Goal: Task Accomplishment & Management: Use online tool/utility

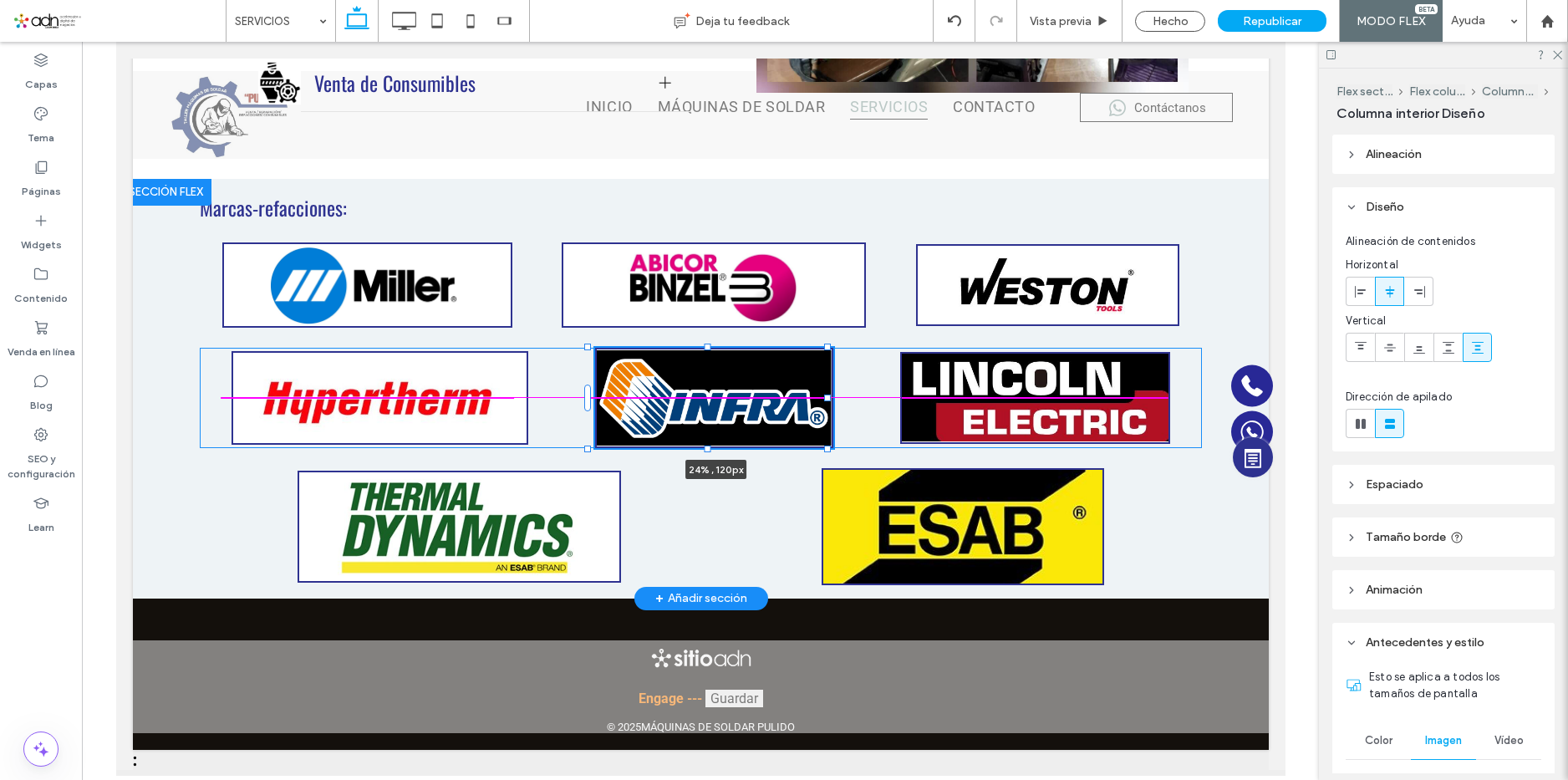
drag, startPoint x: 858, startPoint y: 400, endPoint x: 801, endPoint y: 403, distance: 57.1
click at [801, 403] on div "Marcas-refacciones: 24% , 120px" at bounding box center [700, 388] width 1136 height 420
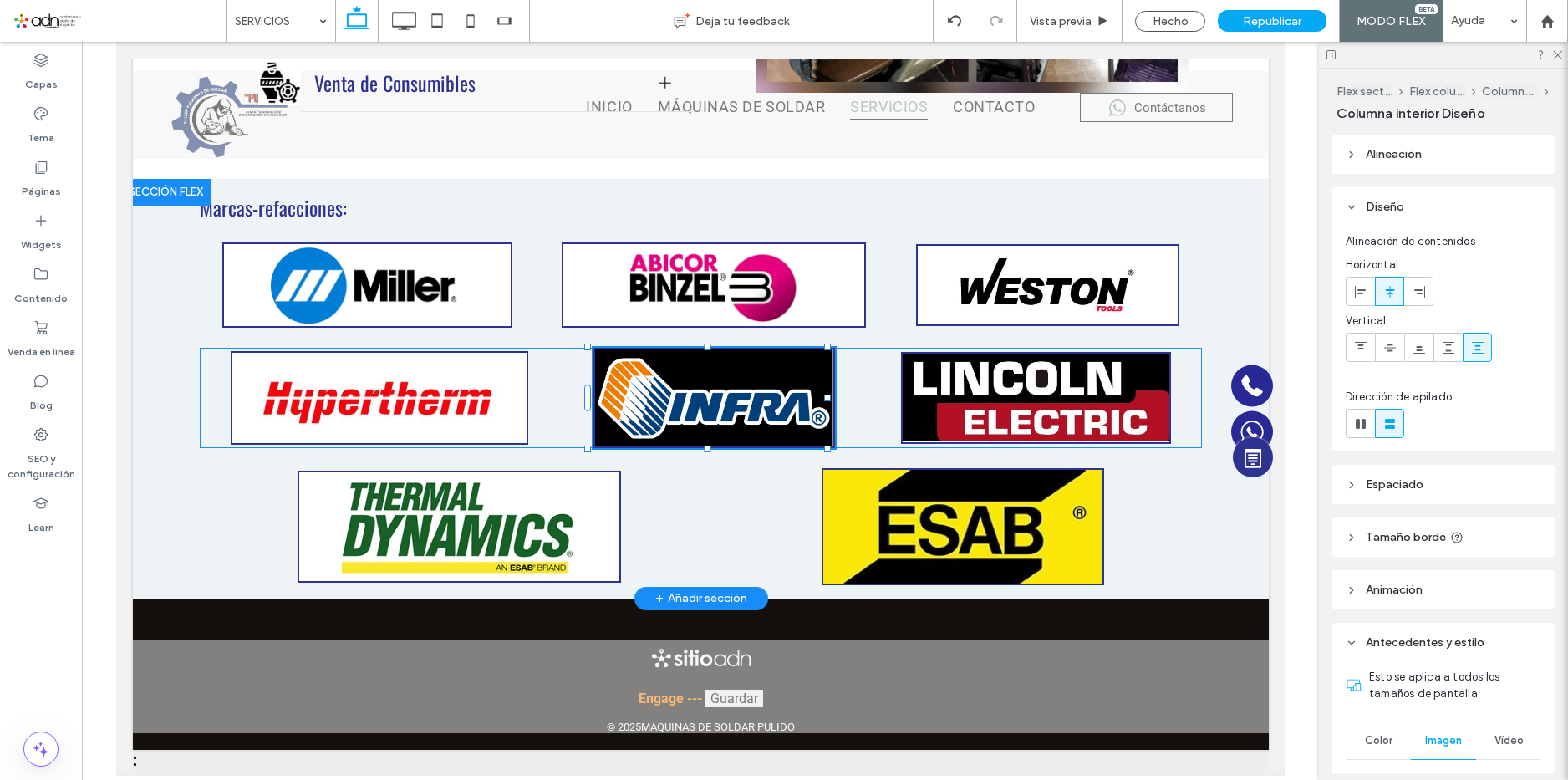
type input "**"
type input "****"
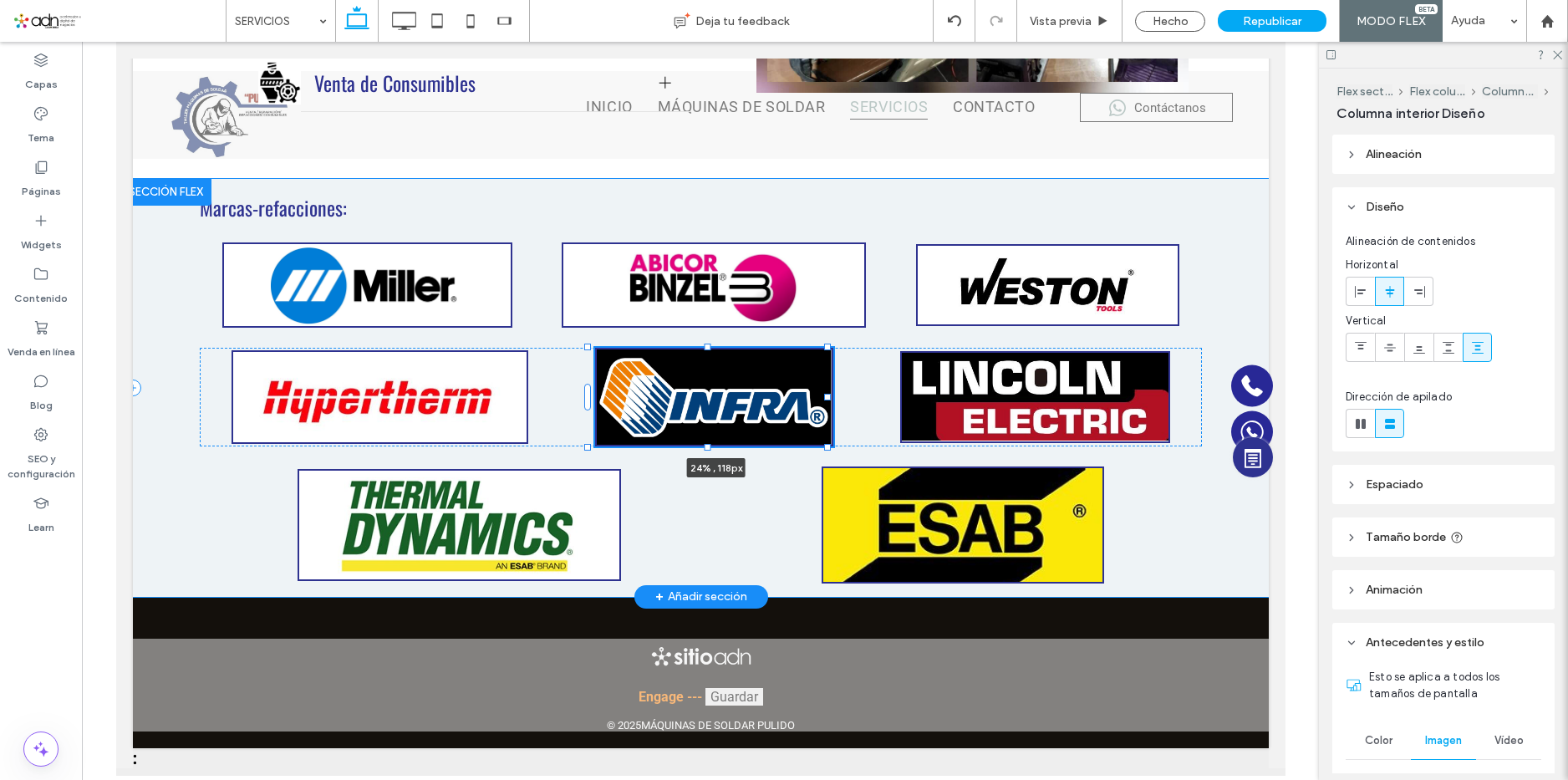
click at [702, 447] on div "Marcas-refacciones: 24% , 118px" at bounding box center [700, 387] width 1136 height 418
type input "**"
type input "***"
type input "**"
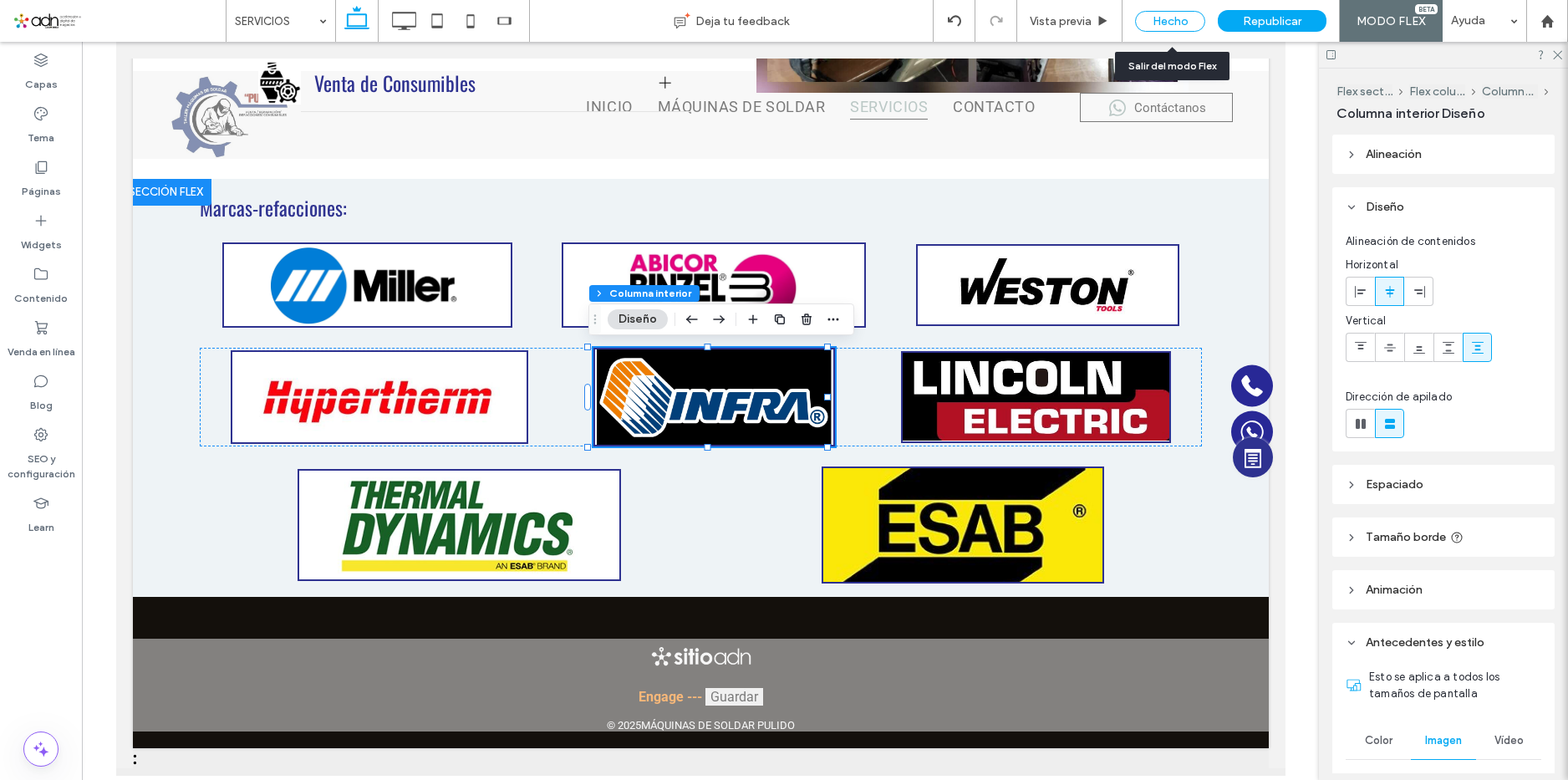
click at [1167, 22] on div "Hecho" at bounding box center [1170, 21] width 70 height 21
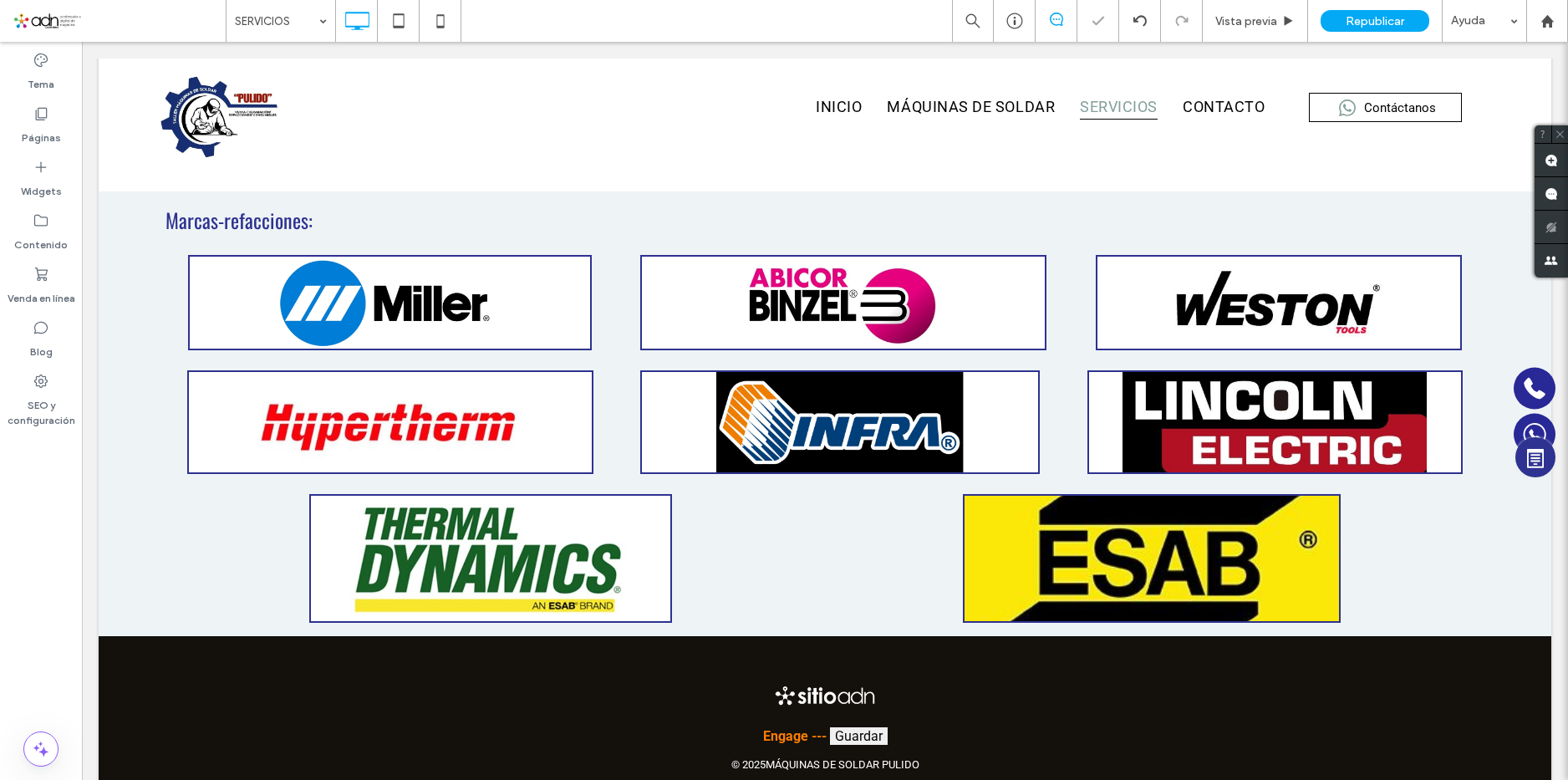
scroll to position [1334, 0]
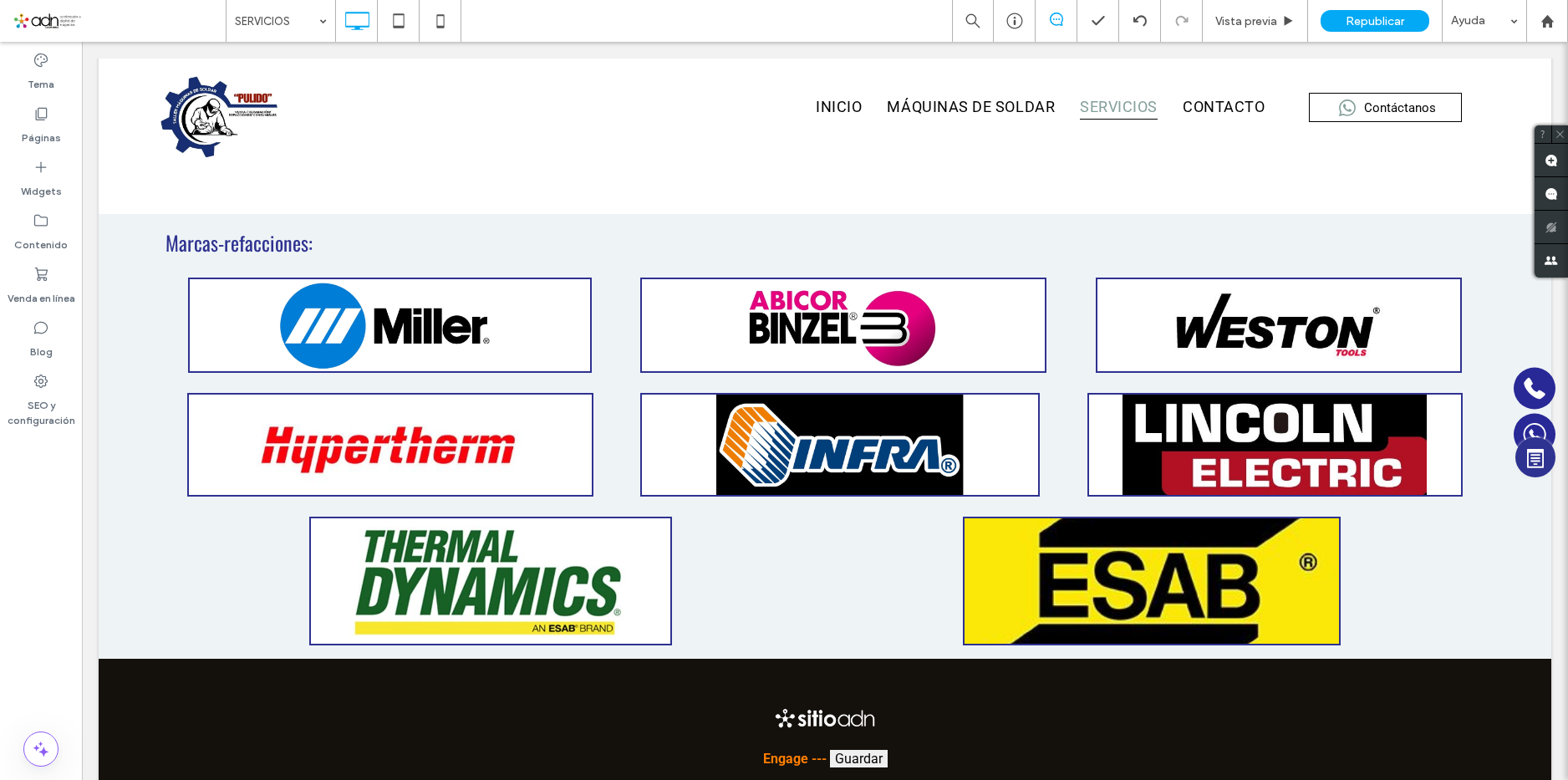
click at [1349, 17] on span "Republicar" at bounding box center [1375, 22] width 58 height 14
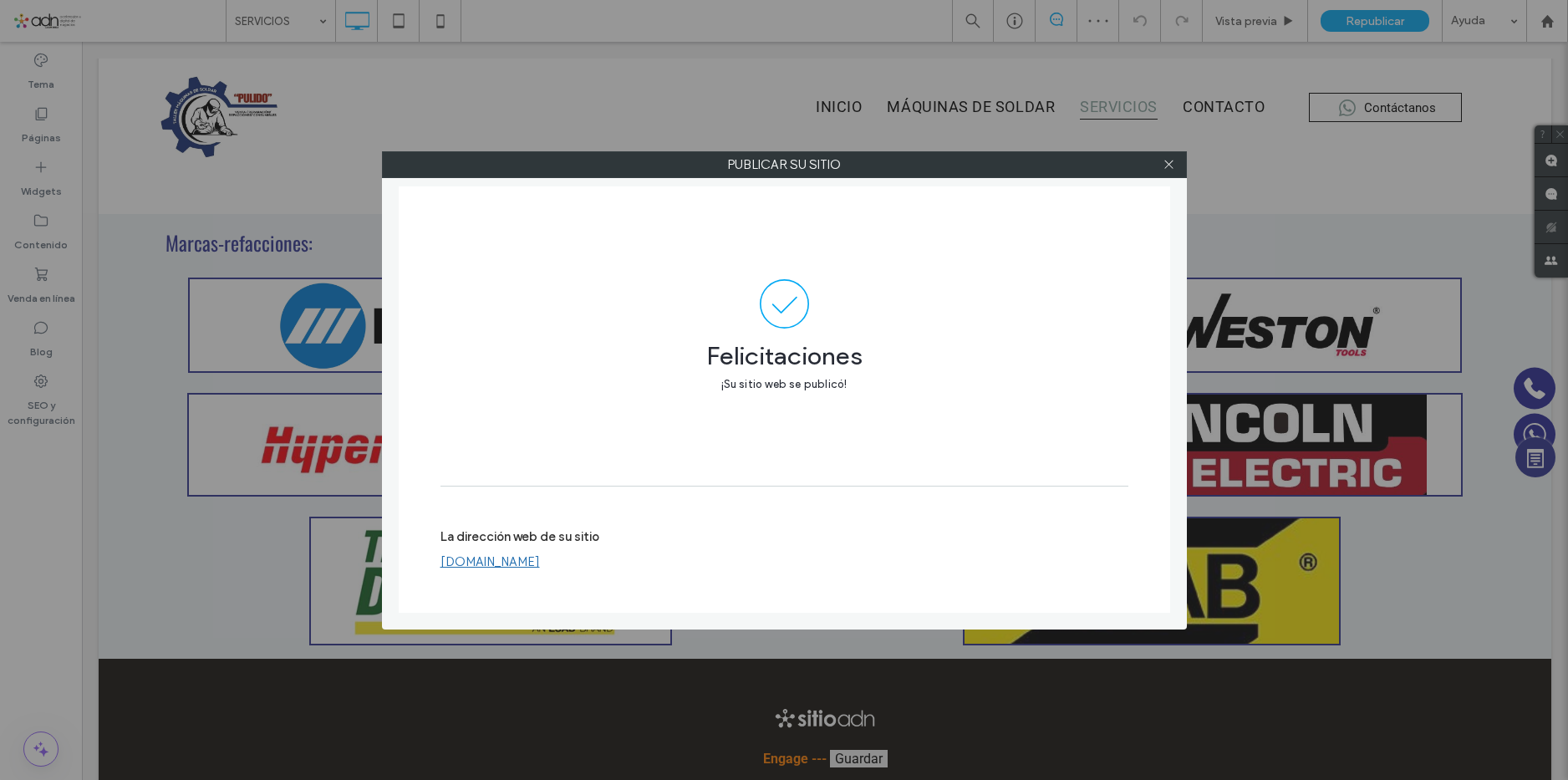
drag, startPoint x: 1170, startPoint y: 164, endPoint x: 1160, endPoint y: 170, distance: 11.7
click at [1168, 165] on icon at bounding box center [1169, 164] width 13 height 13
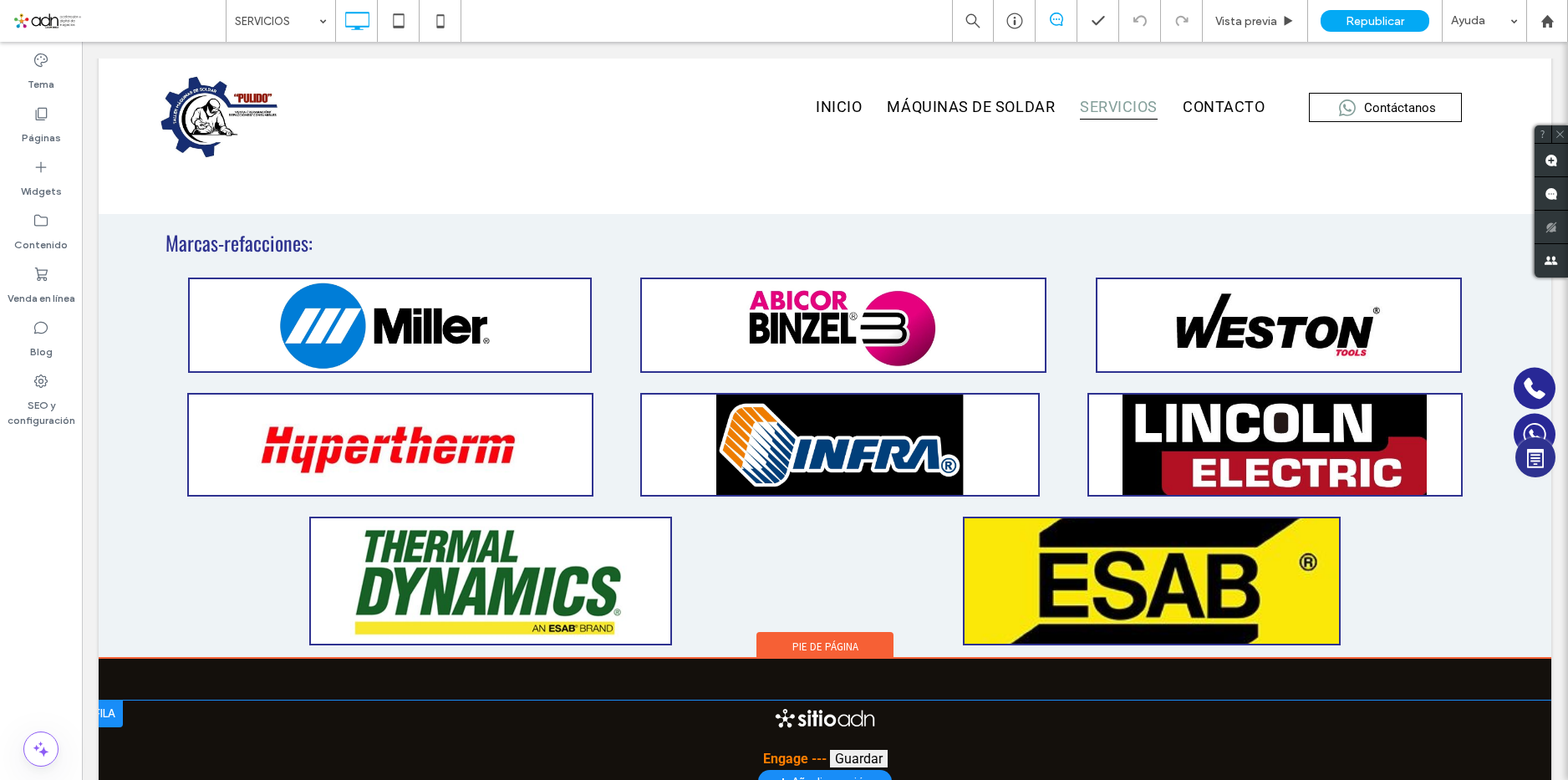
click at [138, 780] on div "Engage --- Guardar Vista previa x < > August 2025 D L M M J V S 1 2 3 4 5 6 7 8…" at bounding box center [825, 747] width 1453 height 93
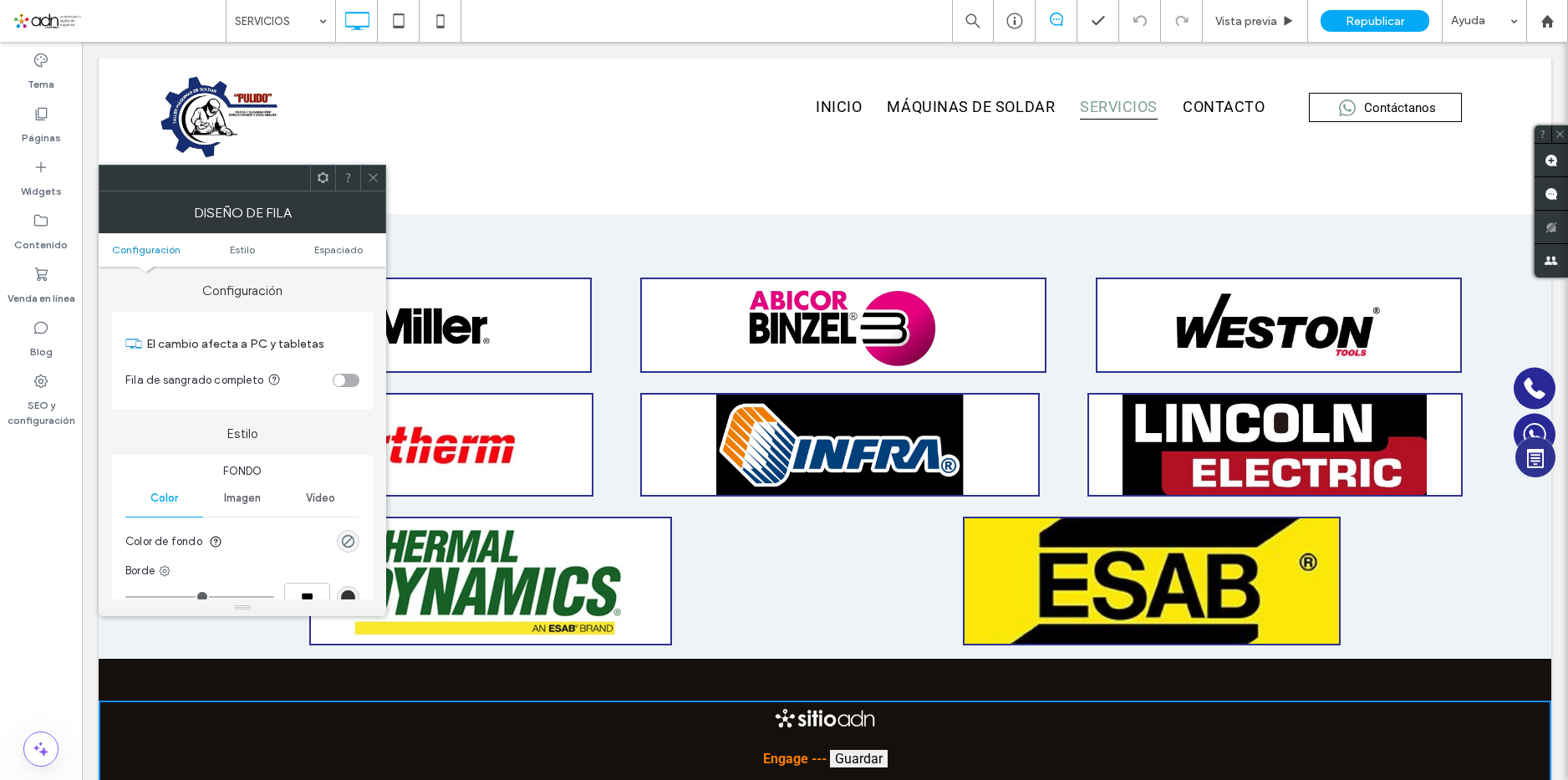
click at [368, 177] on icon at bounding box center [374, 178] width 13 height 13
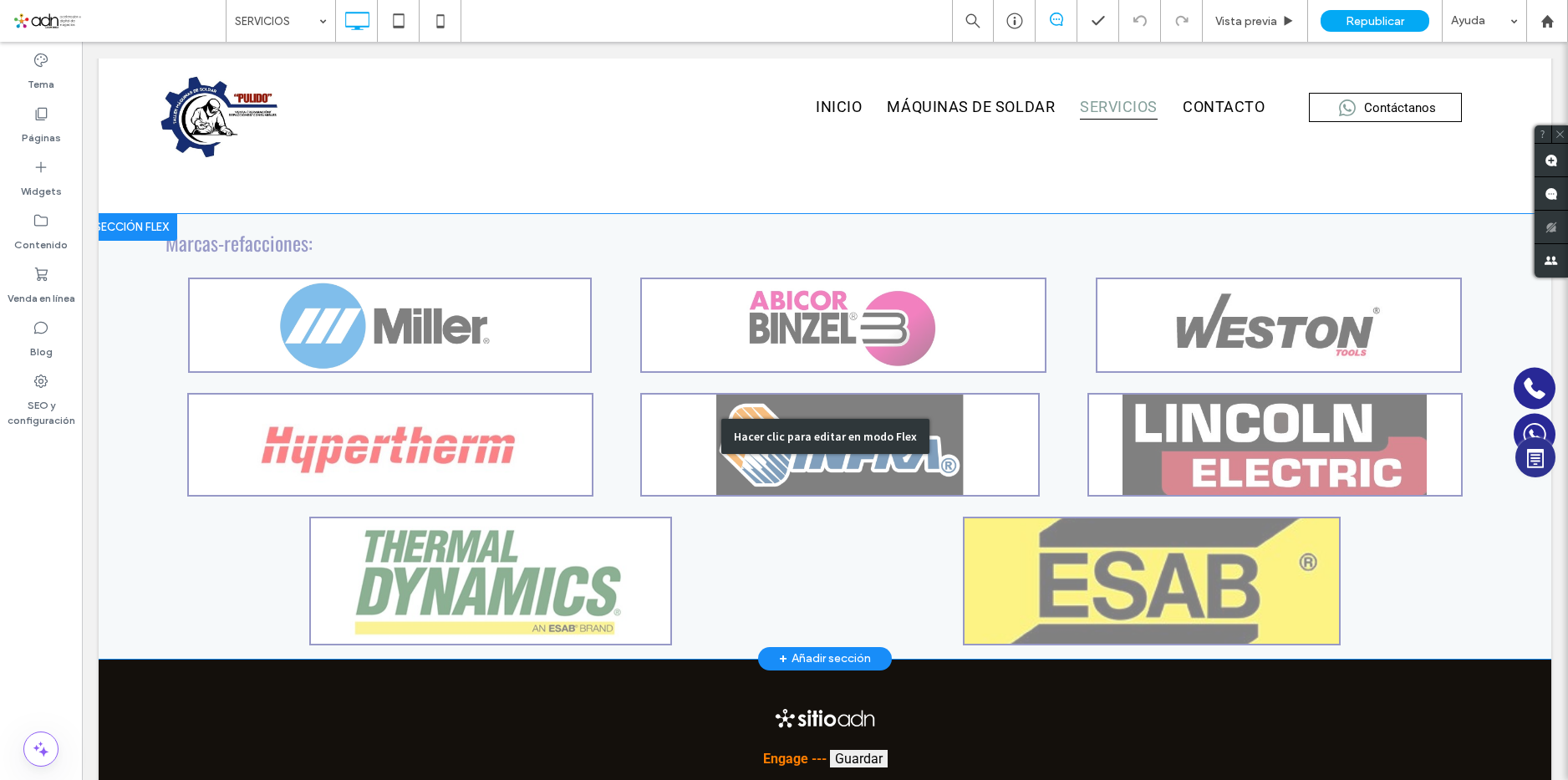
click at [1188, 414] on div "Hacer clic para editar en modo Flex" at bounding box center [825, 436] width 1453 height 445
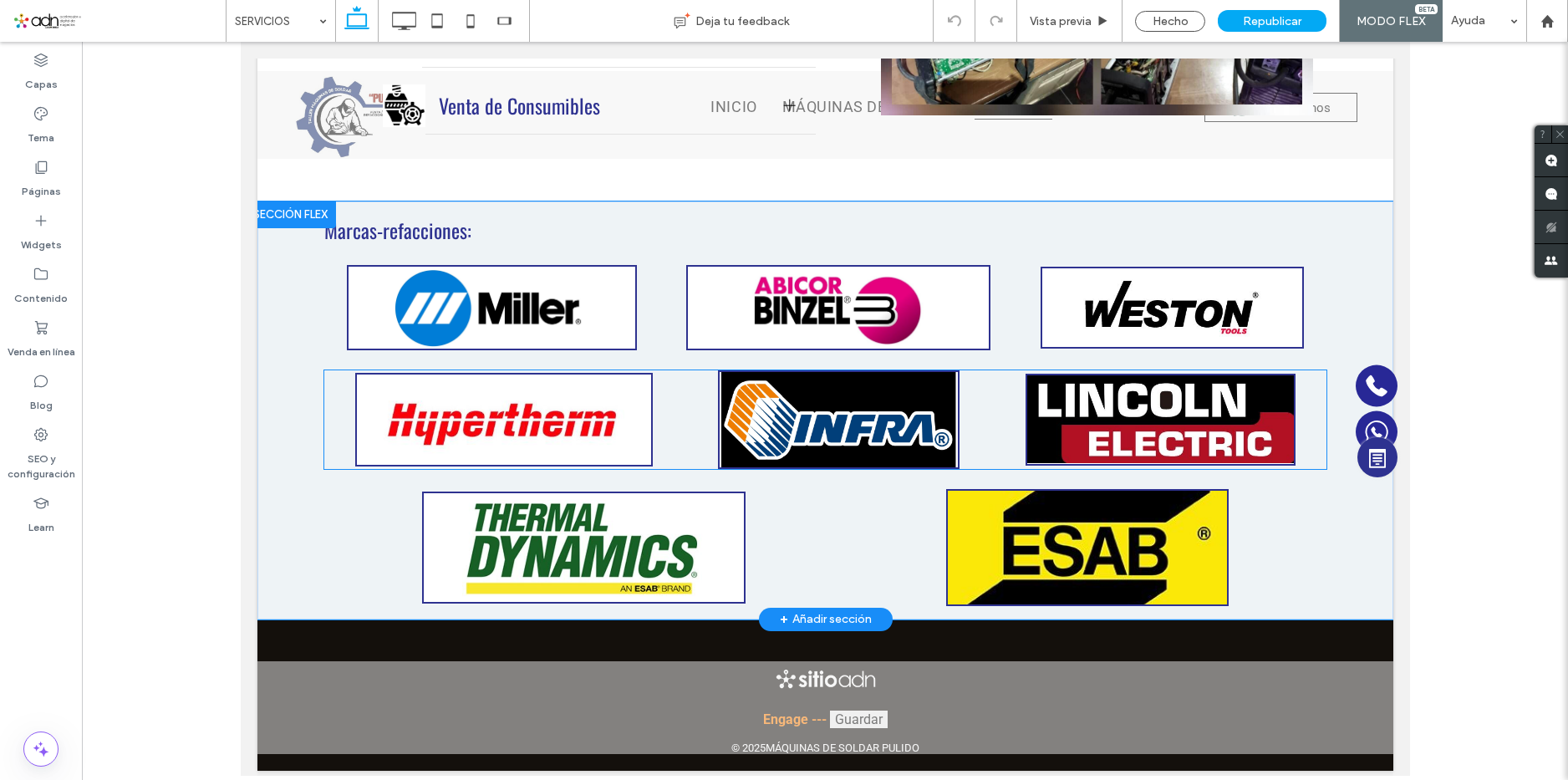
scroll to position [1357, 0]
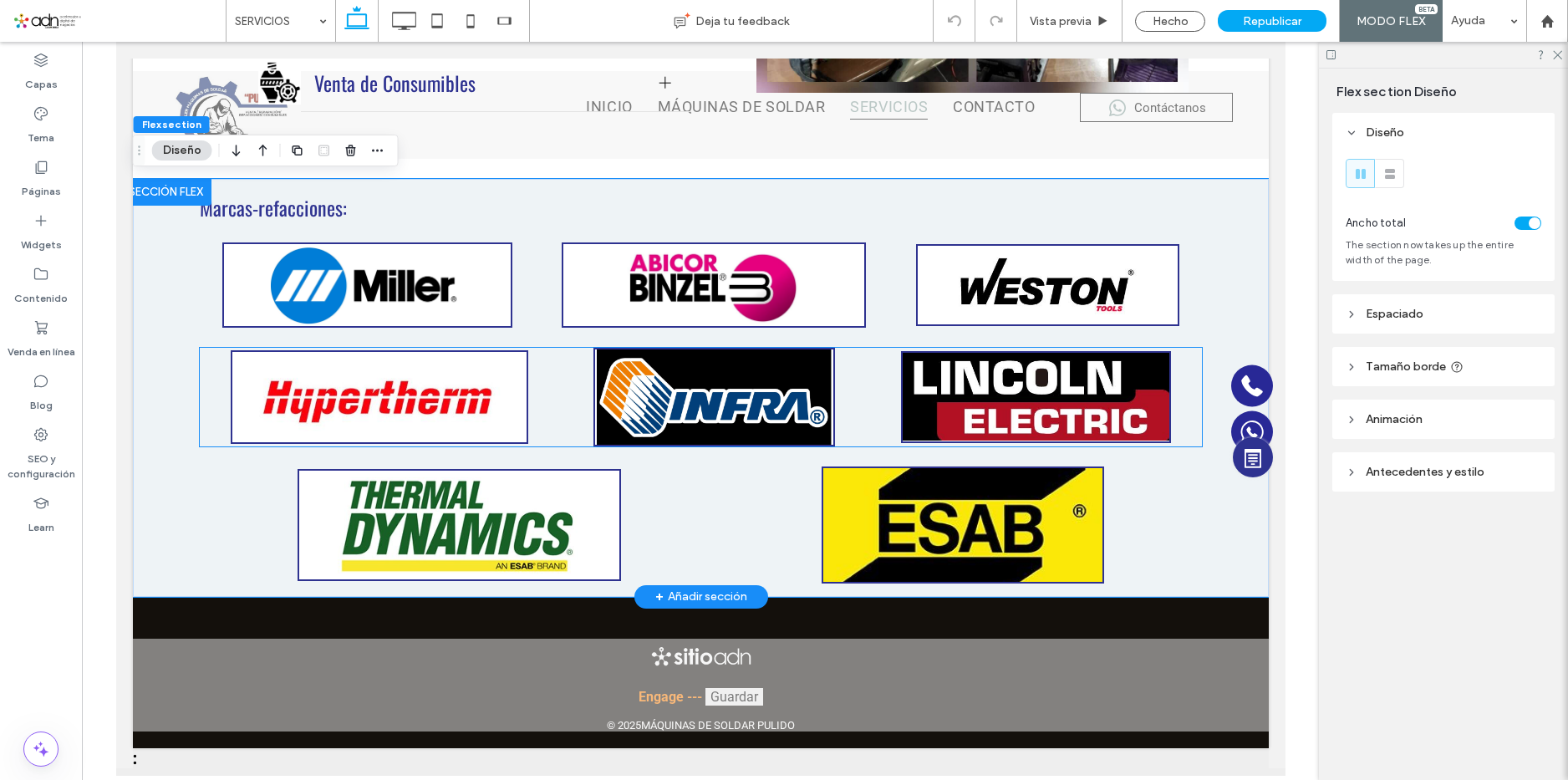
click at [1066, 412] on div at bounding box center [1035, 397] width 270 height 92
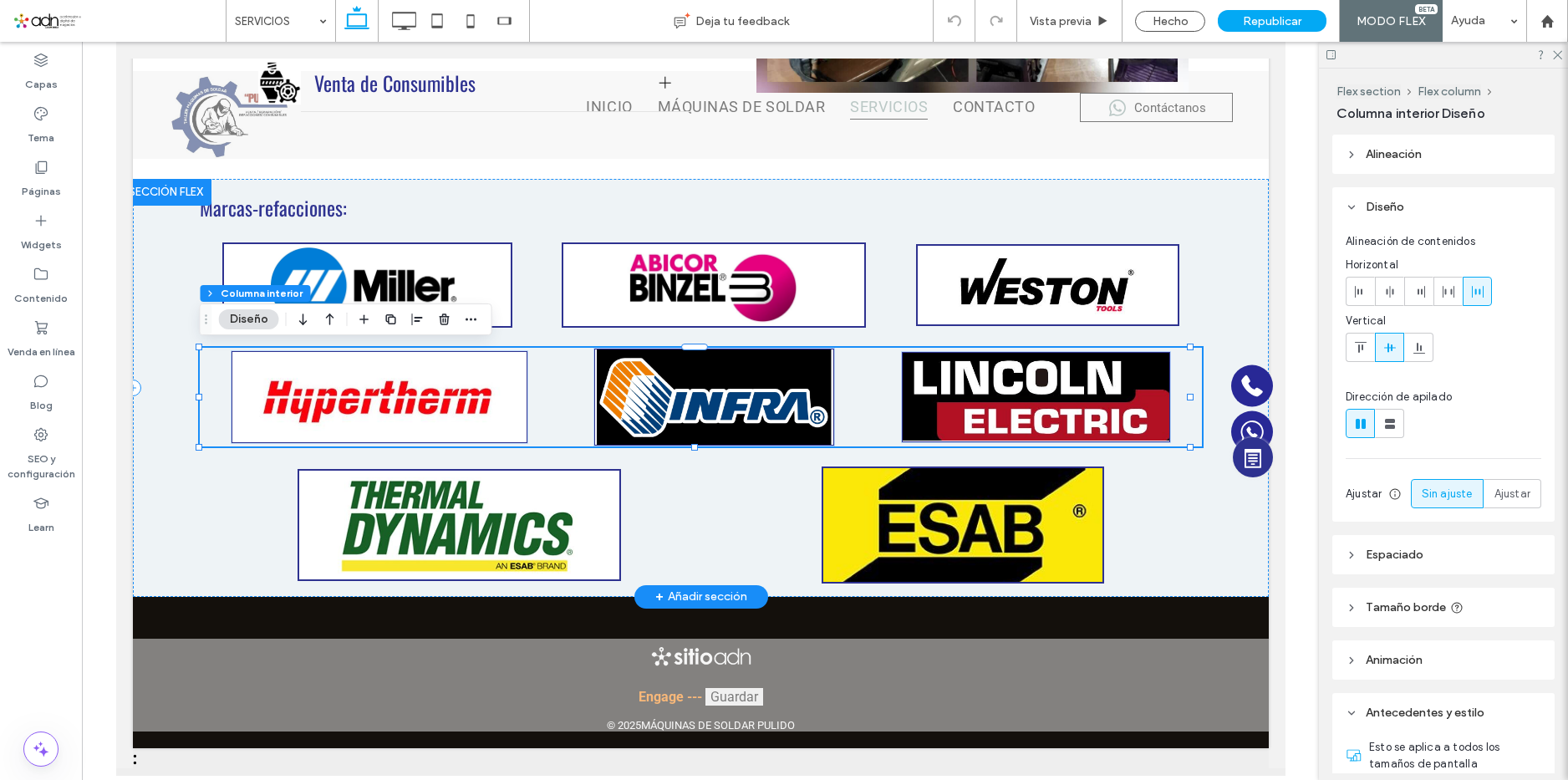
click at [1048, 388] on div at bounding box center [1035, 397] width 270 height 92
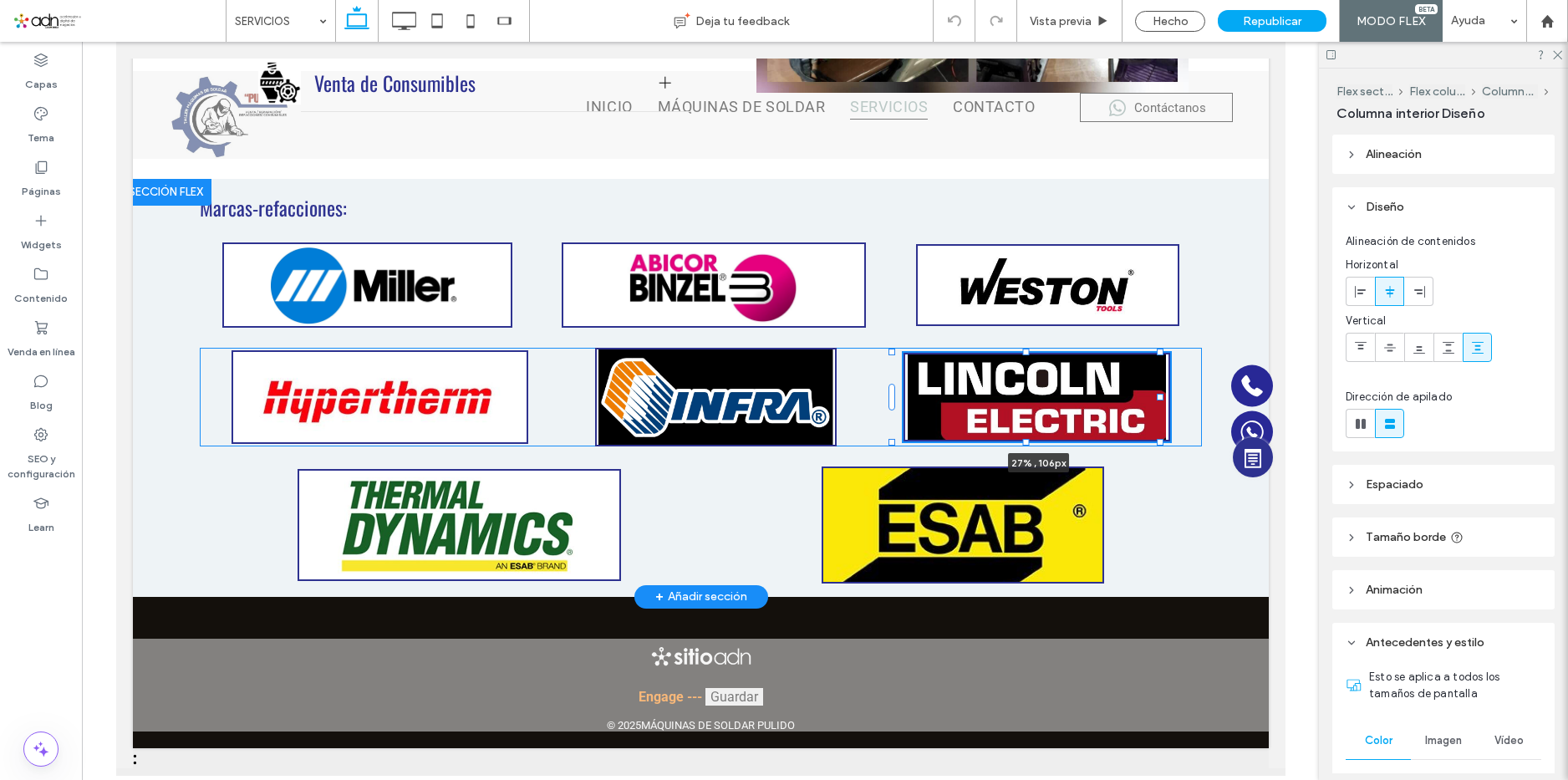
drag, startPoint x: 1026, startPoint y: 350, endPoint x: 1018, endPoint y: 352, distance: 8.2
click at [893, 353] on div at bounding box center [892, 353] width 1 height 1
type input "**"
type input "***"
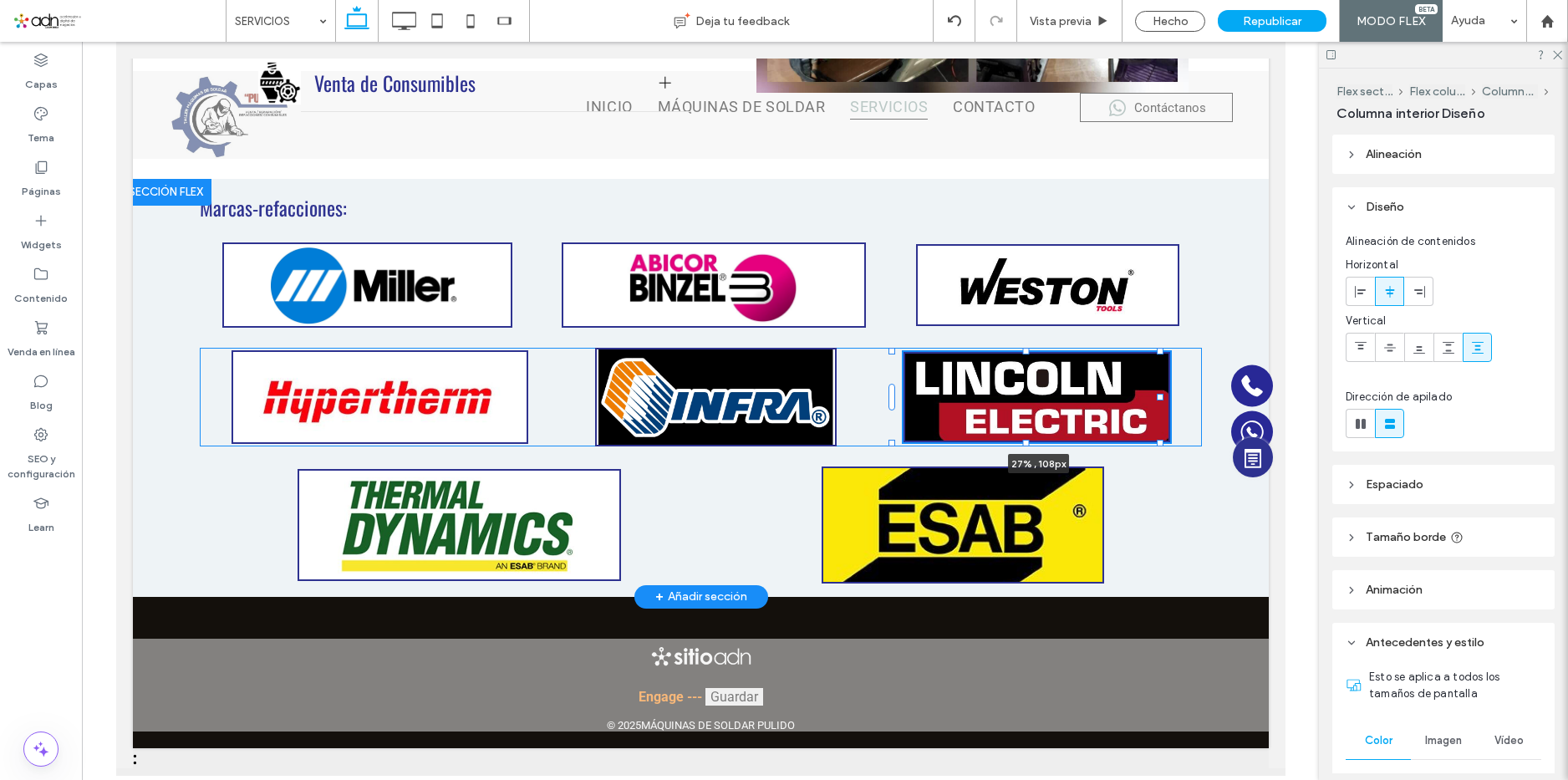
click at [1024, 352] on div at bounding box center [1025, 350] width 6 height 6
type input "**"
type input "***"
type input "**"
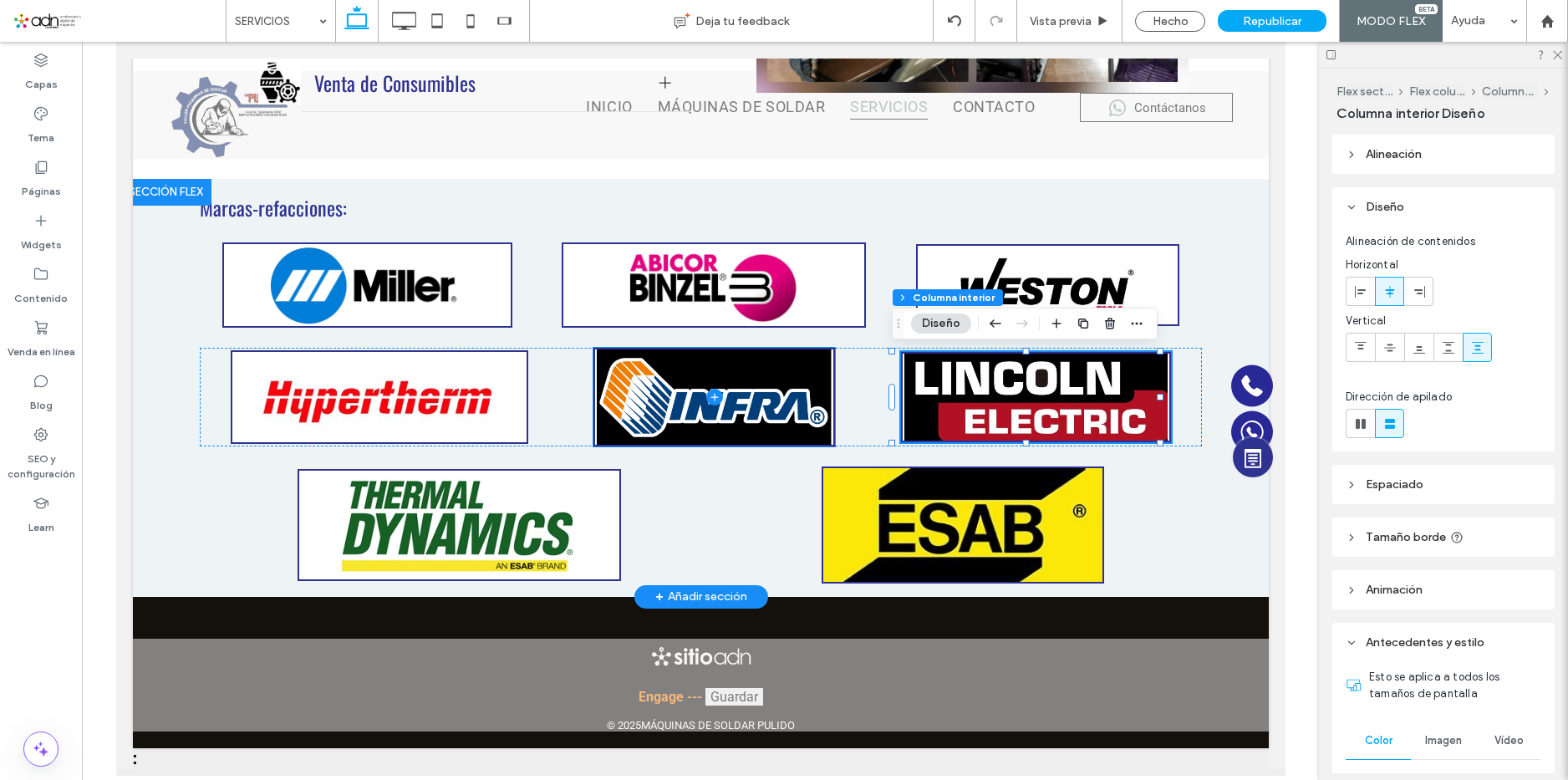
click at [666, 358] on span at bounding box center [713, 397] width 238 height 95
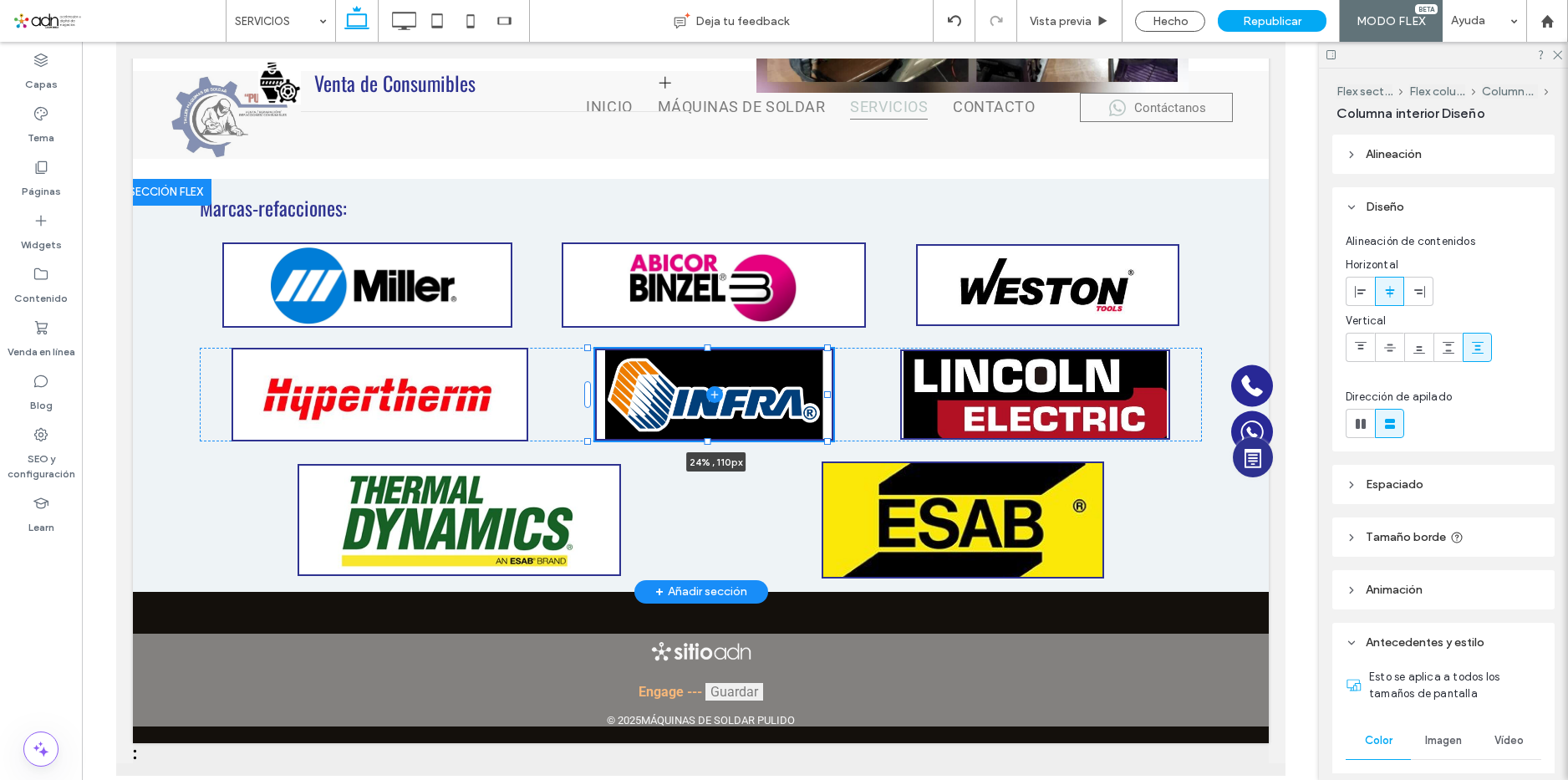
drag, startPoint x: 707, startPoint y: 345, endPoint x: 695, endPoint y: 348, distance: 12.4
click at [588, 349] on div at bounding box center [587, 349] width 1 height 1
type input "**"
type input "***"
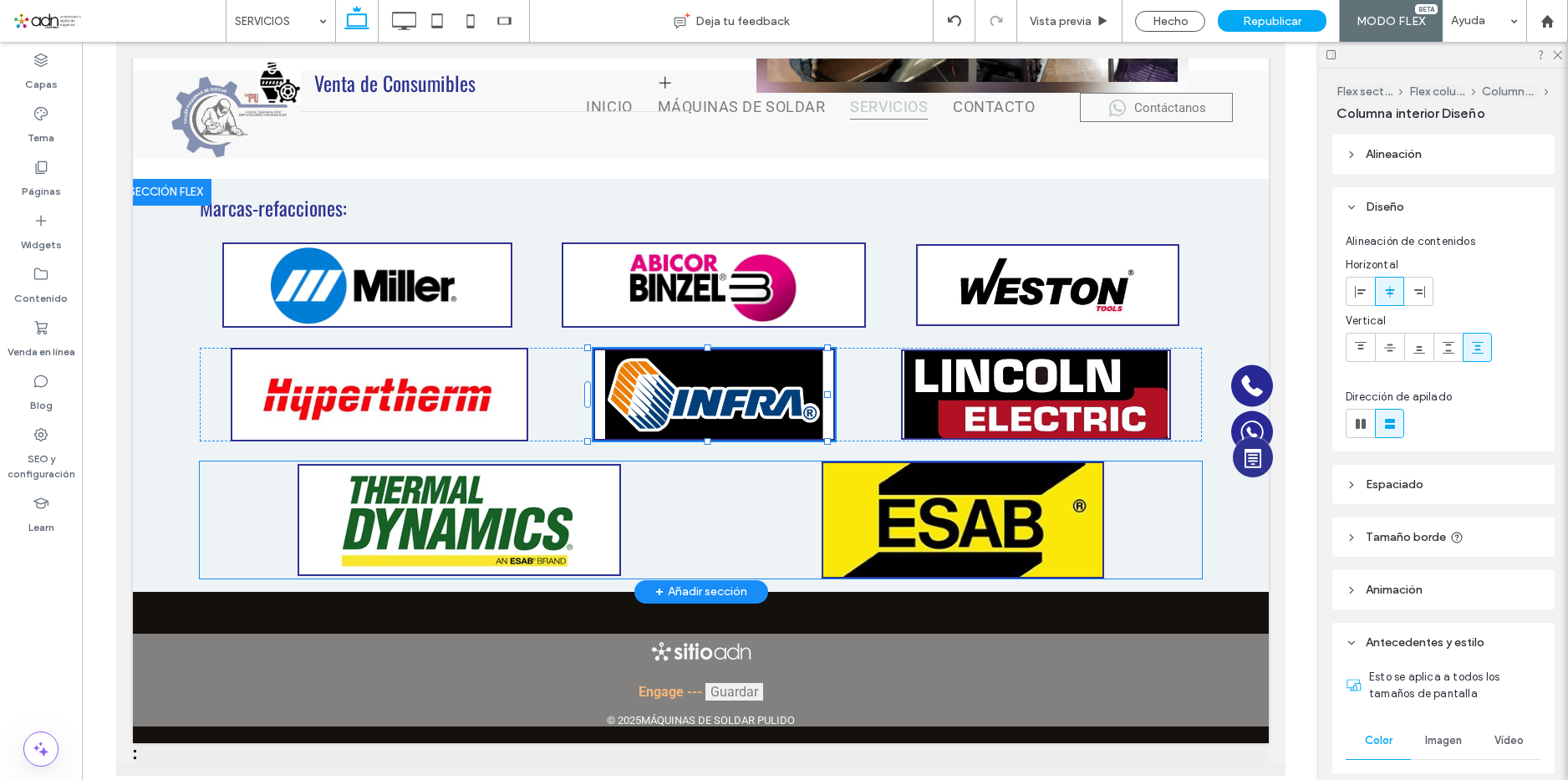
type input "***"
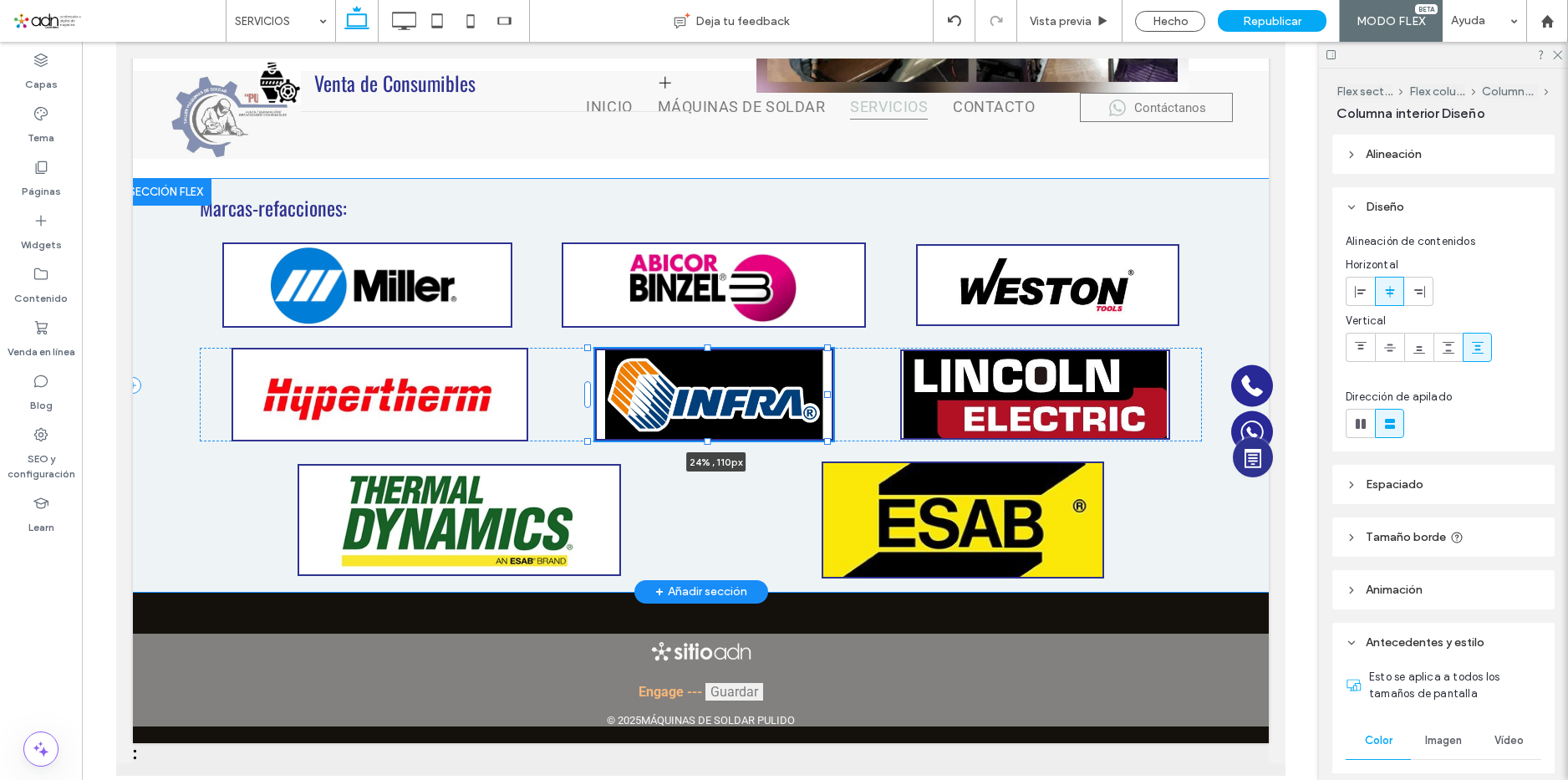
drag, startPoint x: 708, startPoint y: 439, endPoint x: 698, endPoint y: 439, distance: 10.0
click at [588, 350] on div at bounding box center [587, 349] width 1 height 1
type input "**"
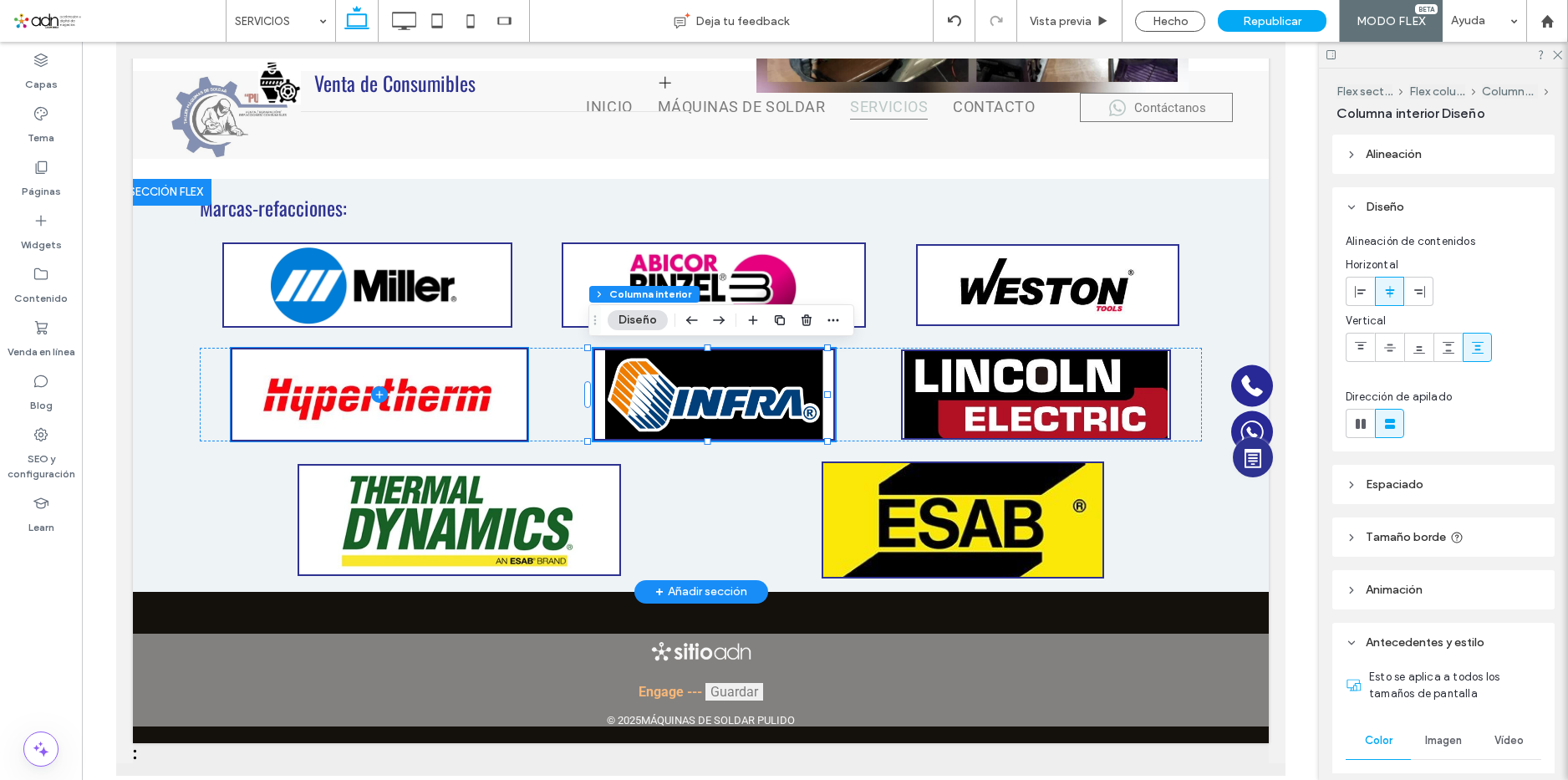
click at [507, 377] on span at bounding box center [379, 394] width 295 height 91
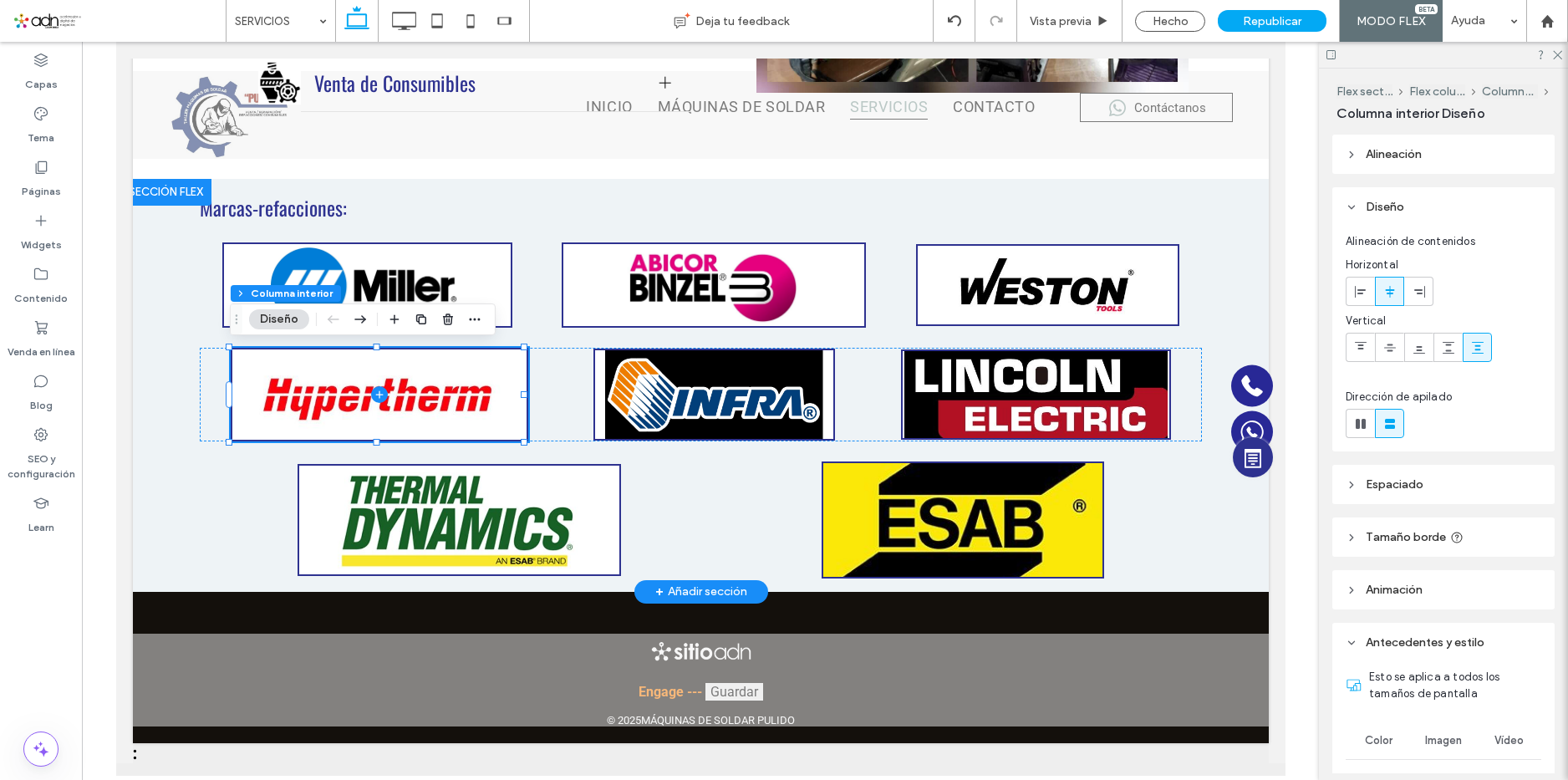
type input "**"
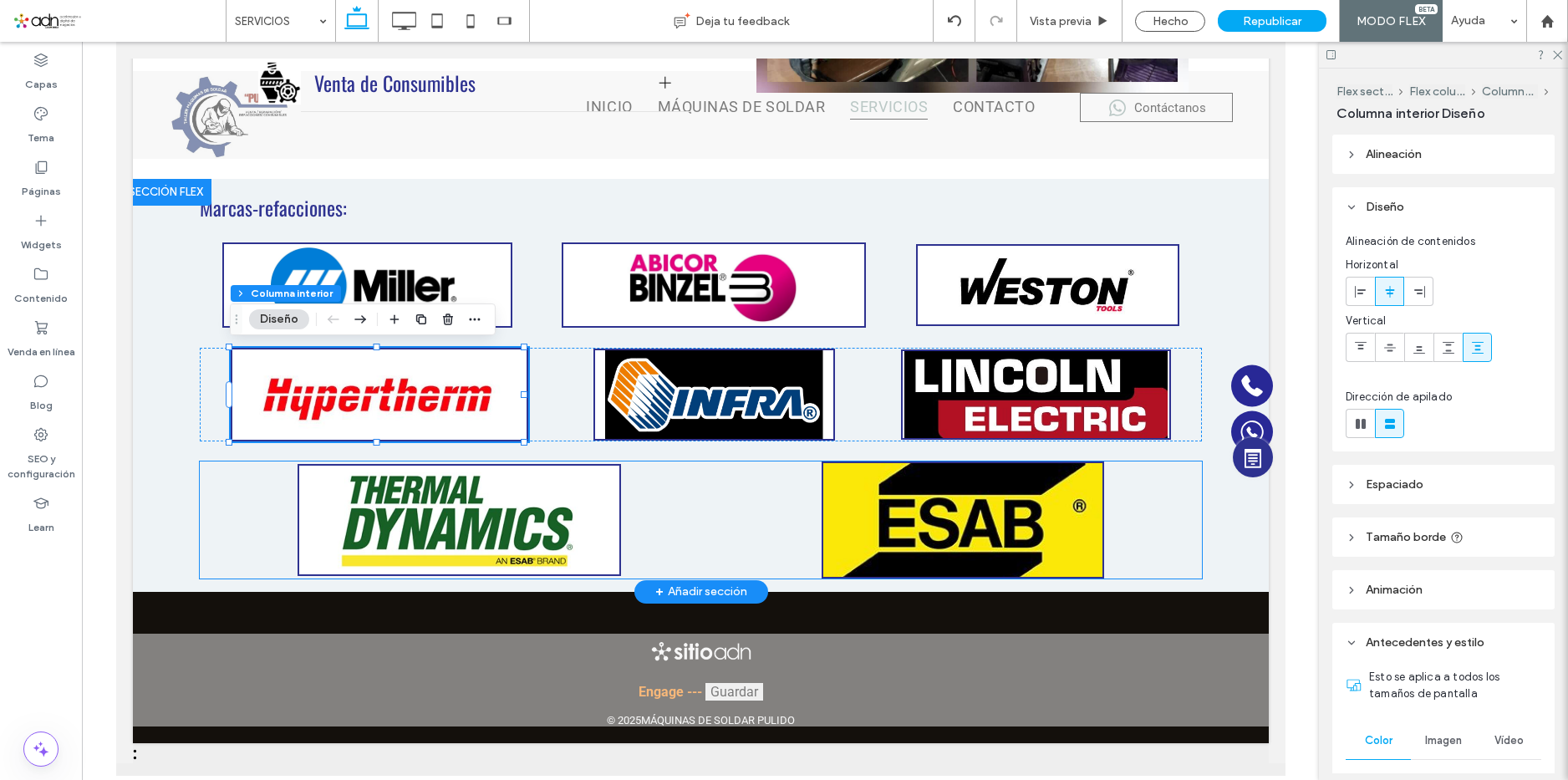
click at [735, 489] on div at bounding box center [700, 520] width 1002 height 117
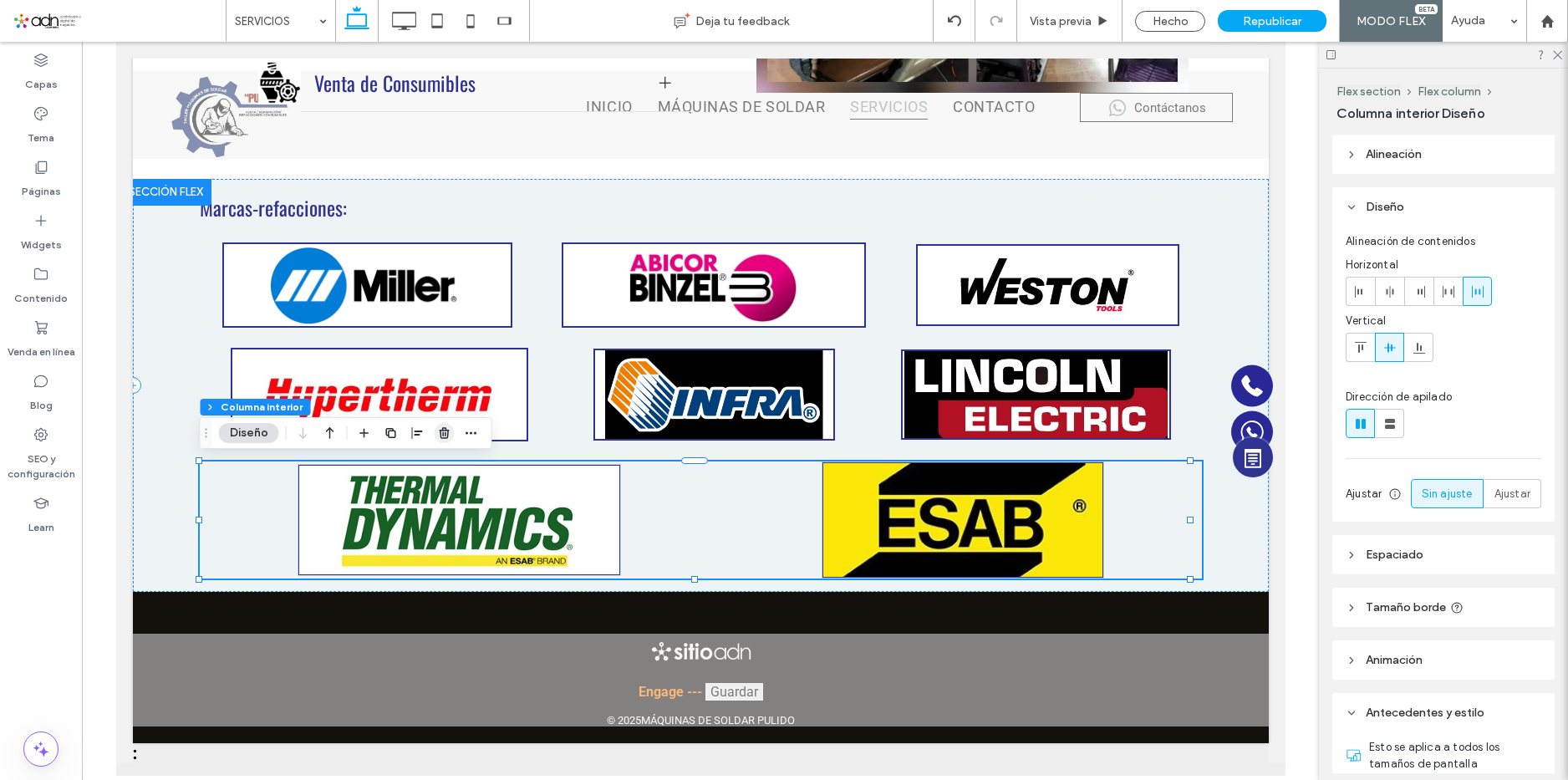
drag, startPoint x: 447, startPoint y: 432, endPoint x: 322, endPoint y: 404, distance: 128.1
click at [447, 432] on icon "button" at bounding box center [445, 433] width 13 height 13
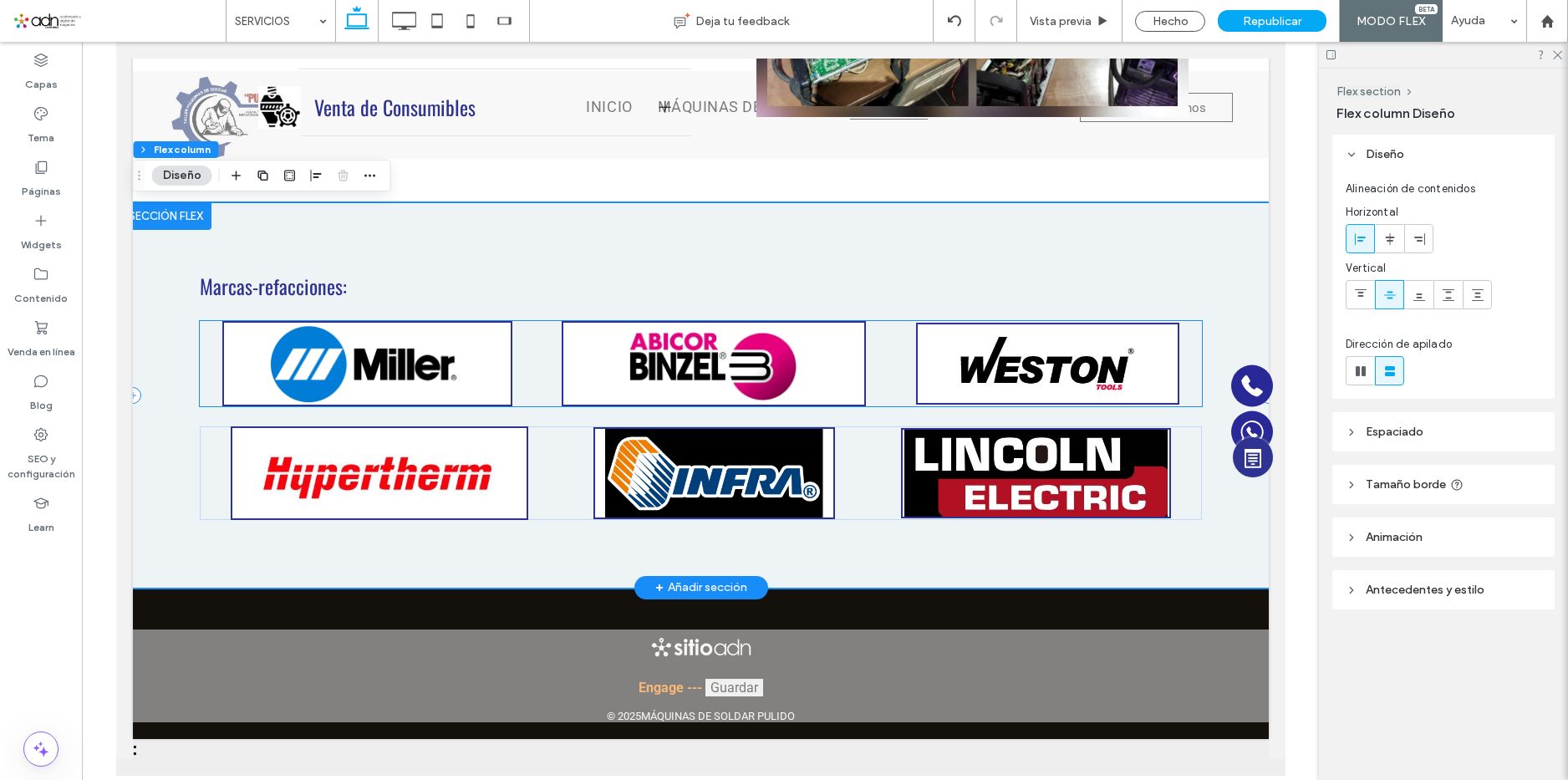
scroll to position [1332, 0]
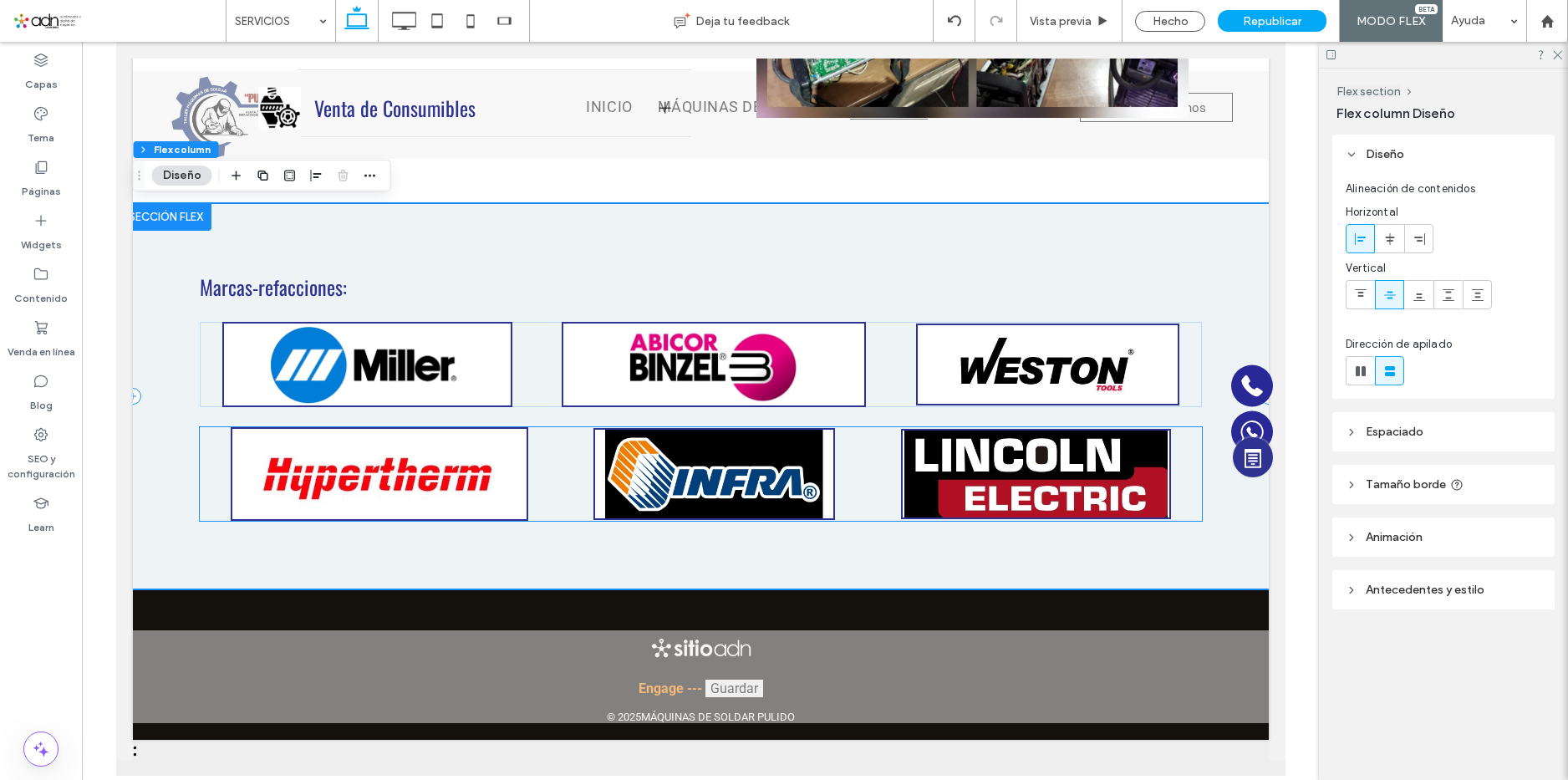
click at [213, 436] on div at bounding box center [700, 474] width 1002 height 93
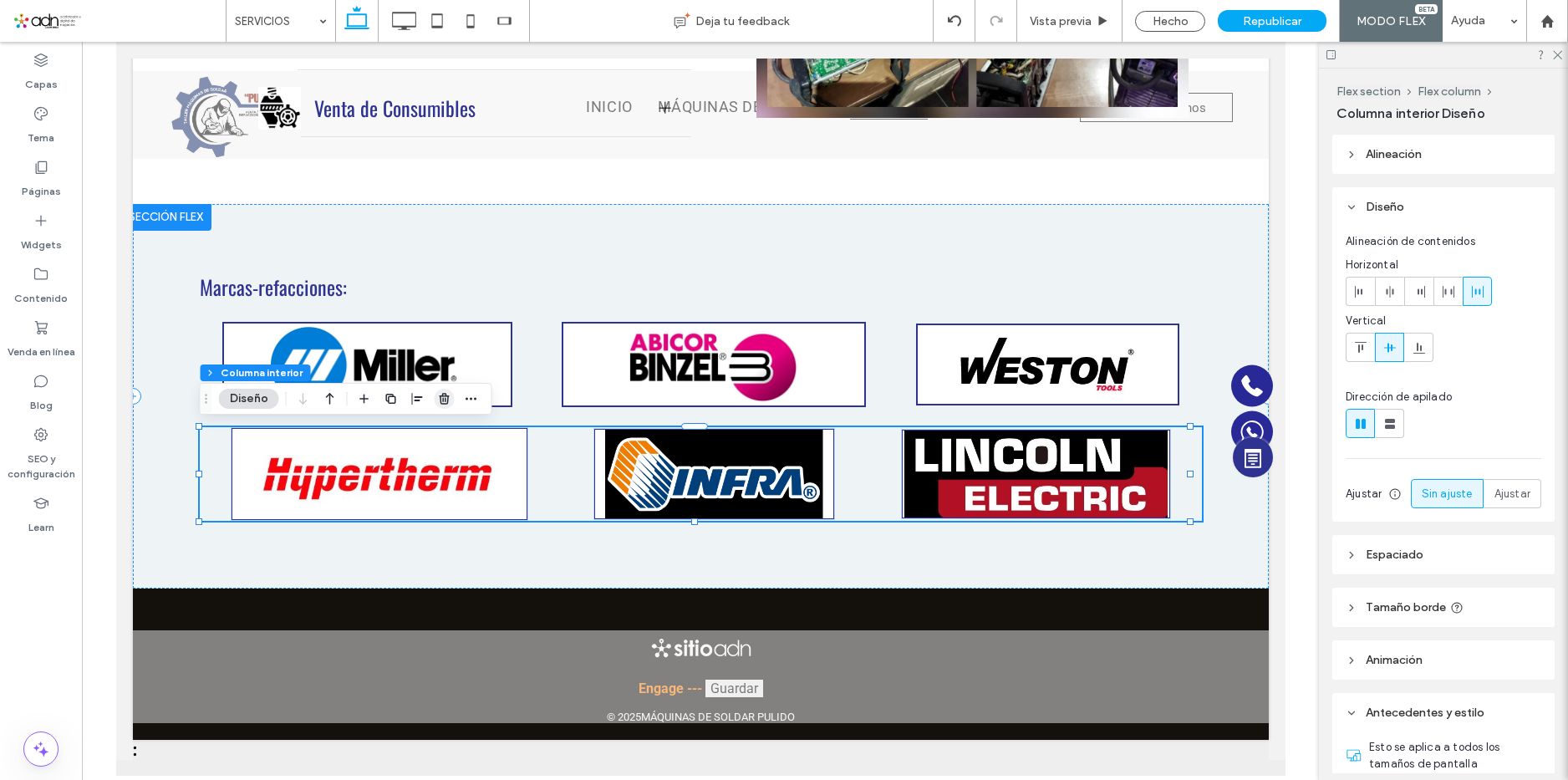
click at [446, 399] on icon "button" at bounding box center [445, 399] width 13 height 13
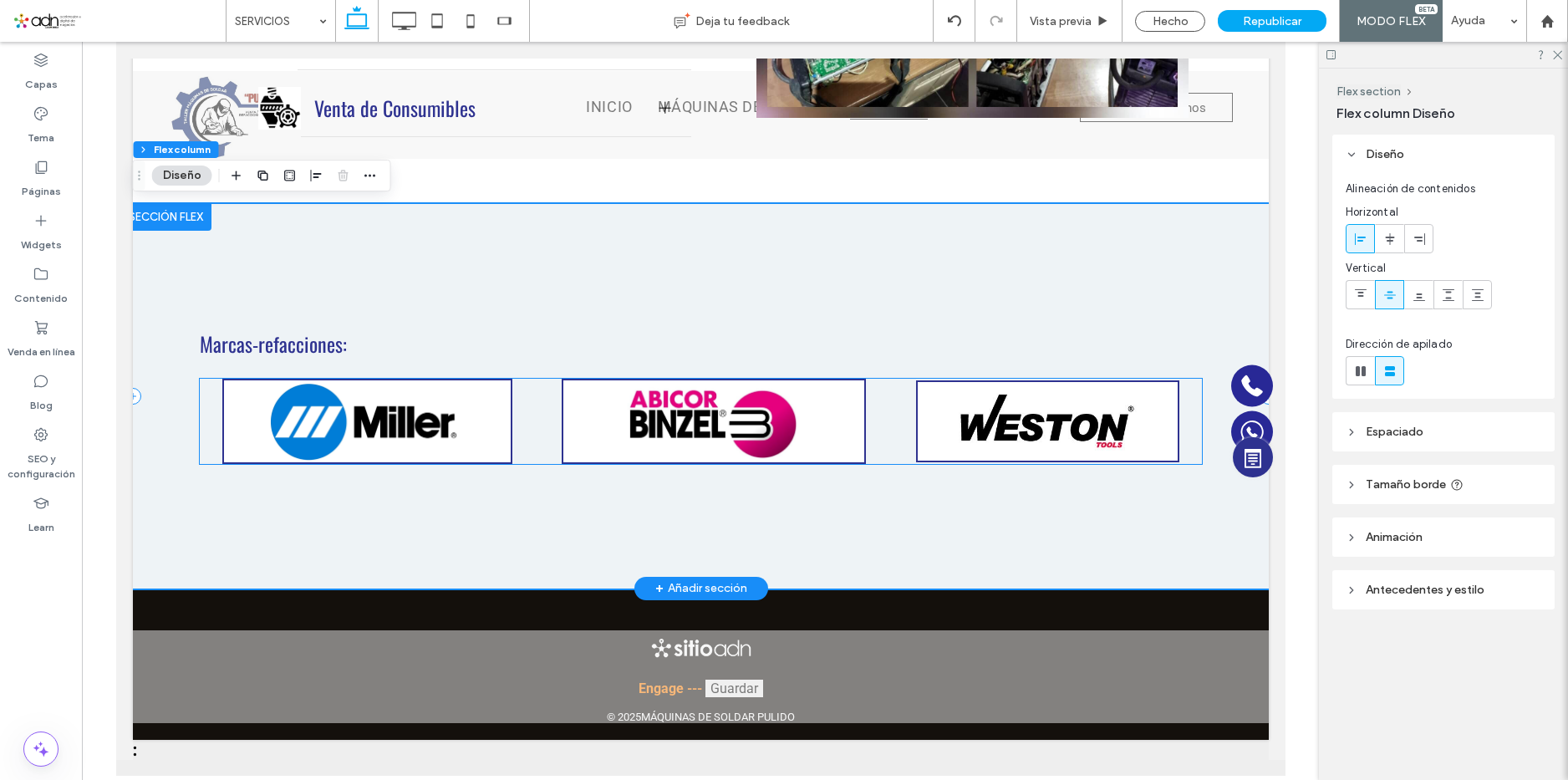
click at [525, 389] on div at bounding box center [700, 421] width 1002 height 85
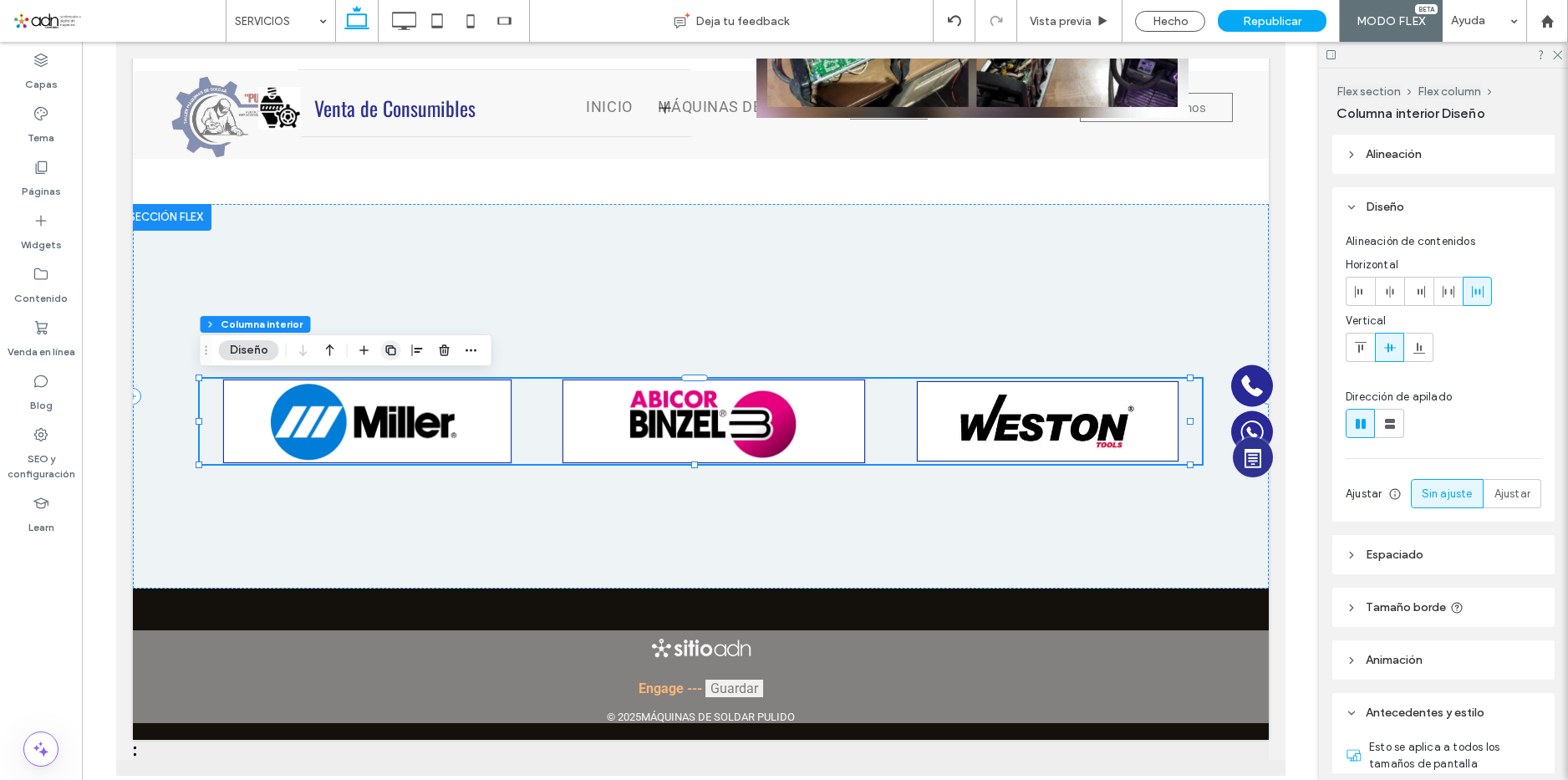
click at [386, 345] on icon "button" at bounding box center [391, 350] width 13 height 13
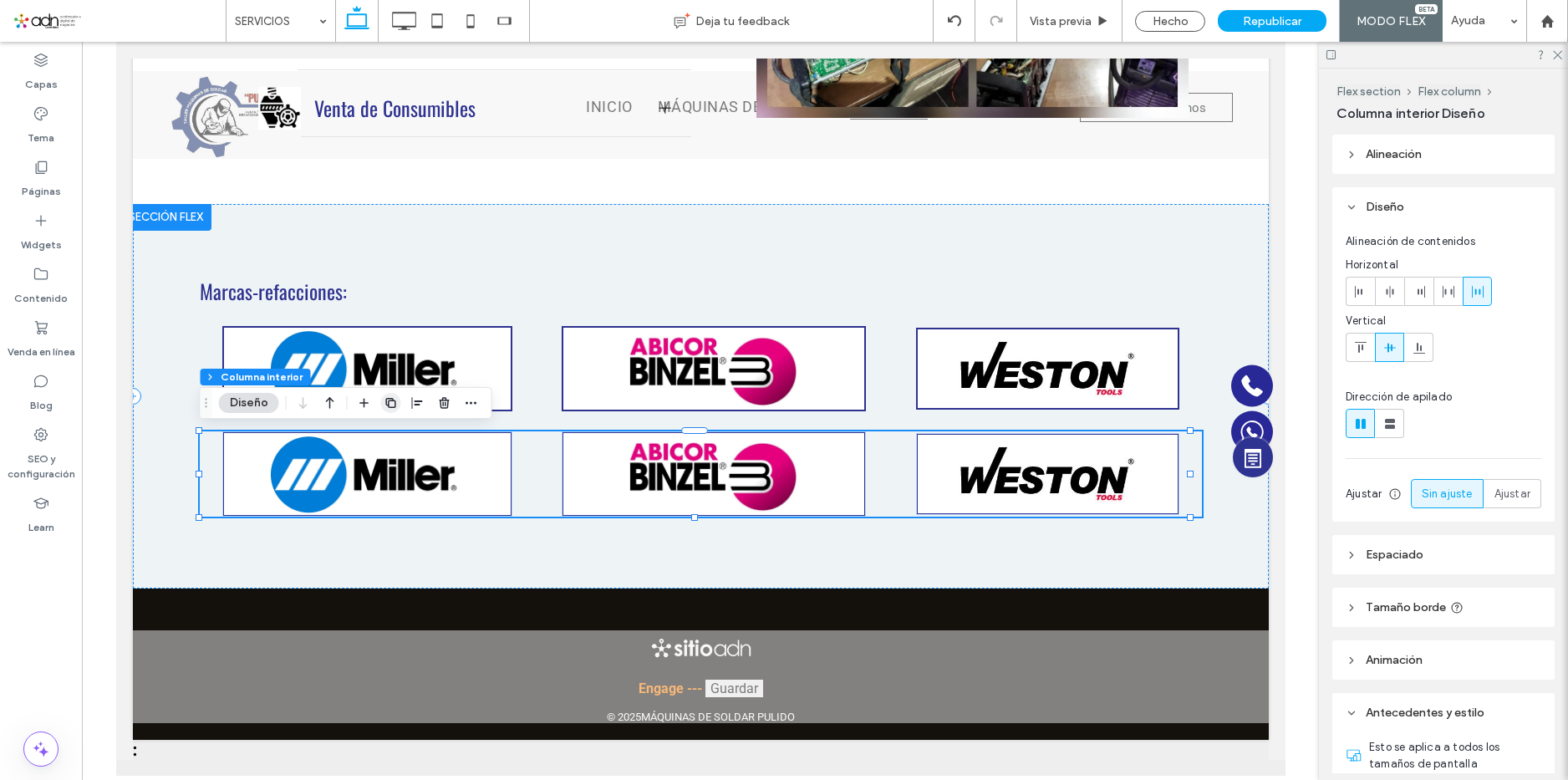
click at [385, 405] on icon "button" at bounding box center [391, 403] width 13 height 13
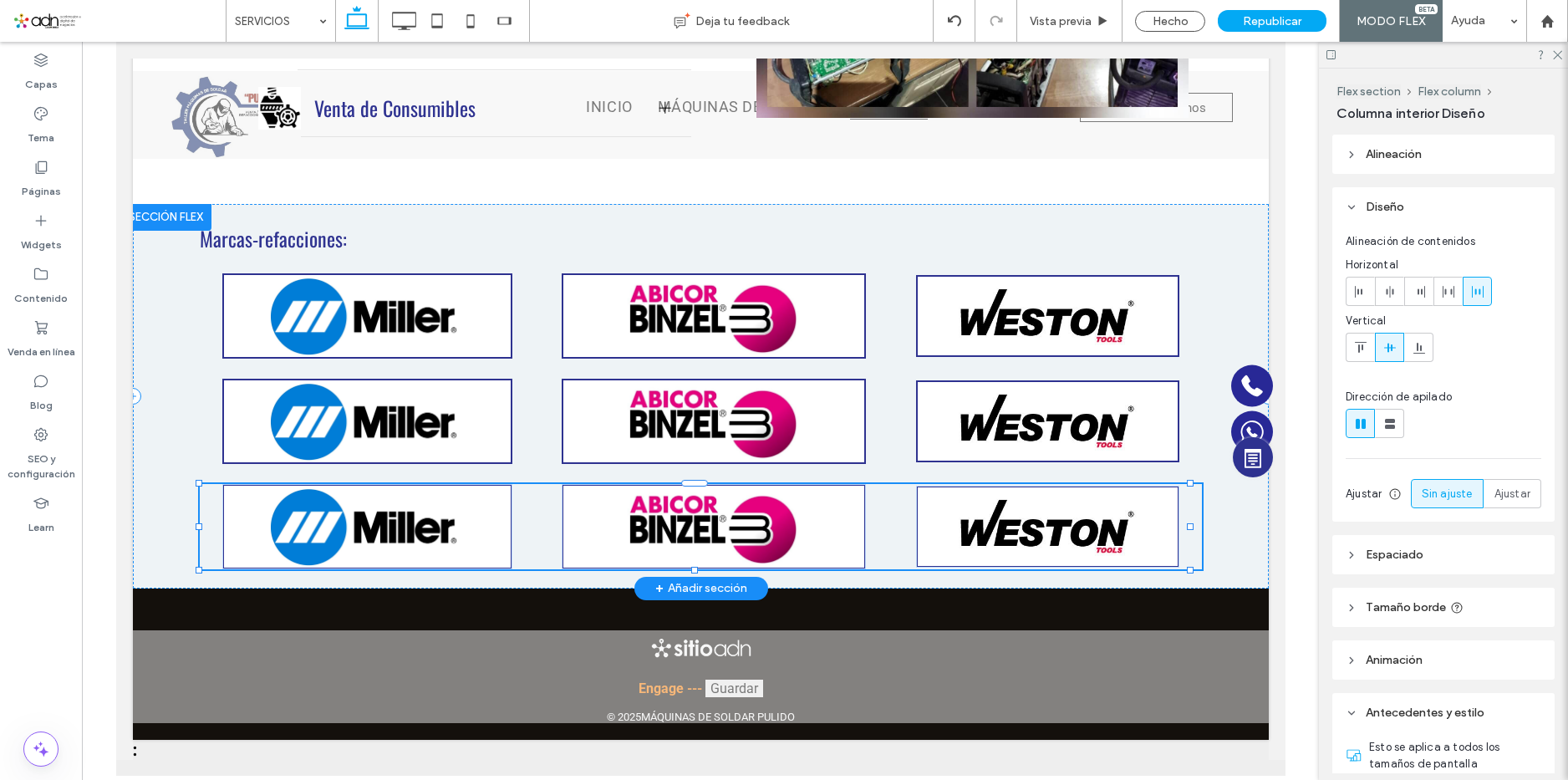
type input "**"
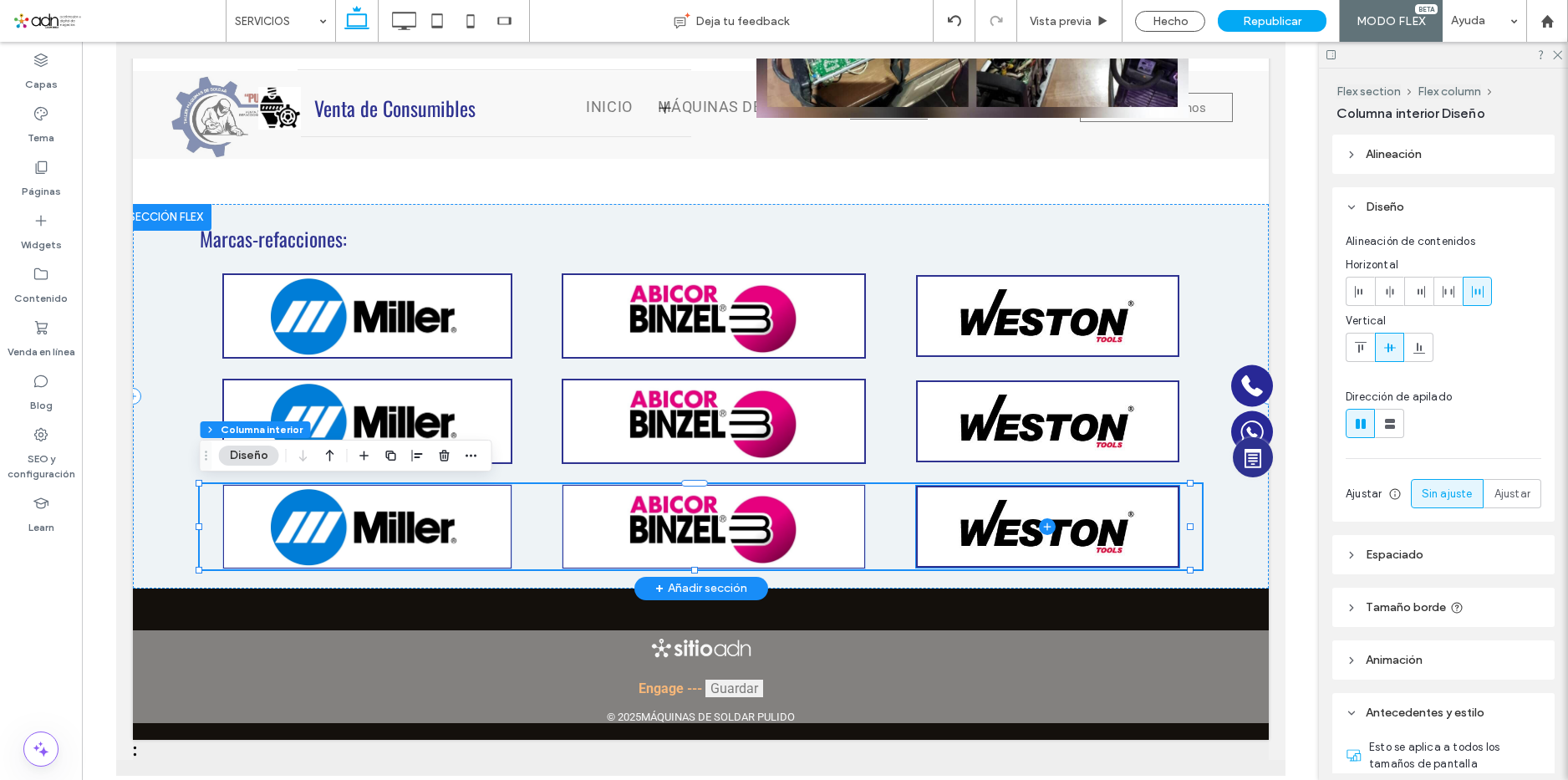
click at [1083, 513] on span at bounding box center [1046, 527] width 260 height 78
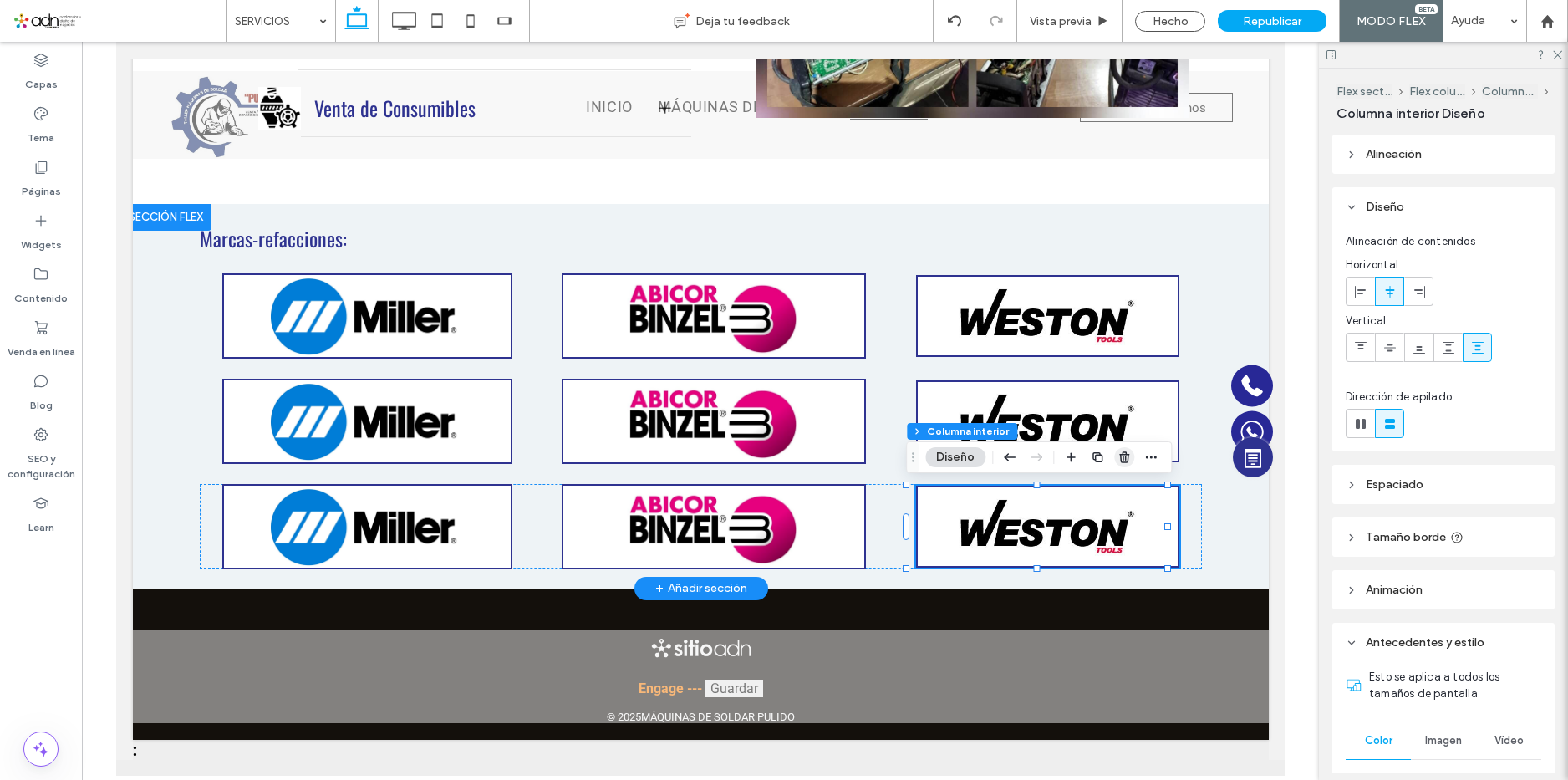
click at [1130, 458] on icon "button" at bounding box center [1124, 457] width 13 height 13
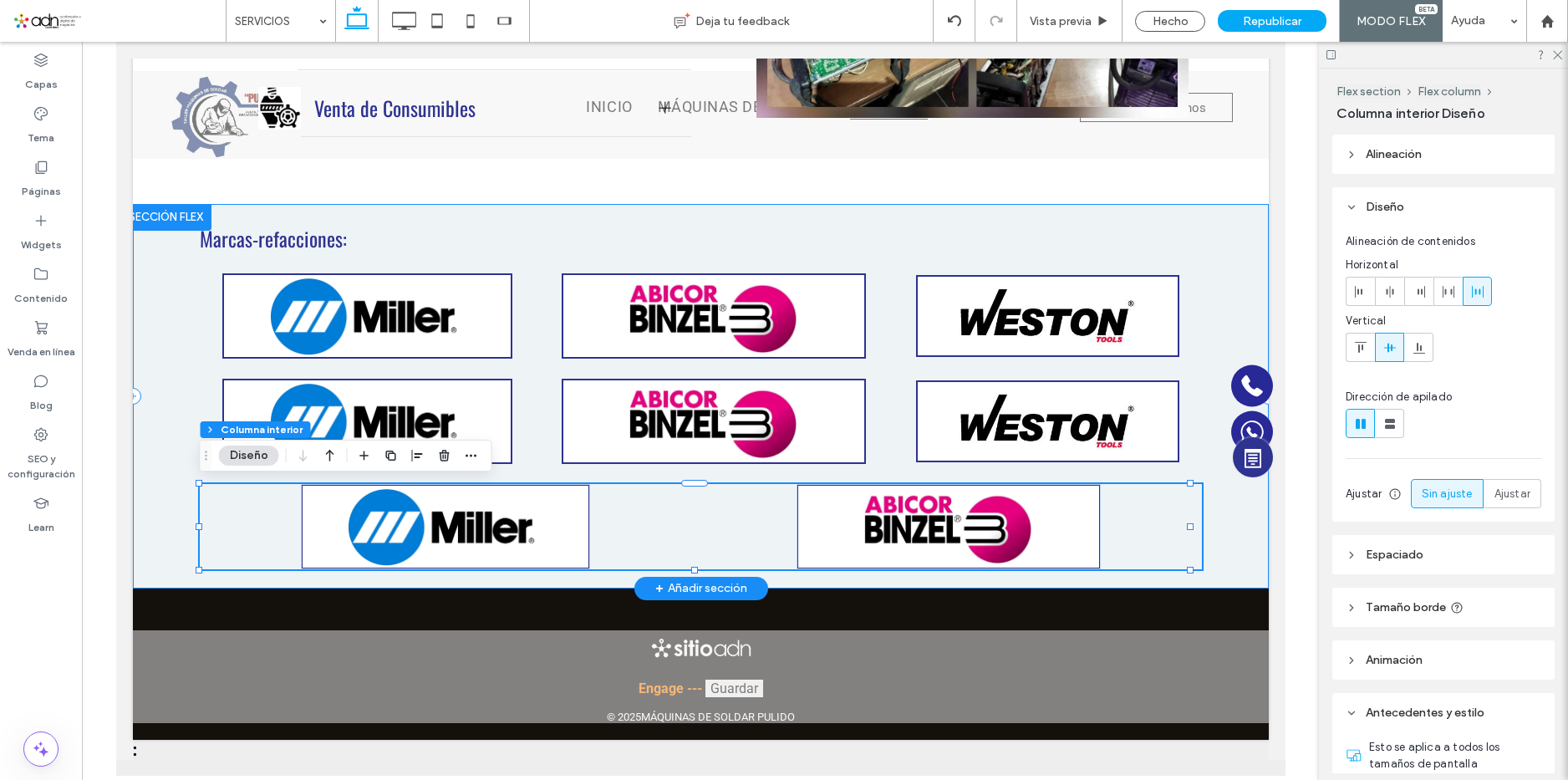
type input "**"
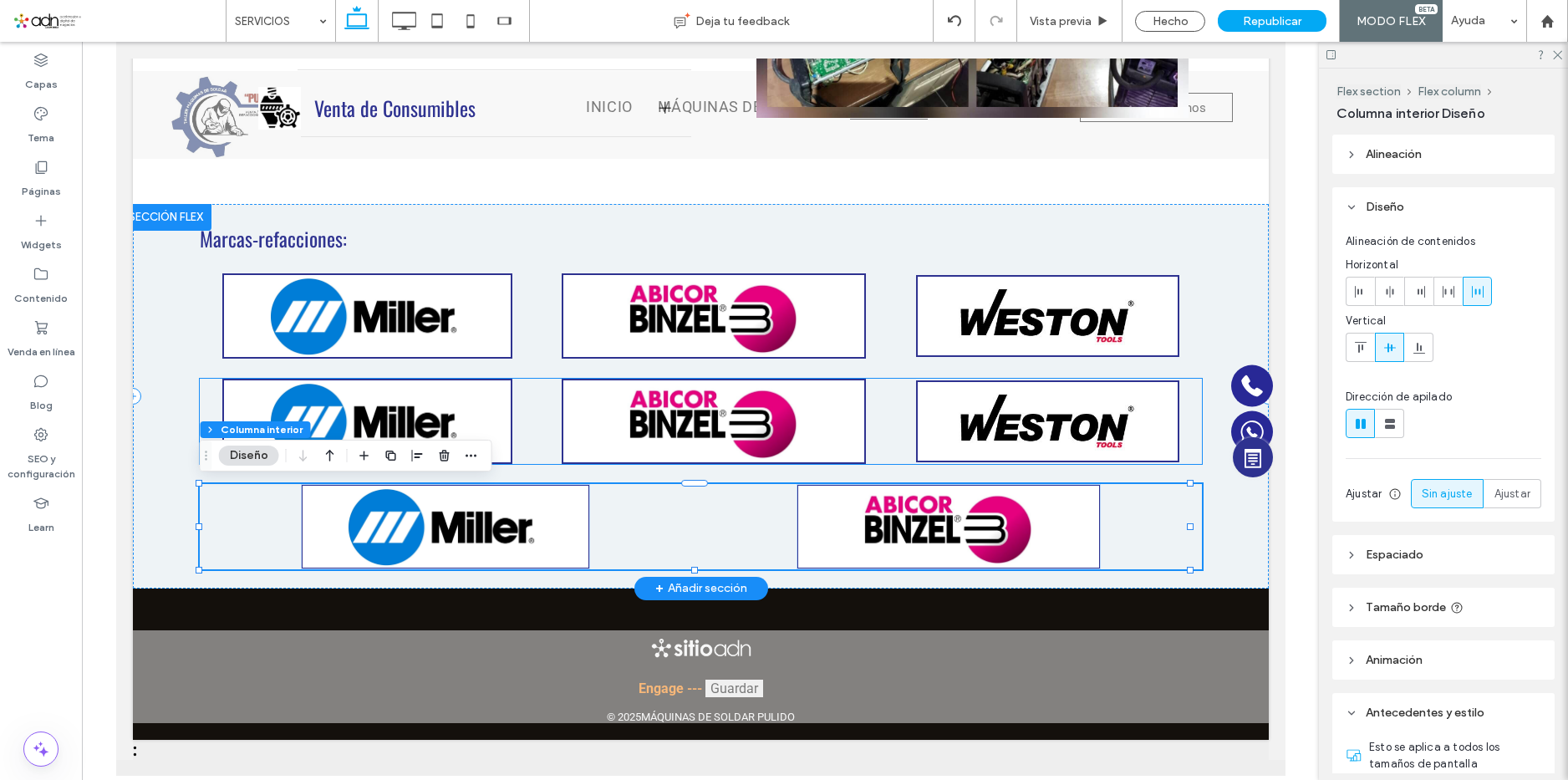
click at [406, 412] on div at bounding box center [366, 421] width 290 height 85
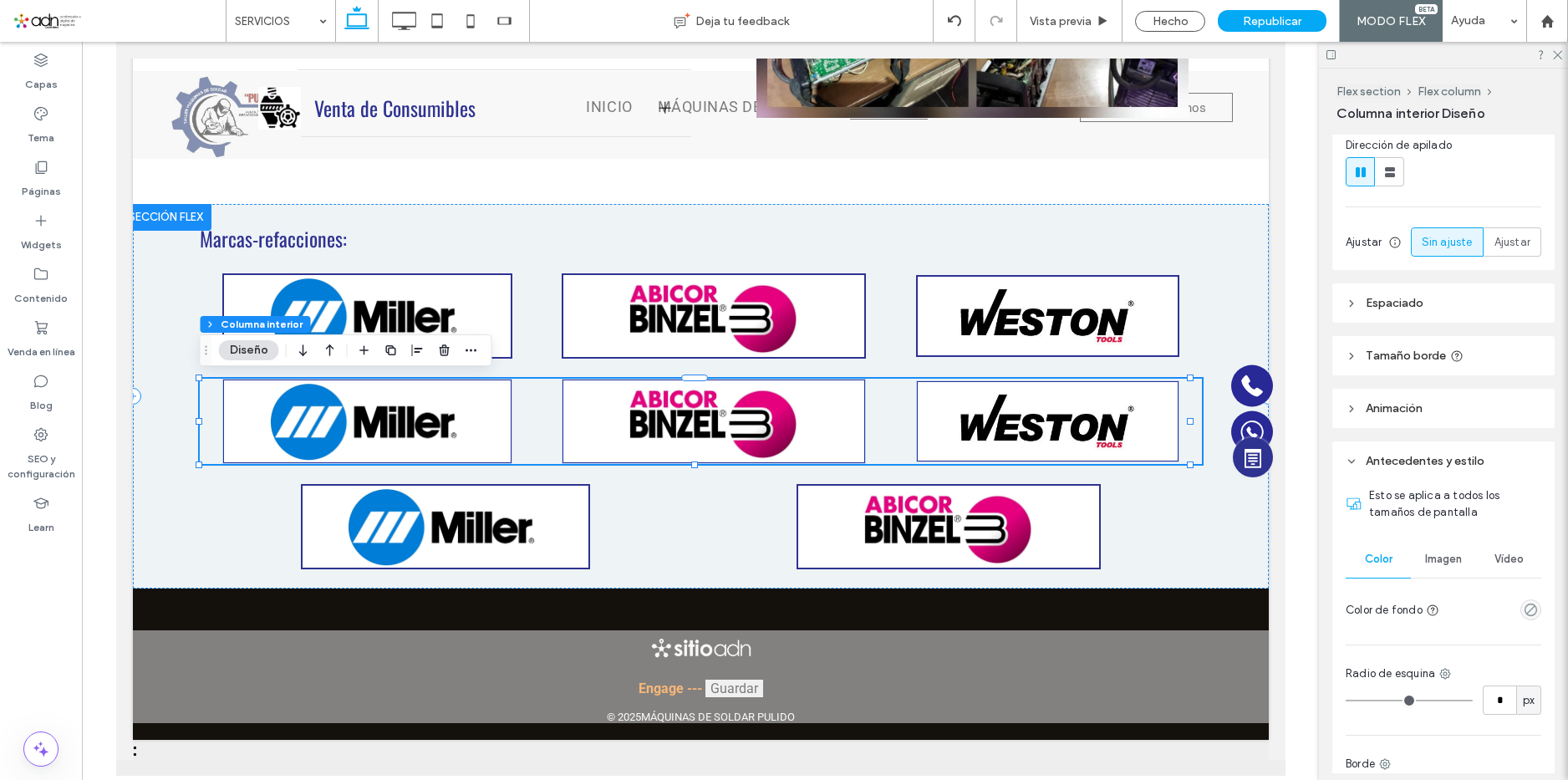
scroll to position [418, 0]
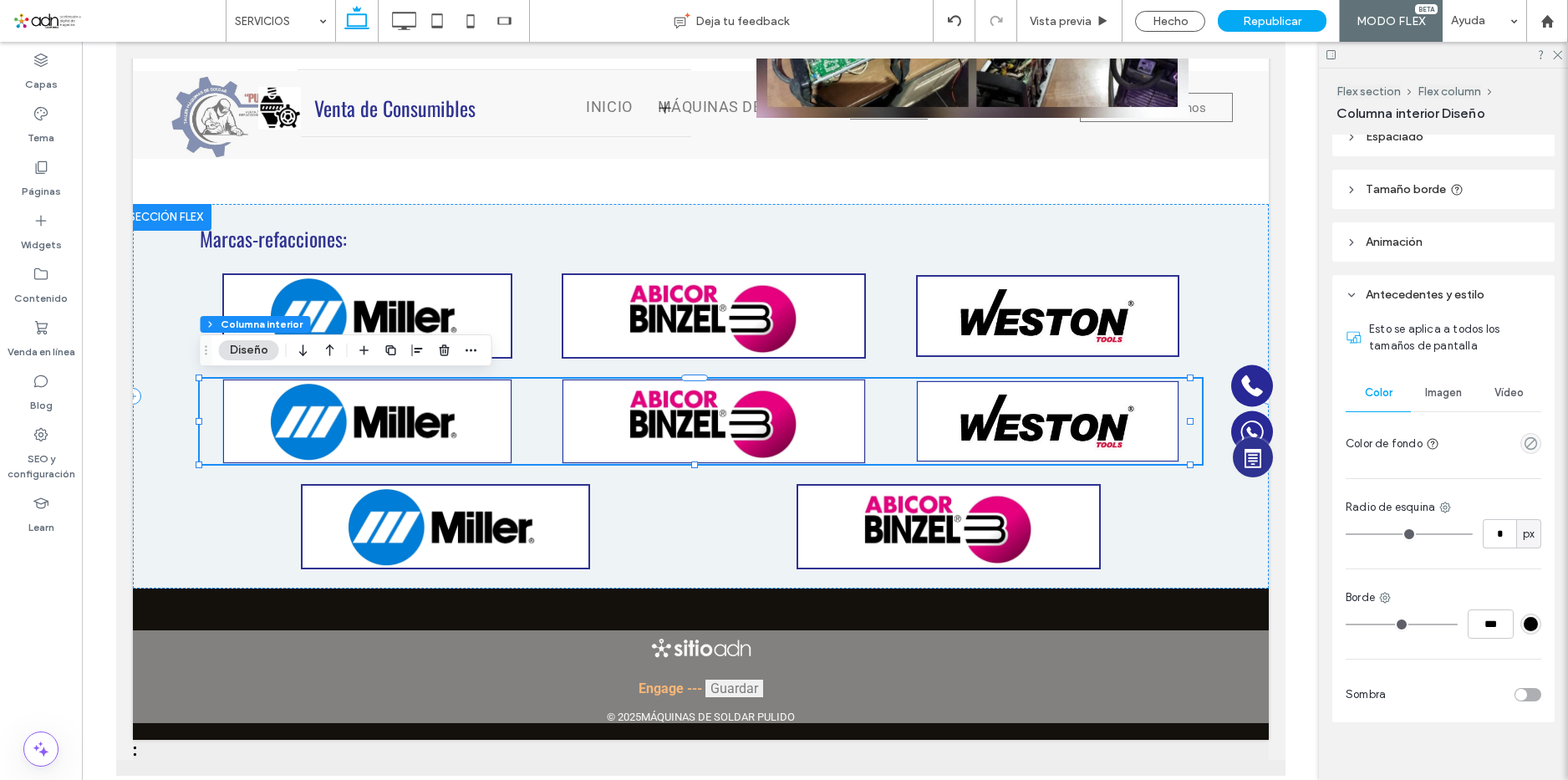
click at [1440, 412] on div "Imagen" at bounding box center [1443, 393] width 66 height 37
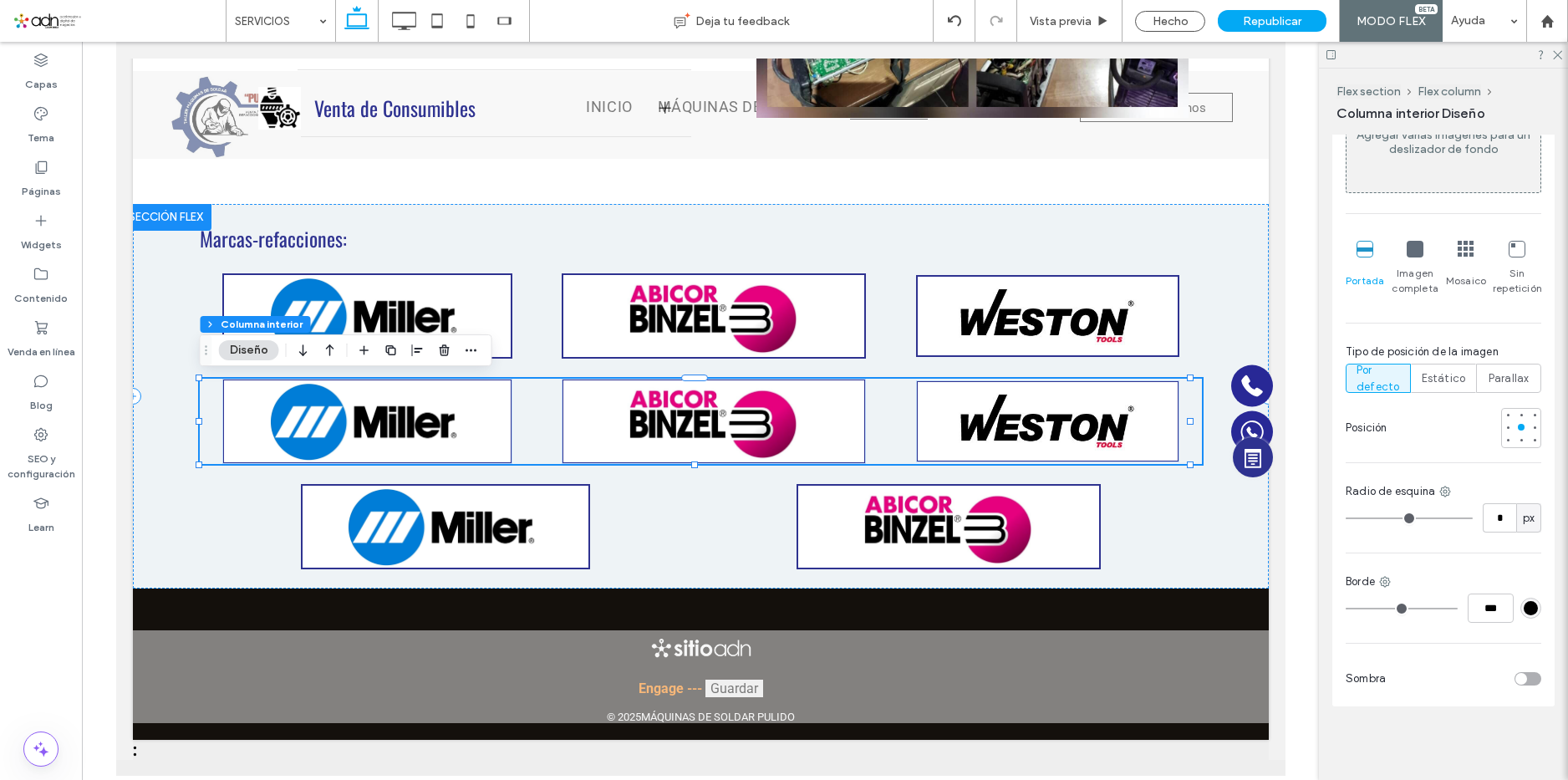
scroll to position [635, 0]
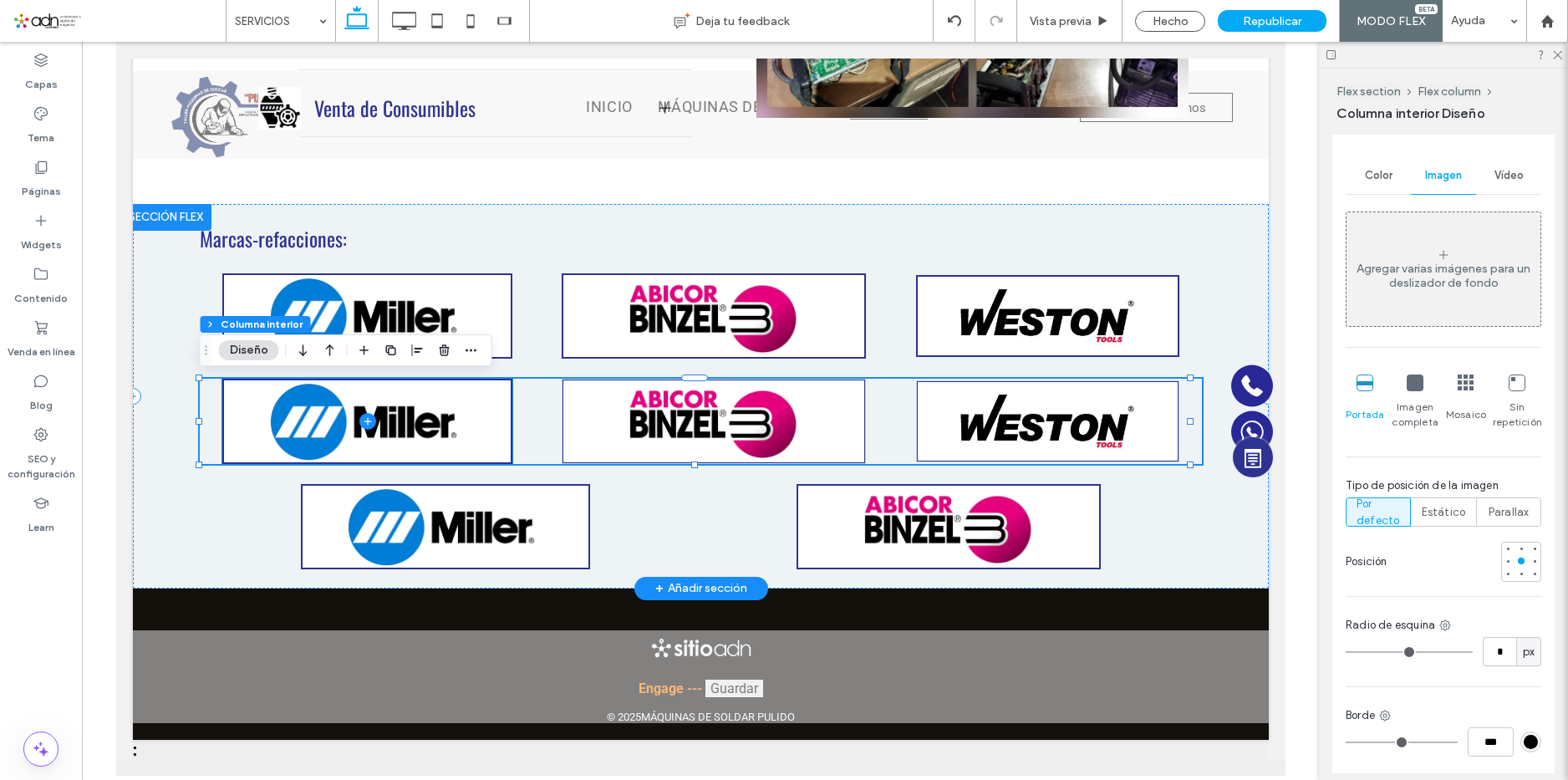
click at [435, 410] on span at bounding box center [366, 421] width 286 height 82
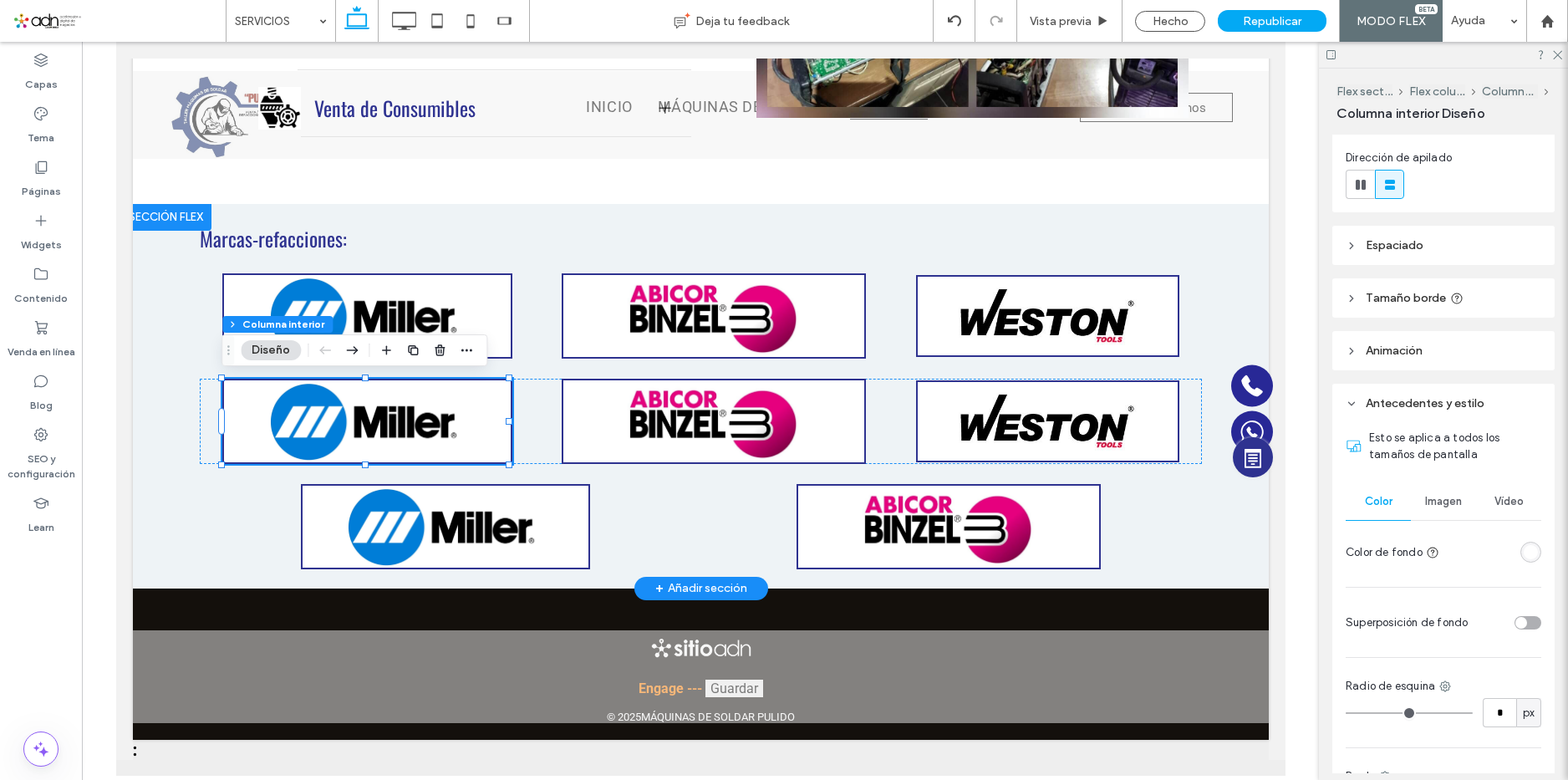
scroll to position [334, 0]
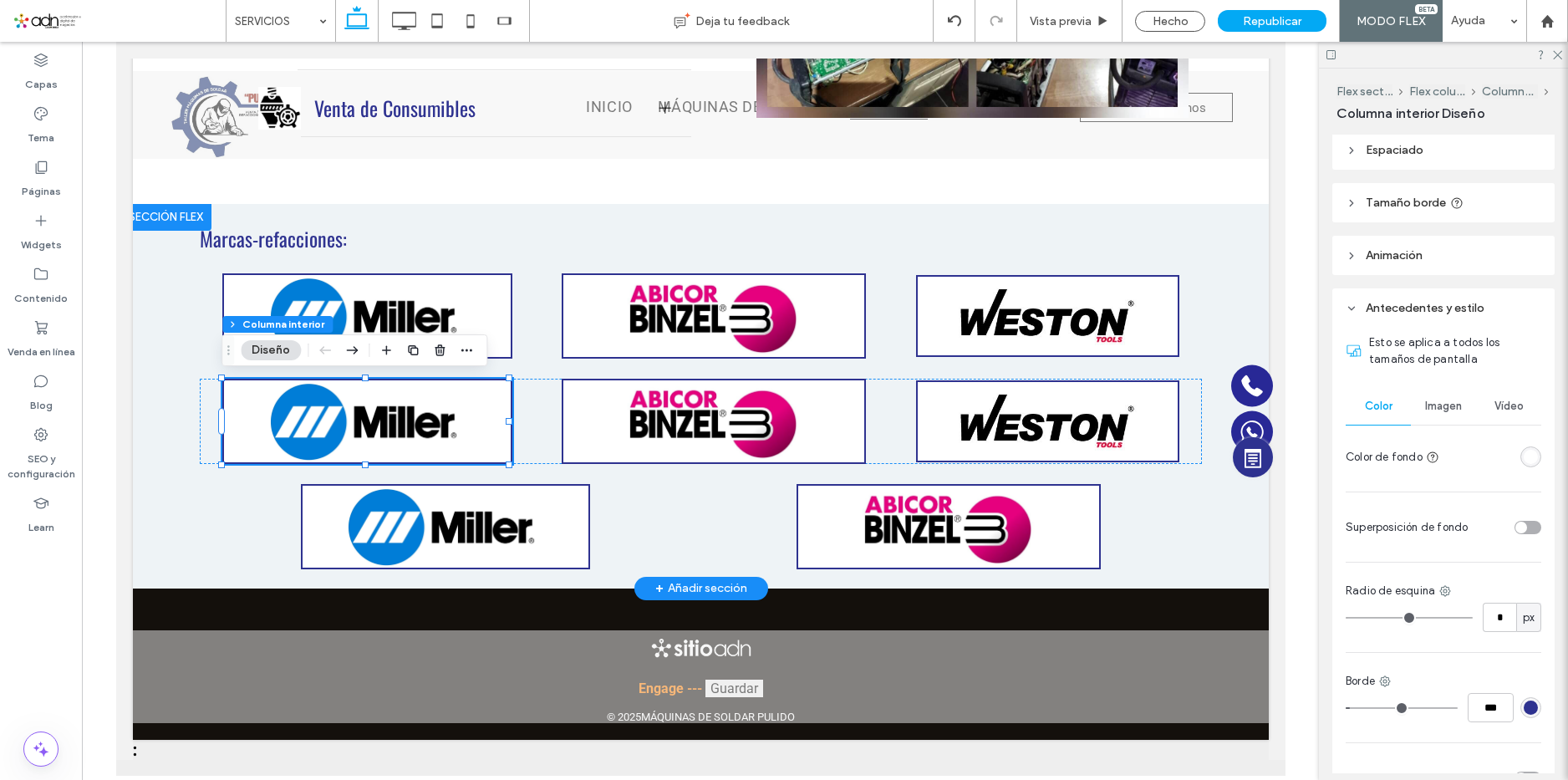
click at [1444, 422] on div "Imagen" at bounding box center [1443, 406] width 66 height 37
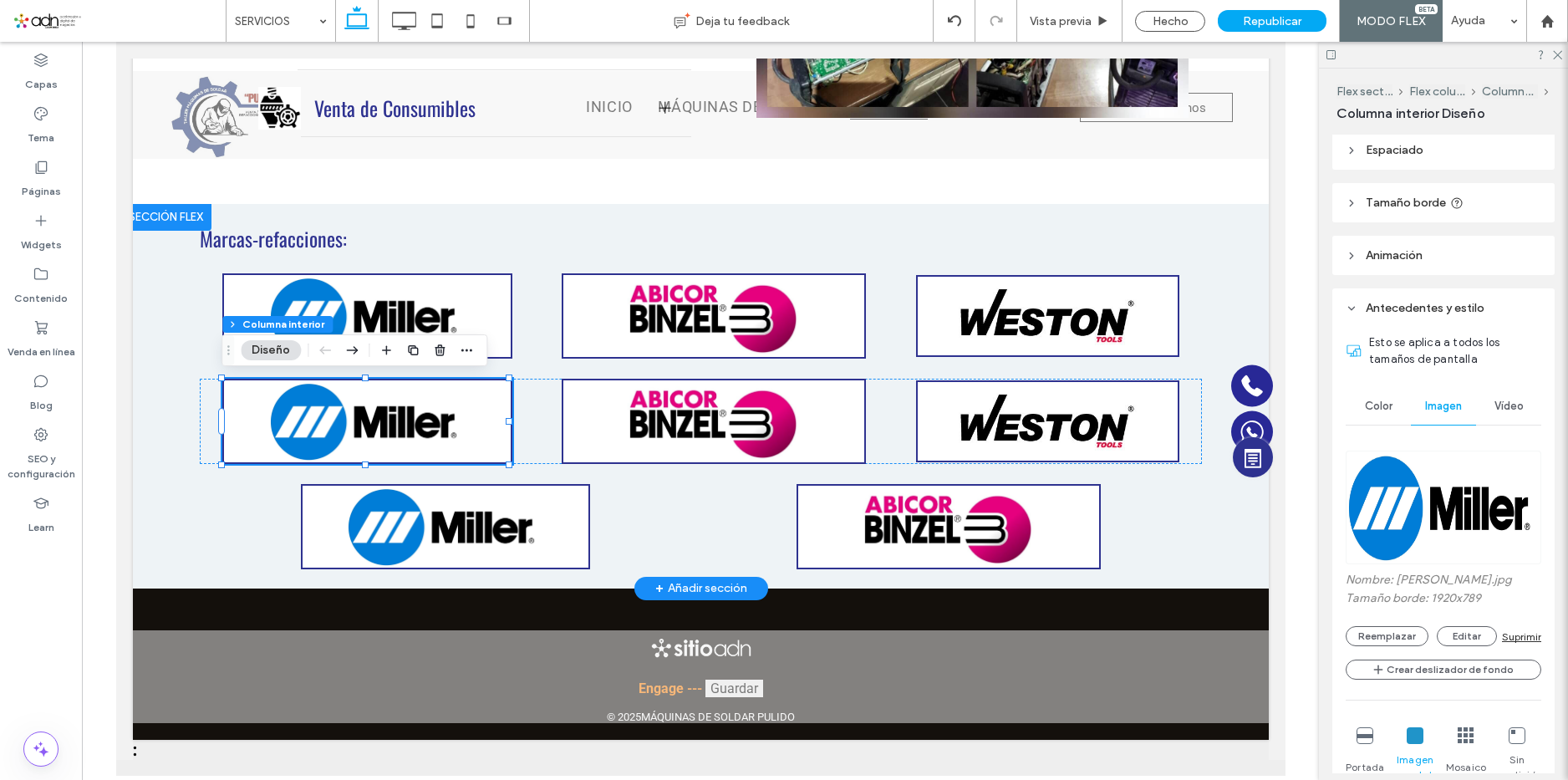
click at [1419, 520] on img at bounding box center [1444, 508] width 196 height 114
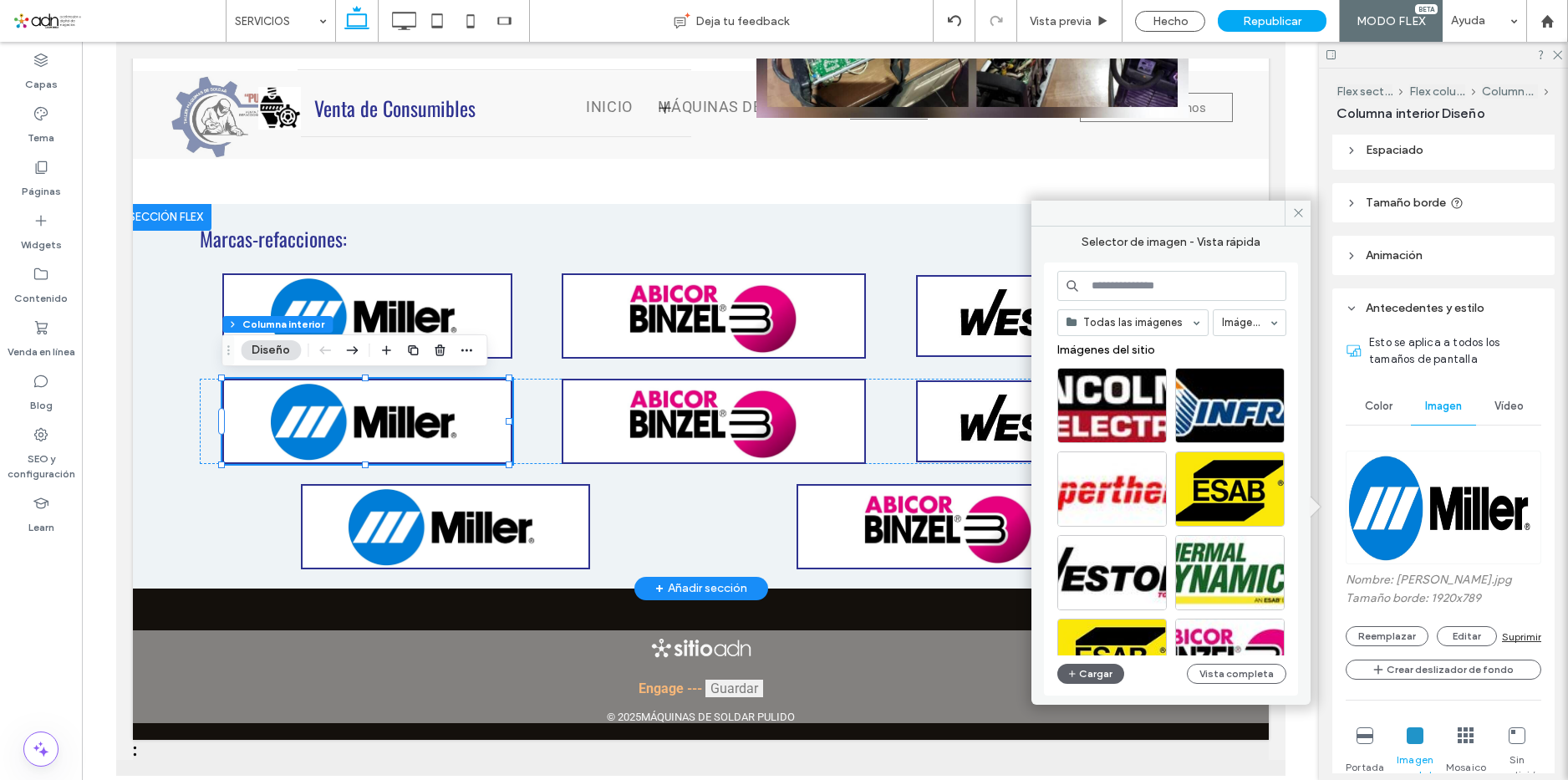
scroll to position [0, 0]
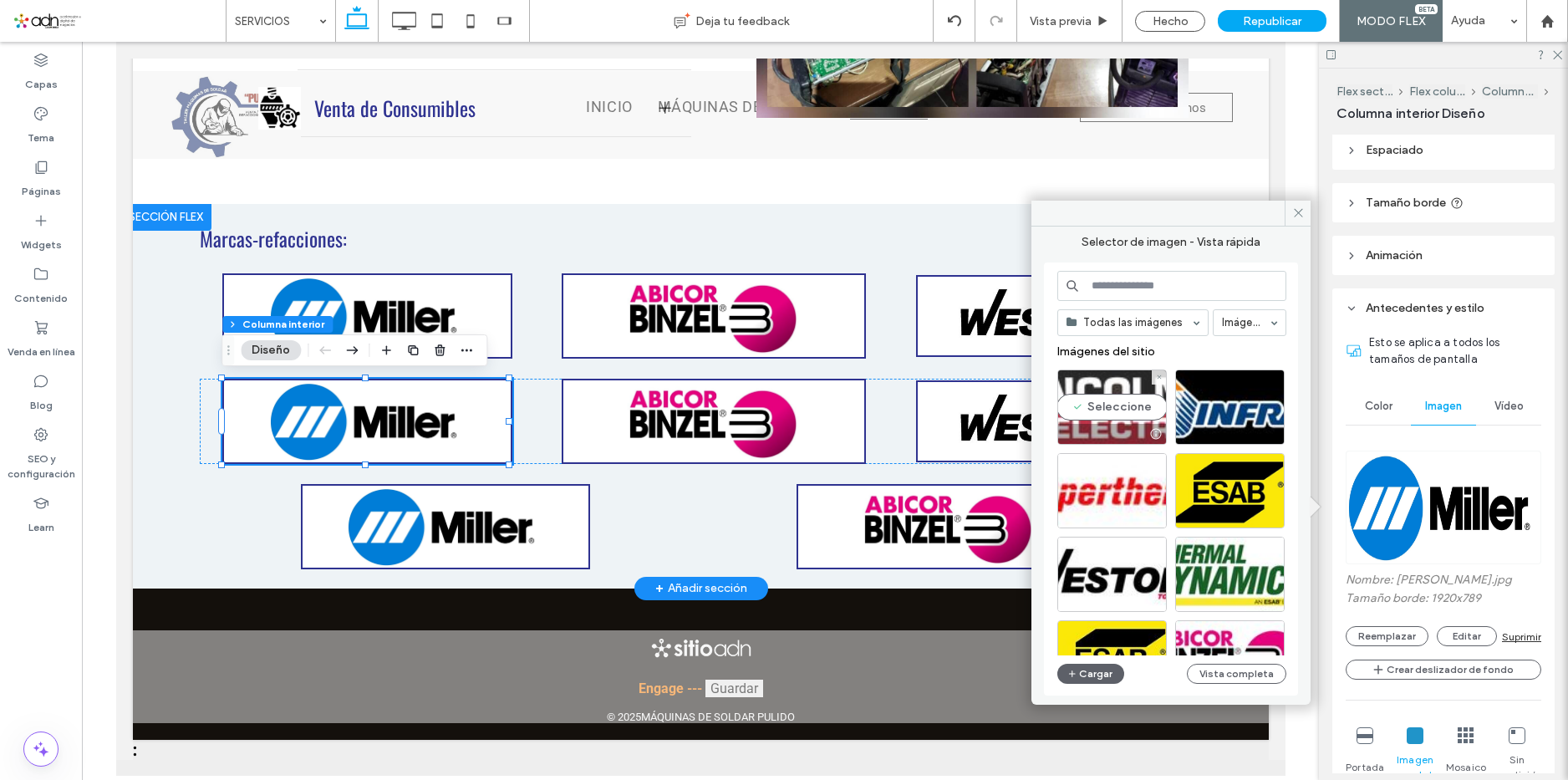
click at [1132, 422] on div "Seleccione" at bounding box center [1112, 407] width 110 height 75
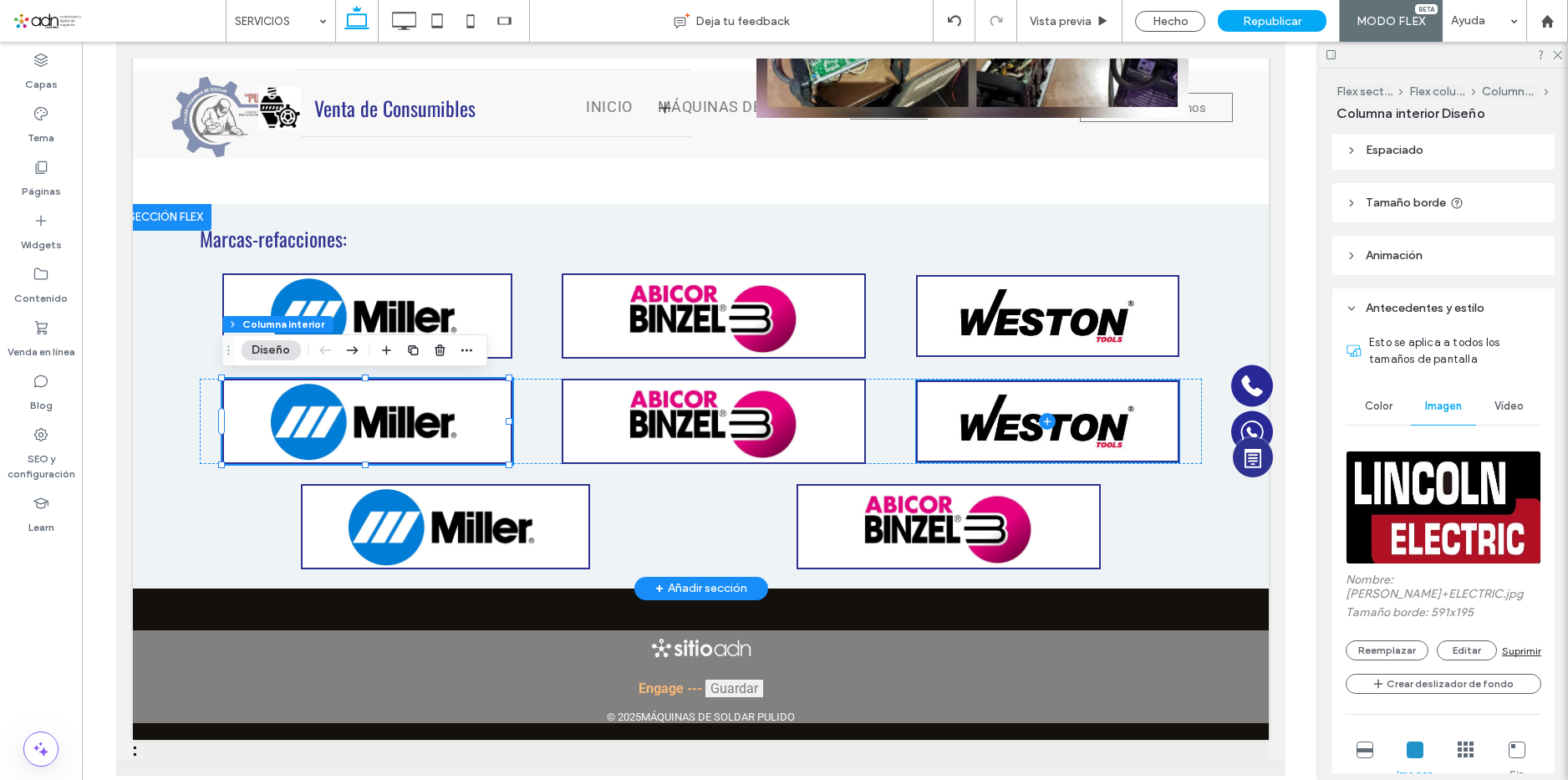
type input "**"
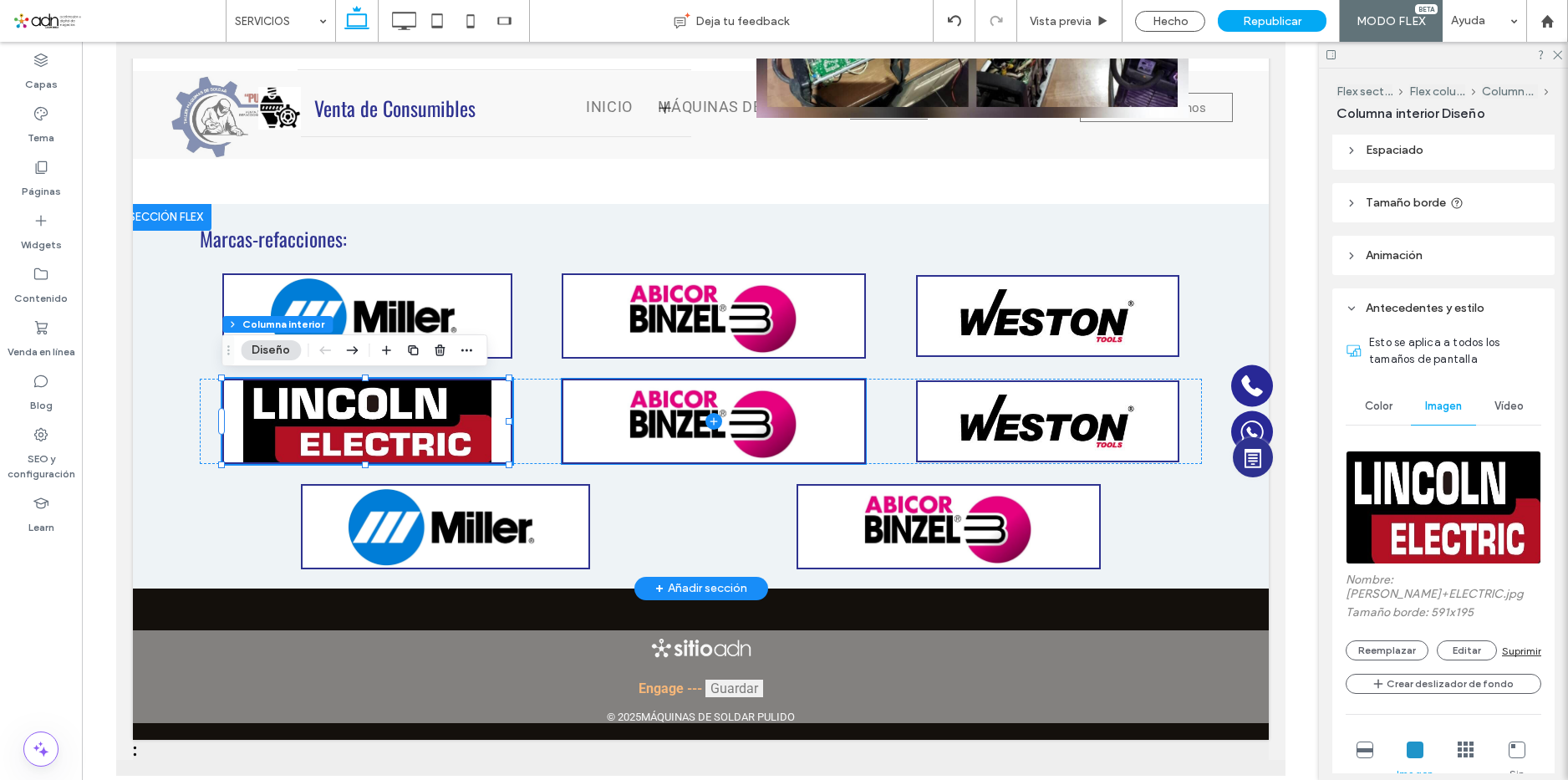
click at [808, 407] on span at bounding box center [712, 421] width 301 height 82
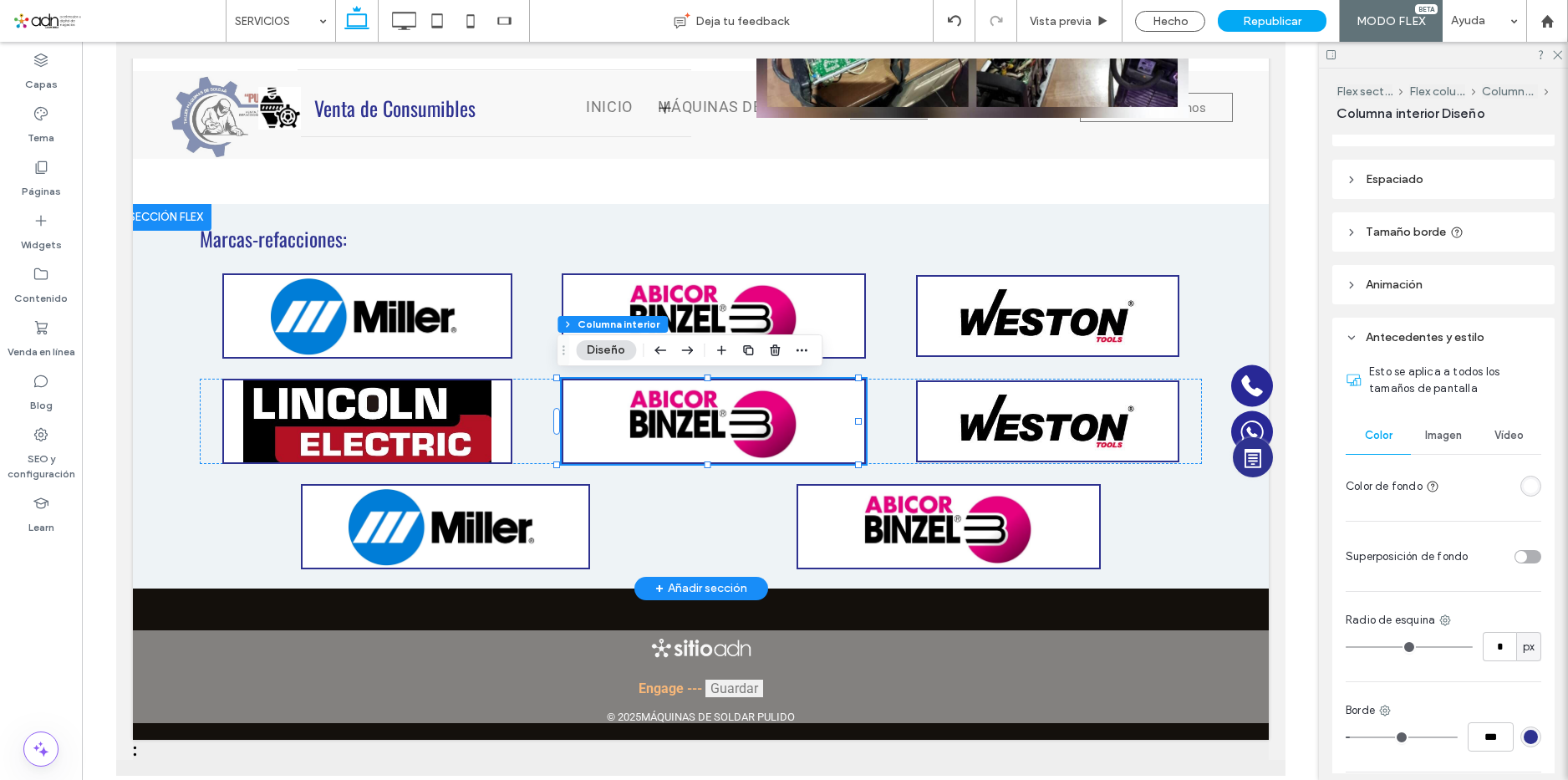
scroll to position [334, 0]
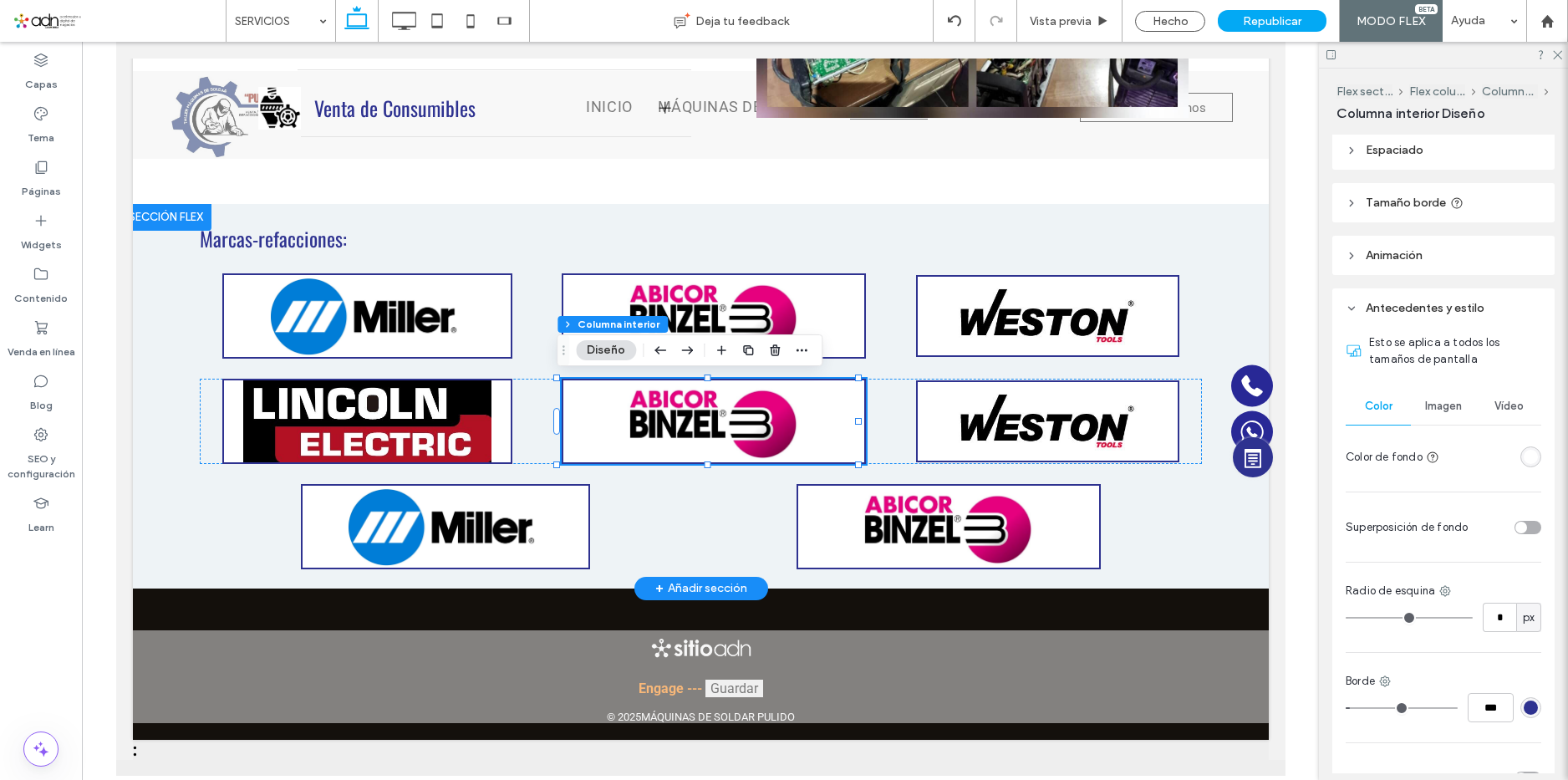
click at [1426, 417] on div "Imagen" at bounding box center [1443, 406] width 66 height 37
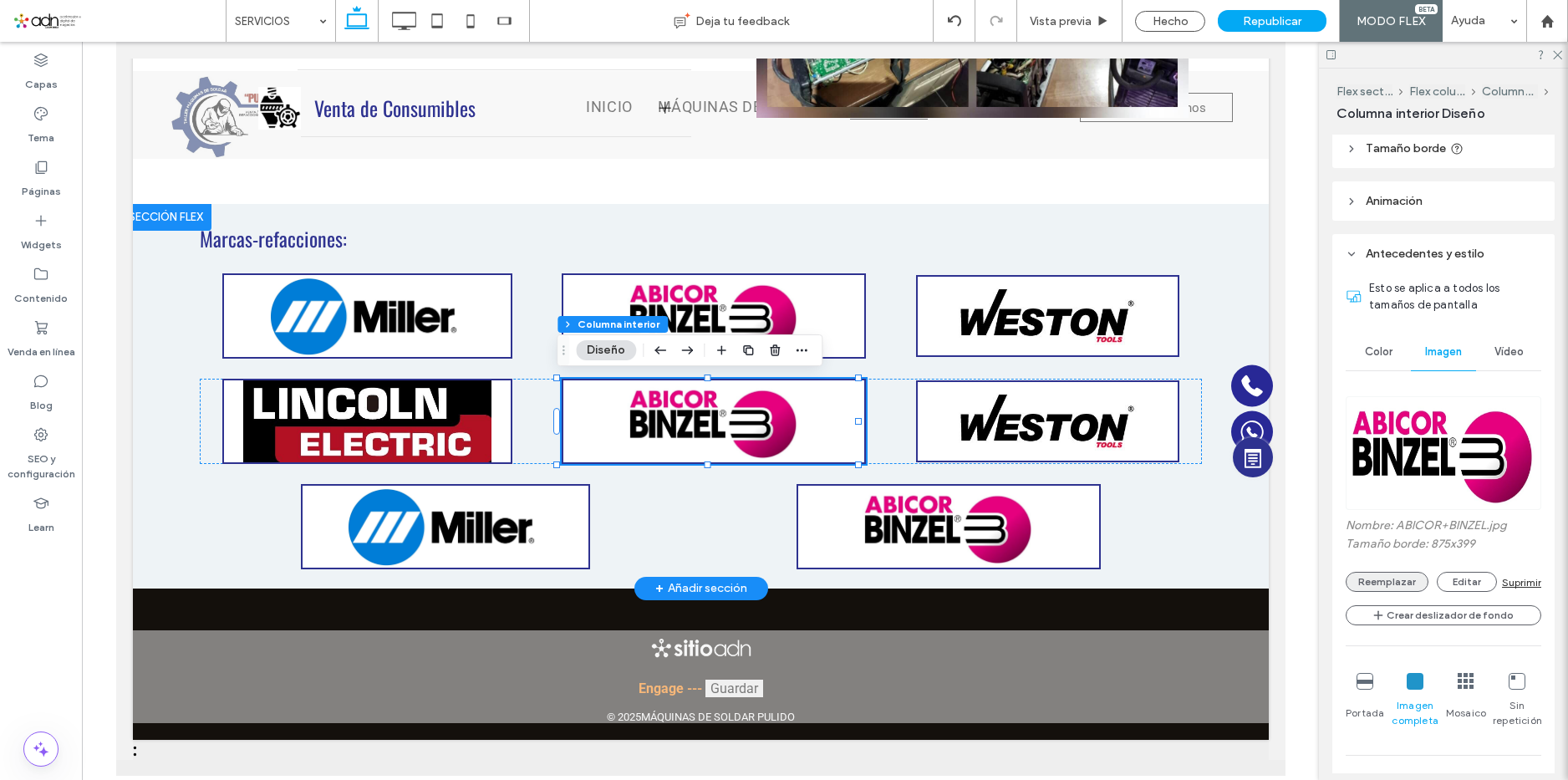
scroll to position [418, 0]
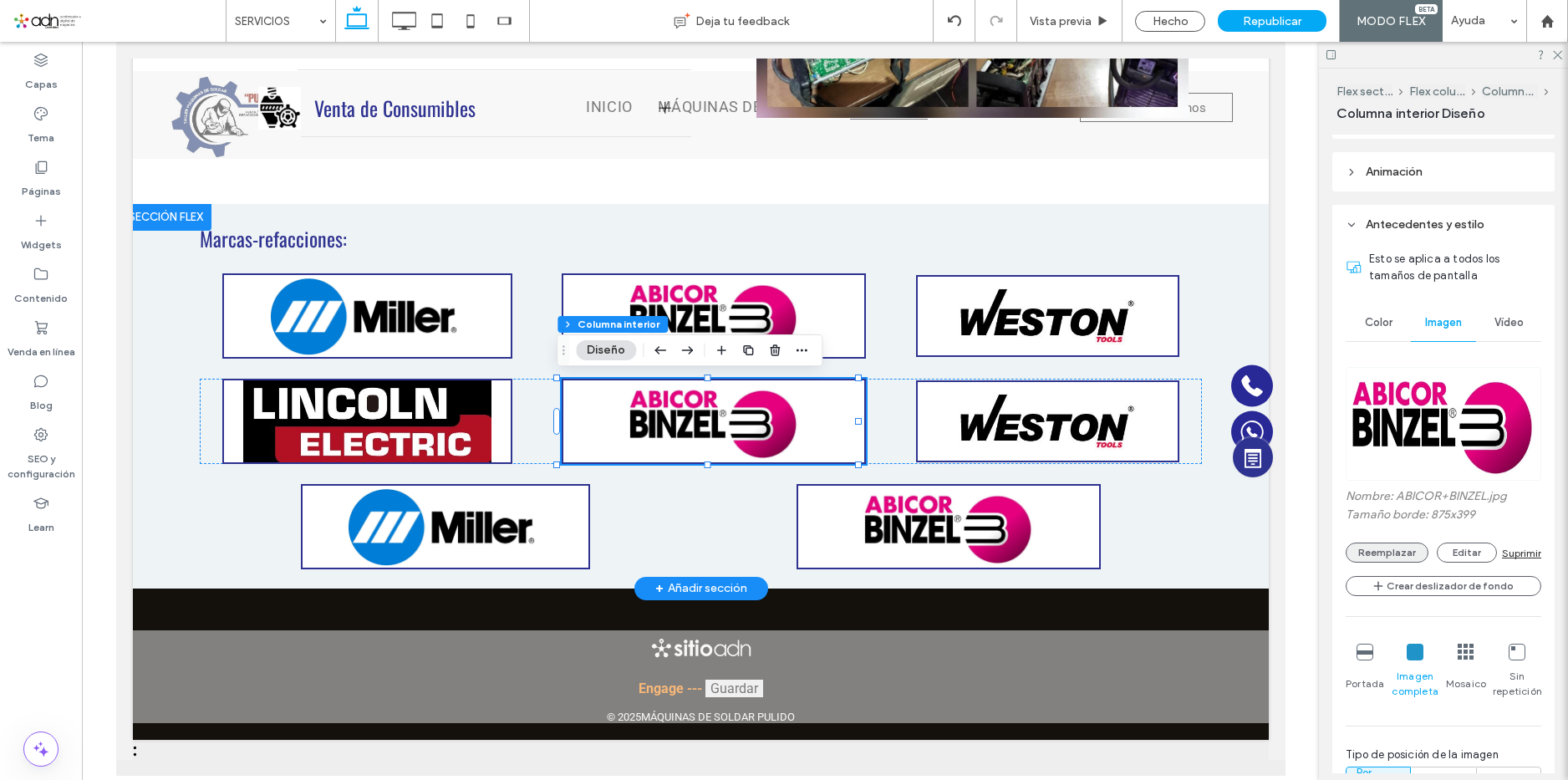
click at [1406, 553] on button "Reemplazar" at bounding box center [1387, 553] width 83 height 20
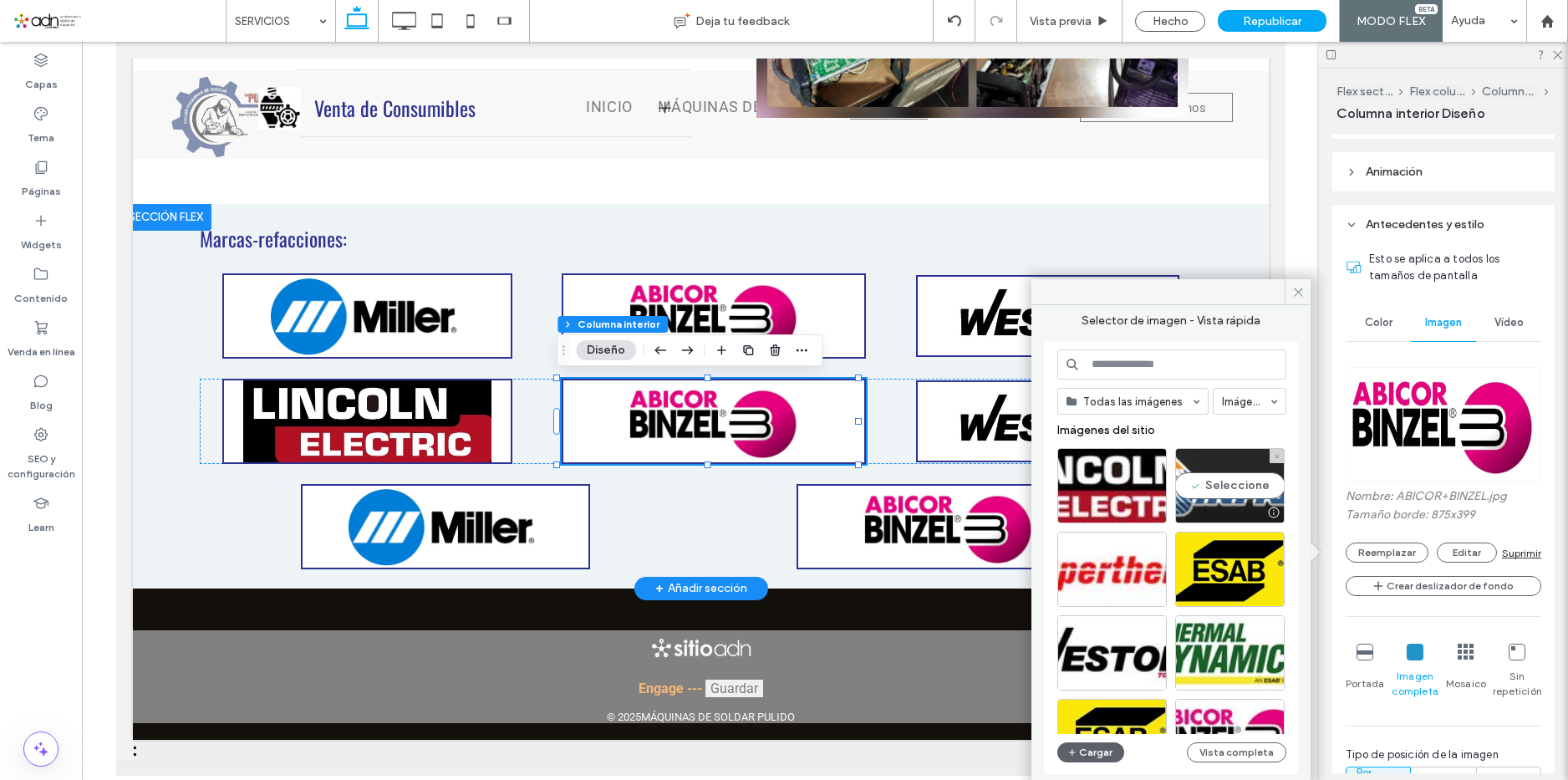
click at [1202, 483] on div "Seleccione" at bounding box center [1230, 486] width 110 height 75
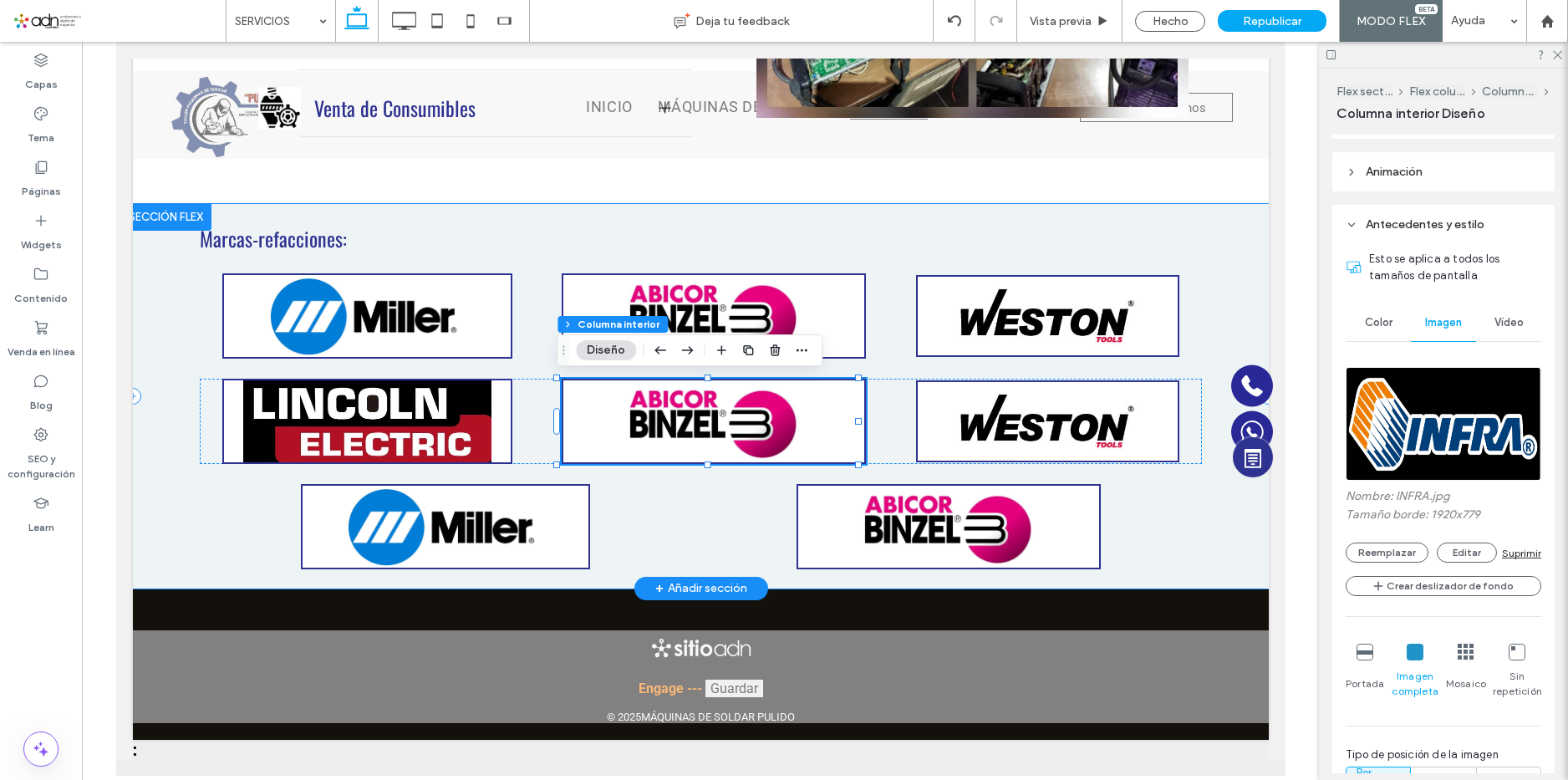
type input "**"
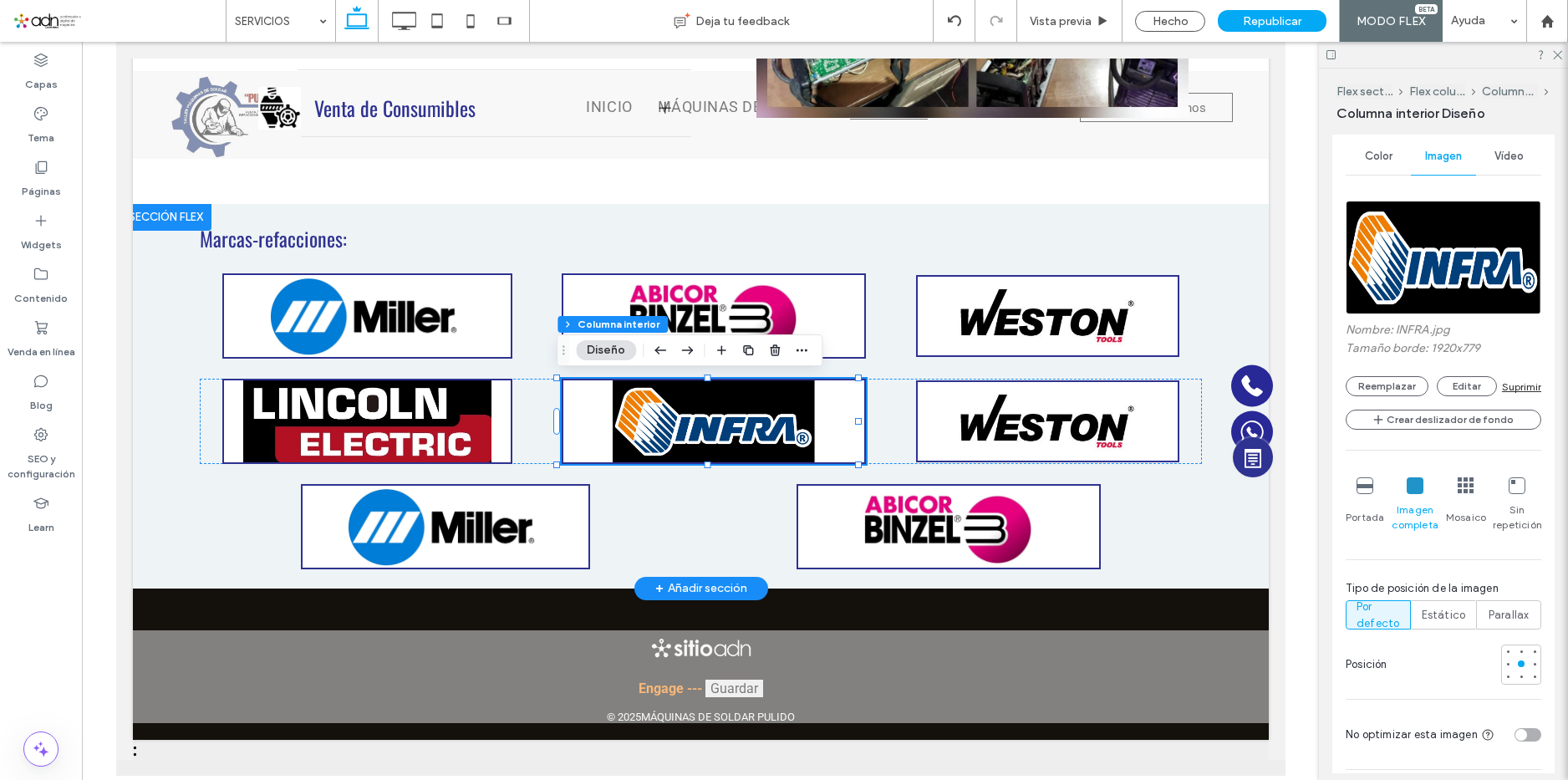
scroll to position [586, 0]
click at [1133, 400] on span at bounding box center [1046, 421] width 260 height 78
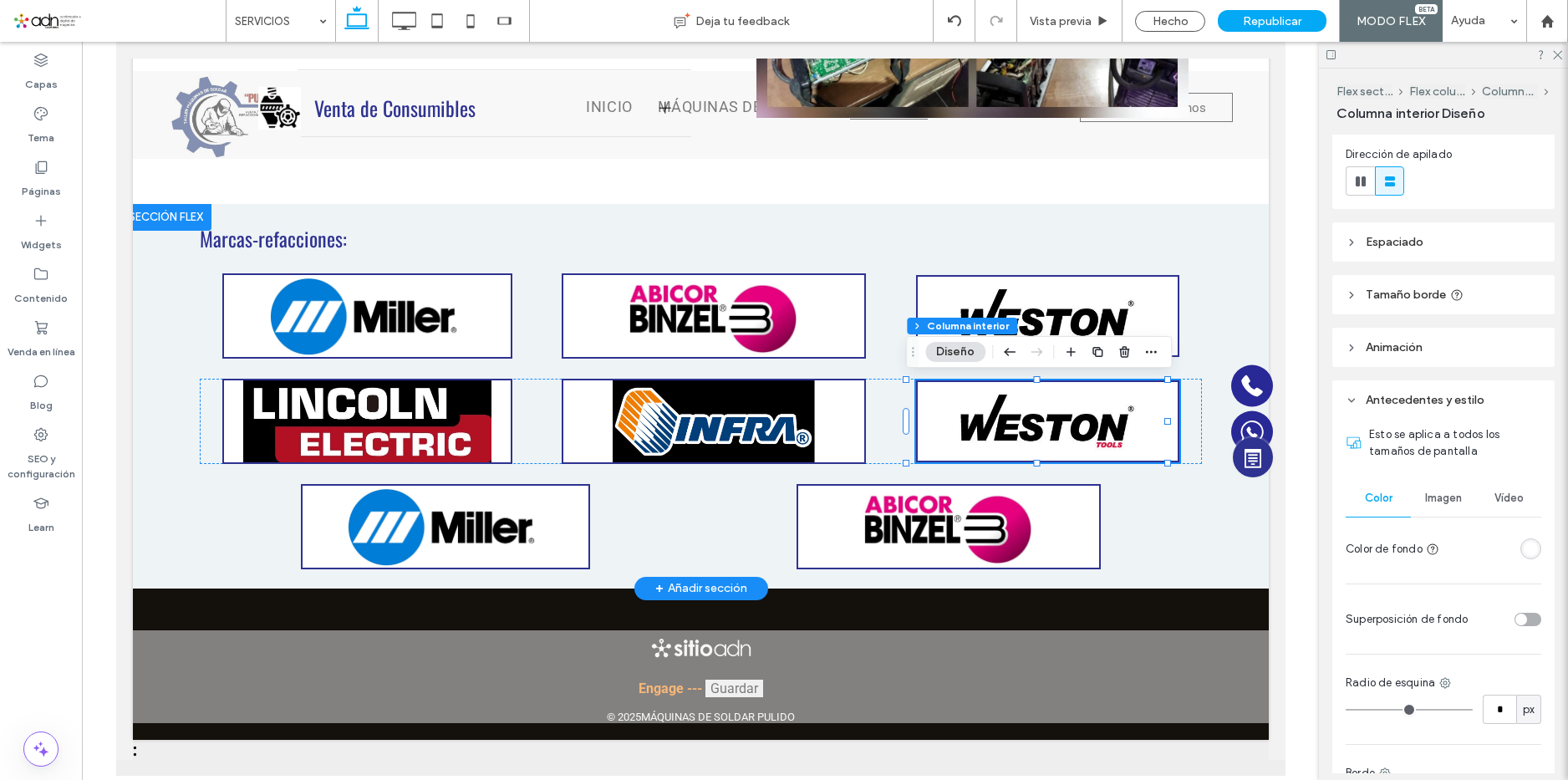
scroll to position [251, 0]
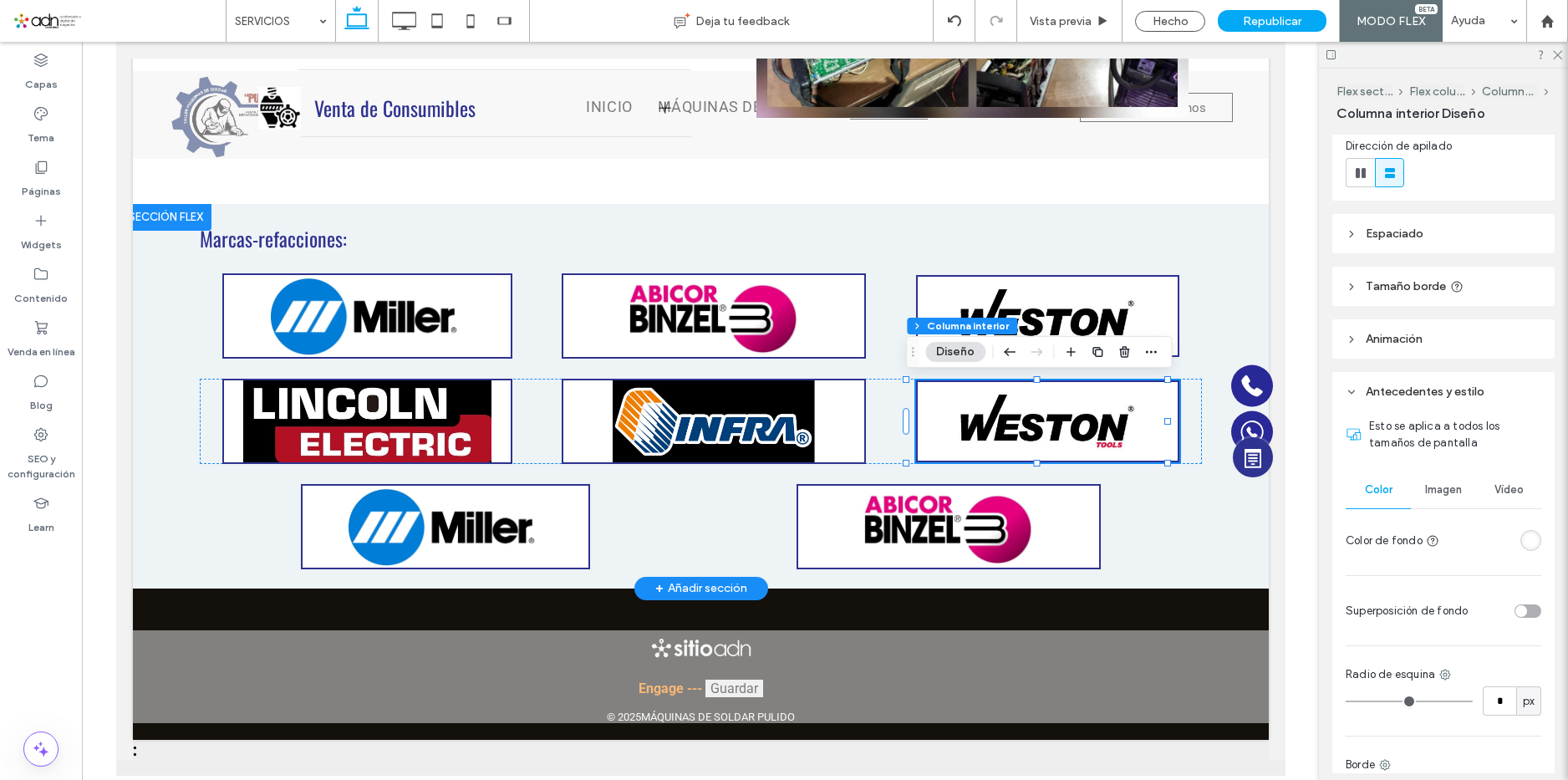
click at [1434, 479] on div "Imagen" at bounding box center [1443, 490] width 66 height 37
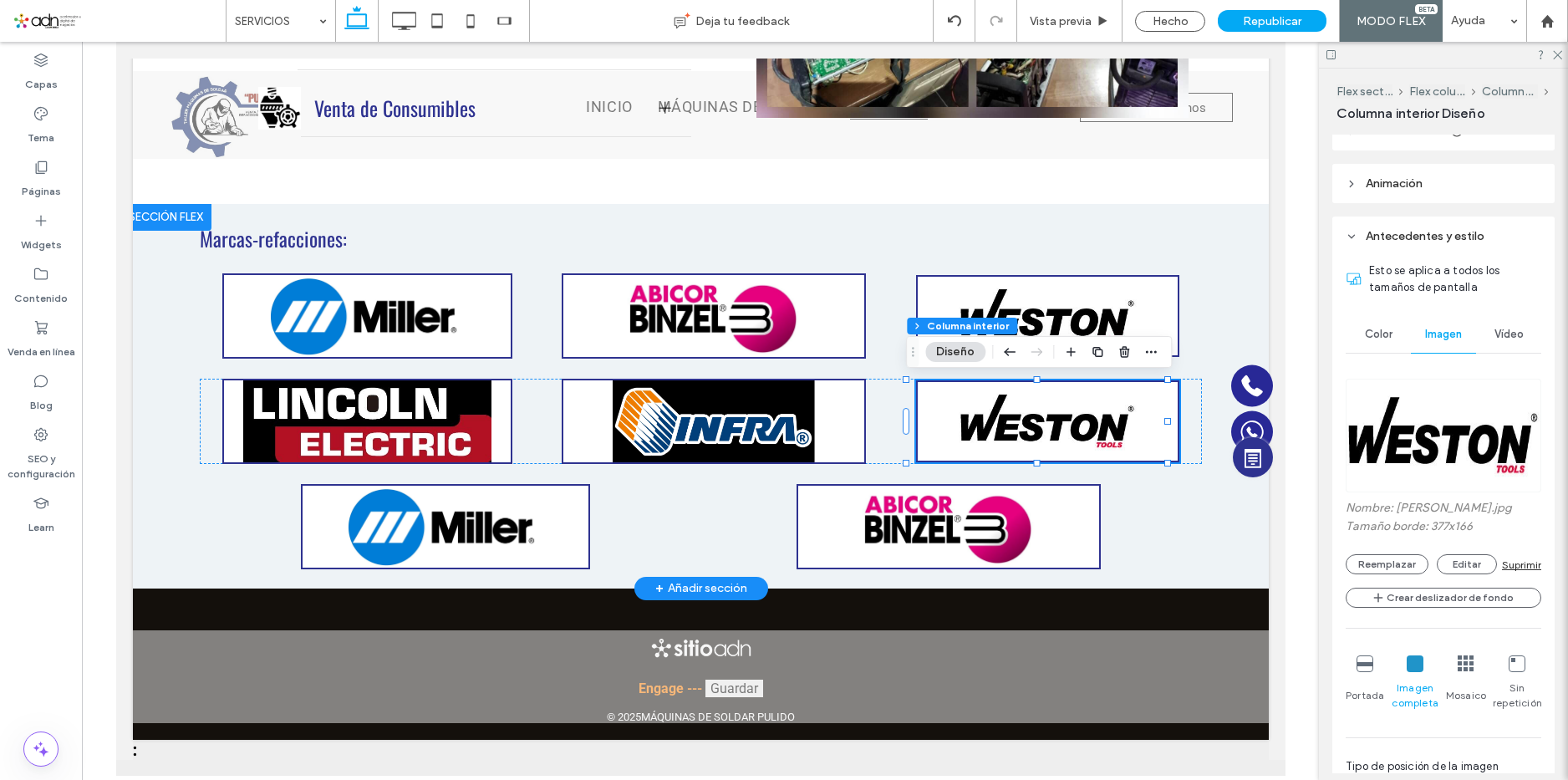
scroll to position [418, 0]
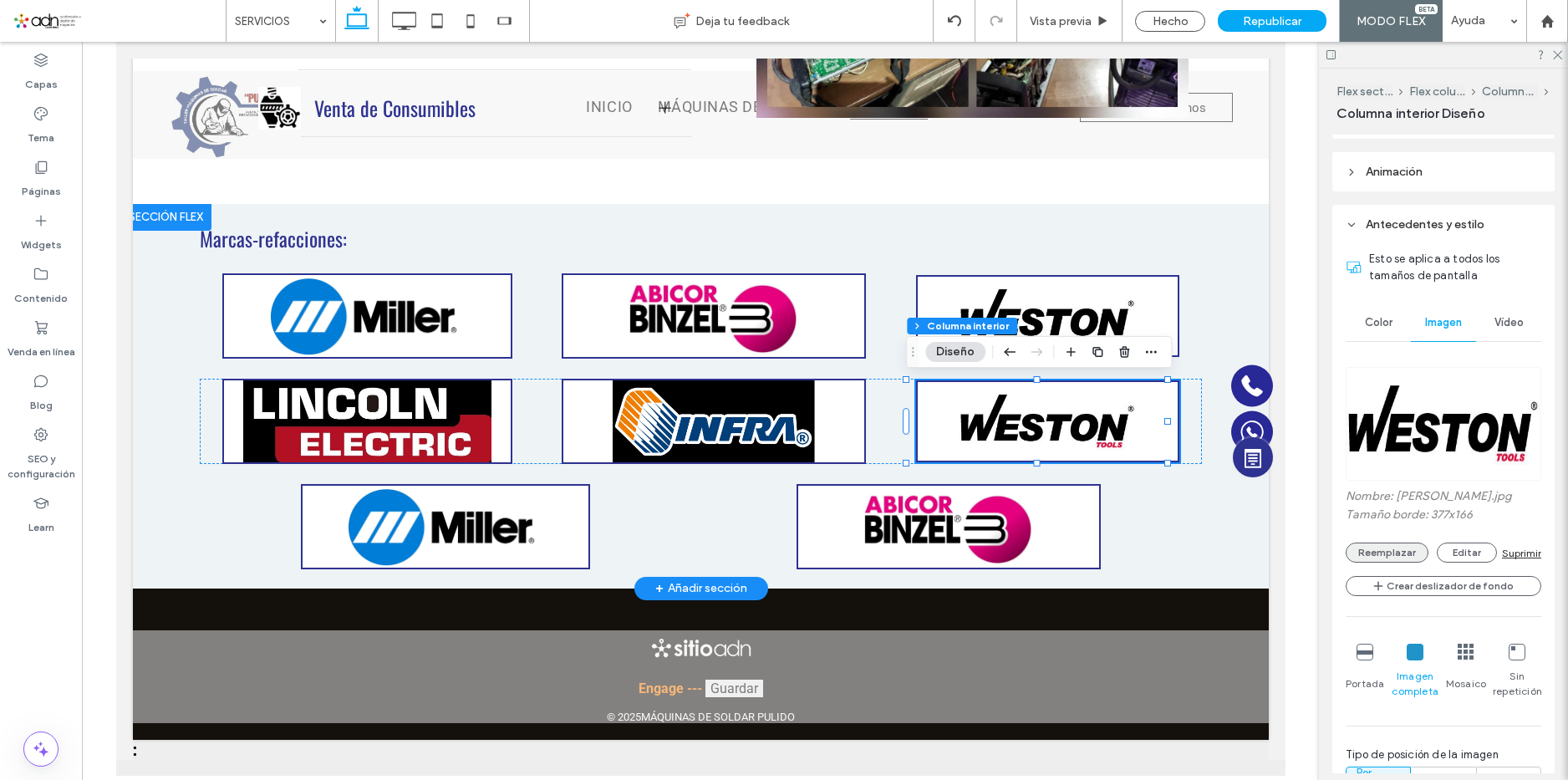
click at [1387, 551] on button "Reemplazar" at bounding box center [1387, 553] width 83 height 20
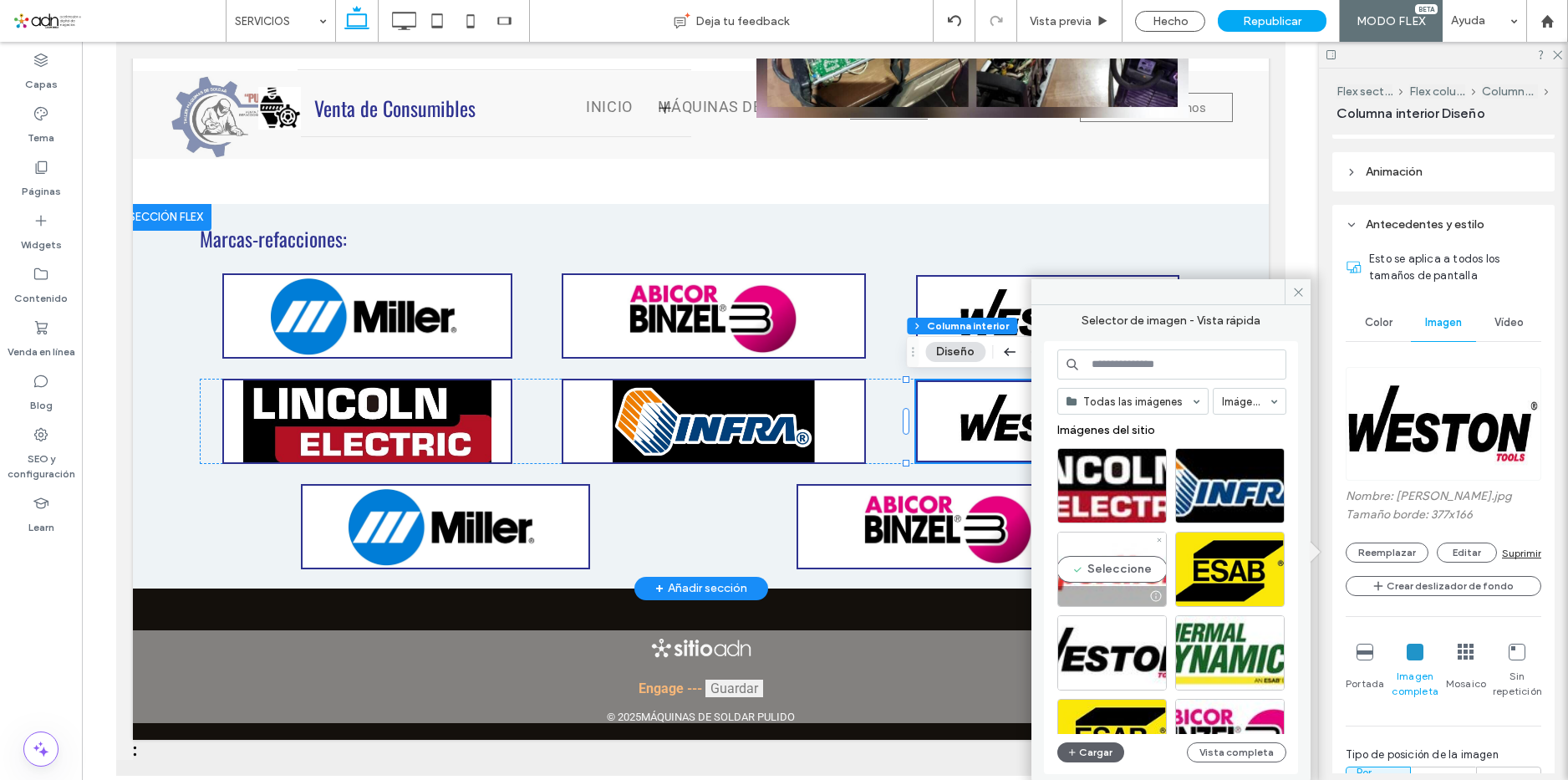
click at [1123, 572] on div "Seleccione" at bounding box center [1112, 570] width 110 height 75
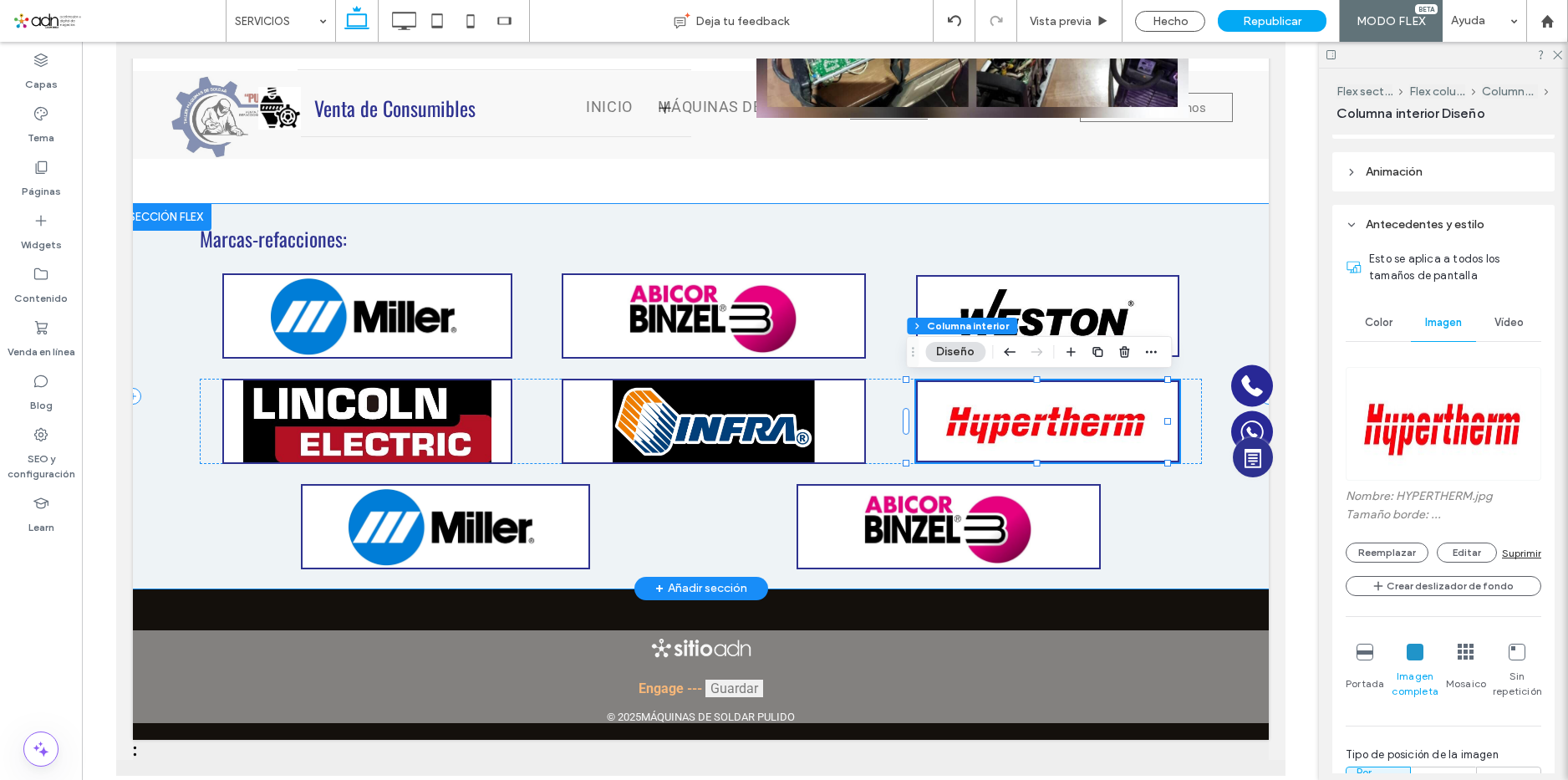
type input "**"
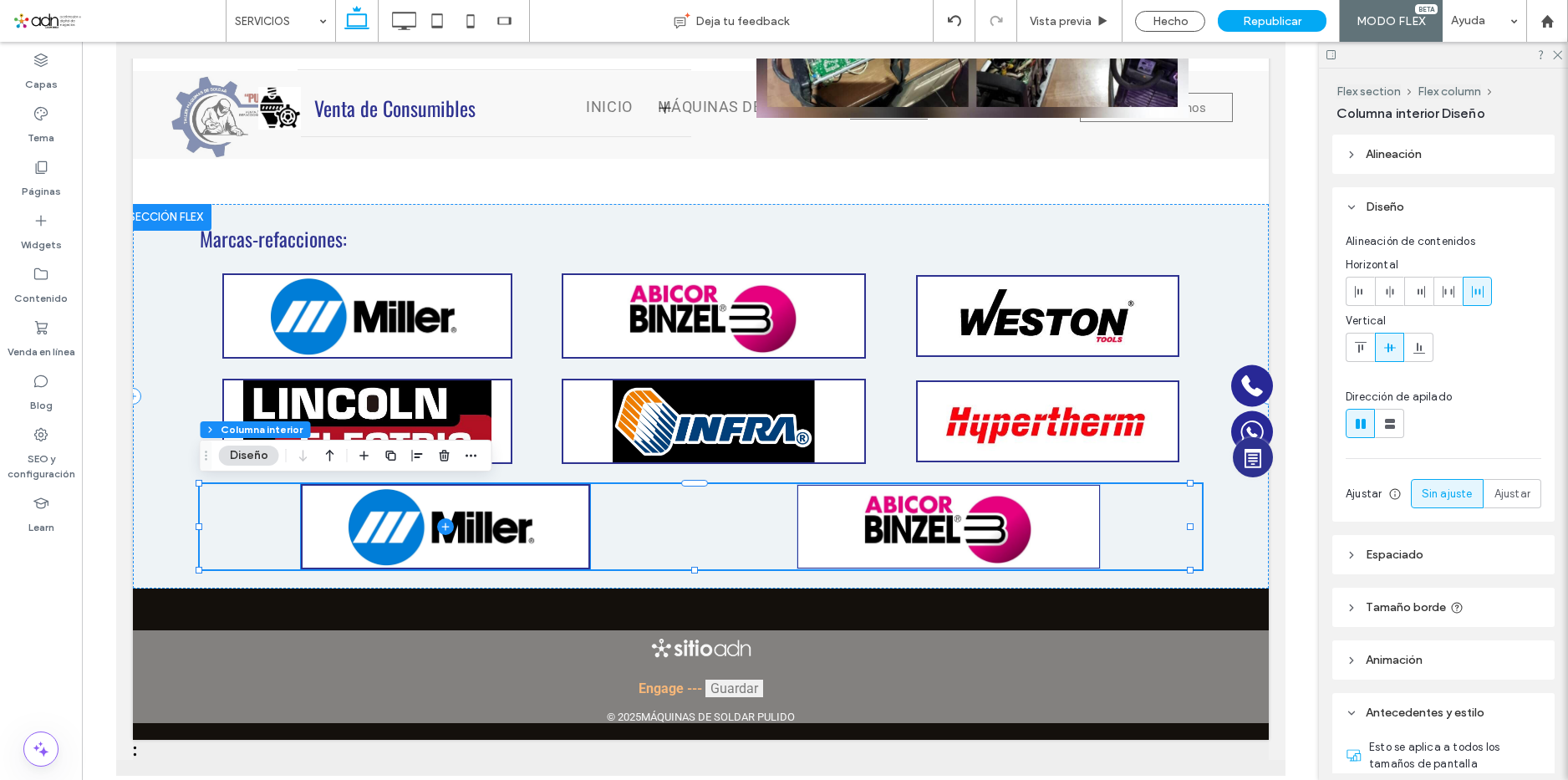
type input "**"
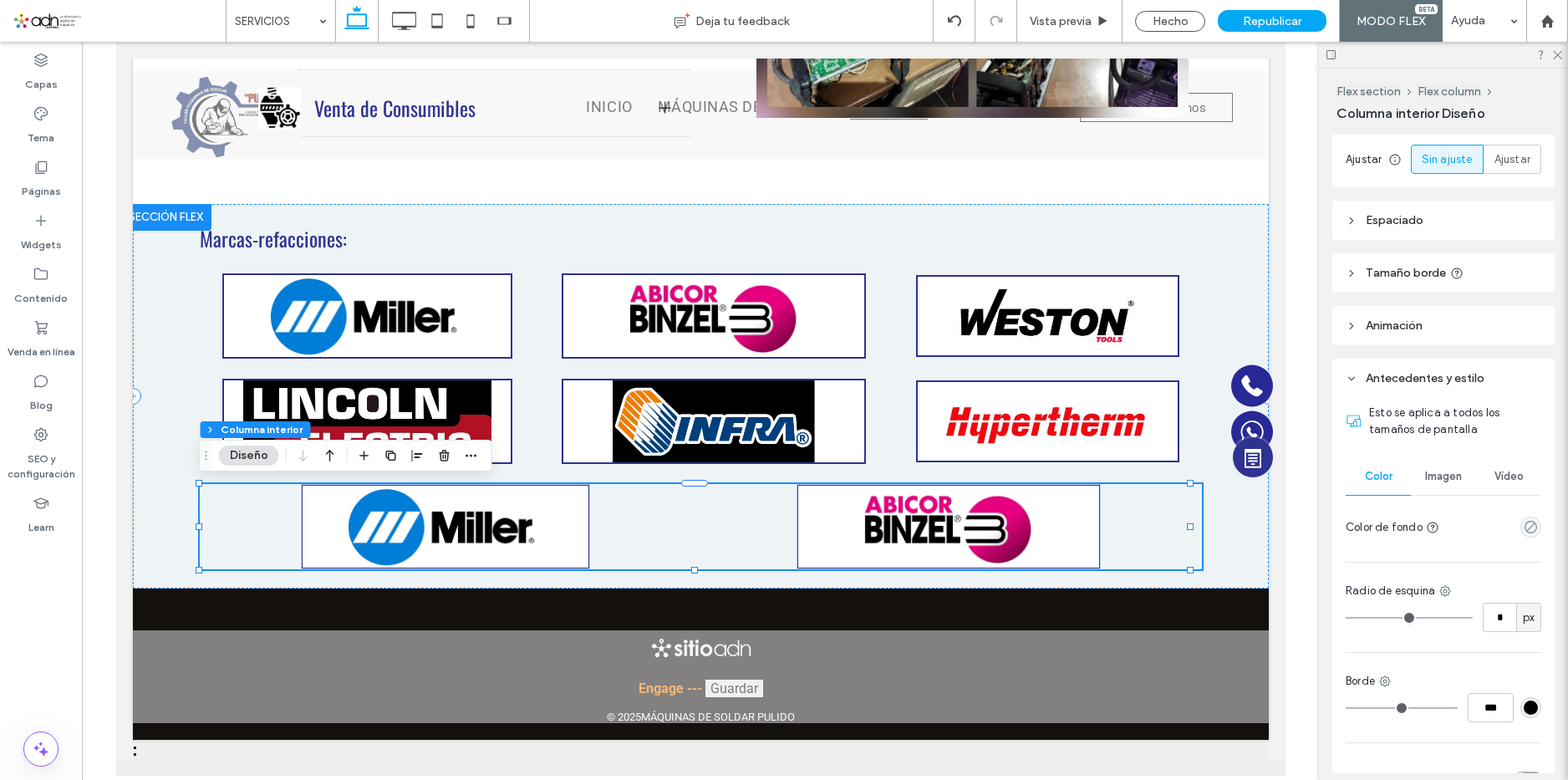
scroll to position [467, 0]
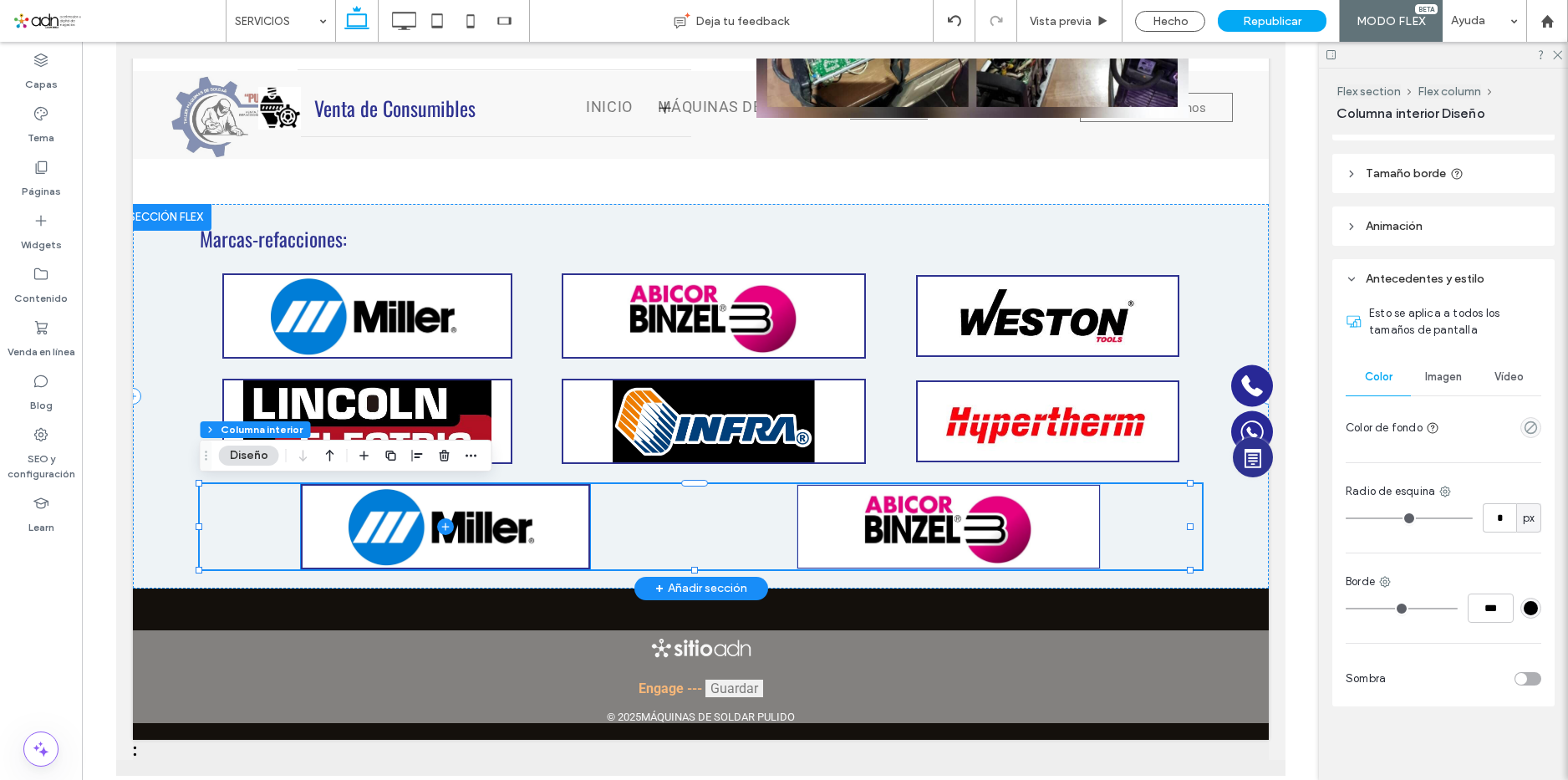
drag, startPoint x: 523, startPoint y: 515, endPoint x: 493, endPoint y: 563, distance: 56.6
click at [538, 528] on span at bounding box center [445, 527] width 286 height 82
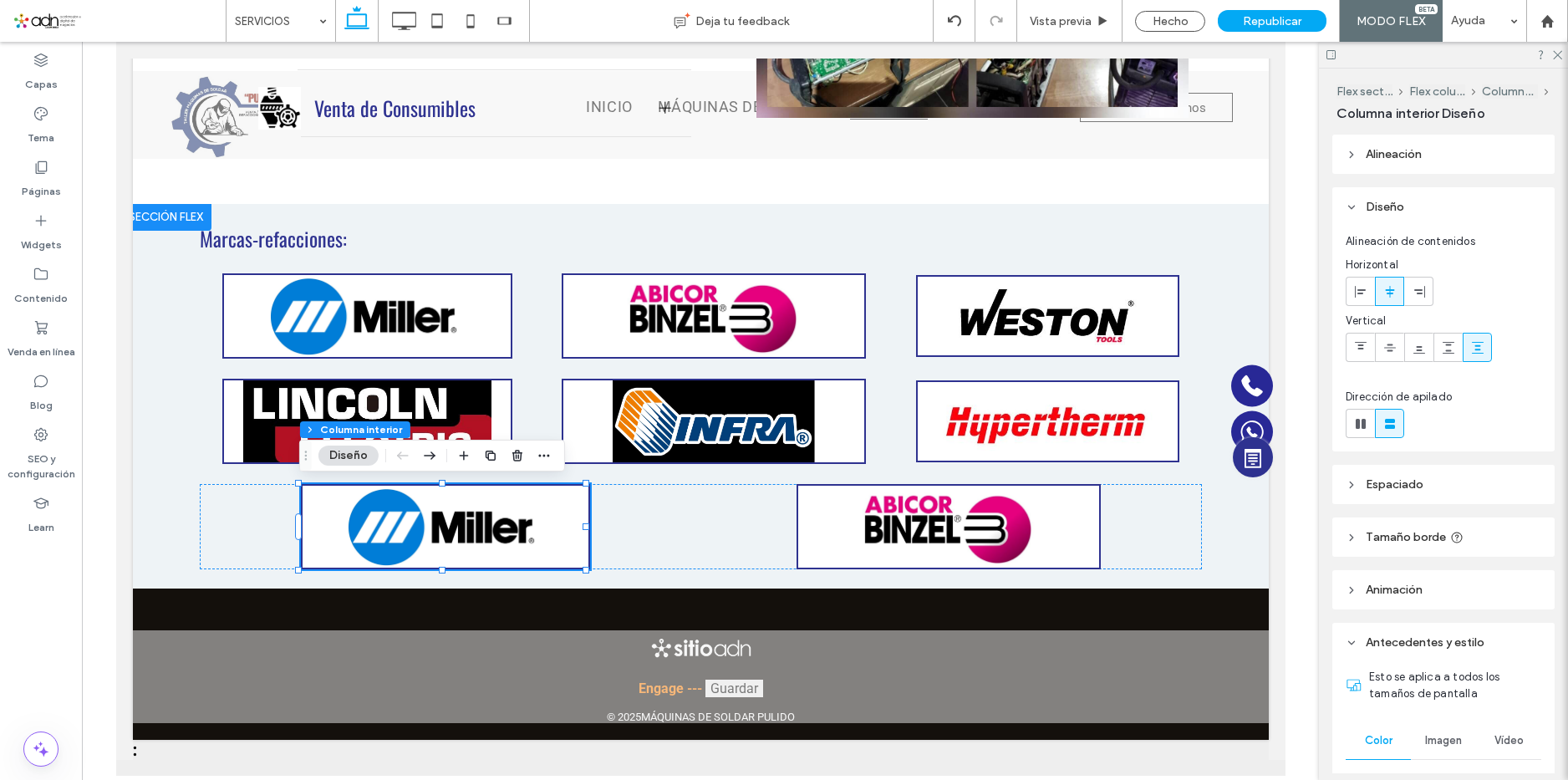
scroll to position [251, 0]
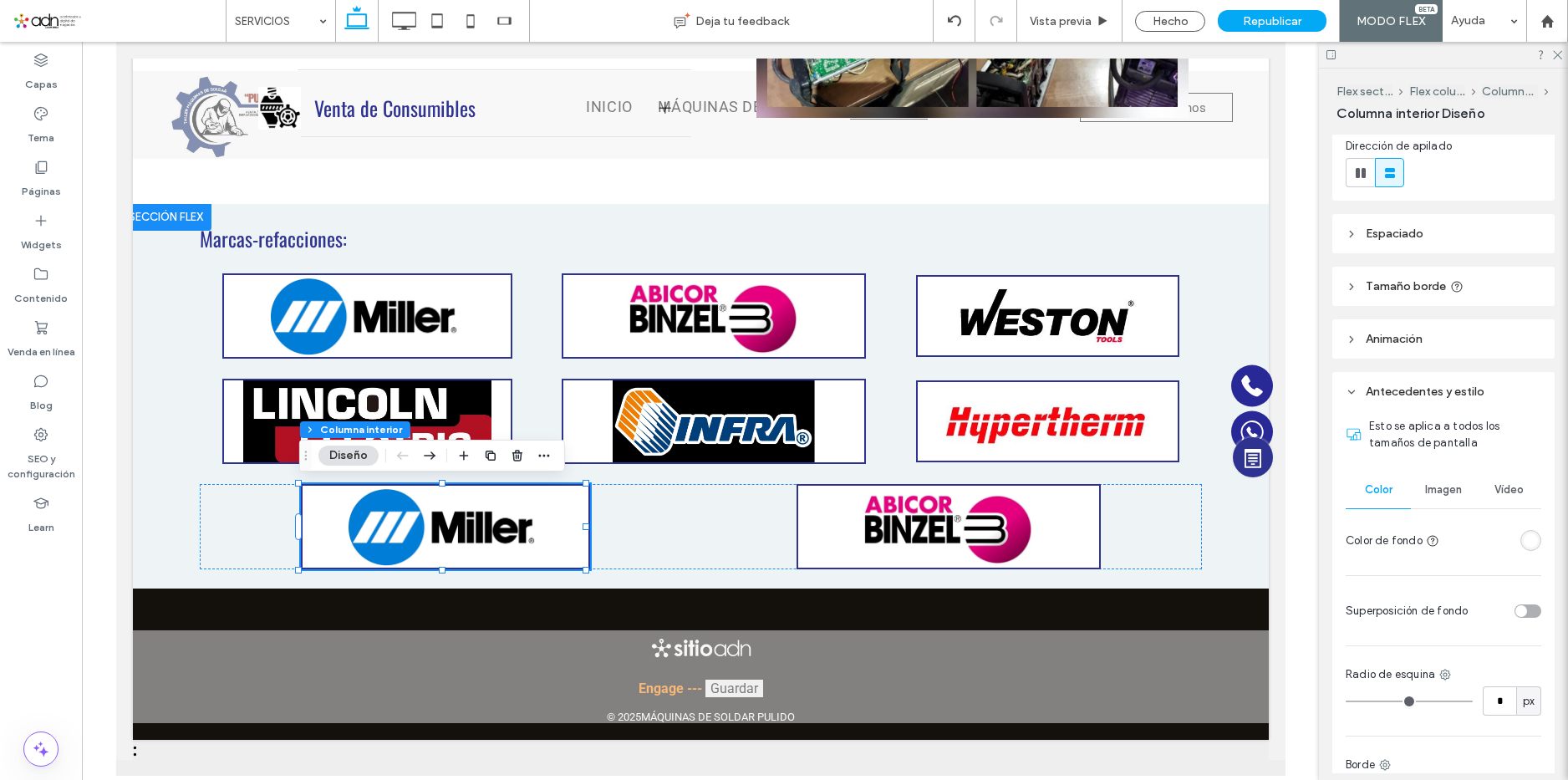
click at [1447, 491] on span "Imagen" at bounding box center [1443, 490] width 37 height 13
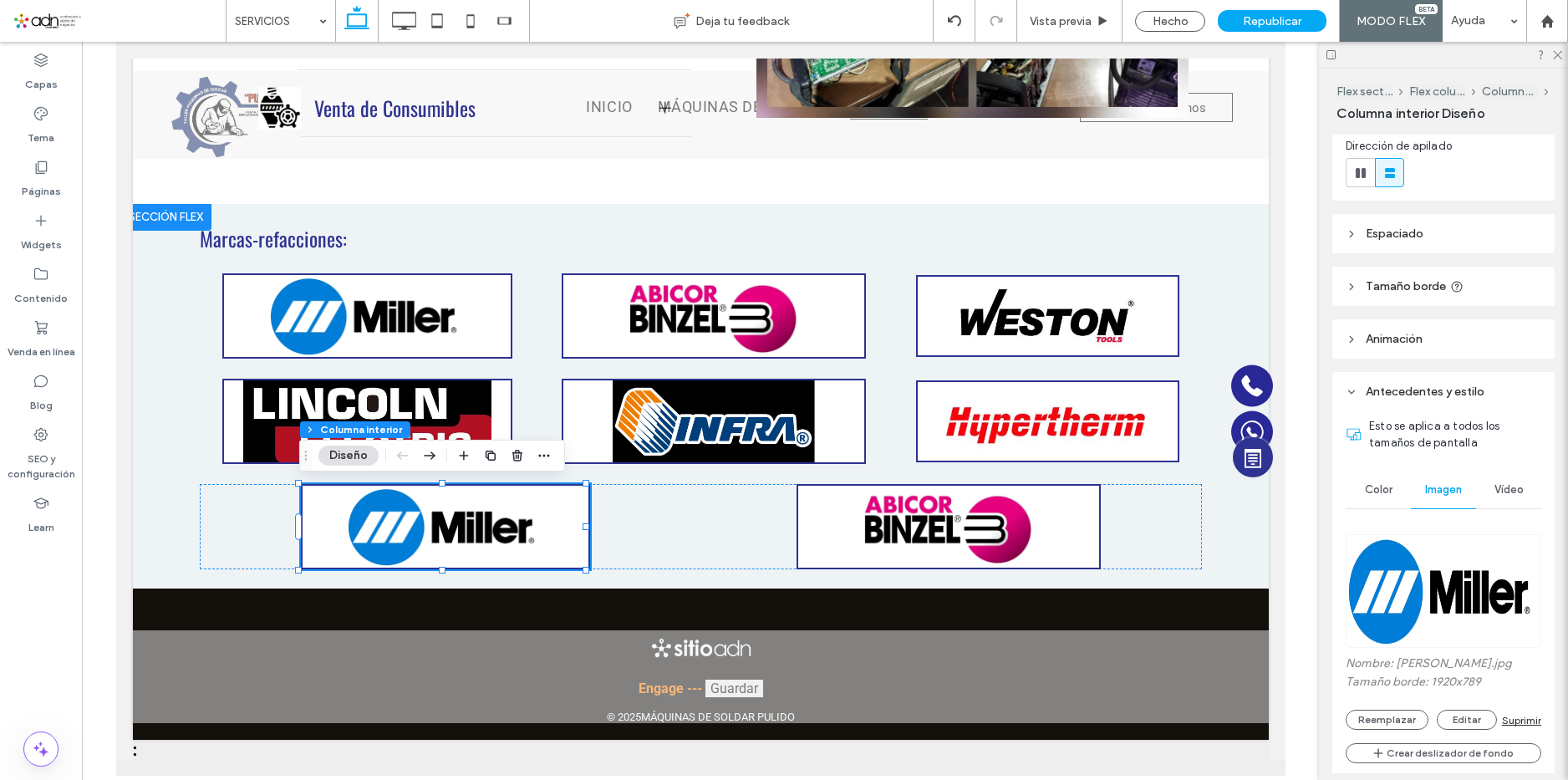
click at [1423, 590] on img at bounding box center [1444, 591] width 196 height 114
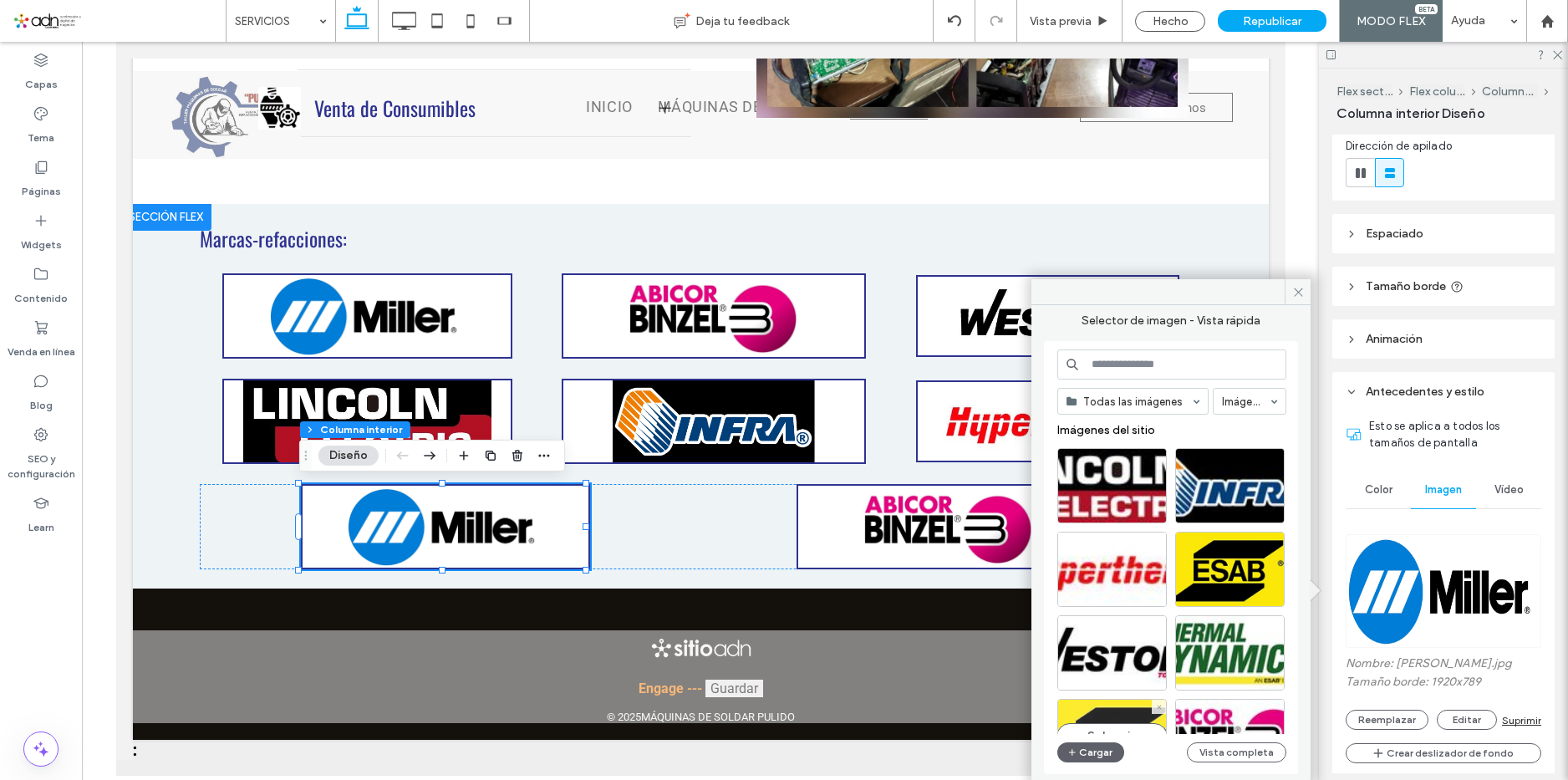
click at [1118, 719] on div "Seleccione" at bounding box center [1112, 737] width 110 height 75
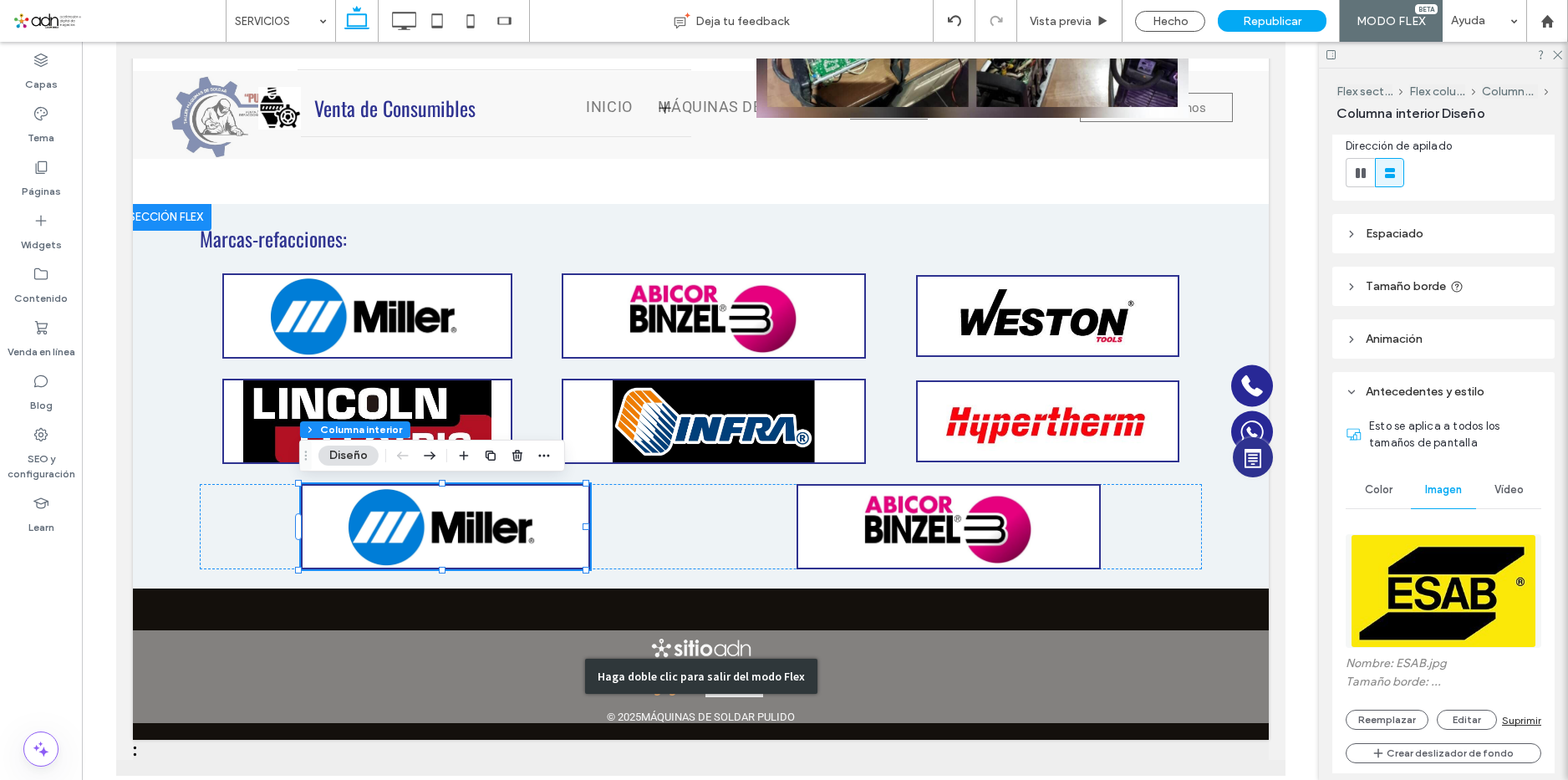
type input "**"
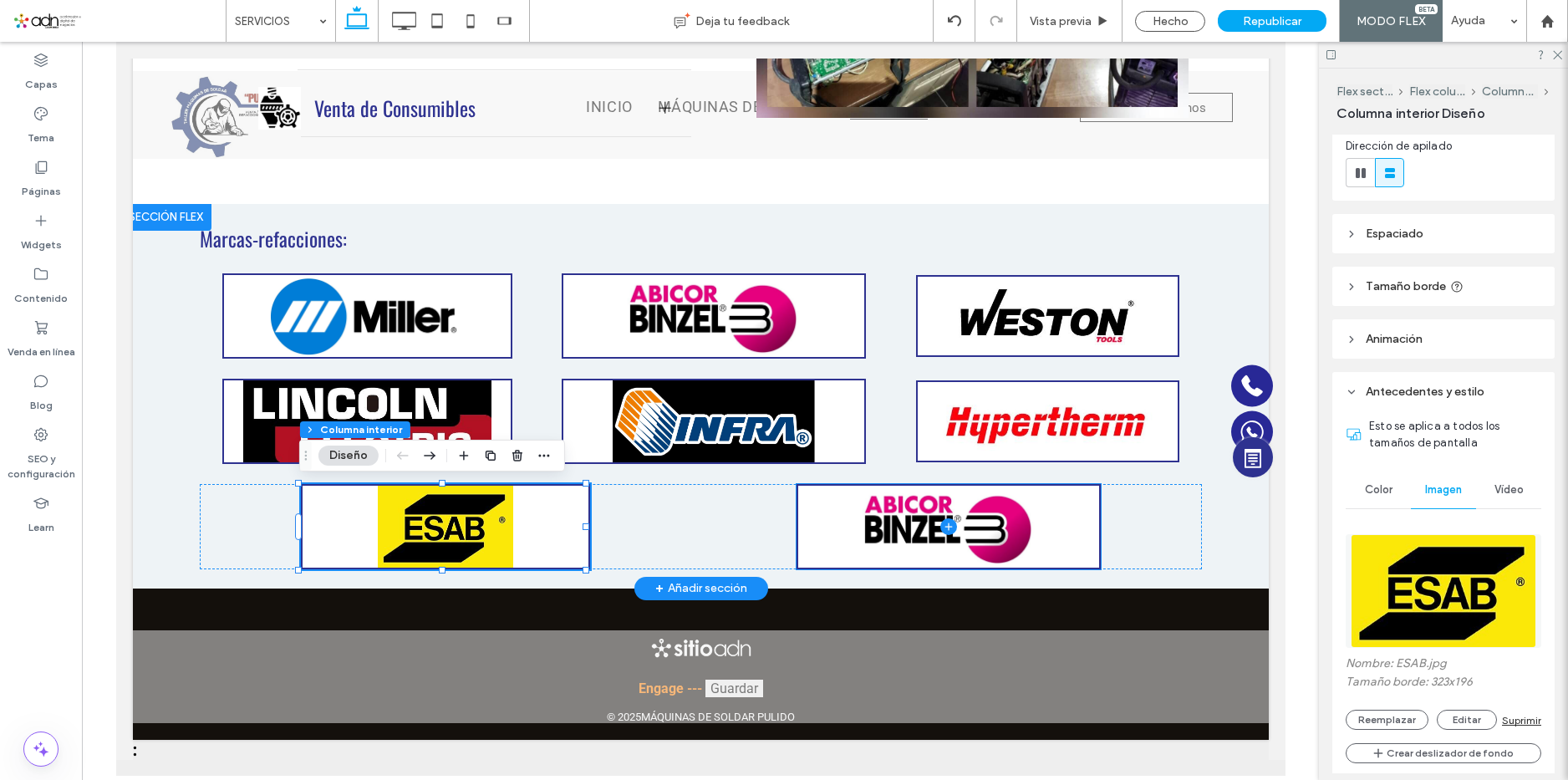
click at [1064, 504] on span at bounding box center [947, 527] width 301 height 82
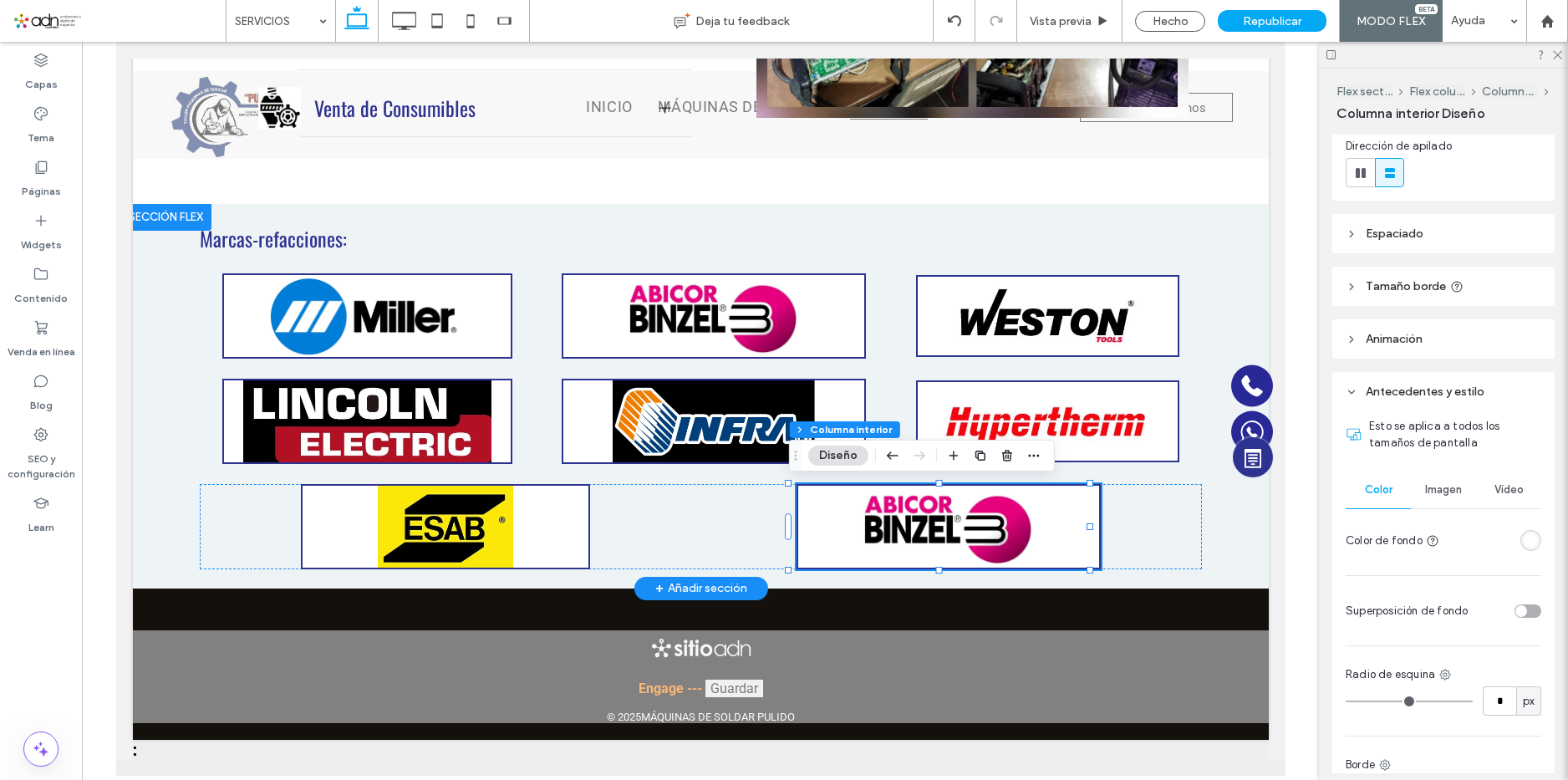
click at [1441, 483] on div "Imagen" at bounding box center [1443, 490] width 66 height 37
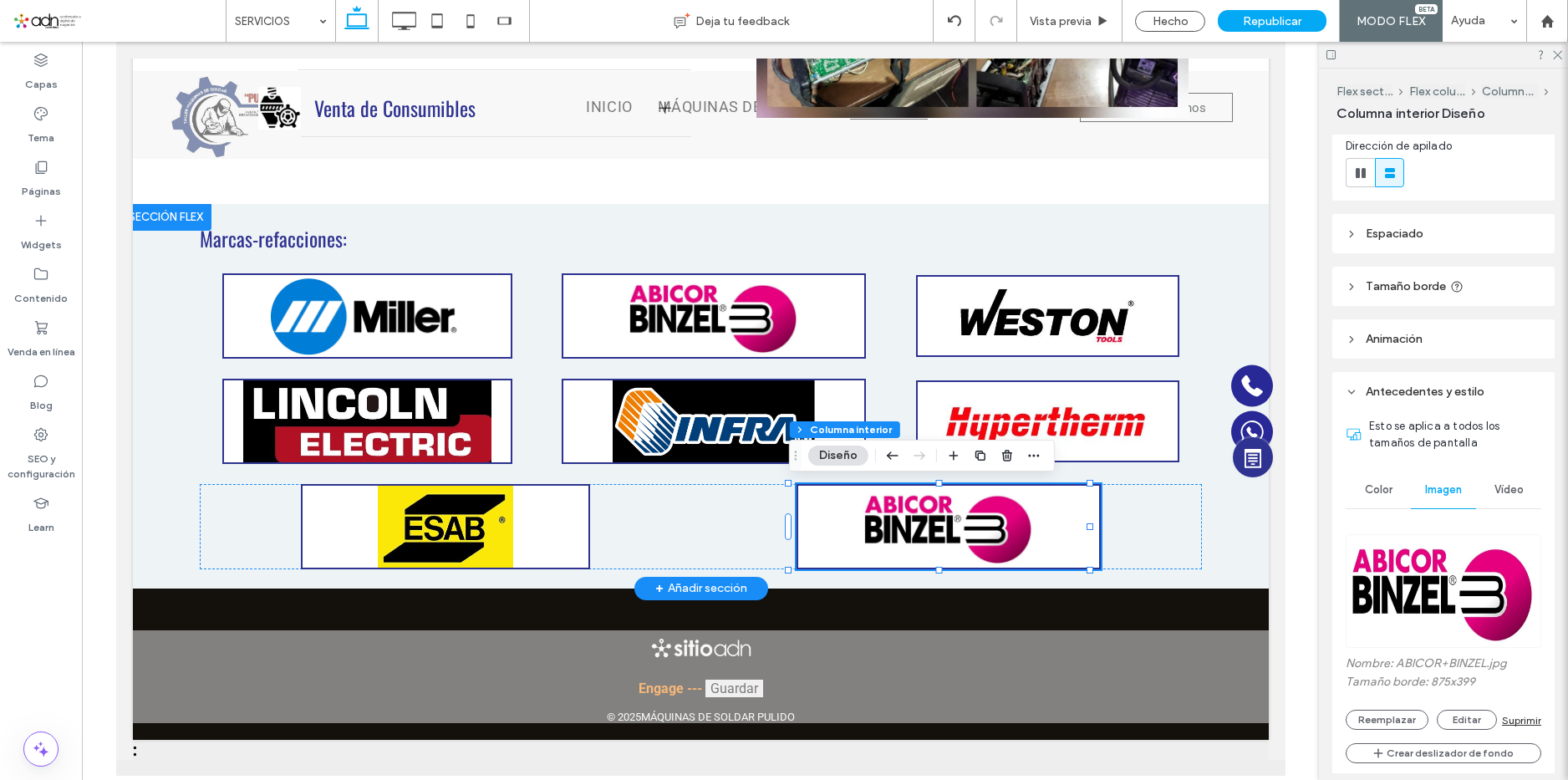
click at [1442, 552] on img at bounding box center [1444, 591] width 196 height 114
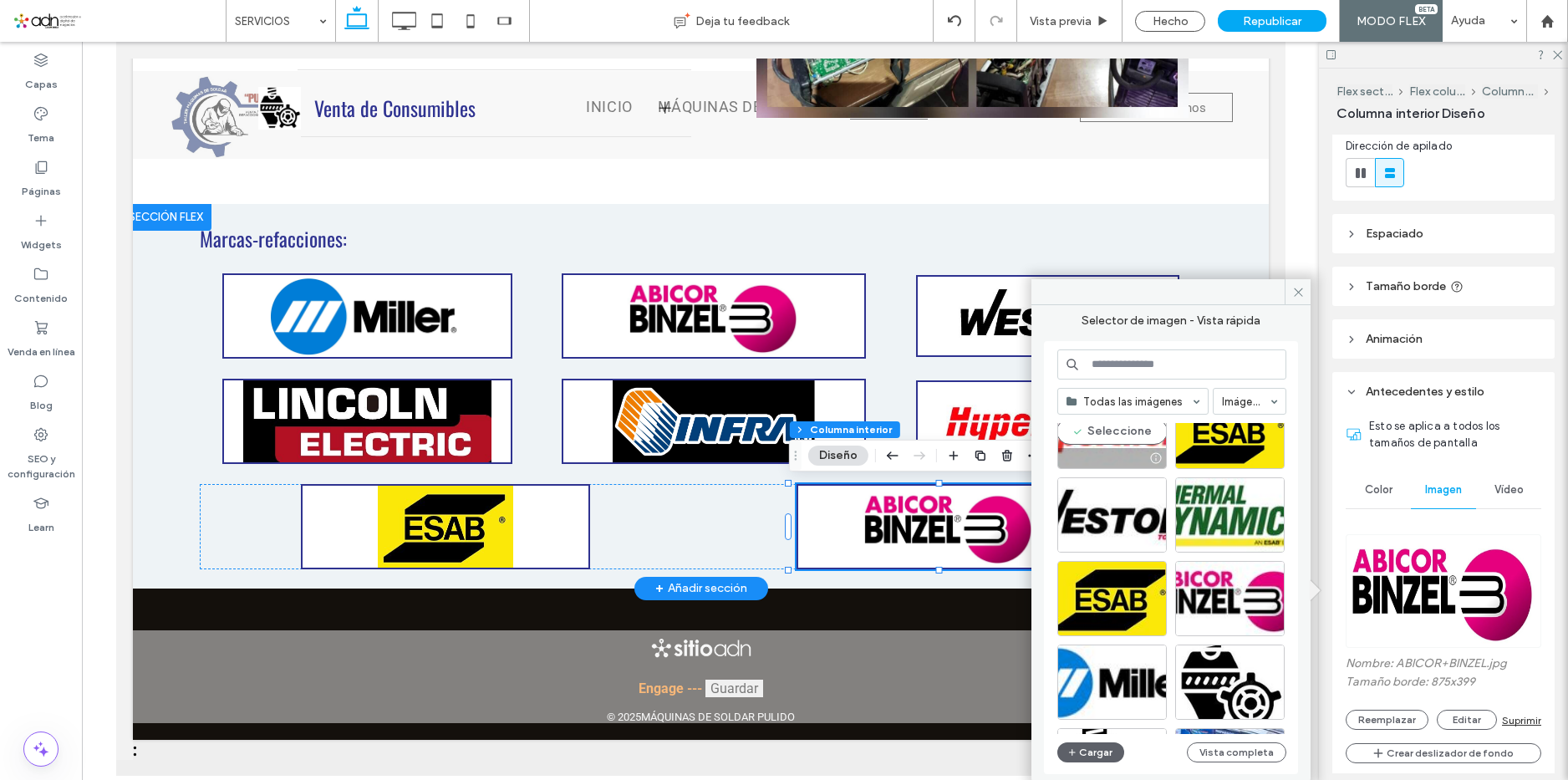
scroll to position [167, 0]
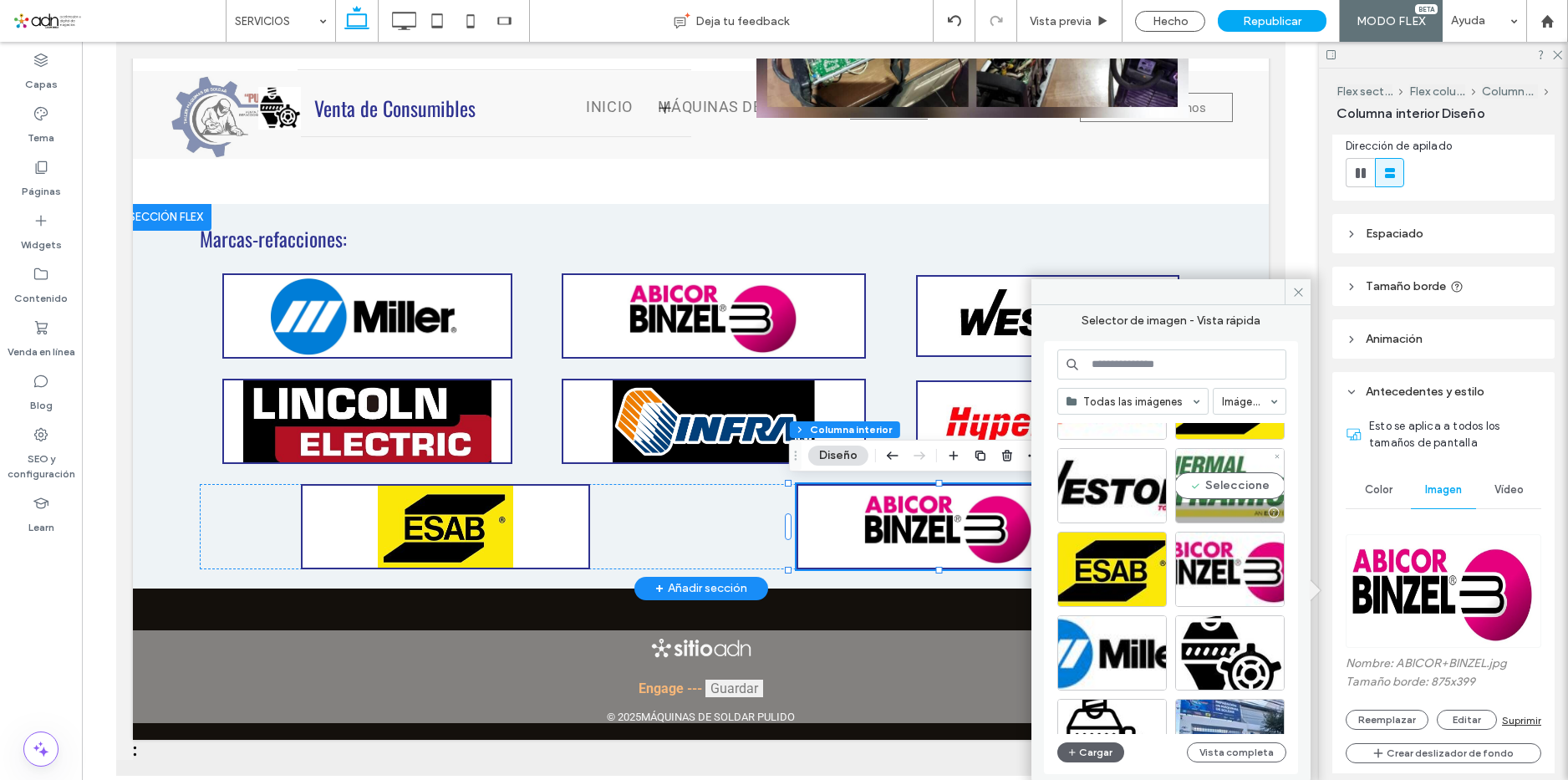
drag, startPoint x: 1211, startPoint y: 483, endPoint x: 1092, endPoint y: 452, distance: 123.0
click at [1211, 483] on div "Seleccione" at bounding box center [1230, 486] width 110 height 75
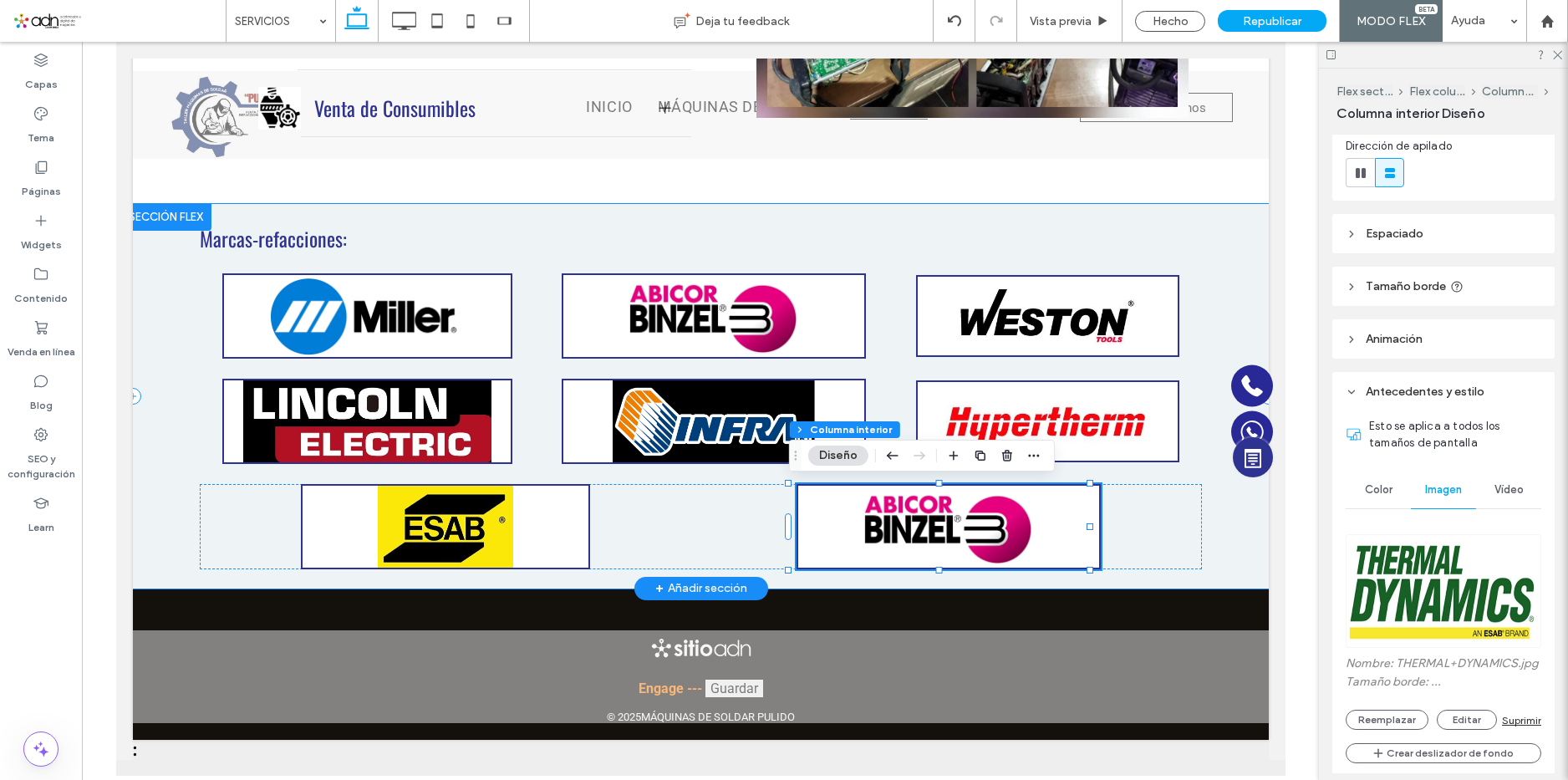
type input "**"
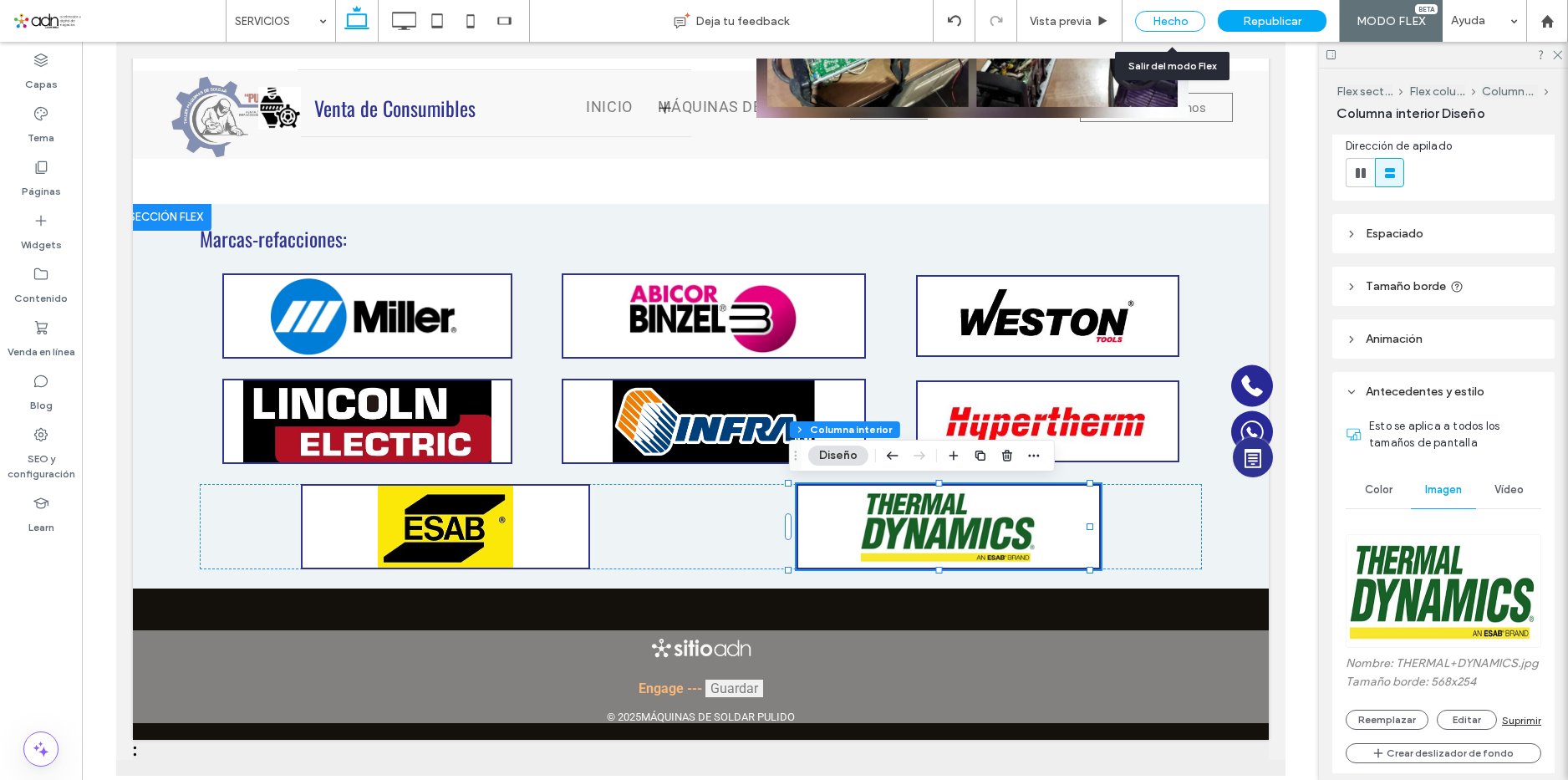
drag, startPoint x: 1176, startPoint y: 20, endPoint x: 1485, endPoint y: 733, distance: 777.1
click at [1176, 20] on div "Hecho" at bounding box center [1170, 21] width 70 height 21
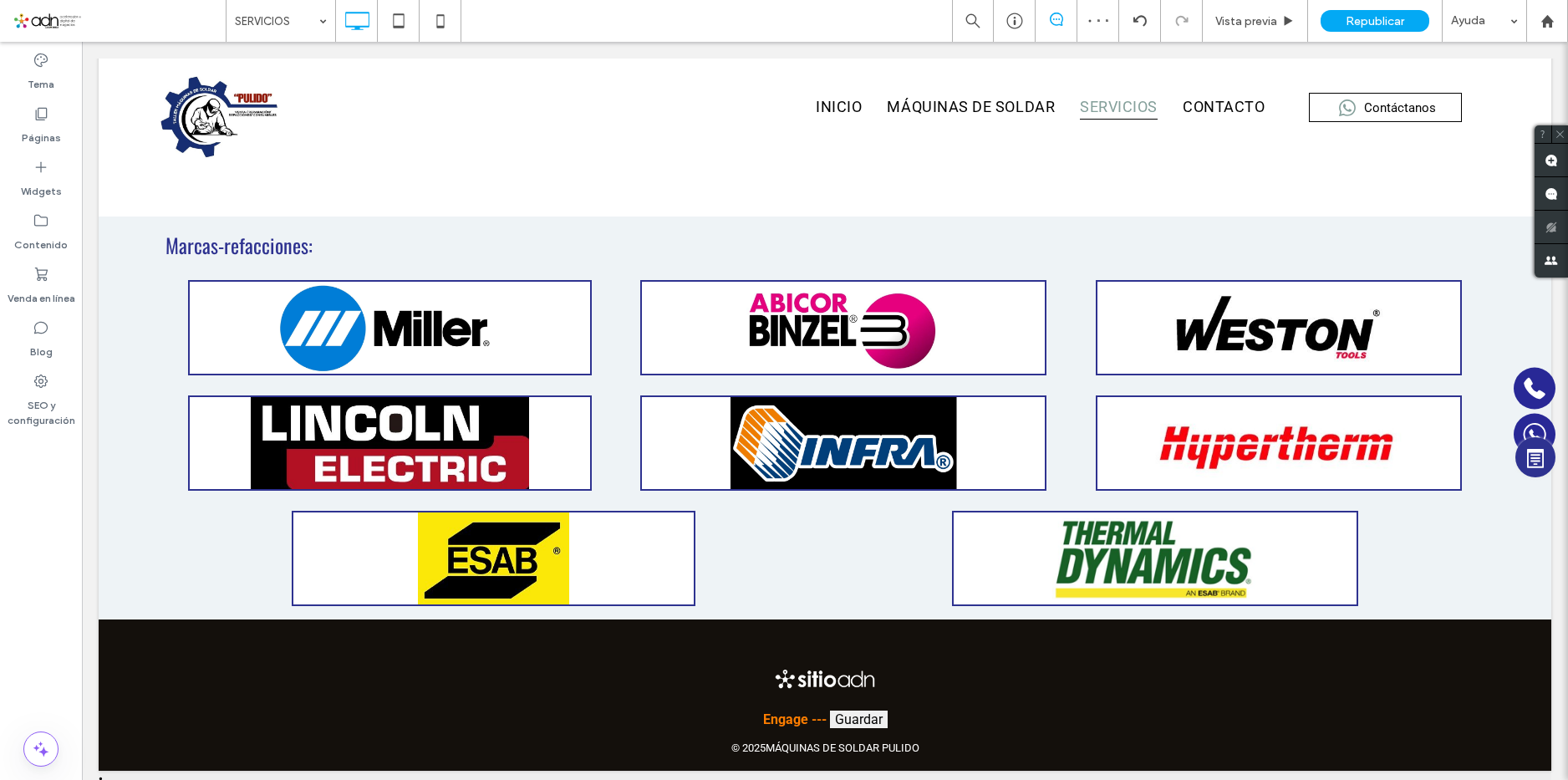
scroll to position [1321, 0]
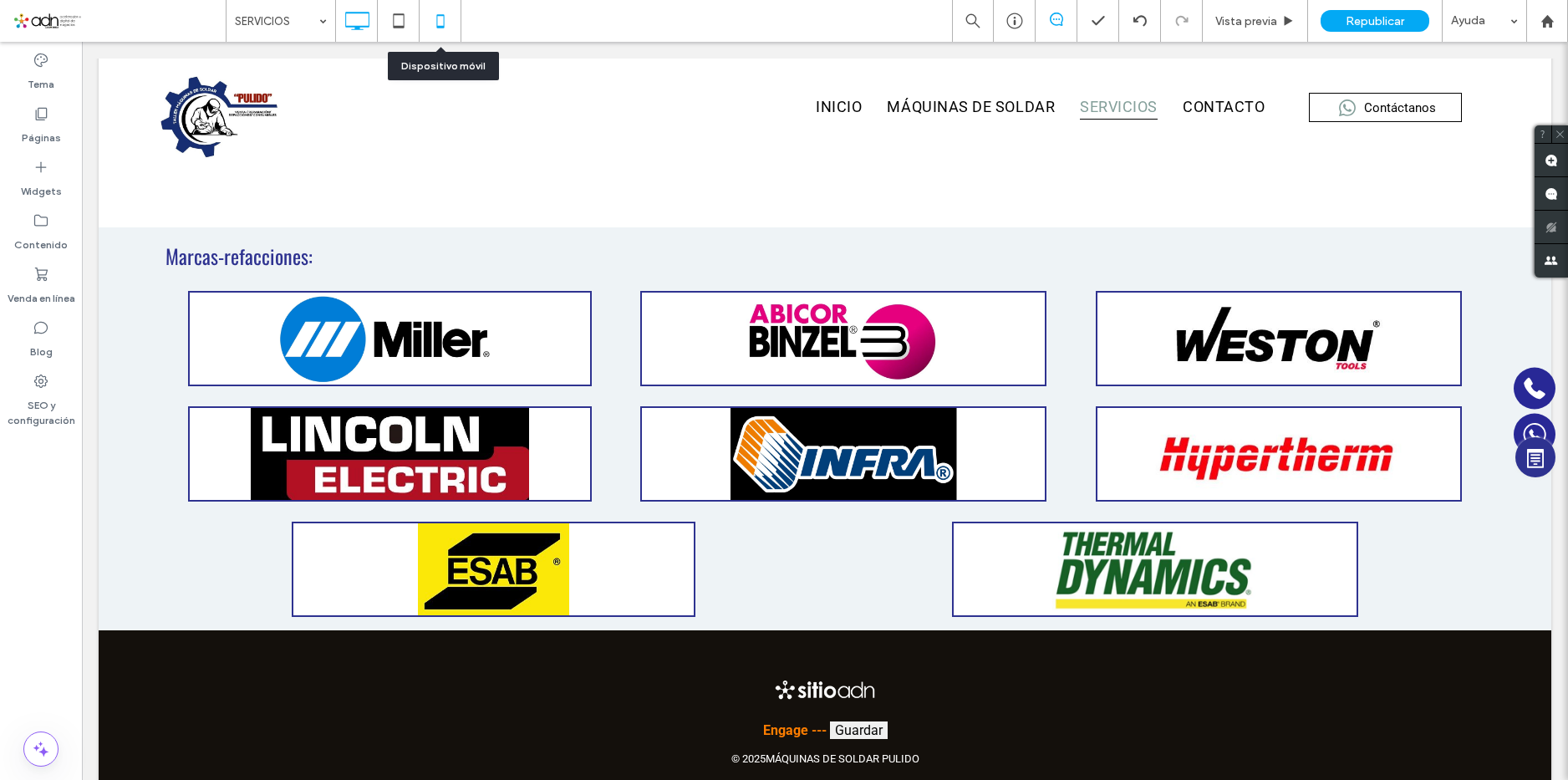
click at [446, 6] on icon at bounding box center [440, 21] width 33 height 33
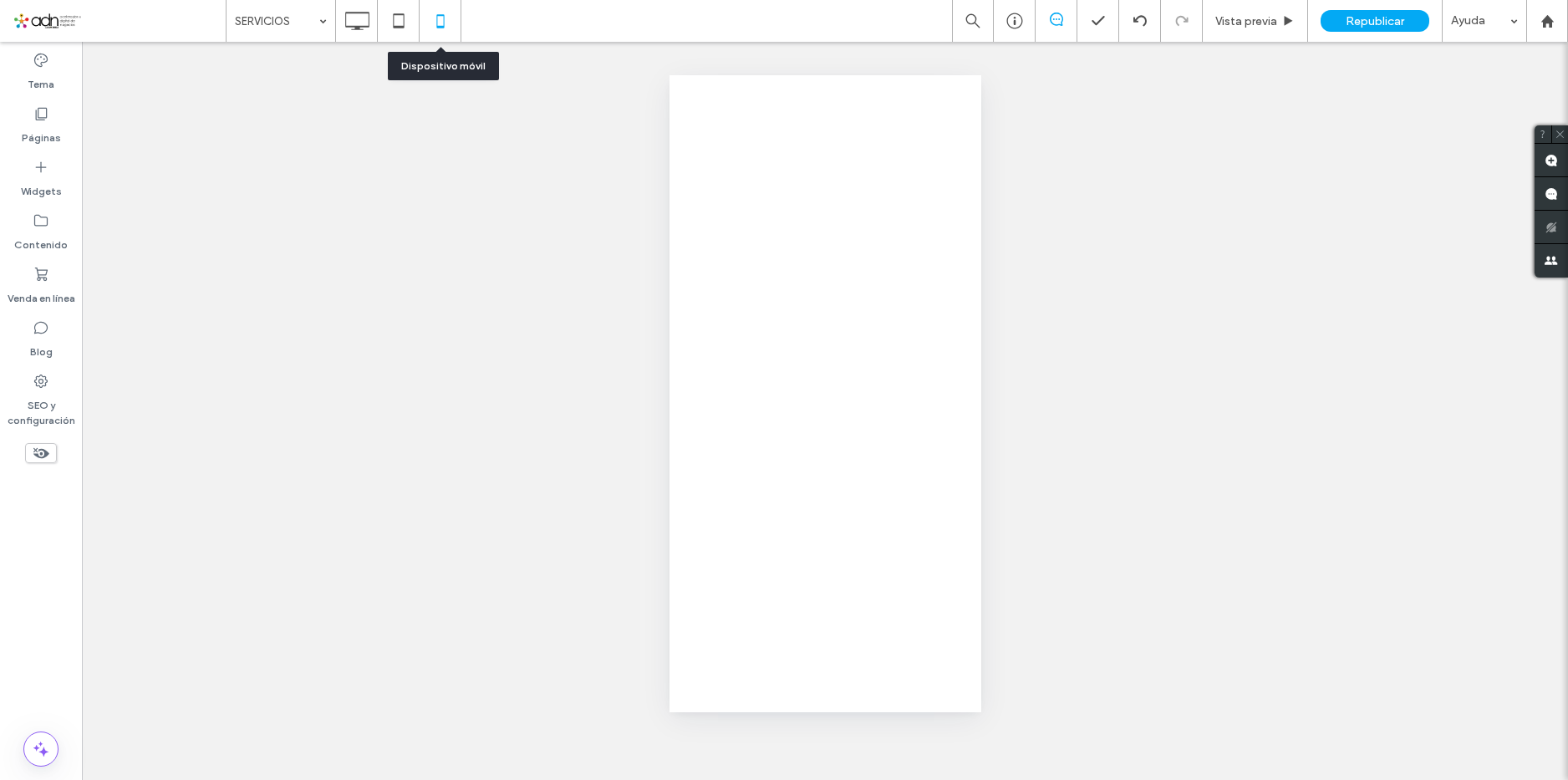
scroll to position [0, 0]
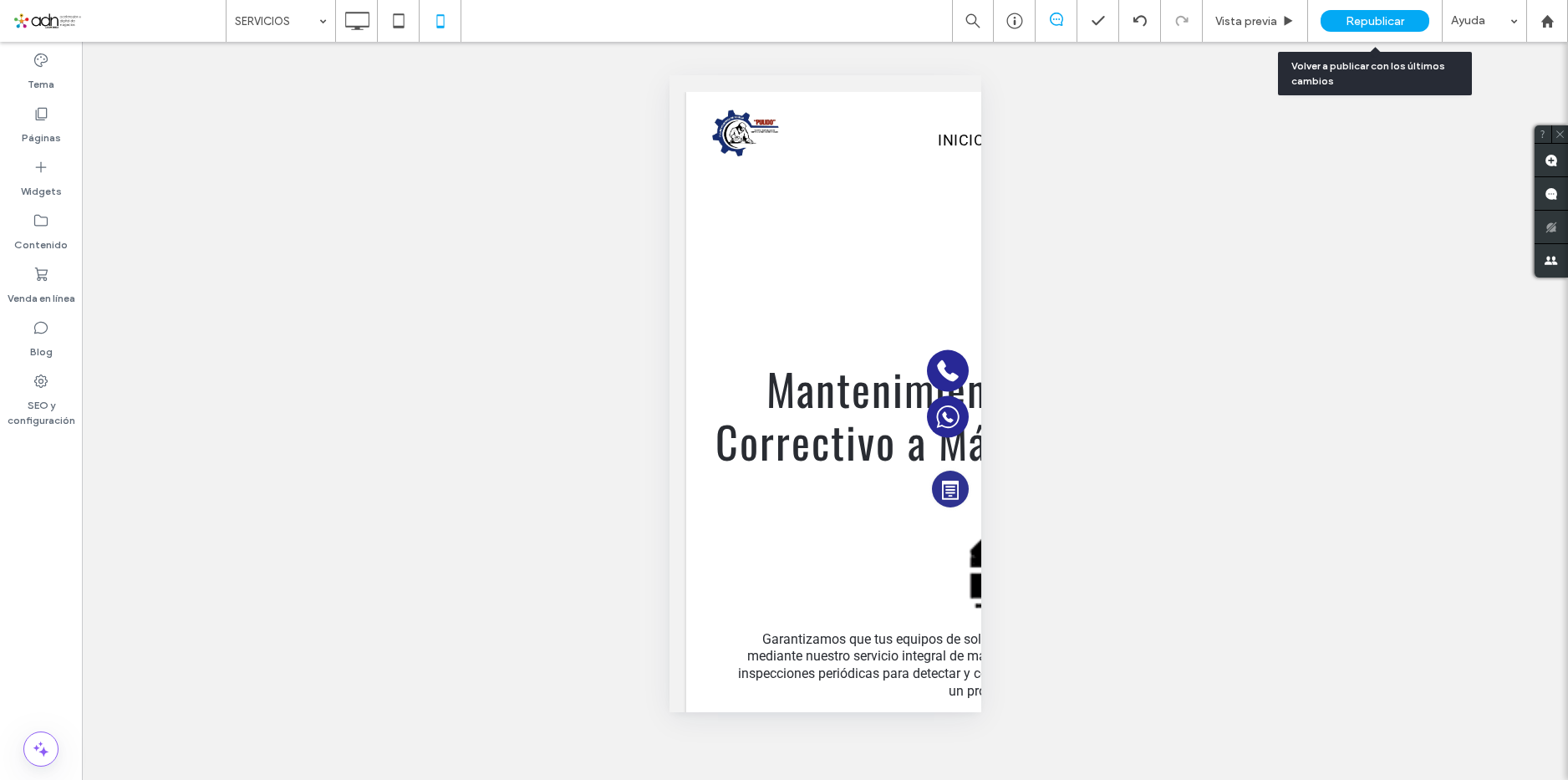
click at [1371, 28] on span "Republicar" at bounding box center [1375, 22] width 58 height 14
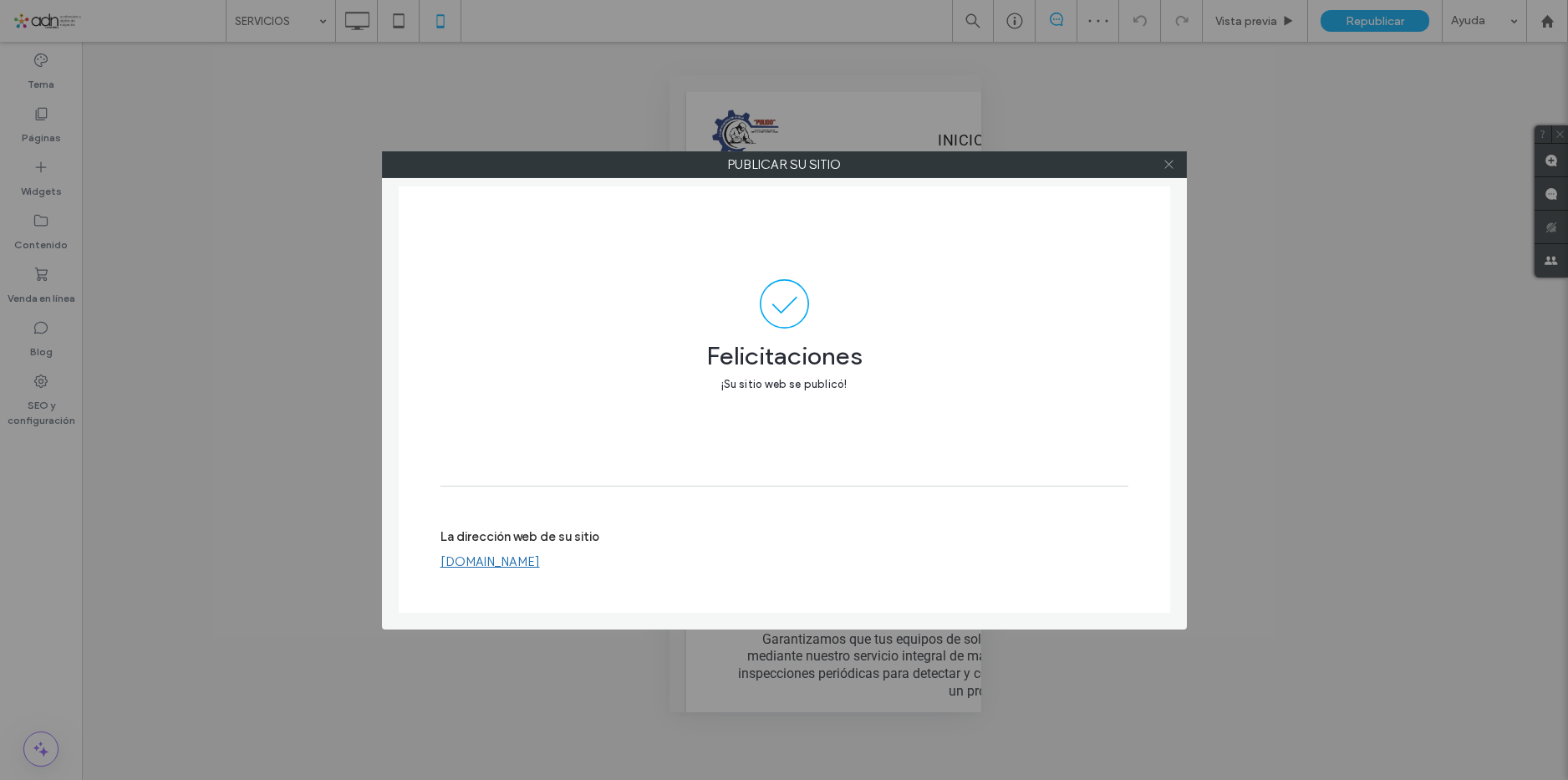
click at [1167, 168] on icon at bounding box center [1169, 164] width 13 height 13
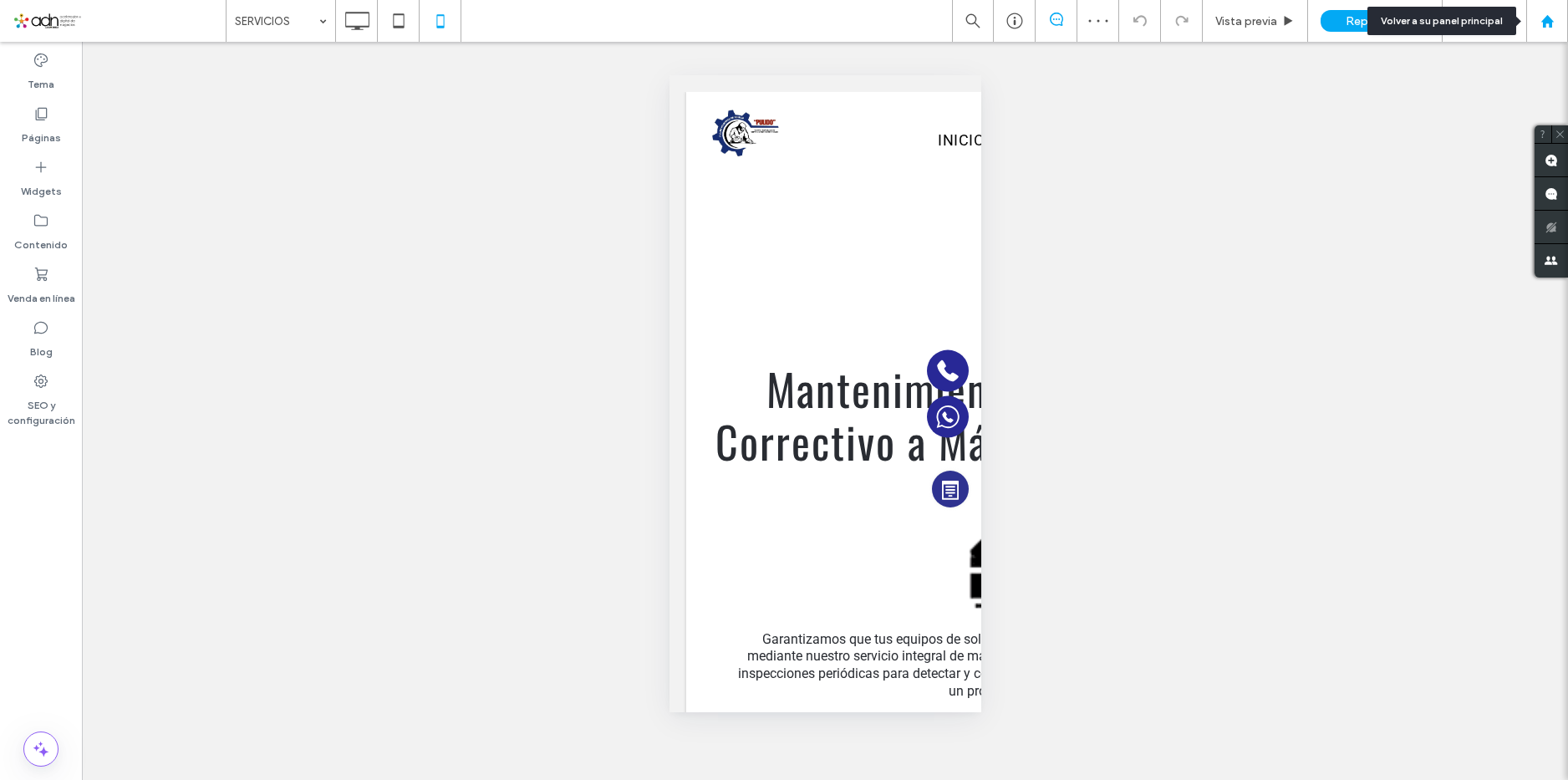
click at [1542, 26] on icon at bounding box center [1548, 22] width 14 height 14
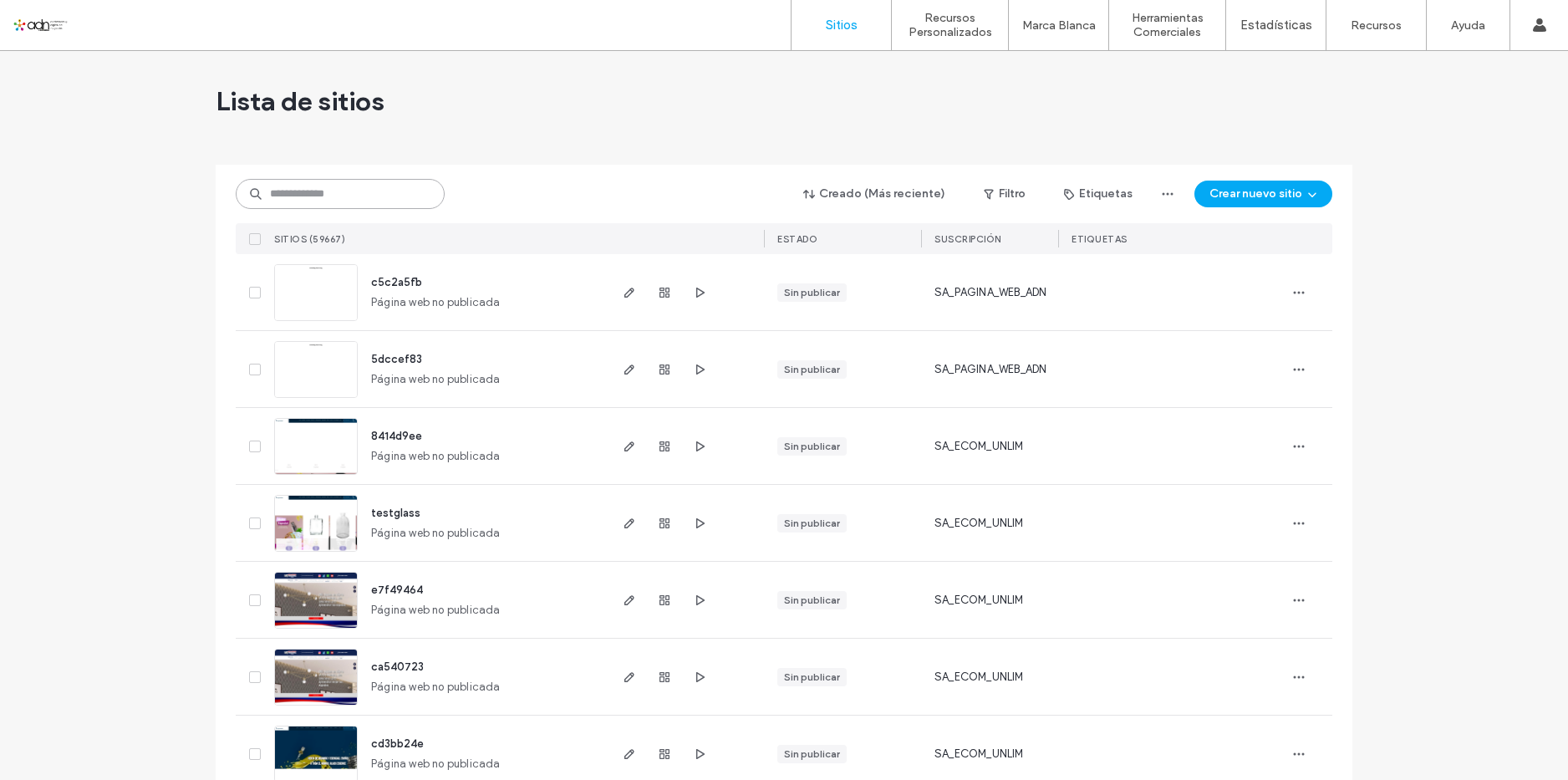
click at [370, 192] on input at bounding box center [339, 194] width 209 height 31
paste input "*********"
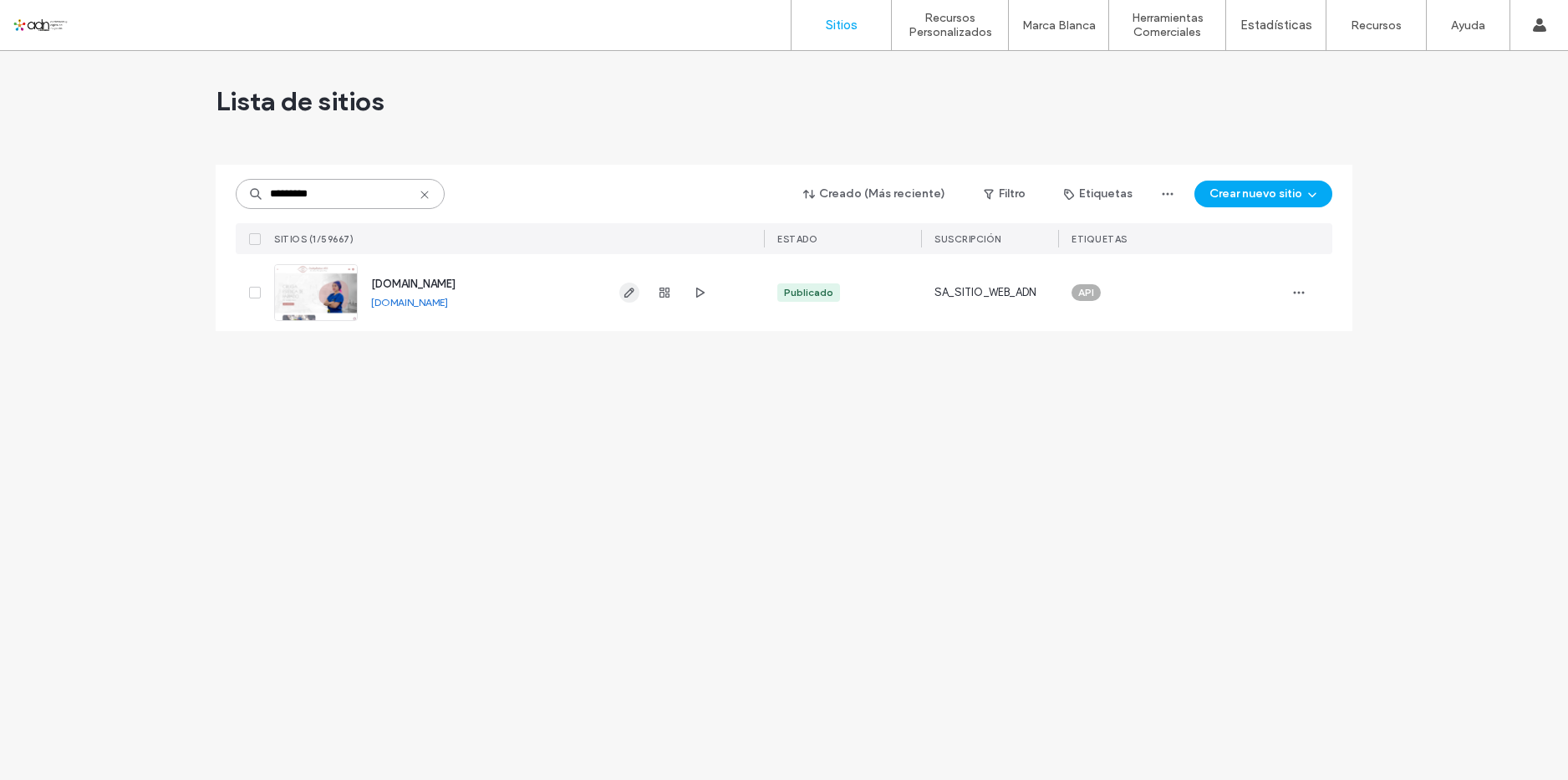
type input "*********"
click at [628, 295] on icon "button" at bounding box center [629, 292] width 13 height 13
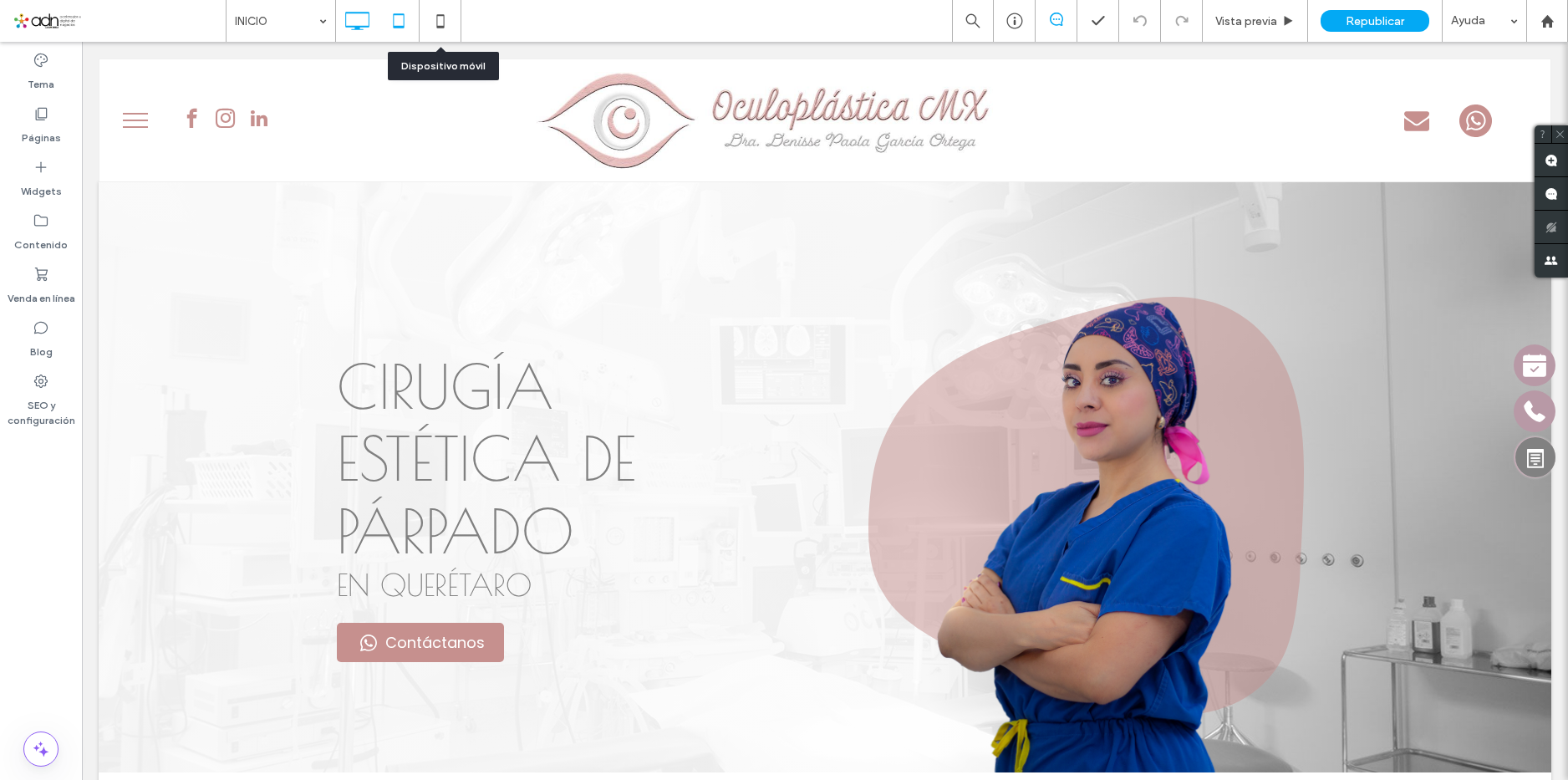
click at [401, 15] on use at bounding box center [398, 21] width 11 height 14
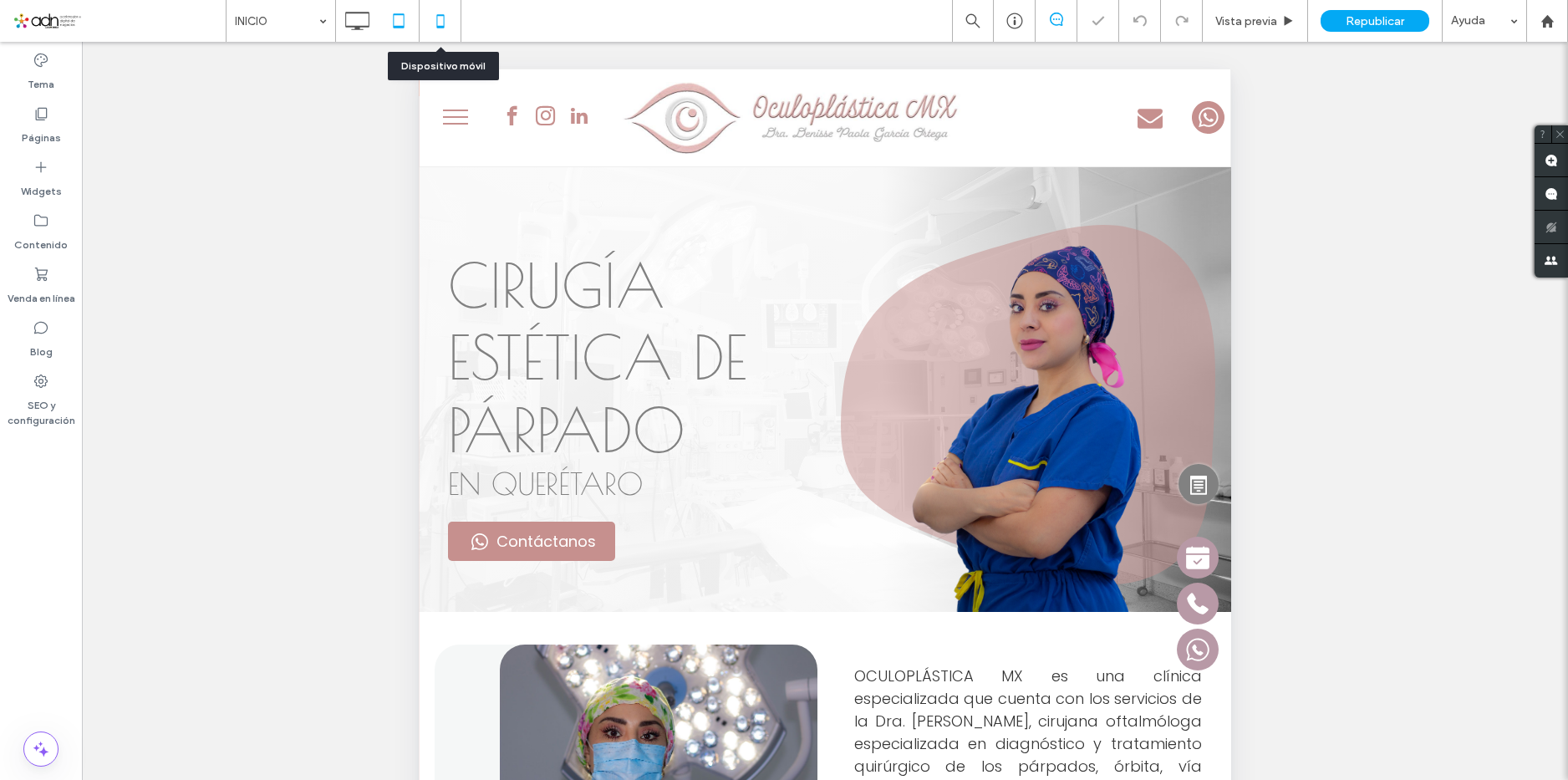
click at [437, 14] on icon at bounding box center [440, 21] width 33 height 33
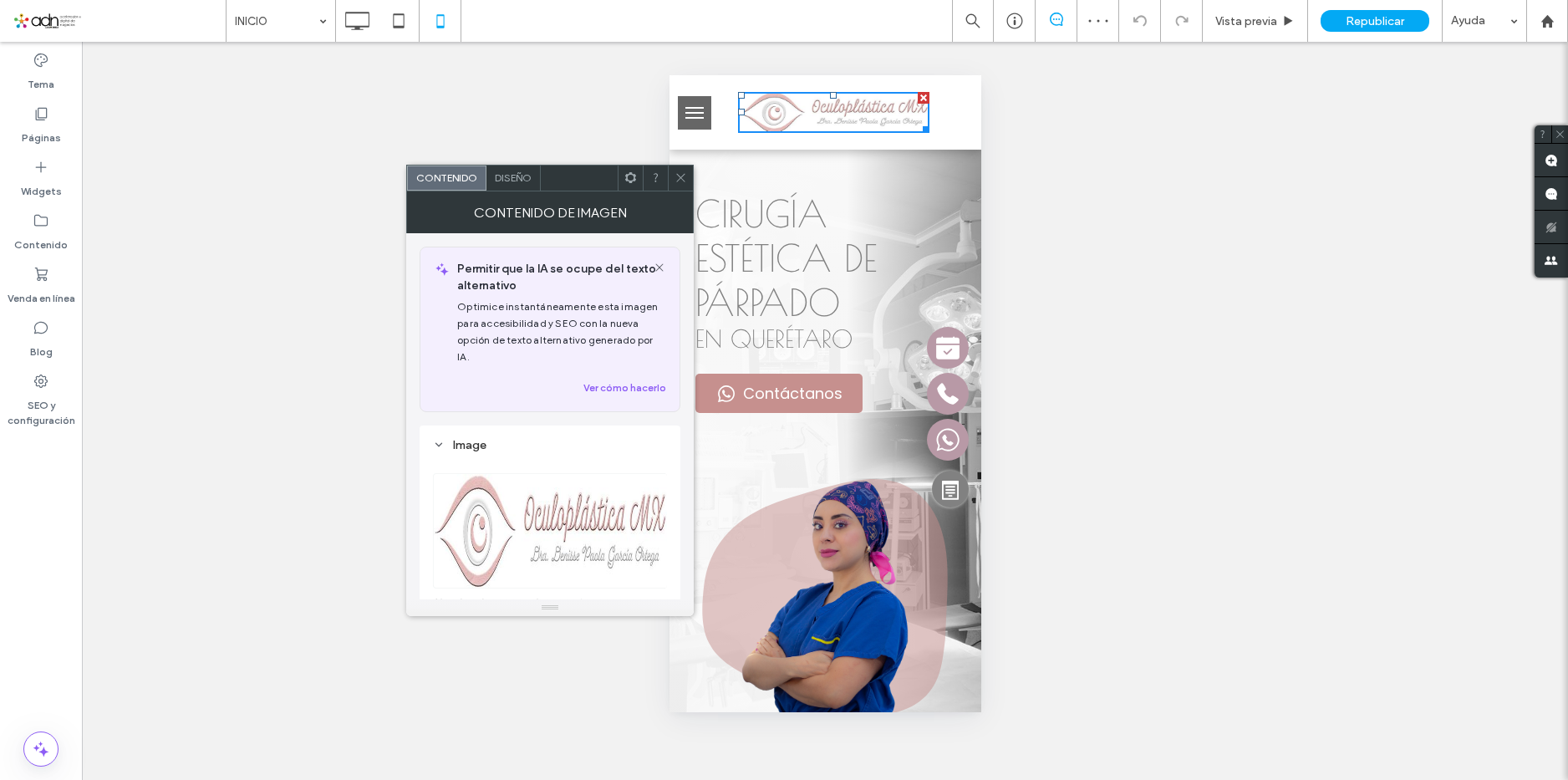
click at [679, 176] on icon at bounding box center [681, 178] width 13 height 13
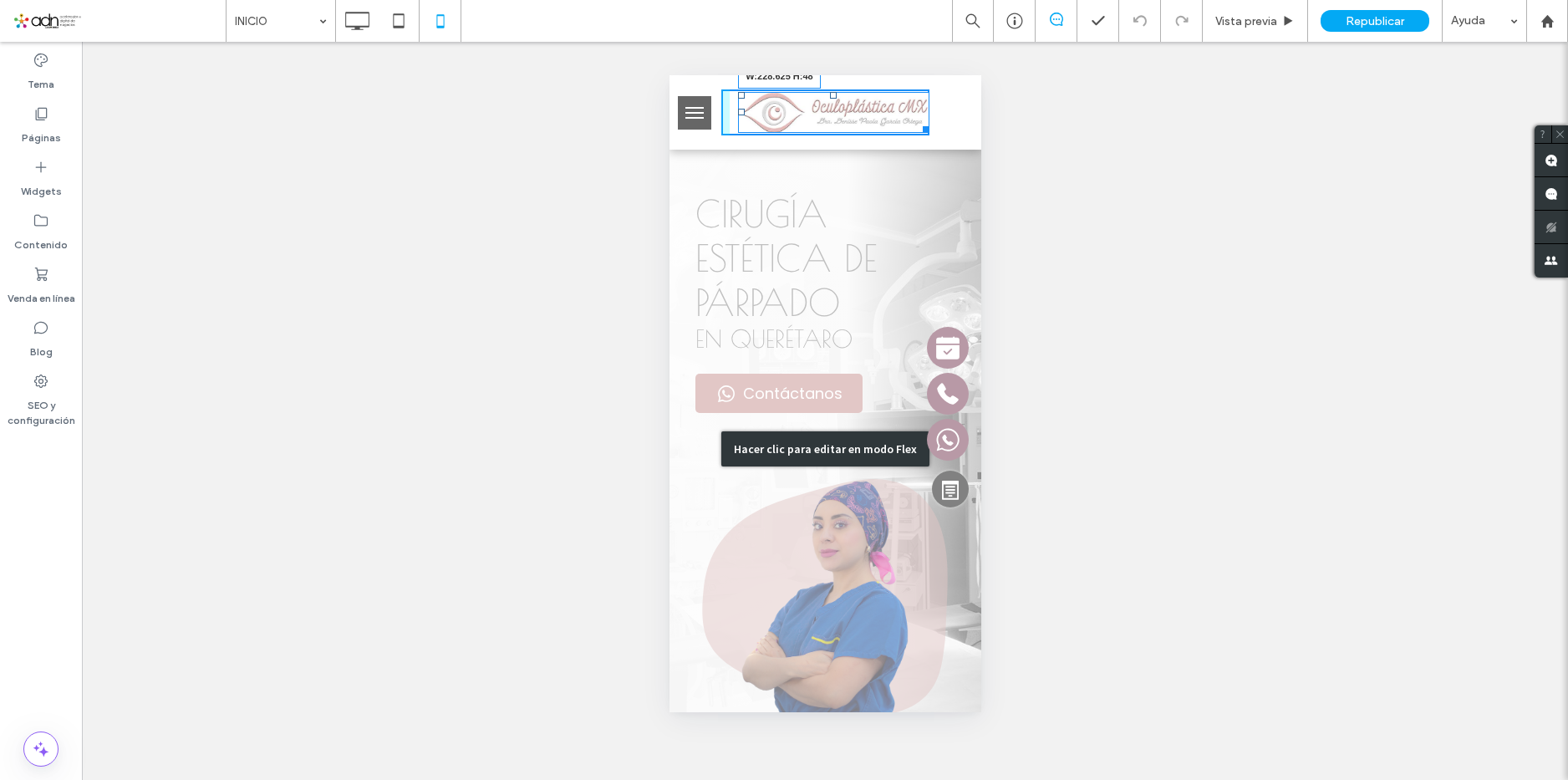
drag, startPoint x: 913, startPoint y: 127, endPoint x: 963, endPoint y: 164, distance: 62.2
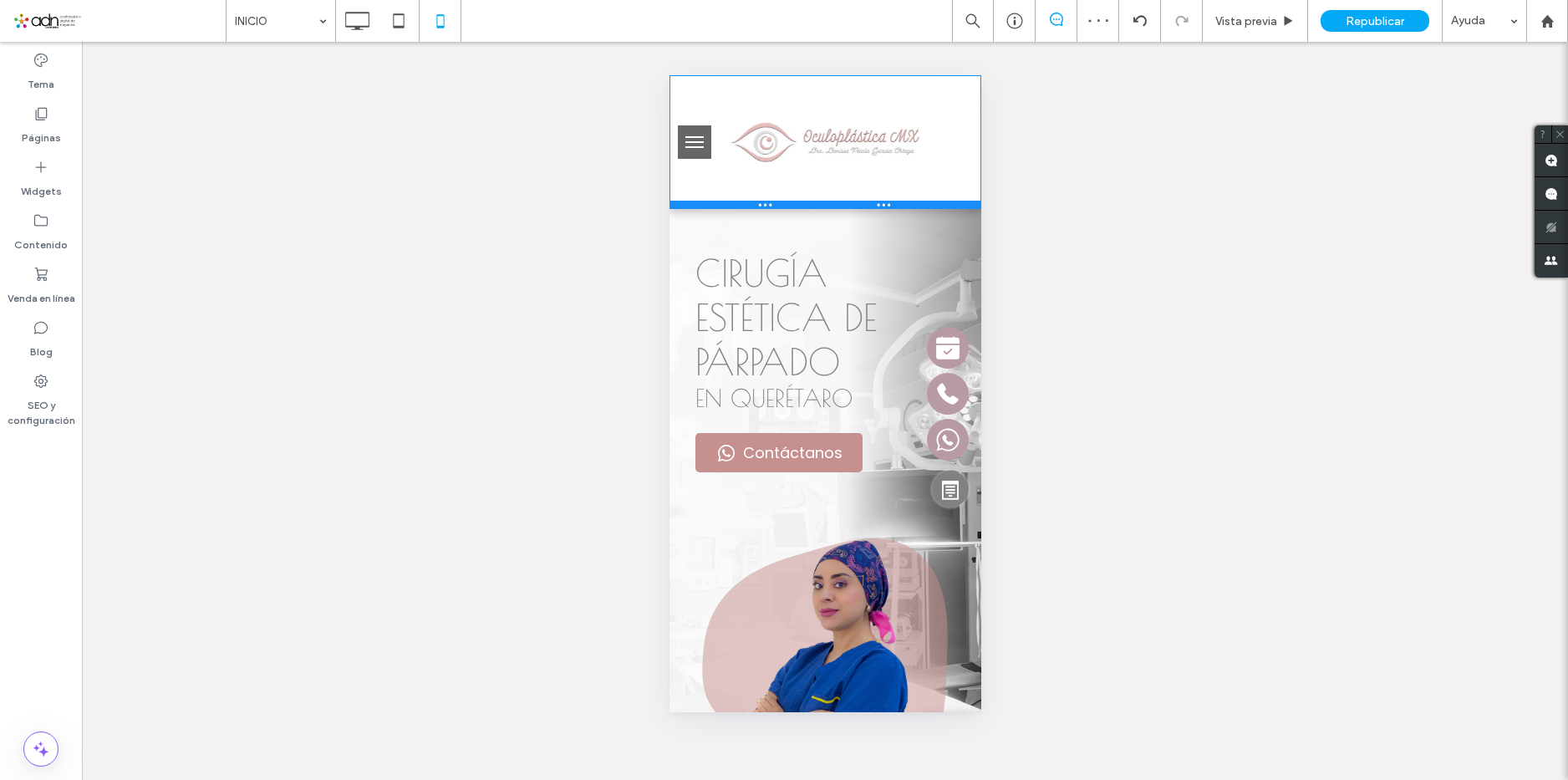
drag, startPoint x: 919, startPoint y: 144, endPoint x: 1591, endPoint y: 272, distance: 684.1
click at [923, 203] on div at bounding box center [824, 204] width 312 height 8
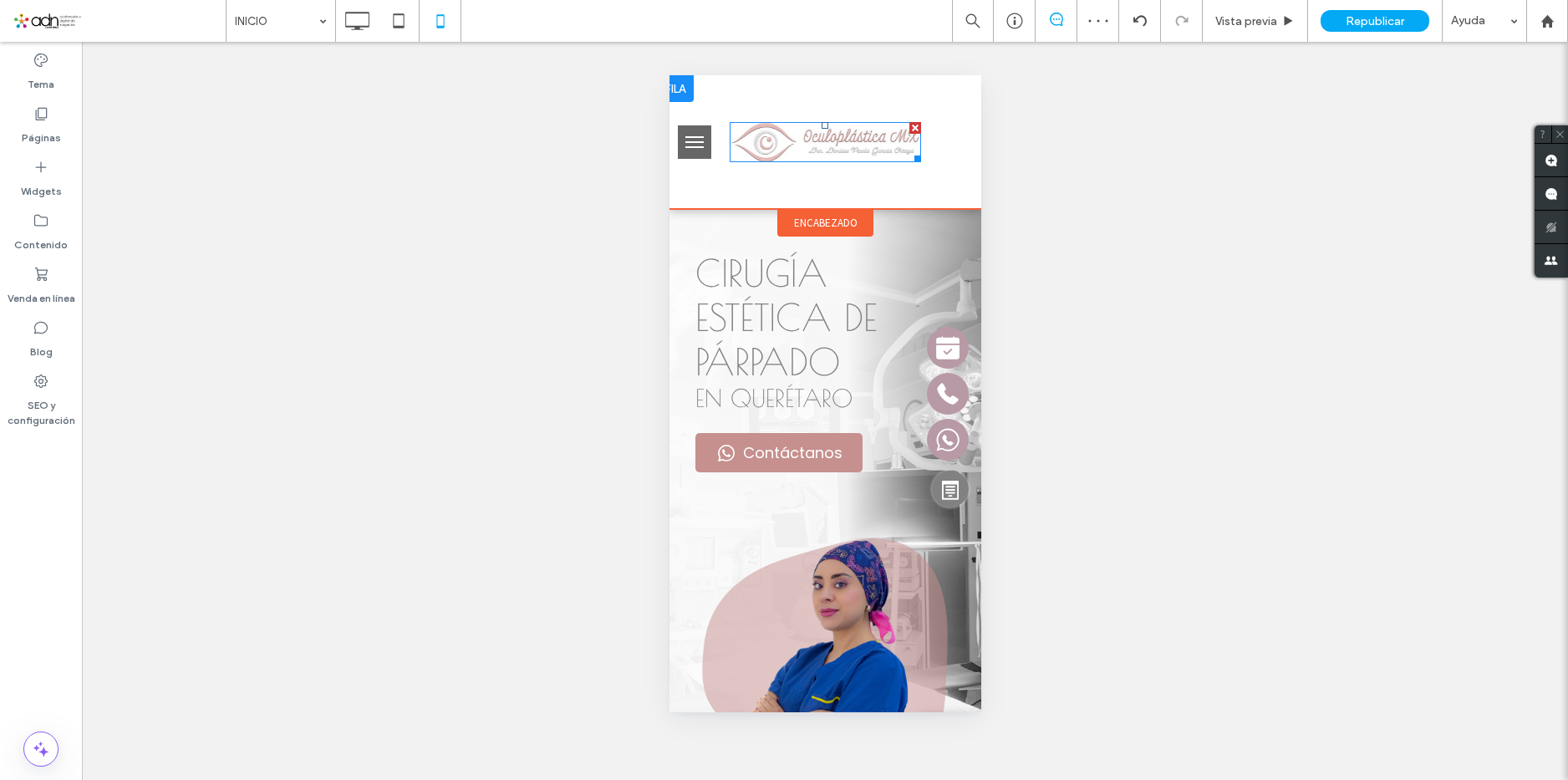
click at [883, 161] on img at bounding box center [824, 143] width 191 height 41
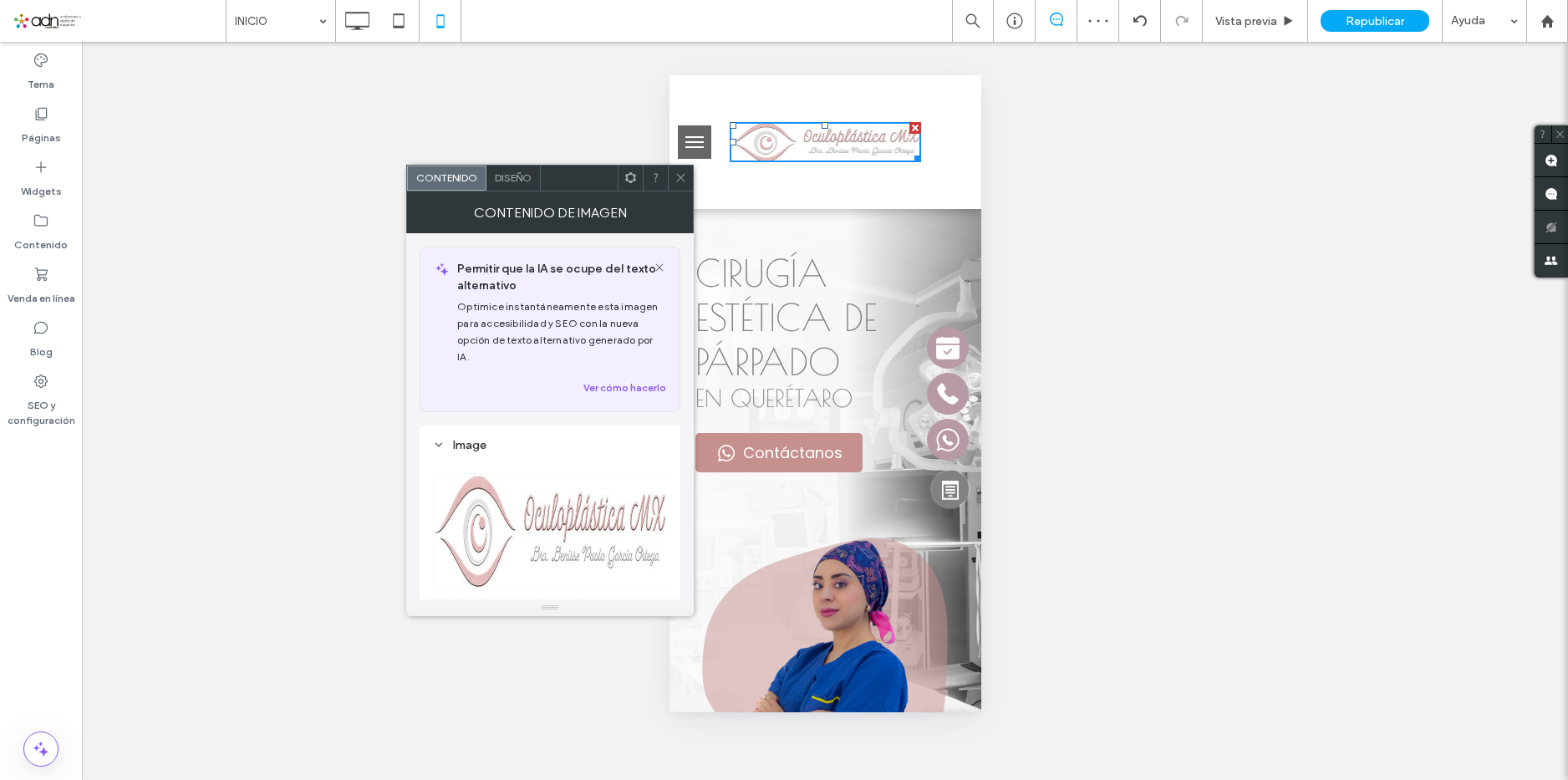
drag, startPoint x: 913, startPoint y: 161, endPoint x: 929, endPoint y: 198, distance: 40.3
click at [929, 198] on div at bounding box center [824, 142] width 312 height 134
click at [683, 179] on icon at bounding box center [681, 178] width 13 height 13
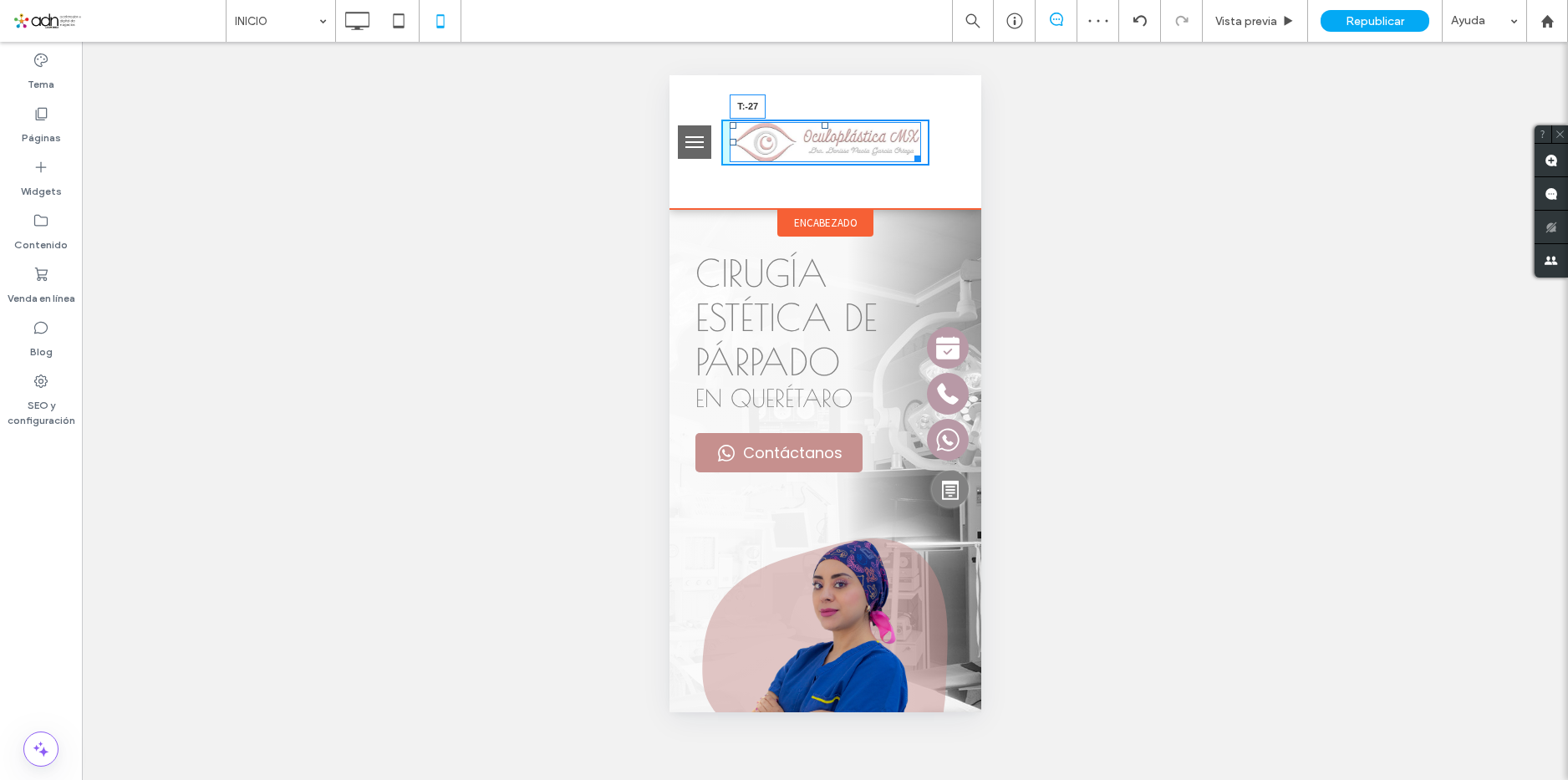
drag, startPoint x: 823, startPoint y: 124, endPoint x: 824, endPoint y: 102, distance: 22.0
click at [824, 102] on div "T:-27" at bounding box center [824, 142] width 312 height 134
click at [0, 0] on div at bounding box center [0, 0] width 0 height 0
drag, startPoint x: 912, startPoint y: 146, endPoint x: 952, endPoint y: 172, distance: 47.7
click at [952, 172] on div at bounding box center [824, 142] width 312 height 134
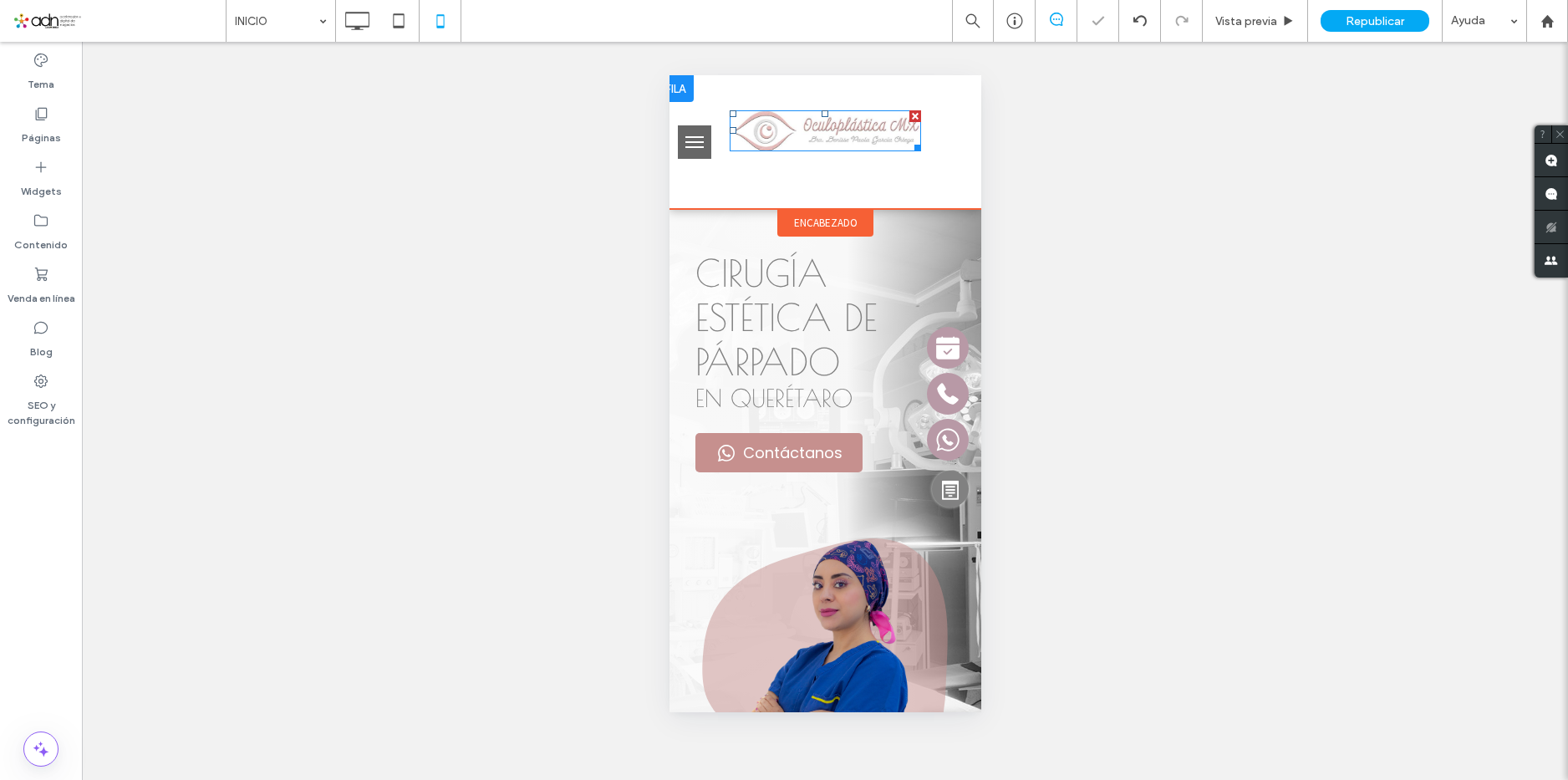
click at [943, 134] on div at bounding box center [955, 142] width 52 height 46
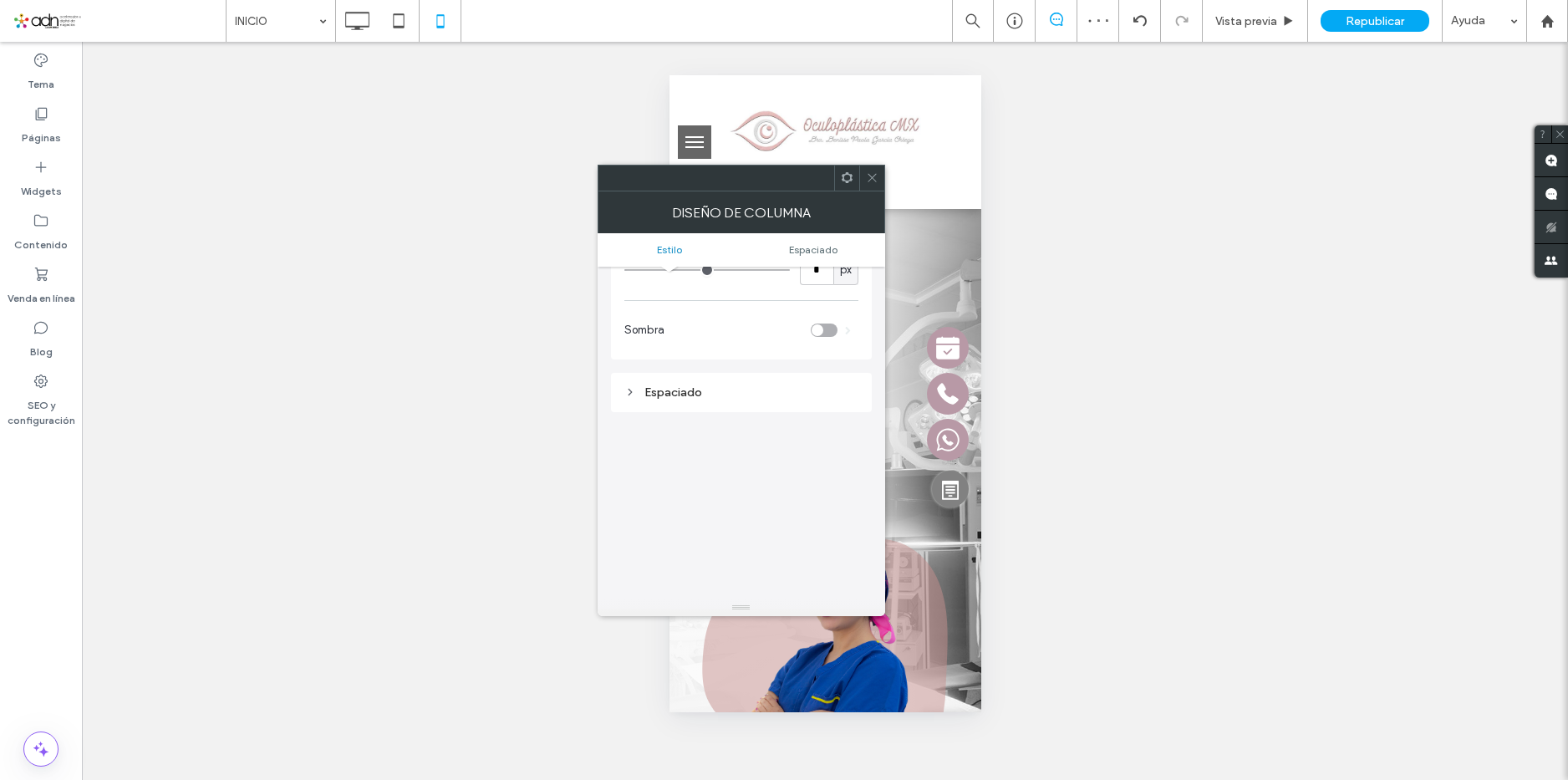
scroll to position [251, 0]
click at [709, 392] on div "Espaciado" at bounding box center [741, 388] width 234 height 14
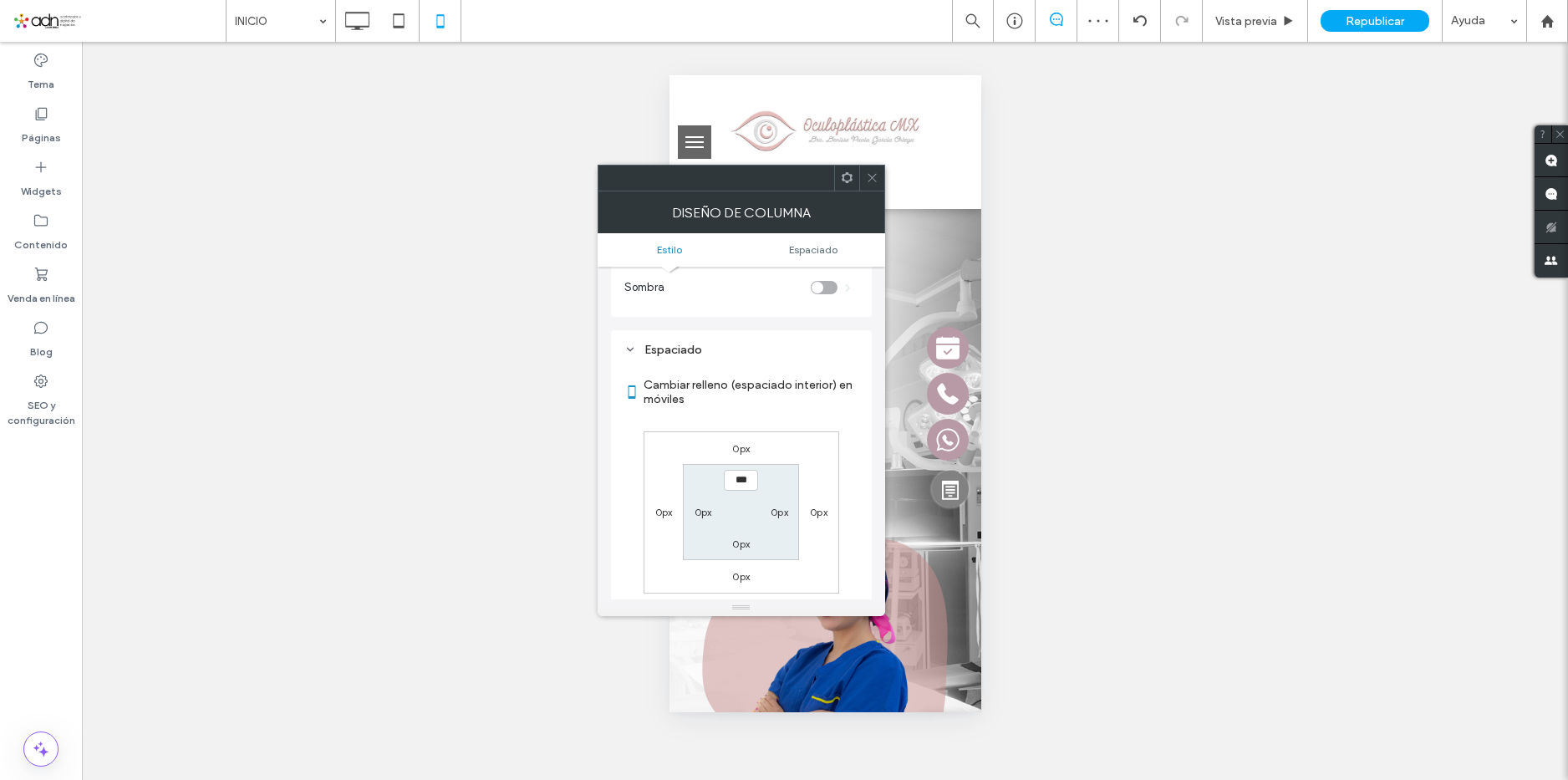
scroll to position [334, 0]
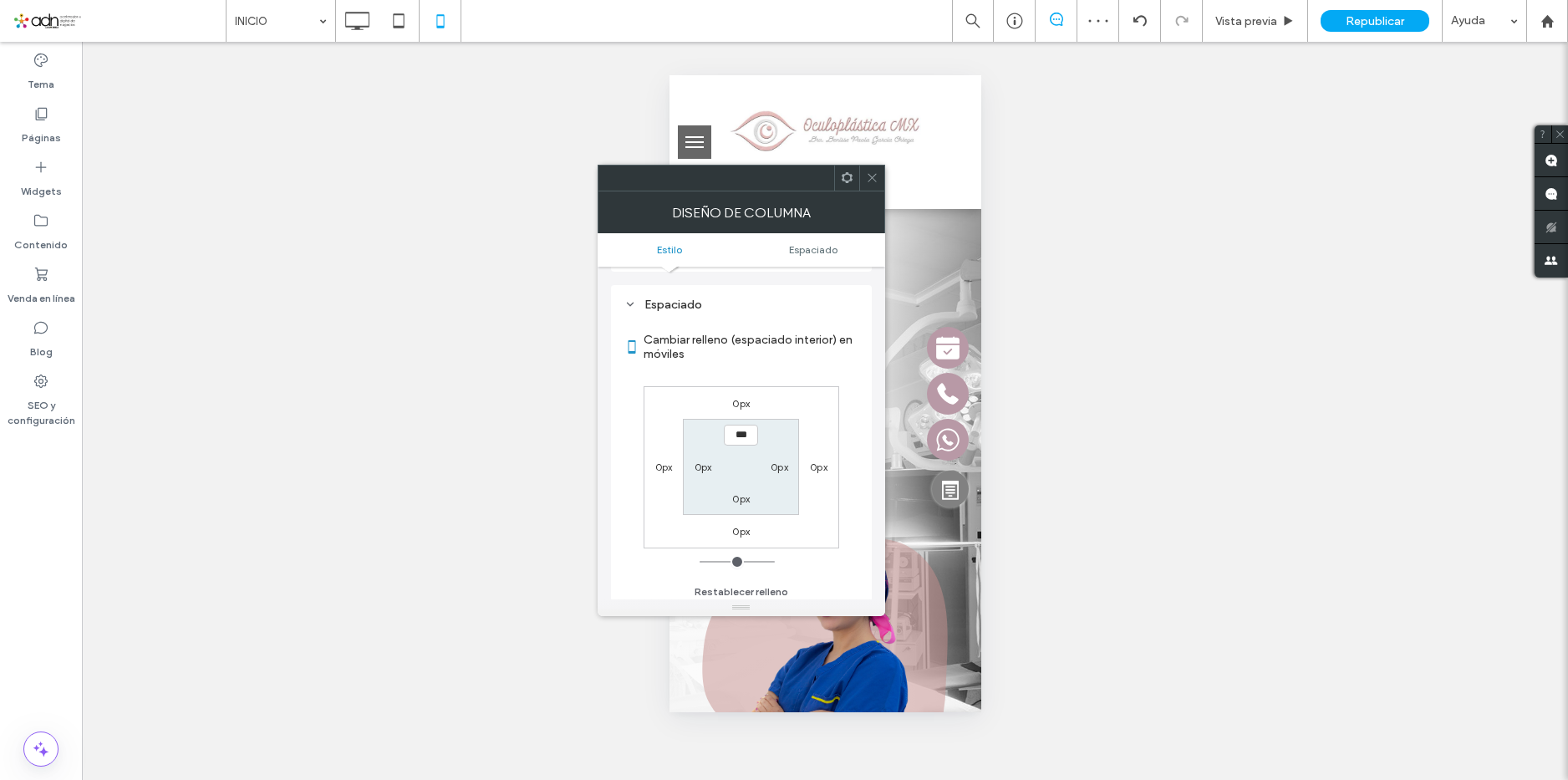
click at [780, 474] on label "0px" at bounding box center [780, 467] width 18 height 13
type input "***"
type input "*****"
drag, startPoint x: 710, startPoint y: 559, endPoint x: 745, endPoint y: 559, distance: 35.0
type input "***"
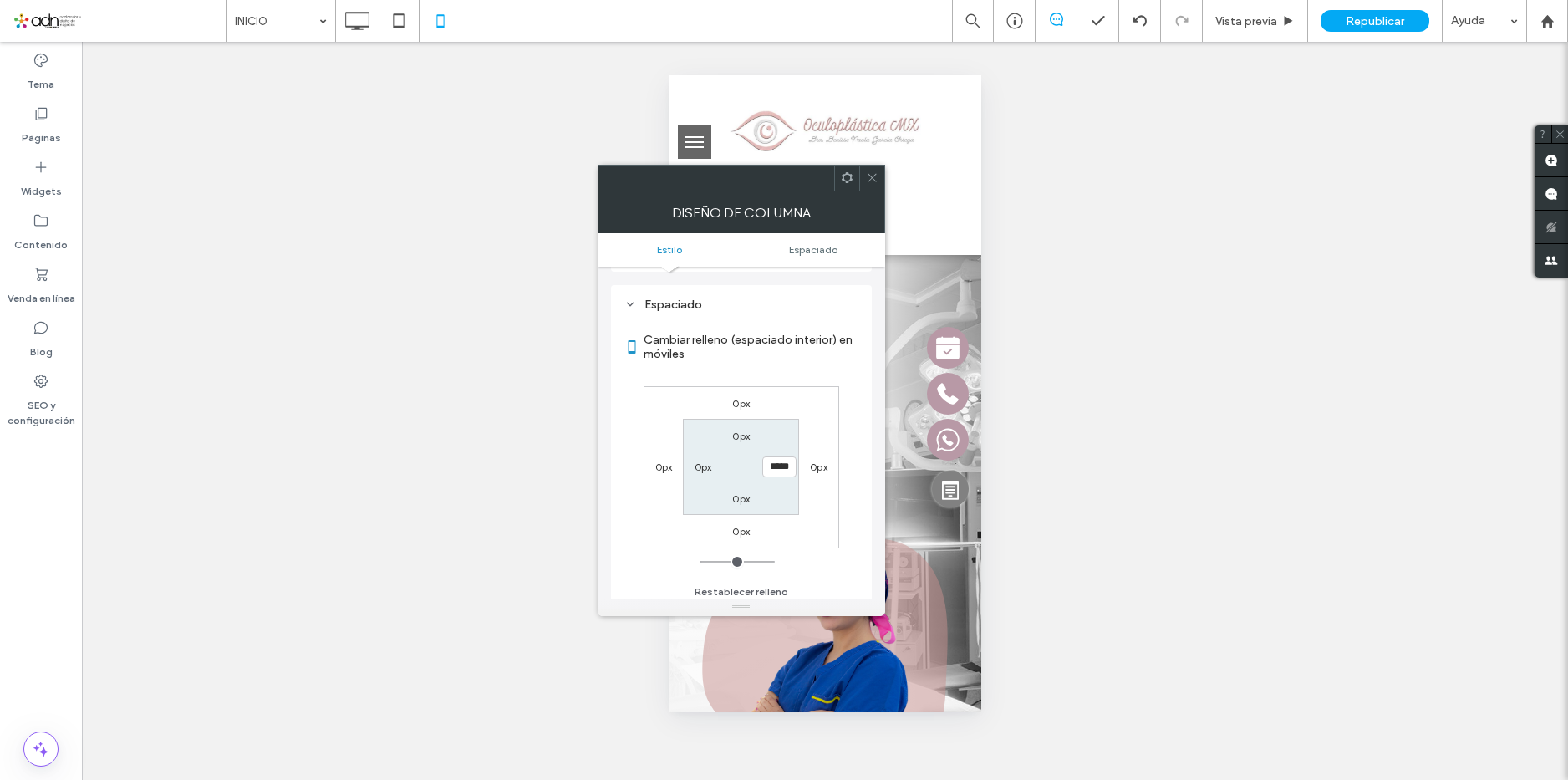
click at [745, 562] on input "range" at bounding box center [737, 563] width 75 height 2
type input "*****"
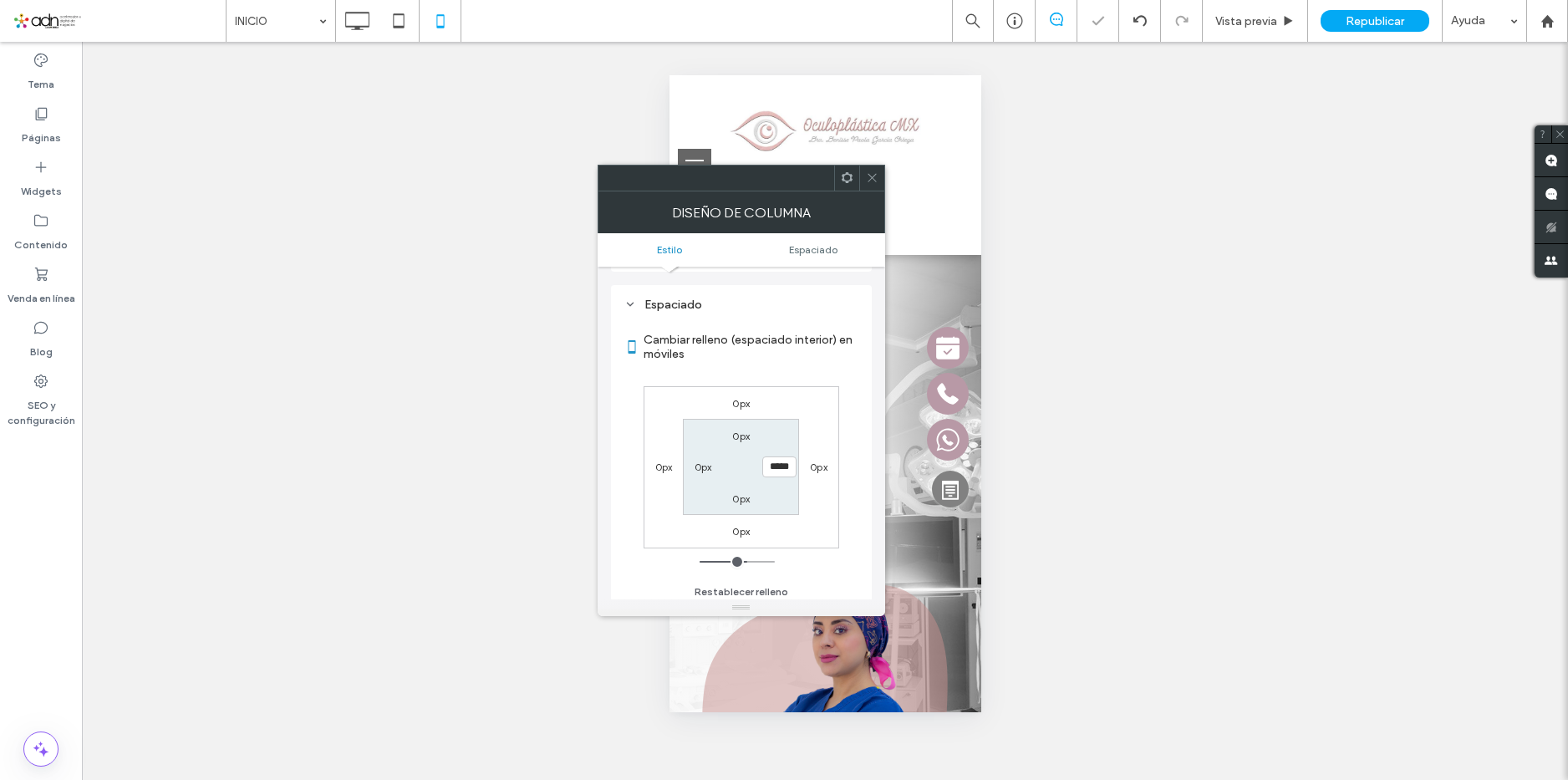
type input "***"
type input "*****"
type input "*"
type input "***"
drag, startPoint x: 731, startPoint y: 561, endPoint x: 680, endPoint y: 560, distance: 51.0
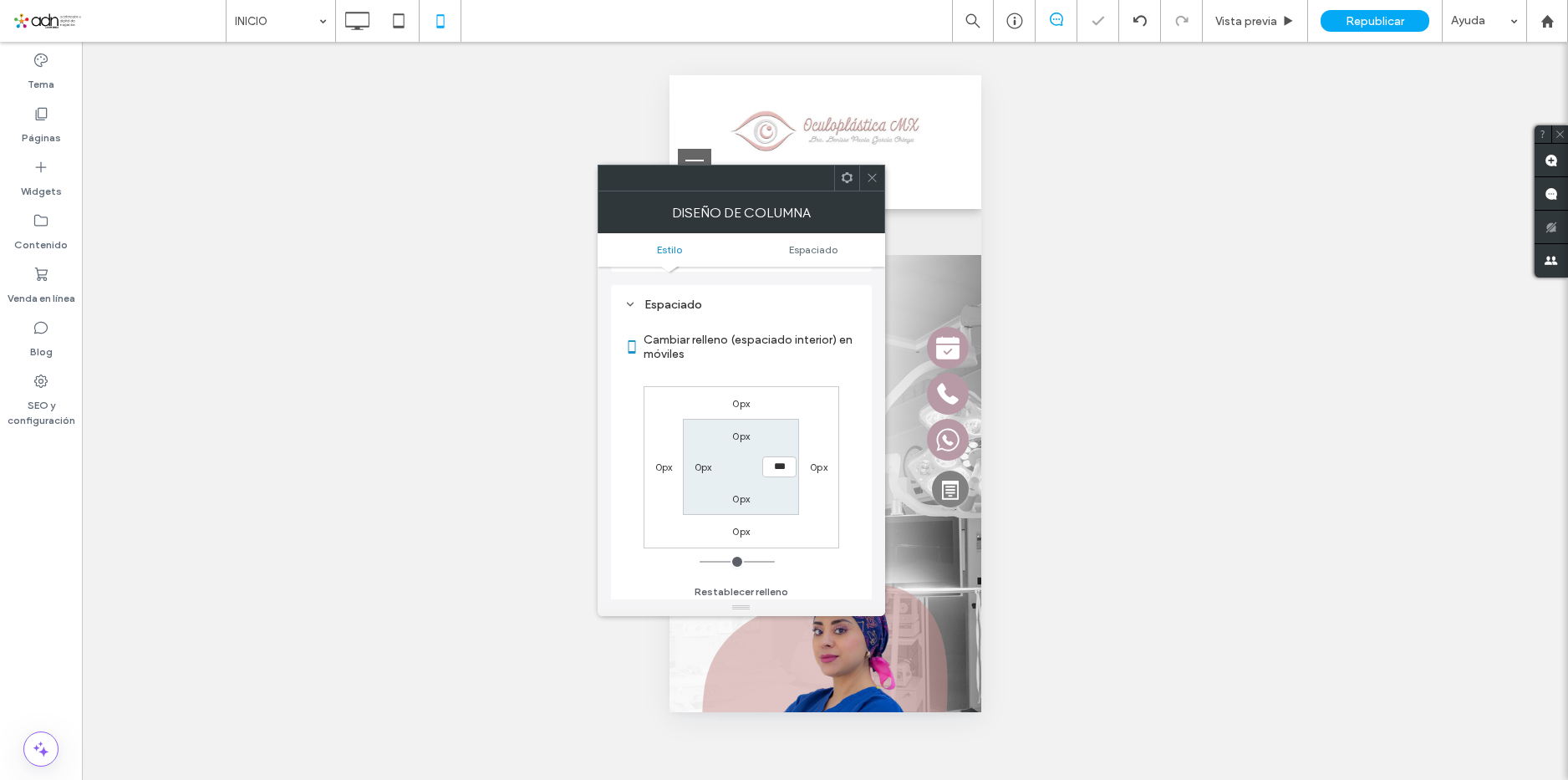
click at [700, 563] on input "range" at bounding box center [737, 563] width 75 height 2
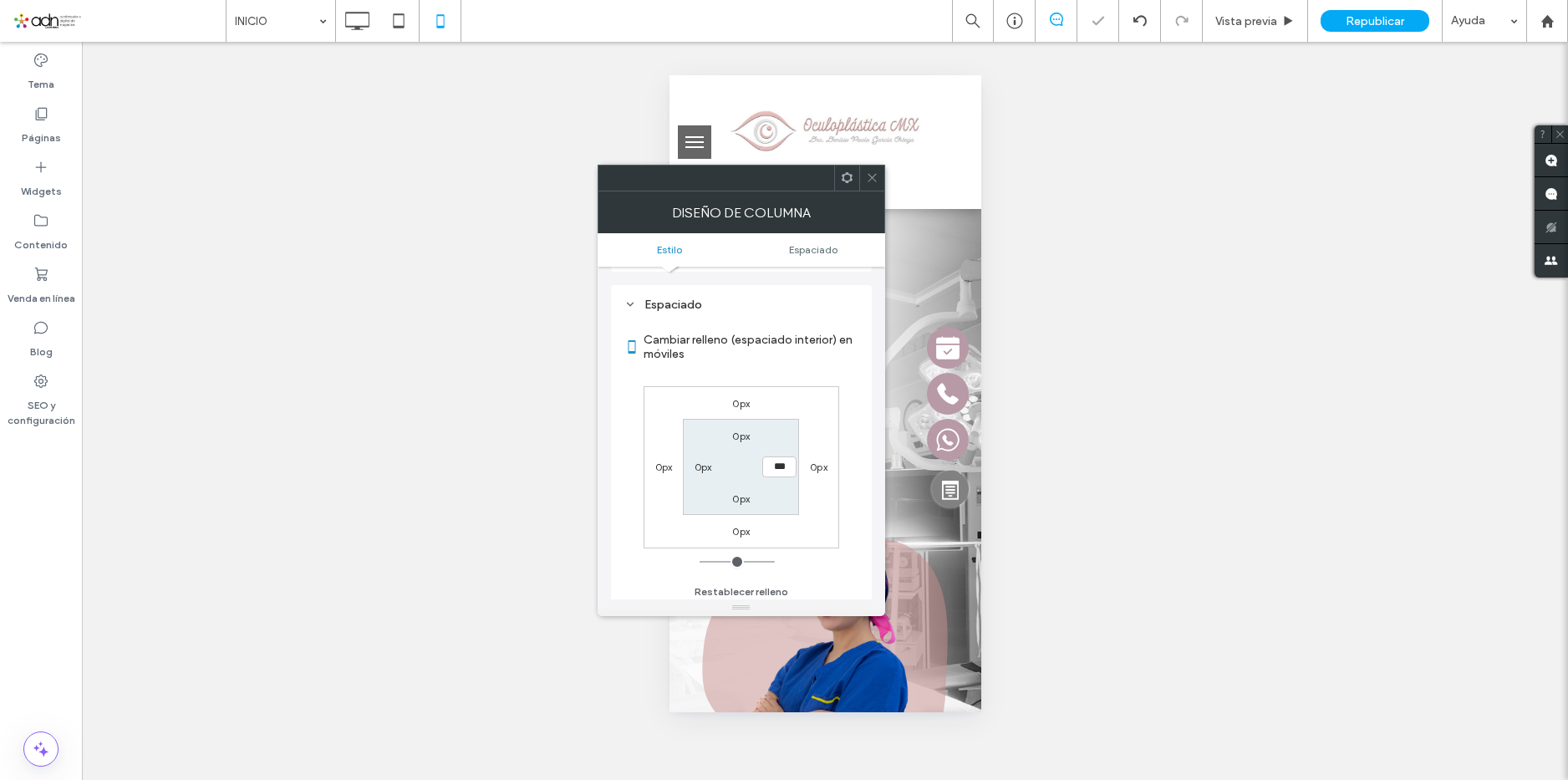
click at [814, 465] on label "0px" at bounding box center [819, 467] width 18 height 13
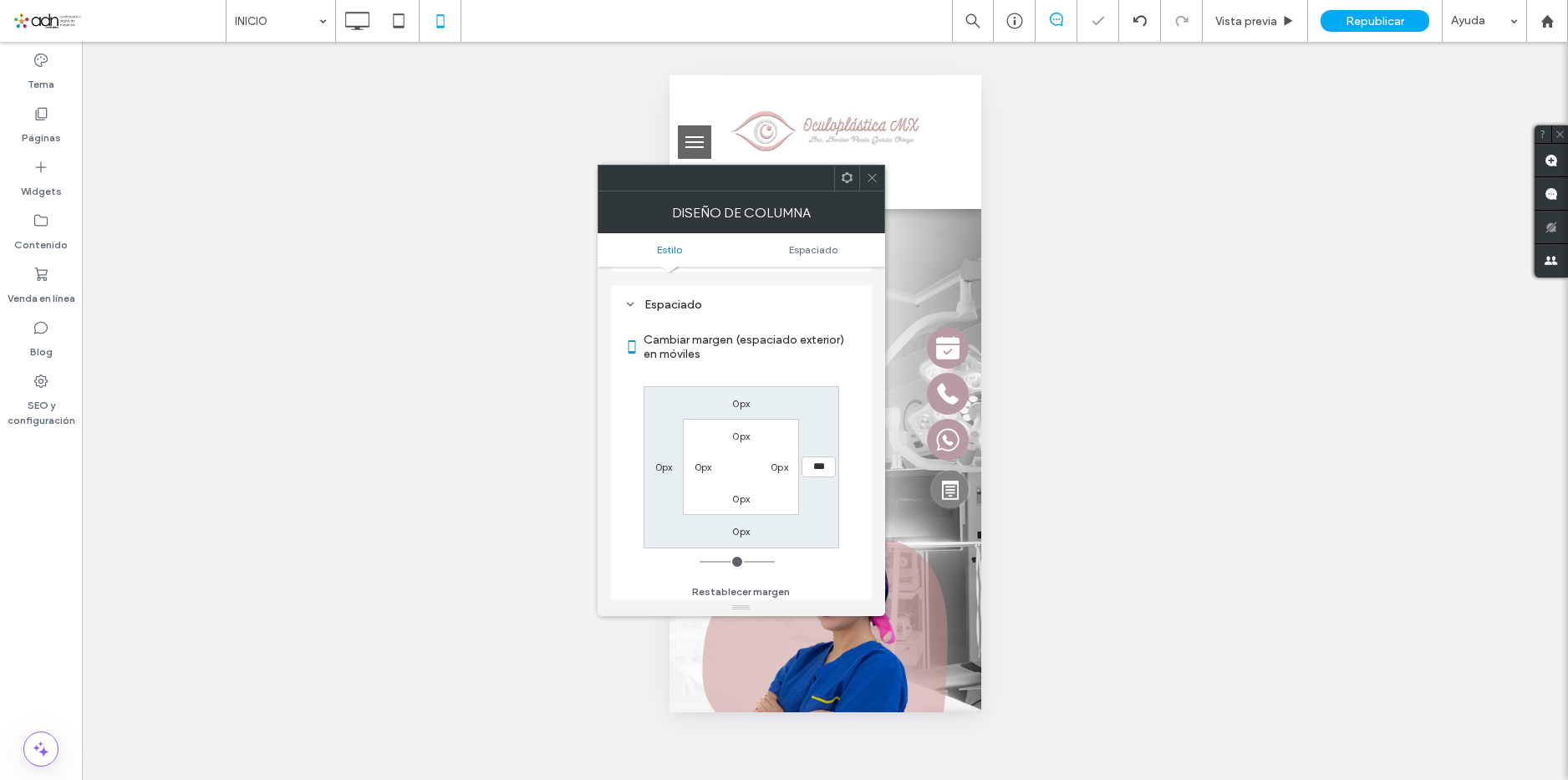
type input "*"
type input "***"
type input "**"
type input "****"
type input "**"
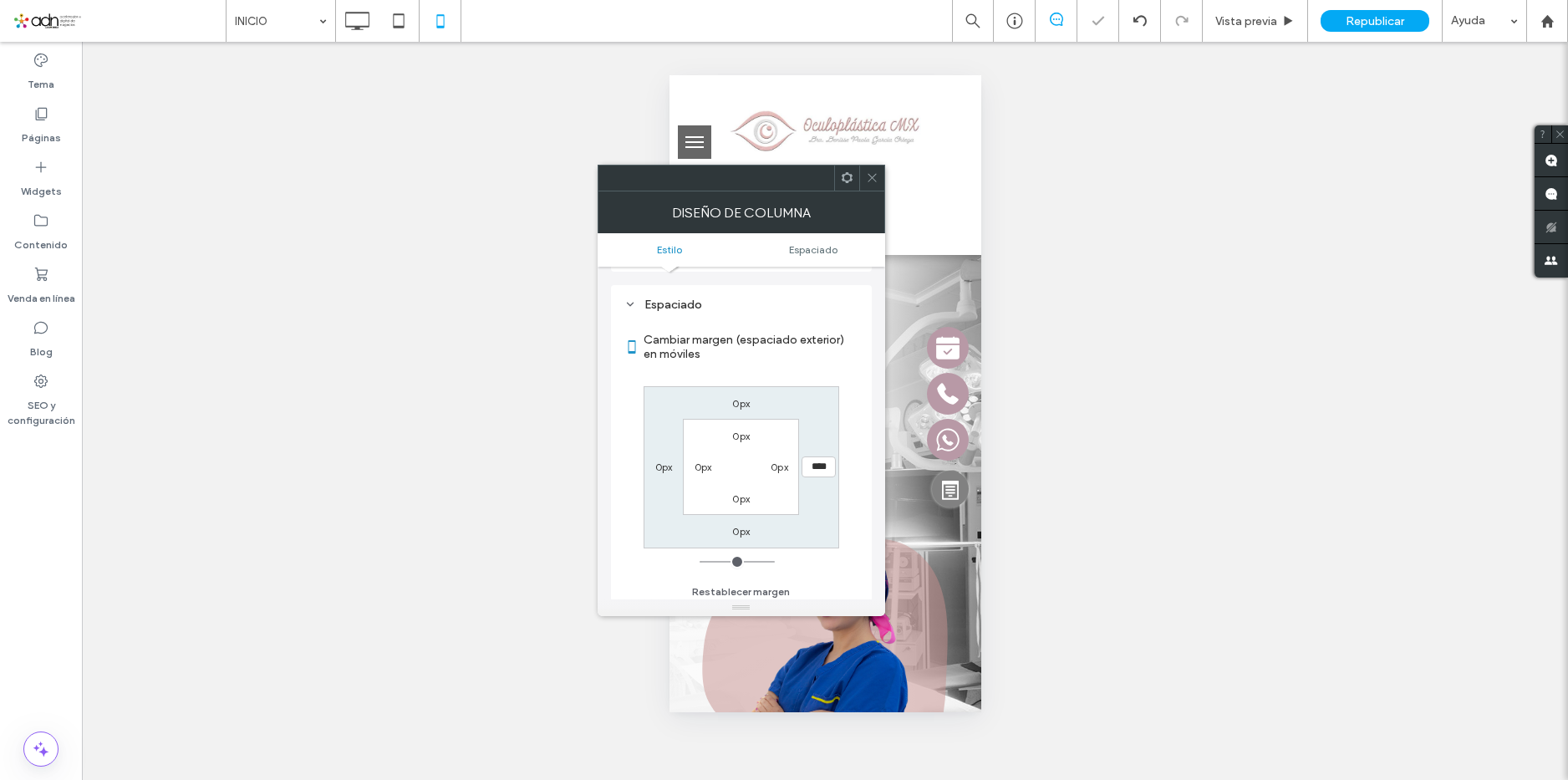
type input "****"
drag, startPoint x: 708, startPoint y: 563, endPoint x: 720, endPoint y: 563, distance: 12.0
type input "**"
click at [720, 563] on input "range" at bounding box center [737, 563] width 75 height 2
type input "****"
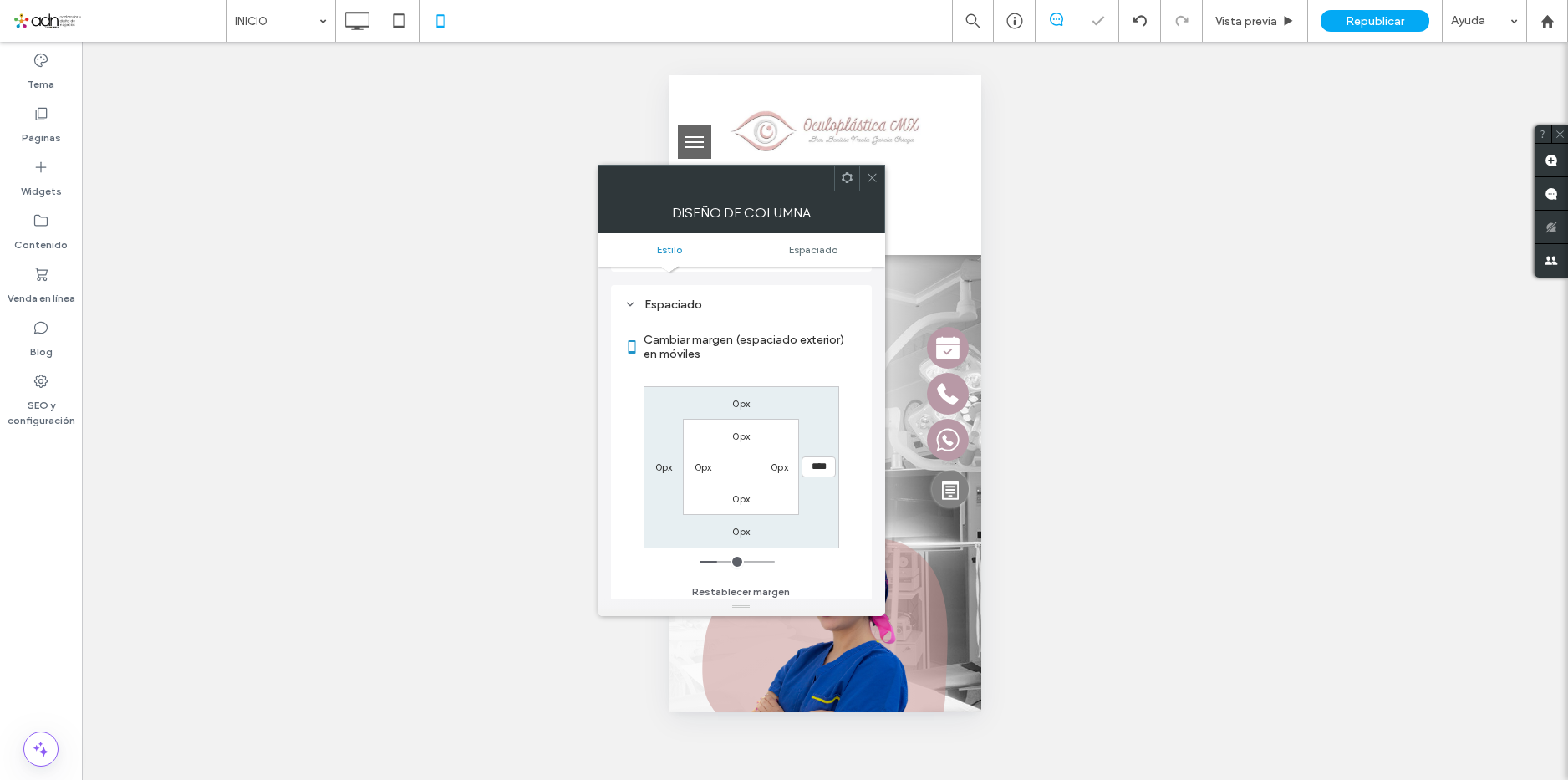
type input "**"
type input "****"
type input "*"
type input "***"
drag, startPoint x: 686, startPoint y: 565, endPoint x: 655, endPoint y: 563, distance: 31.1
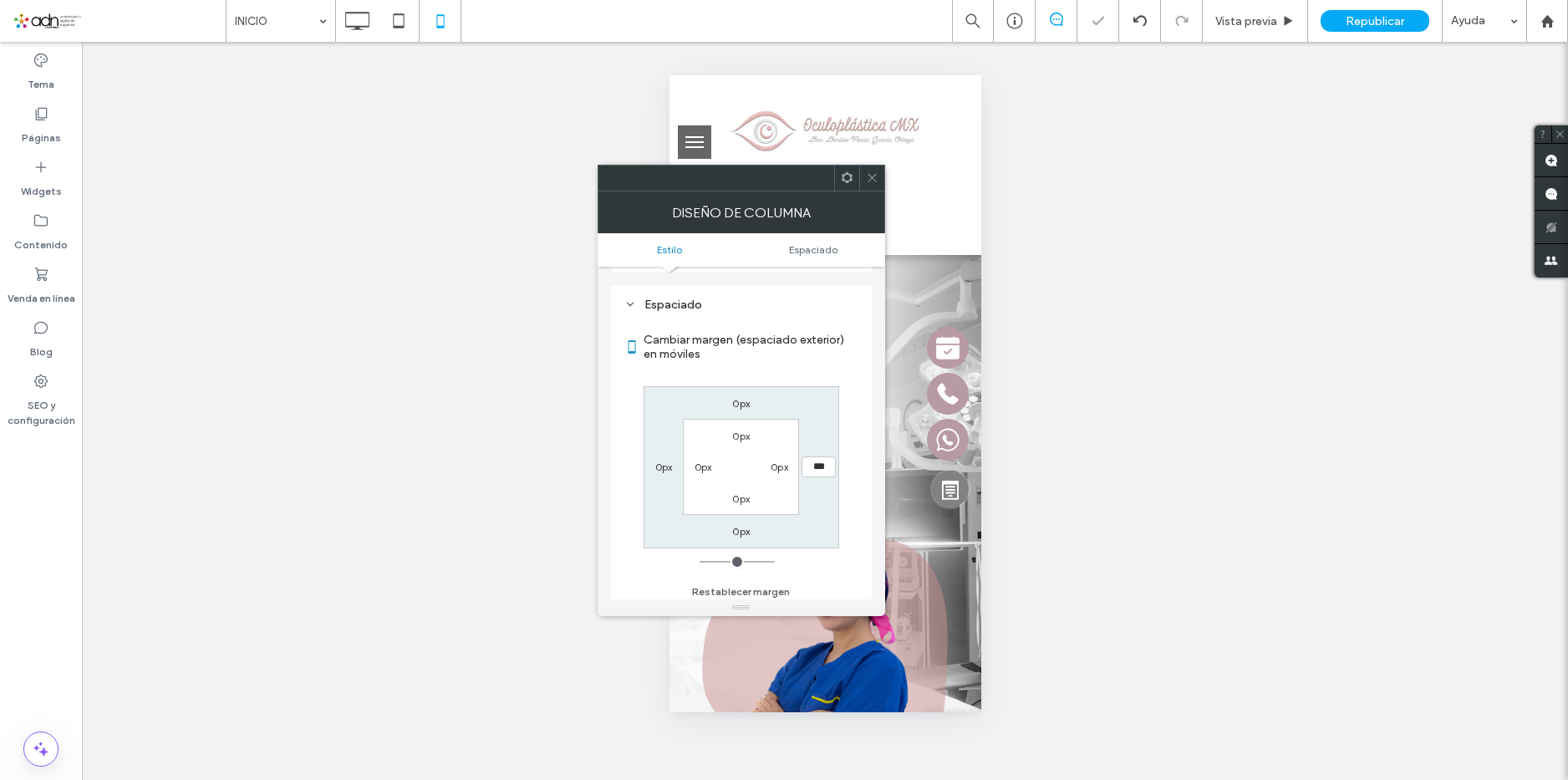
type input "*"
click at [700, 563] on input "range" at bounding box center [737, 563] width 75 height 2
click at [687, 473] on div "0px" at bounding box center [702, 466] width 39 height 17
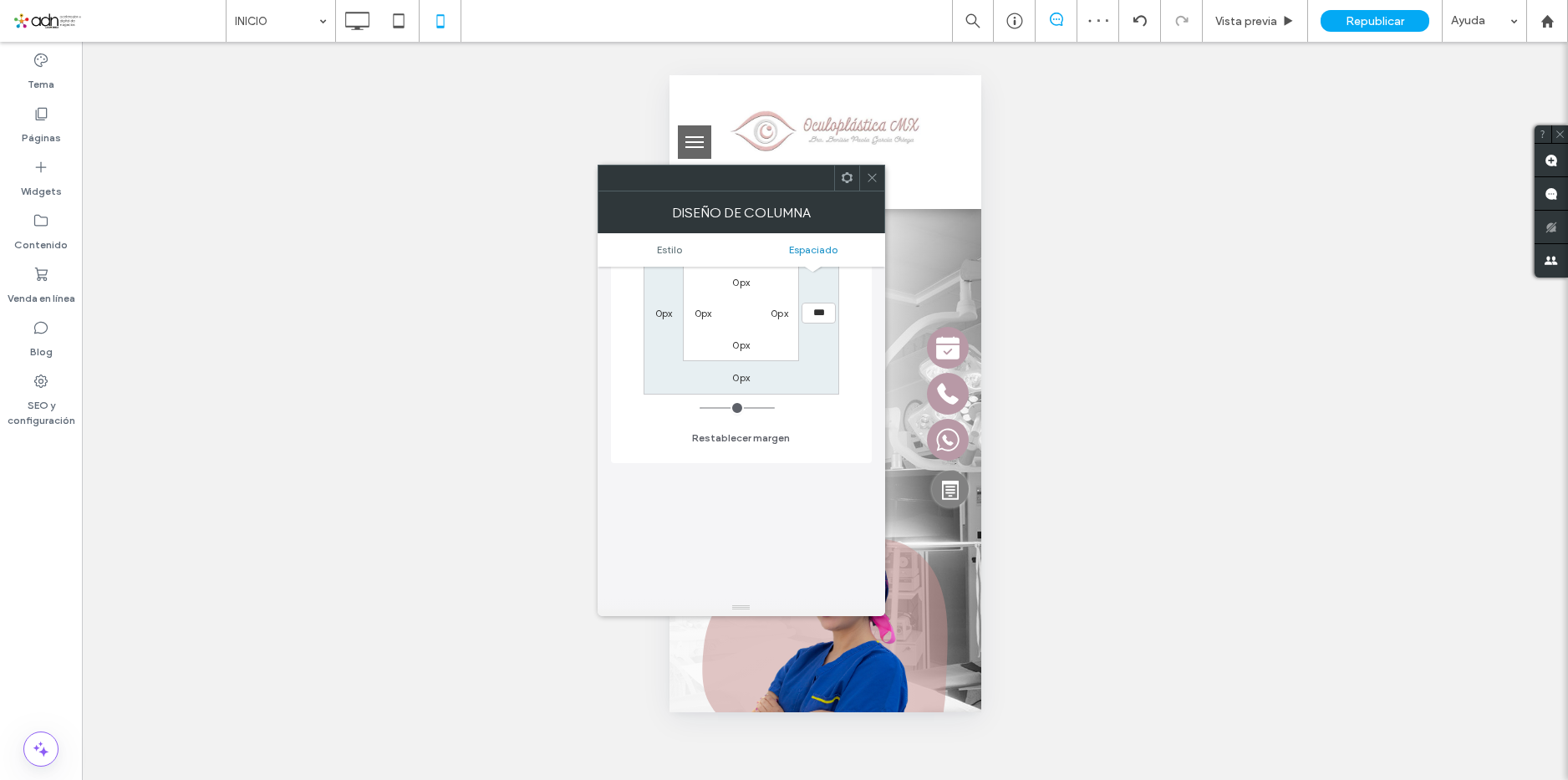
scroll to position [214, 0]
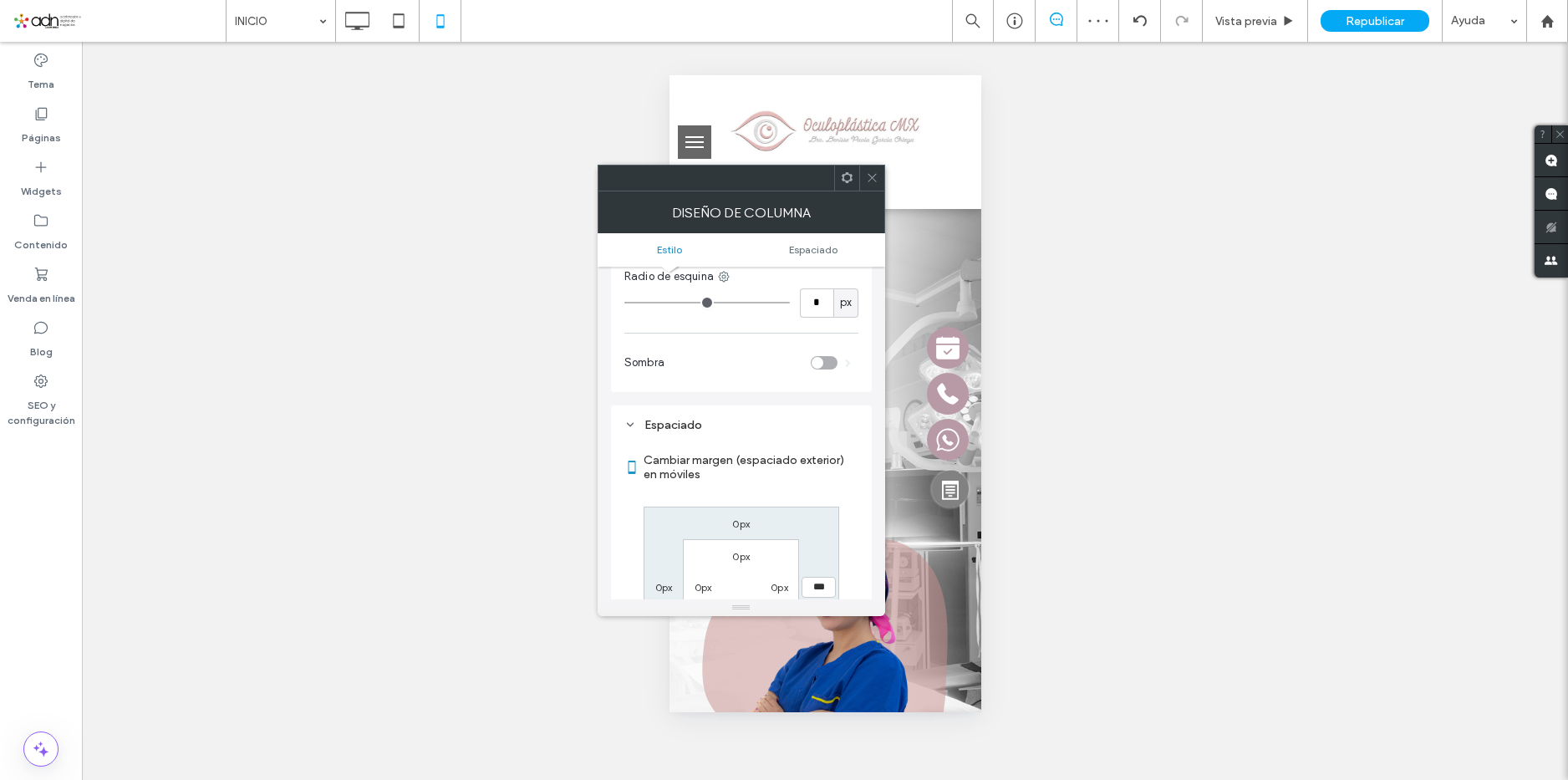
click at [870, 177] on icon at bounding box center [872, 178] width 13 height 13
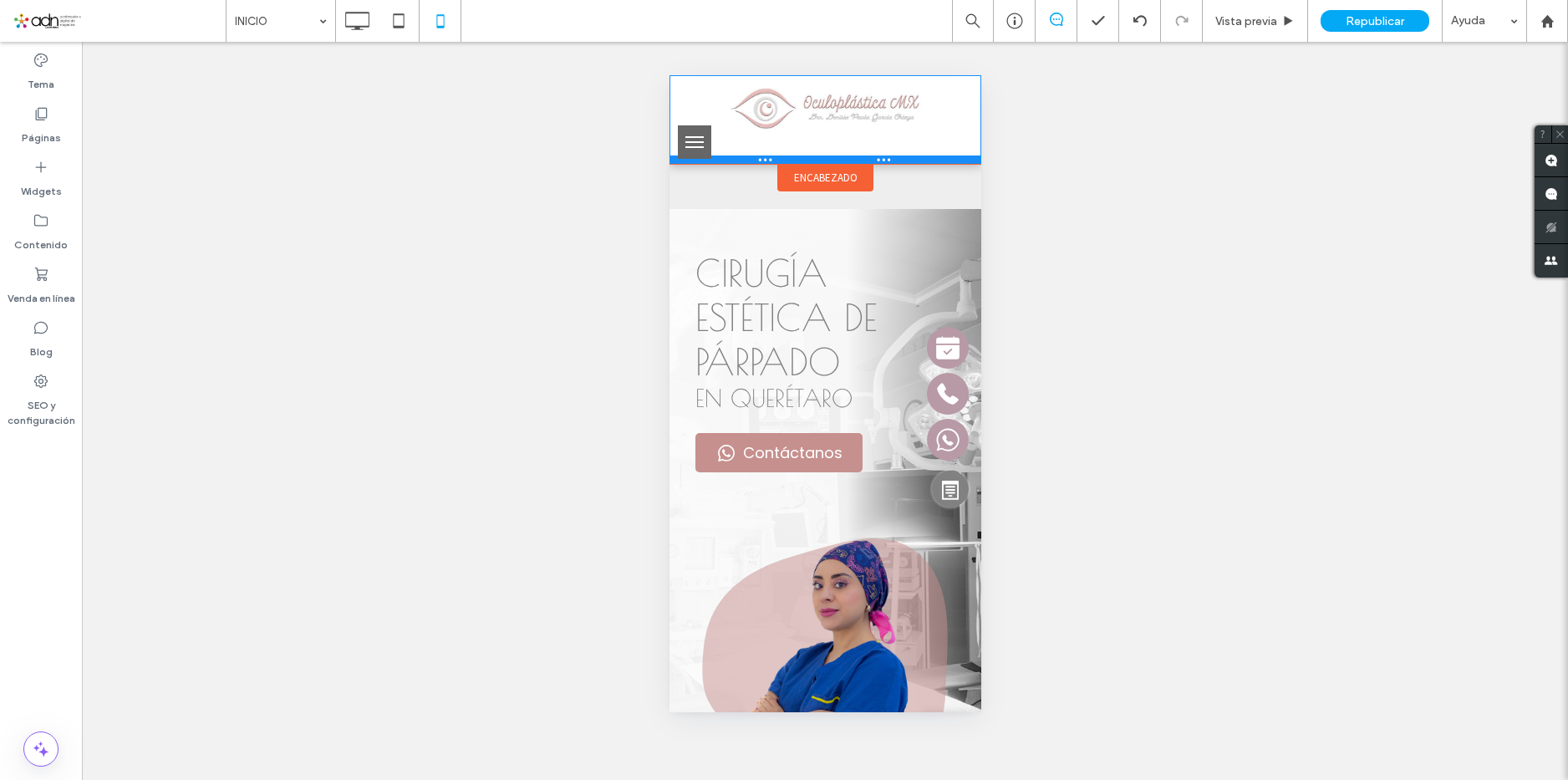
drag, startPoint x: 877, startPoint y: 208, endPoint x: 1546, endPoint y: 239, distance: 669.7
click at [876, 164] on div at bounding box center [824, 159] width 312 height 8
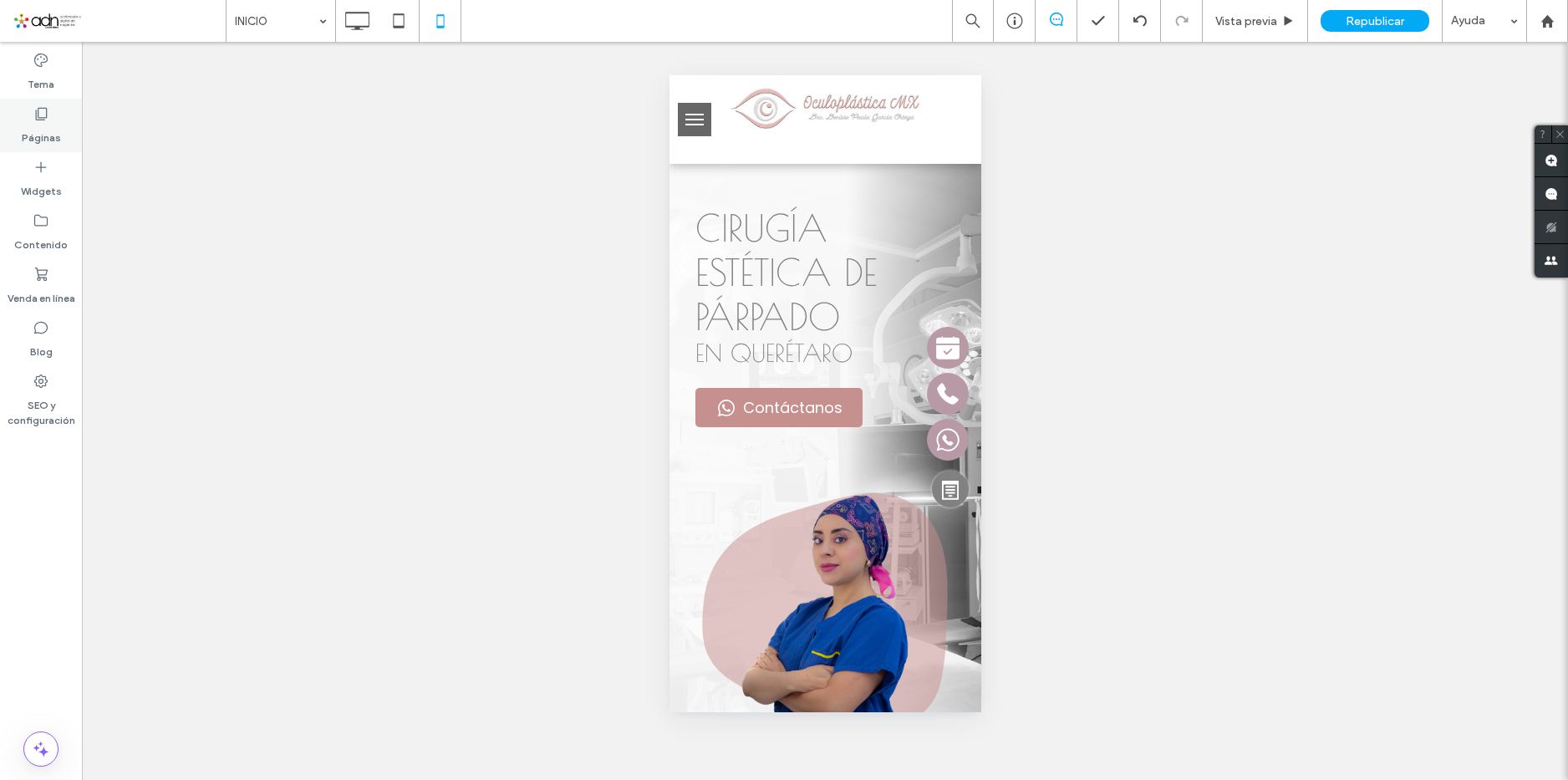
click at [42, 121] on icon at bounding box center [40, 113] width 17 height 17
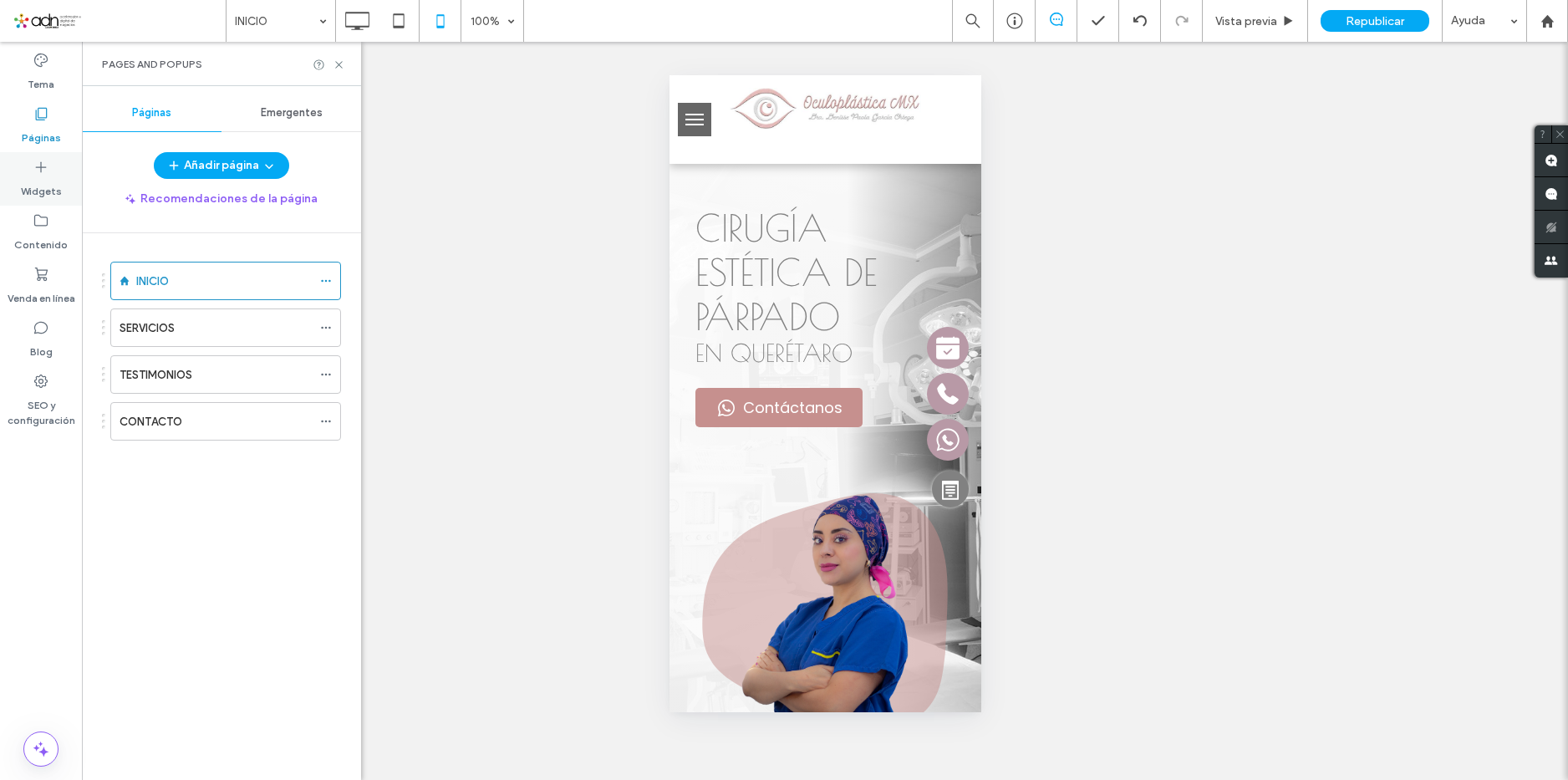
click at [40, 180] on label "Widgets" at bounding box center [41, 187] width 41 height 23
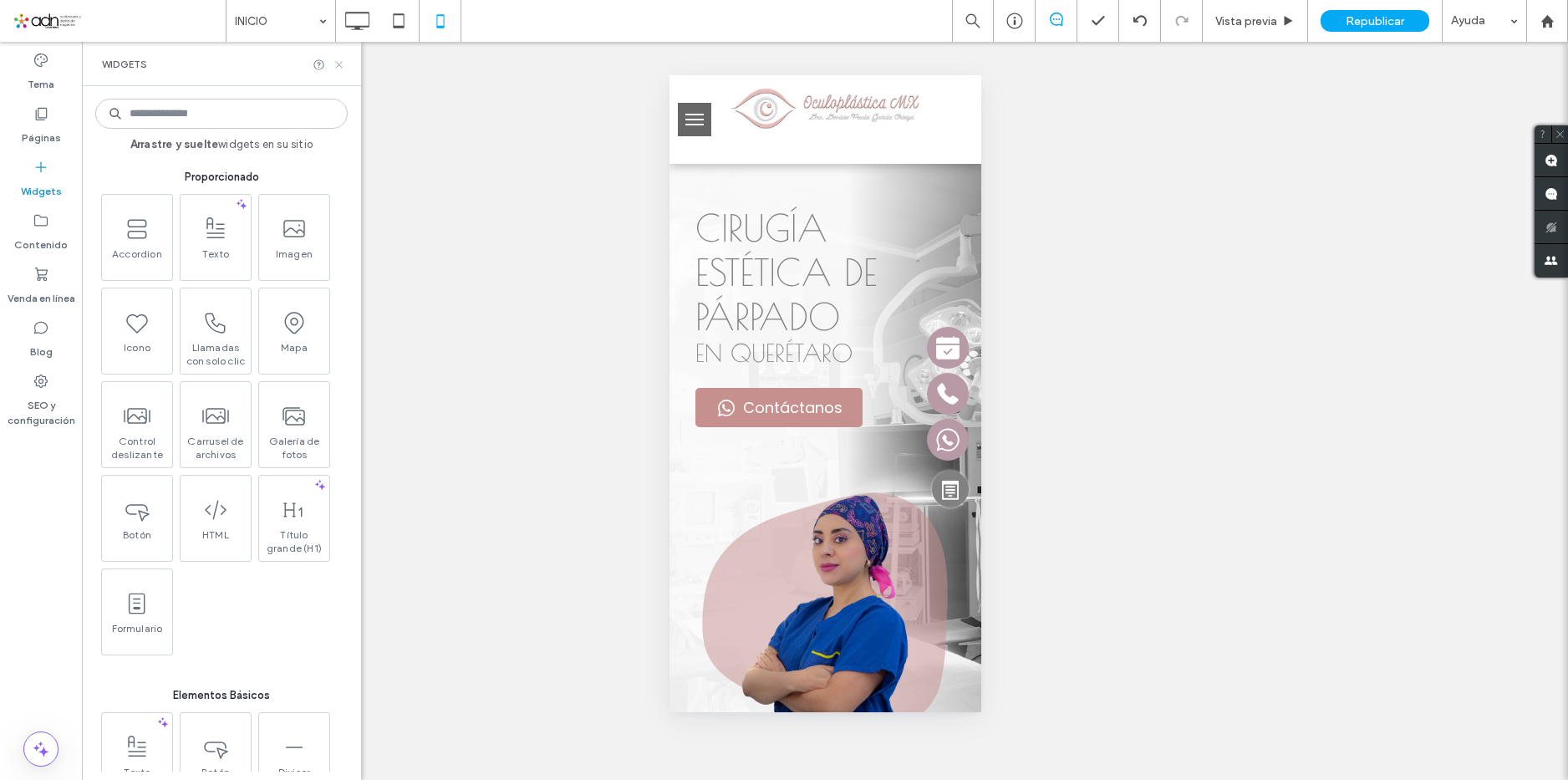
click at [341, 66] on use at bounding box center [338, 64] width 6 height 6
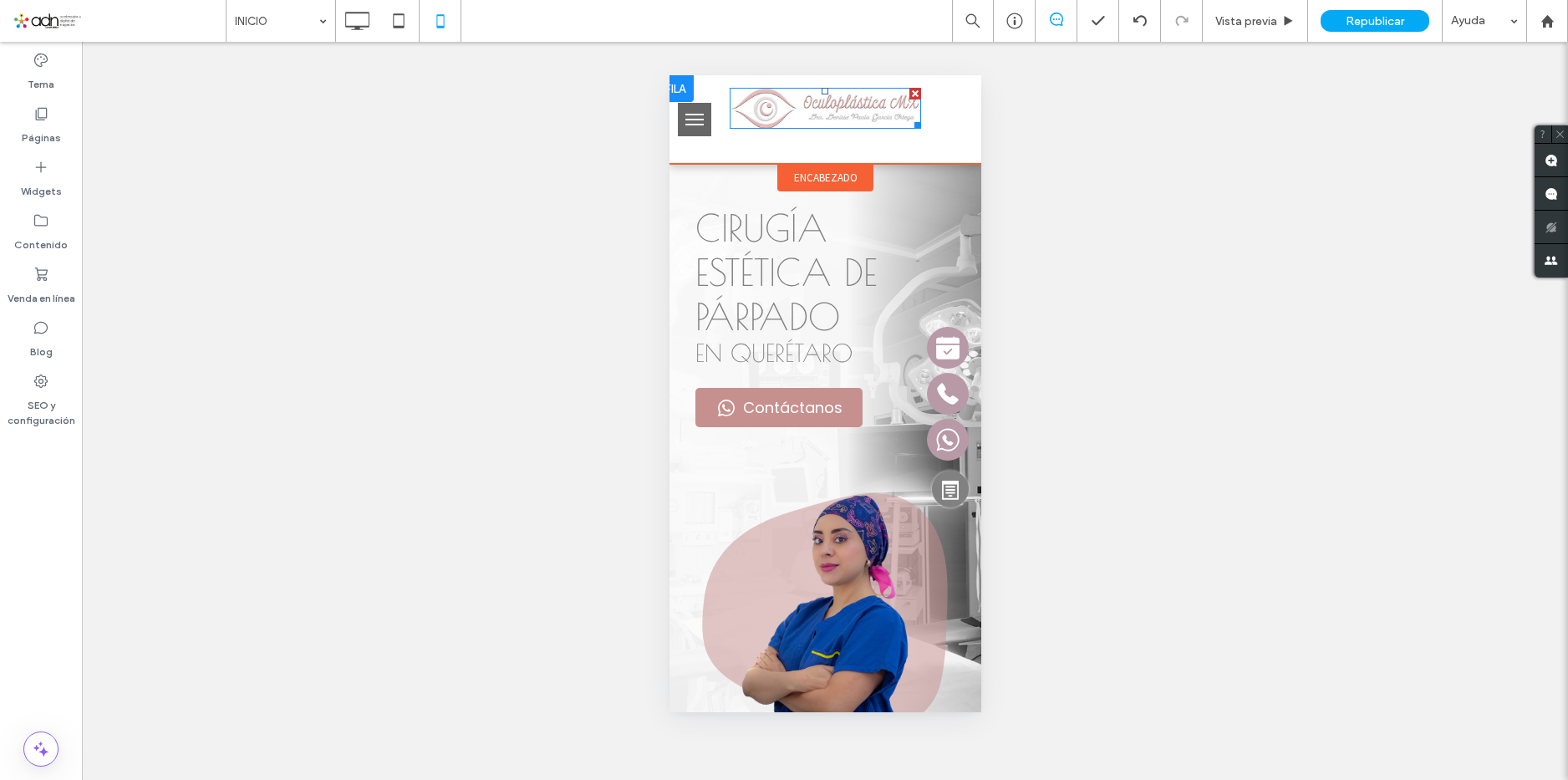
click at [847, 103] on img at bounding box center [824, 109] width 191 height 41
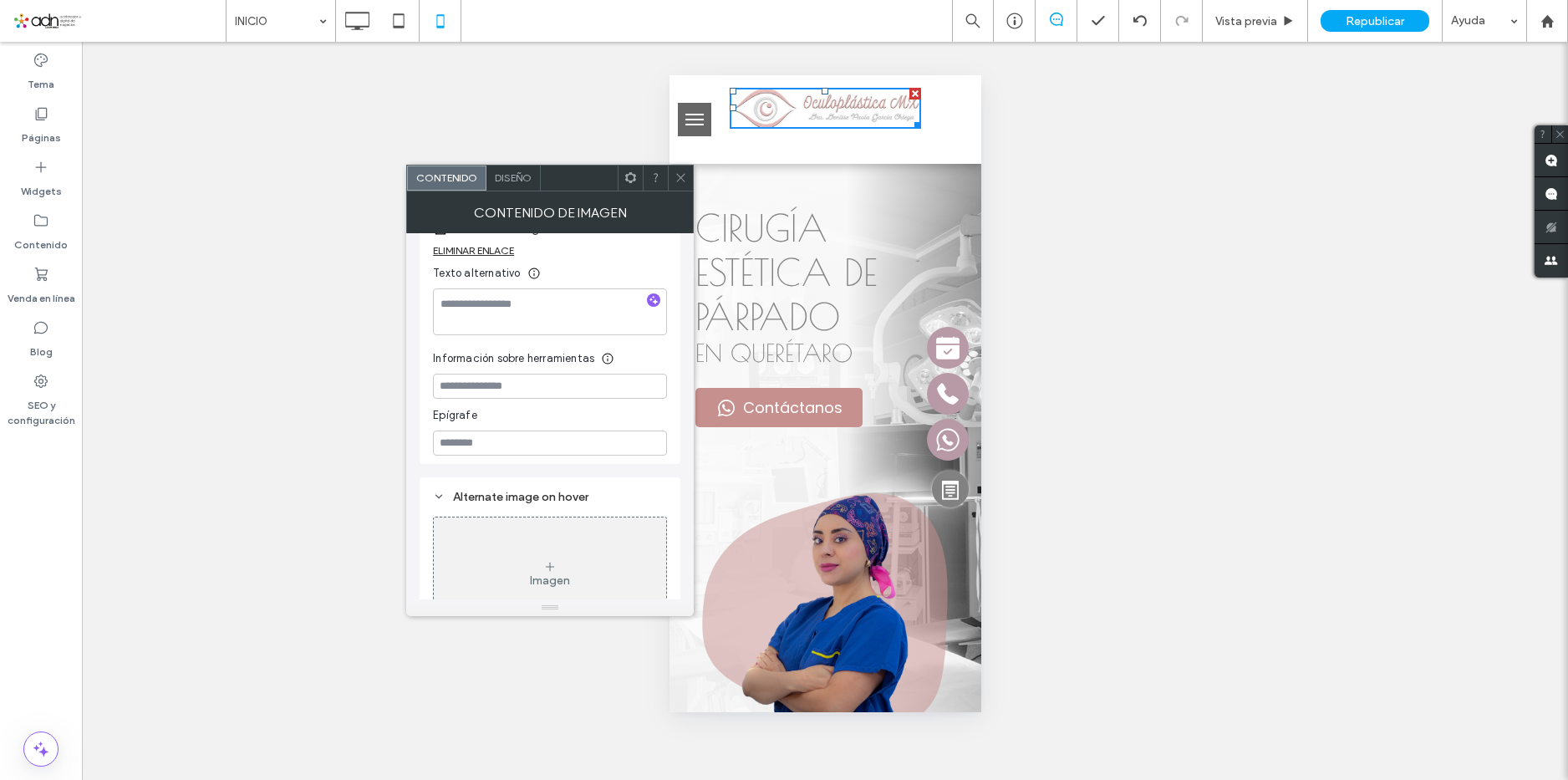
scroll to position [487, 0]
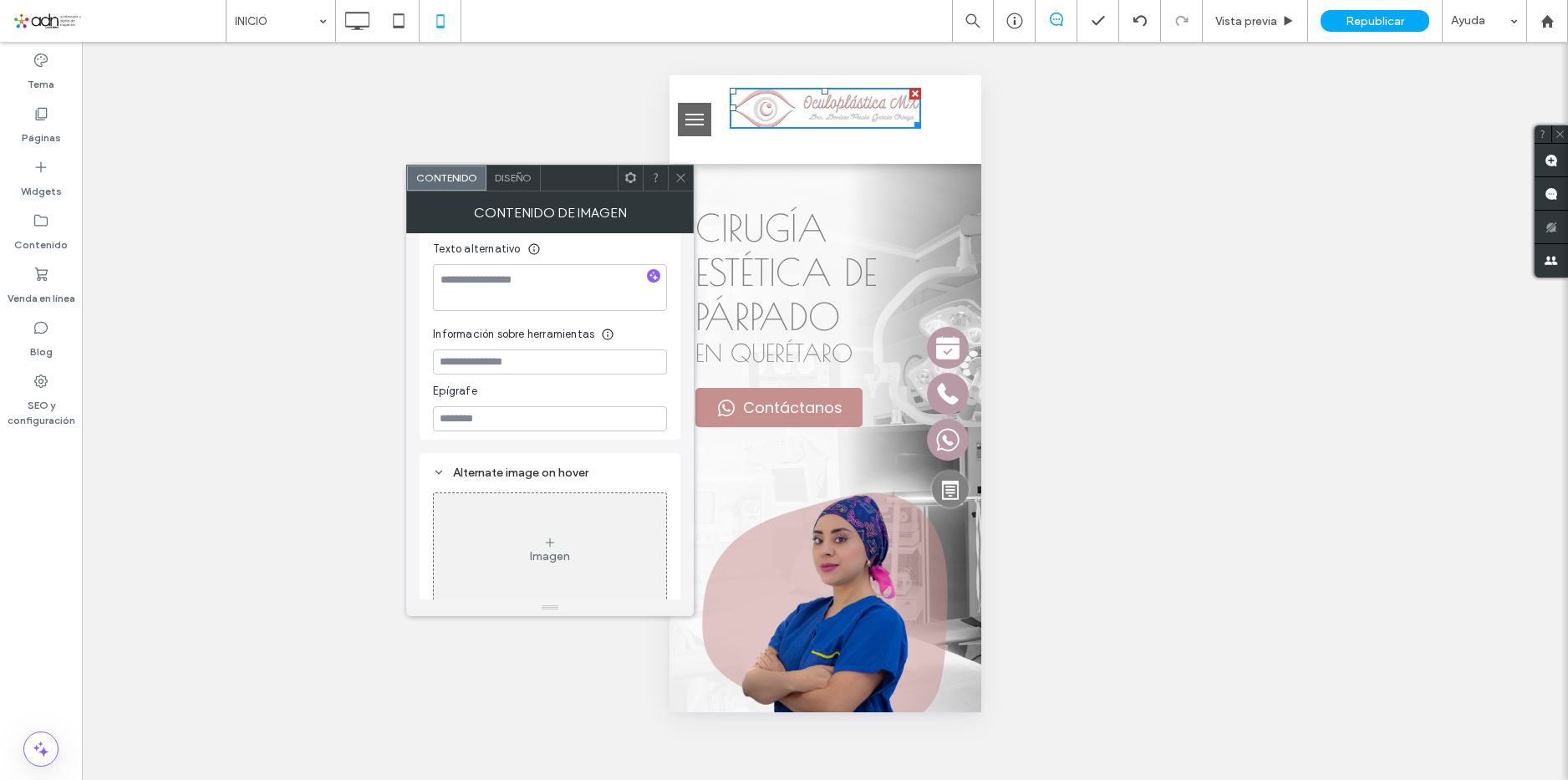
click at [682, 180] on icon at bounding box center [681, 178] width 13 height 13
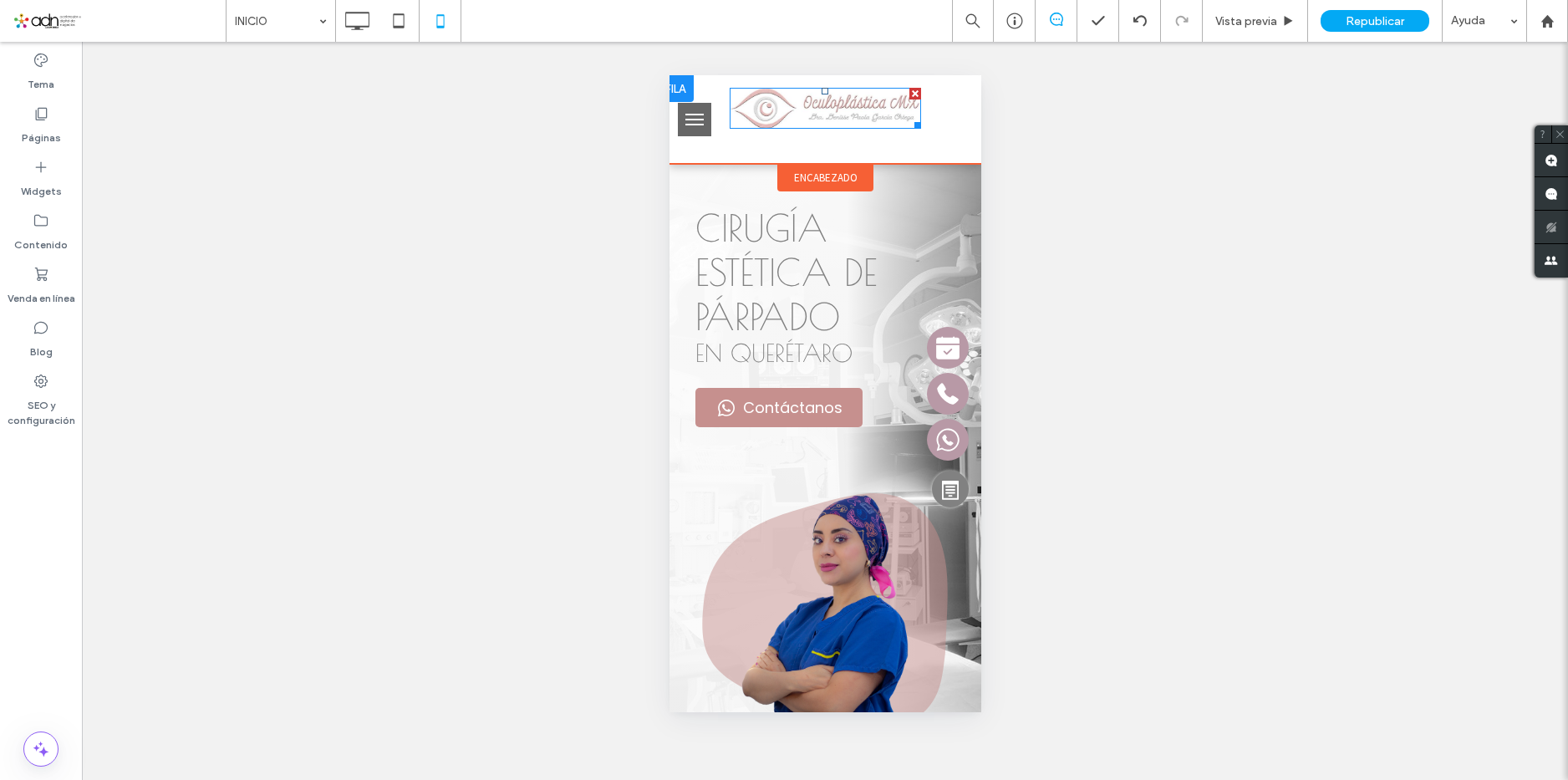
click at [731, 93] on img at bounding box center [824, 109] width 191 height 41
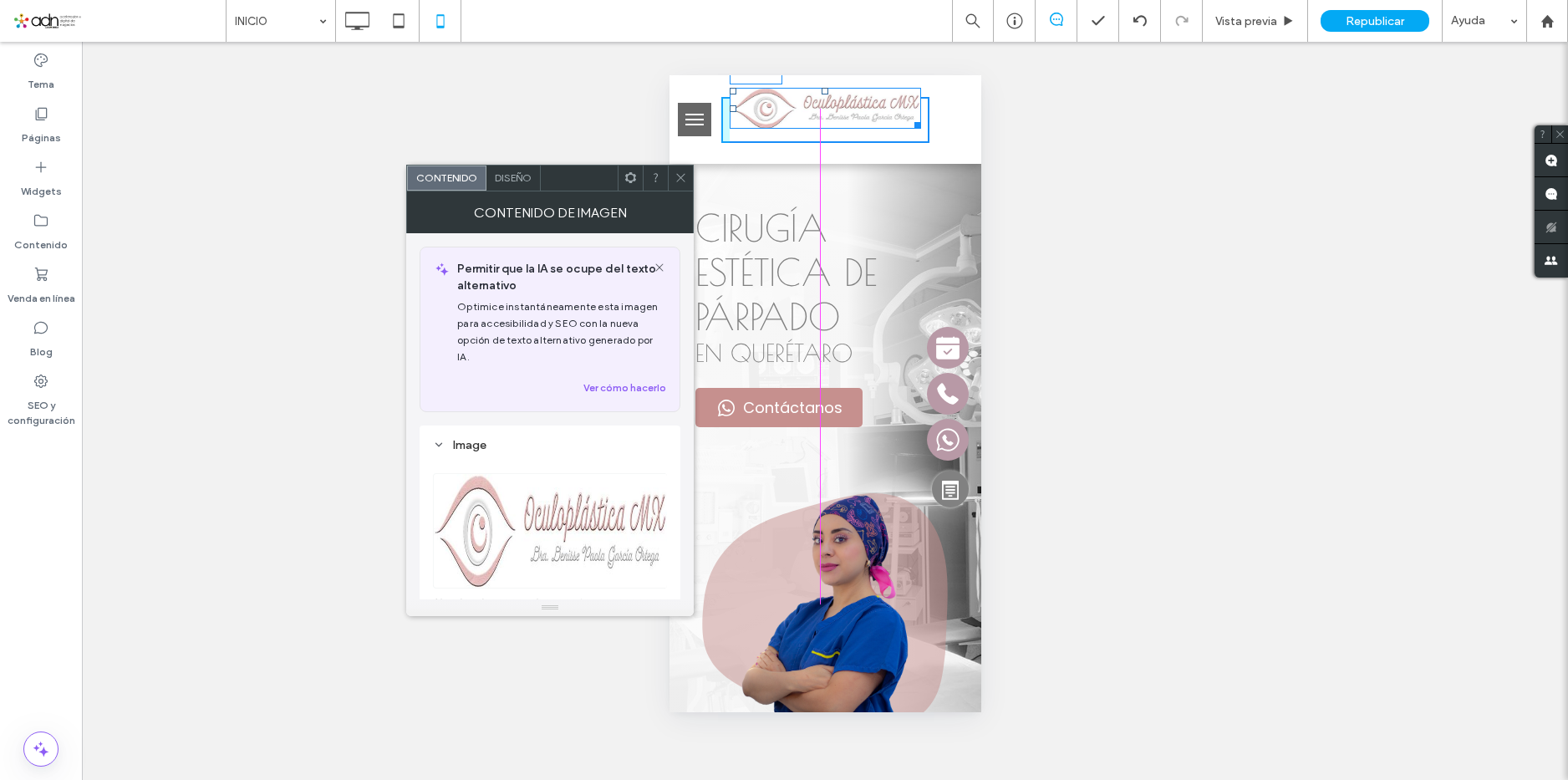
drag, startPoint x: 729, startPoint y: 91, endPoint x: 1451, endPoint y: 182, distance: 727.7
click at [809, 91] on div "T:-27 L:0" at bounding box center [824, 109] width 191 height 41
click at [682, 175] on icon at bounding box center [681, 178] width 13 height 13
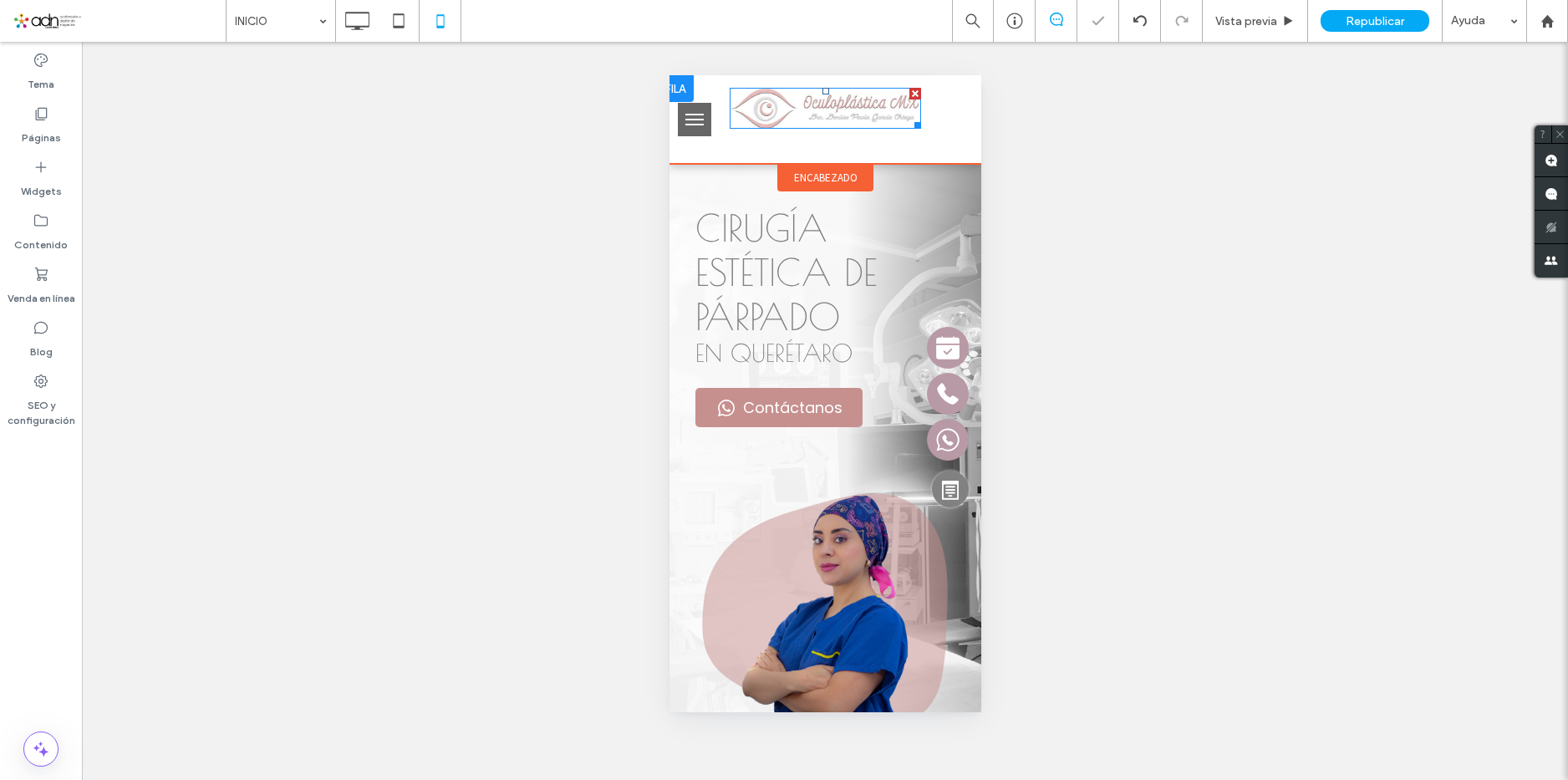
click at [730, 91] on img at bounding box center [824, 109] width 191 height 41
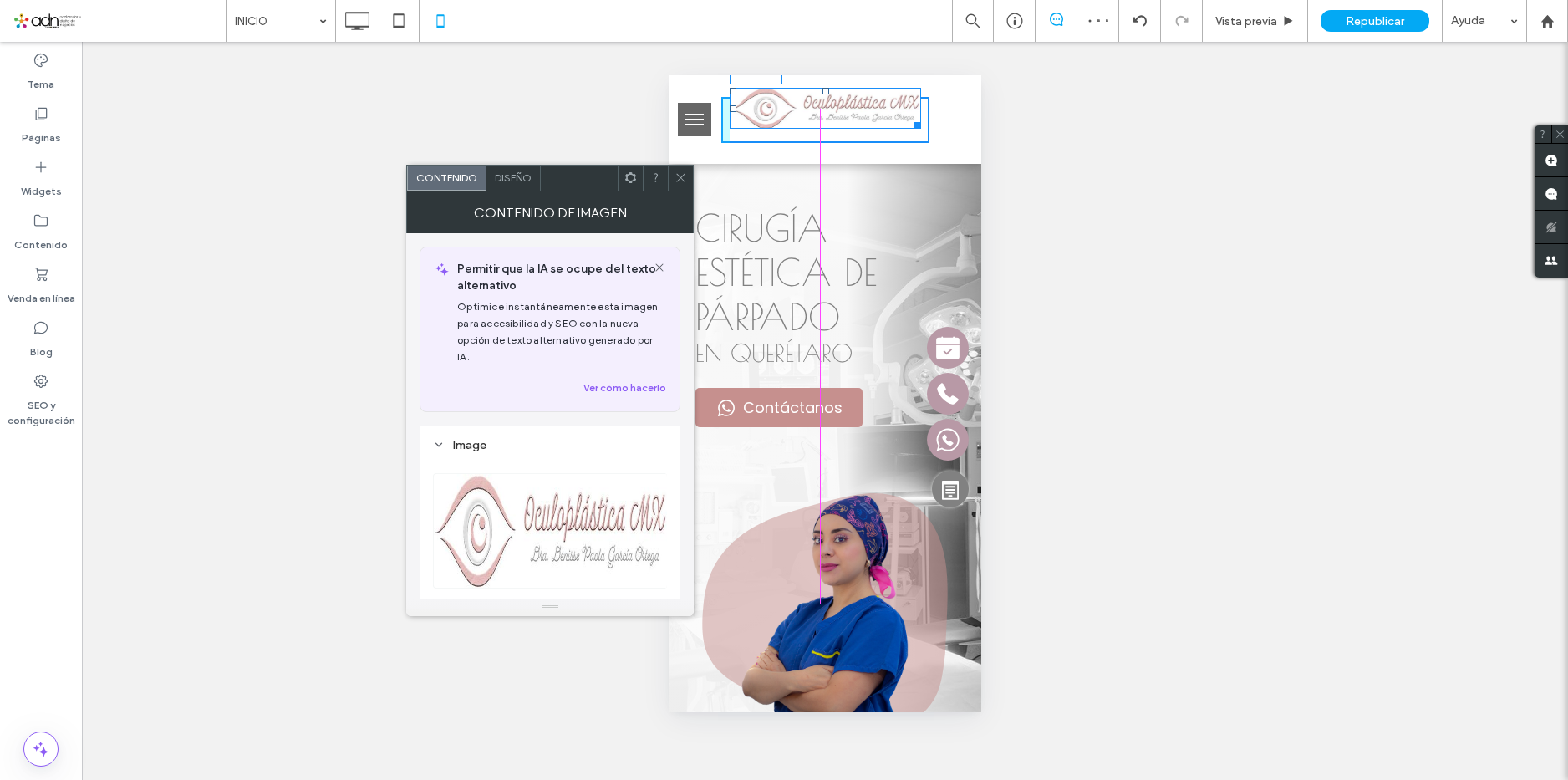
drag, startPoint x: 728, startPoint y: 90, endPoint x: 775, endPoint y: 93, distance: 47.1
click at [775, 93] on div "T:-23 L:0" at bounding box center [824, 109] width 191 height 41
click at [879, 127] on img at bounding box center [824, 111] width 191 height 41
drag, startPoint x: 912, startPoint y: 129, endPoint x: 931, endPoint y: 157, distance: 33.8
click at [931, 157] on div "W:228.609 H:48" at bounding box center [824, 120] width 312 height 89
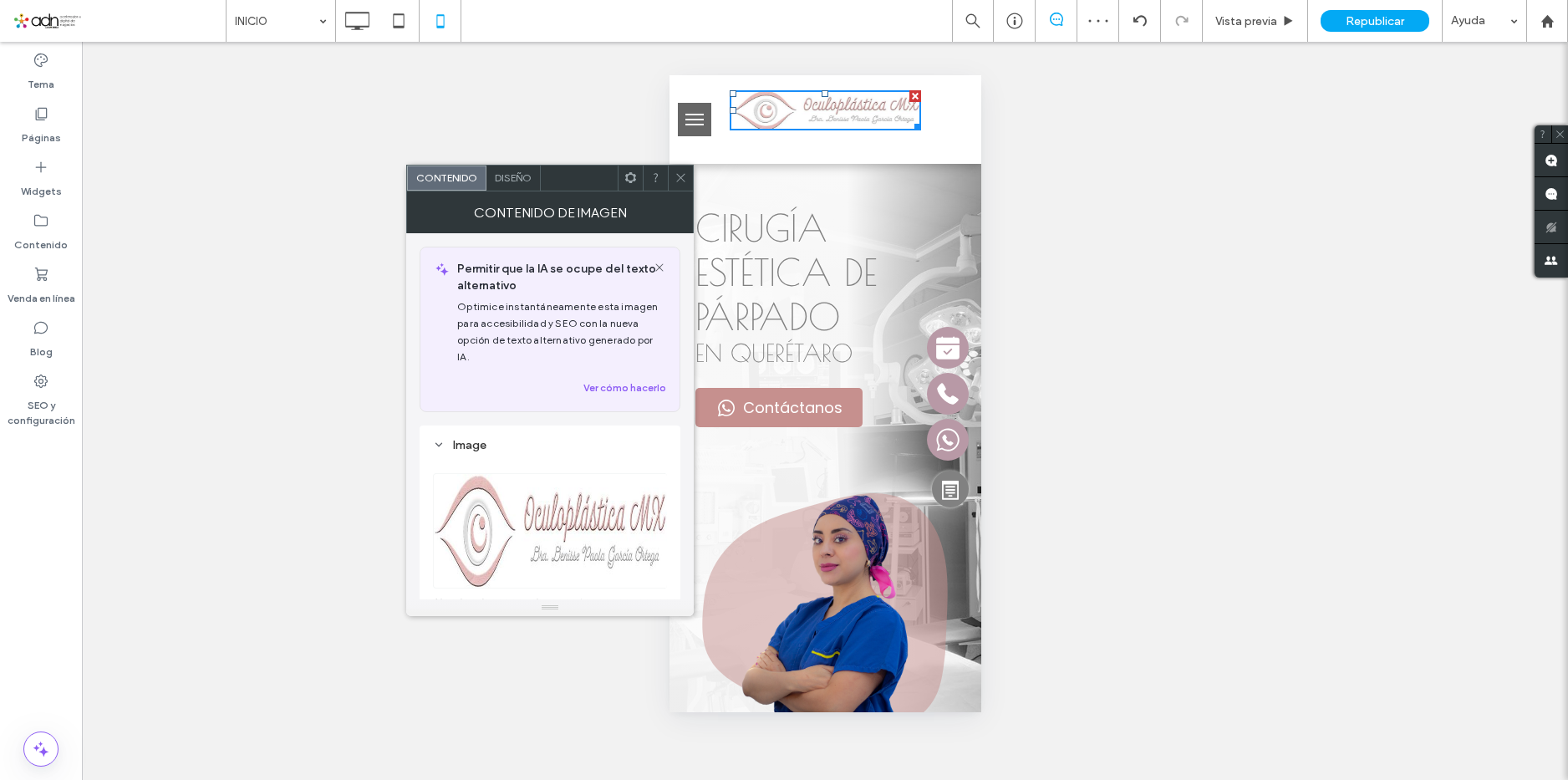
click at [675, 177] on icon at bounding box center [681, 178] width 13 height 13
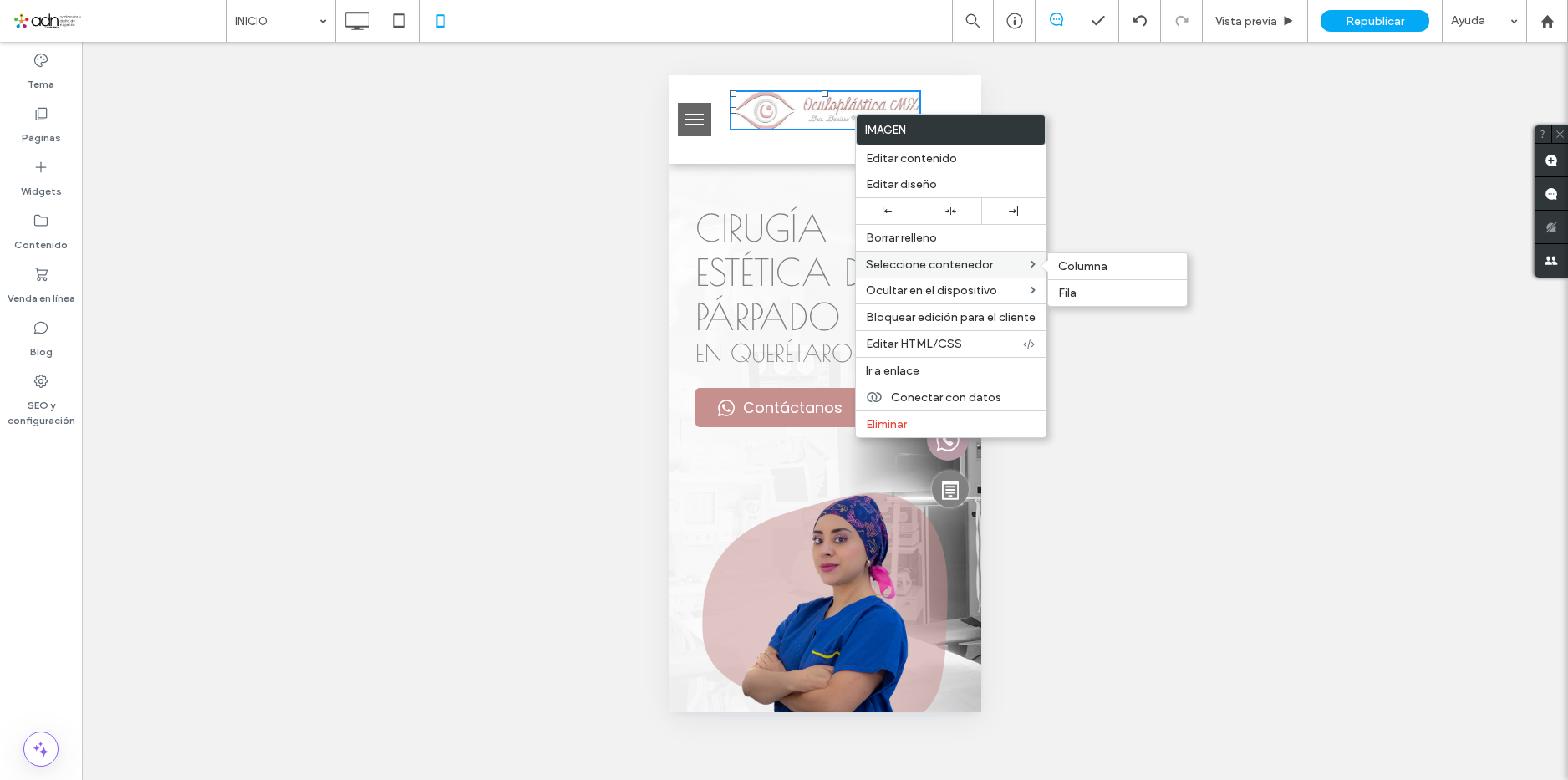
click at [976, 264] on span "Seleccione contenedor" at bounding box center [929, 265] width 127 height 14
click at [1093, 270] on span "Columna" at bounding box center [1082, 267] width 49 height 14
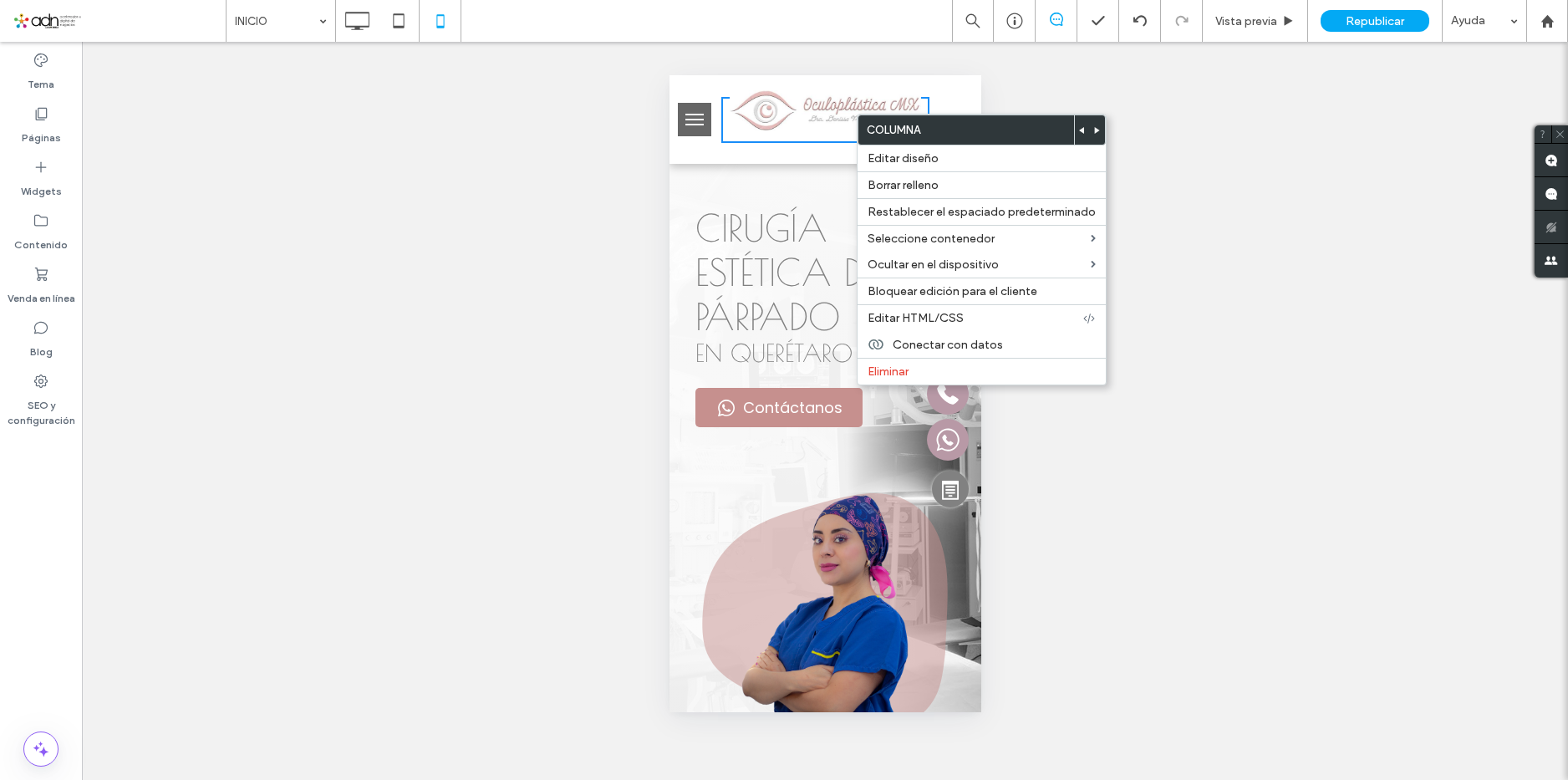
click at [1197, 138] on div "Hacer visible? Sí" at bounding box center [824, 412] width 1486 height 739
click at [809, 134] on div at bounding box center [824, 120] width 208 height 46
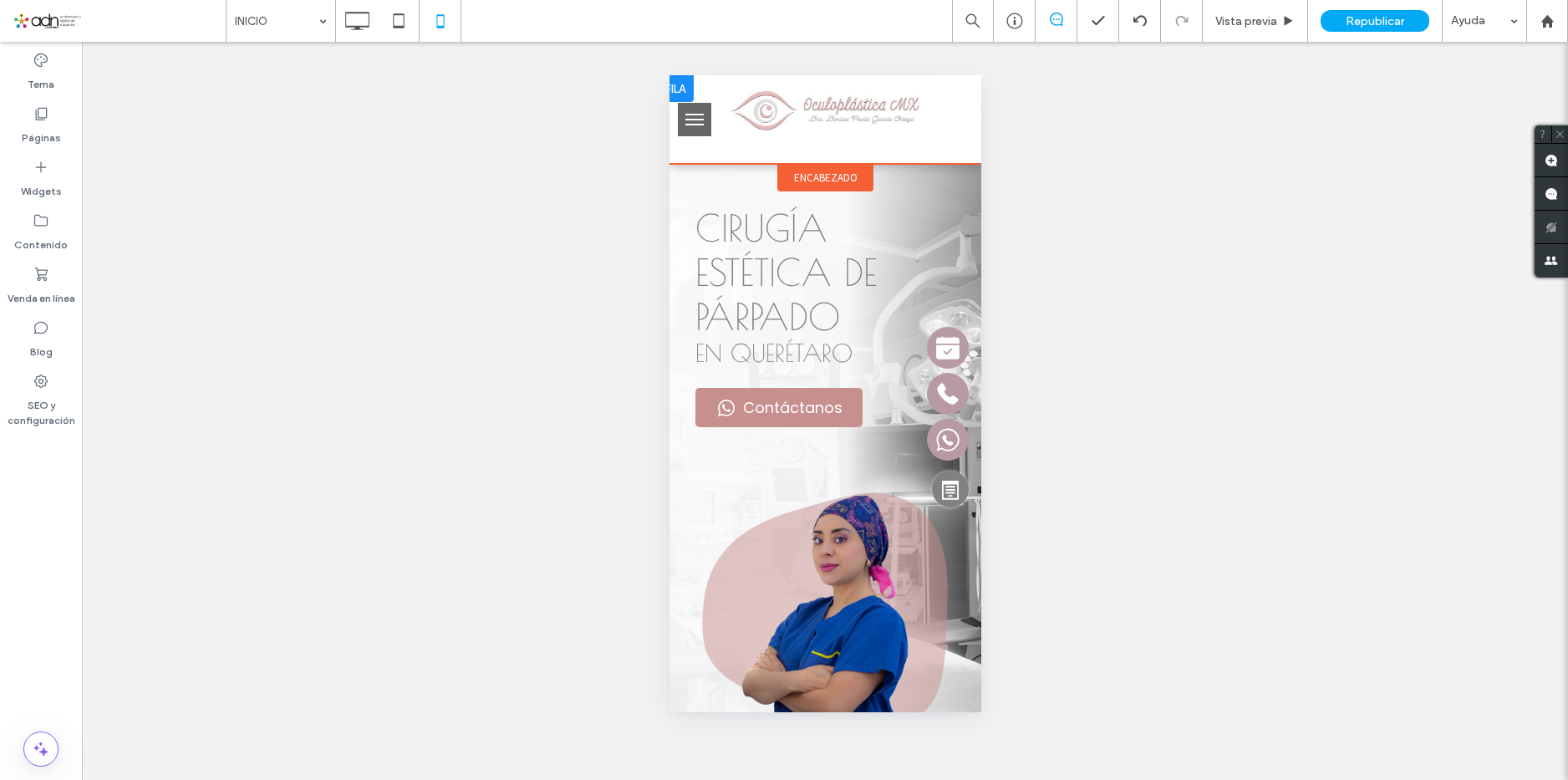
click at [845, 145] on div at bounding box center [824, 120] width 312 height 89
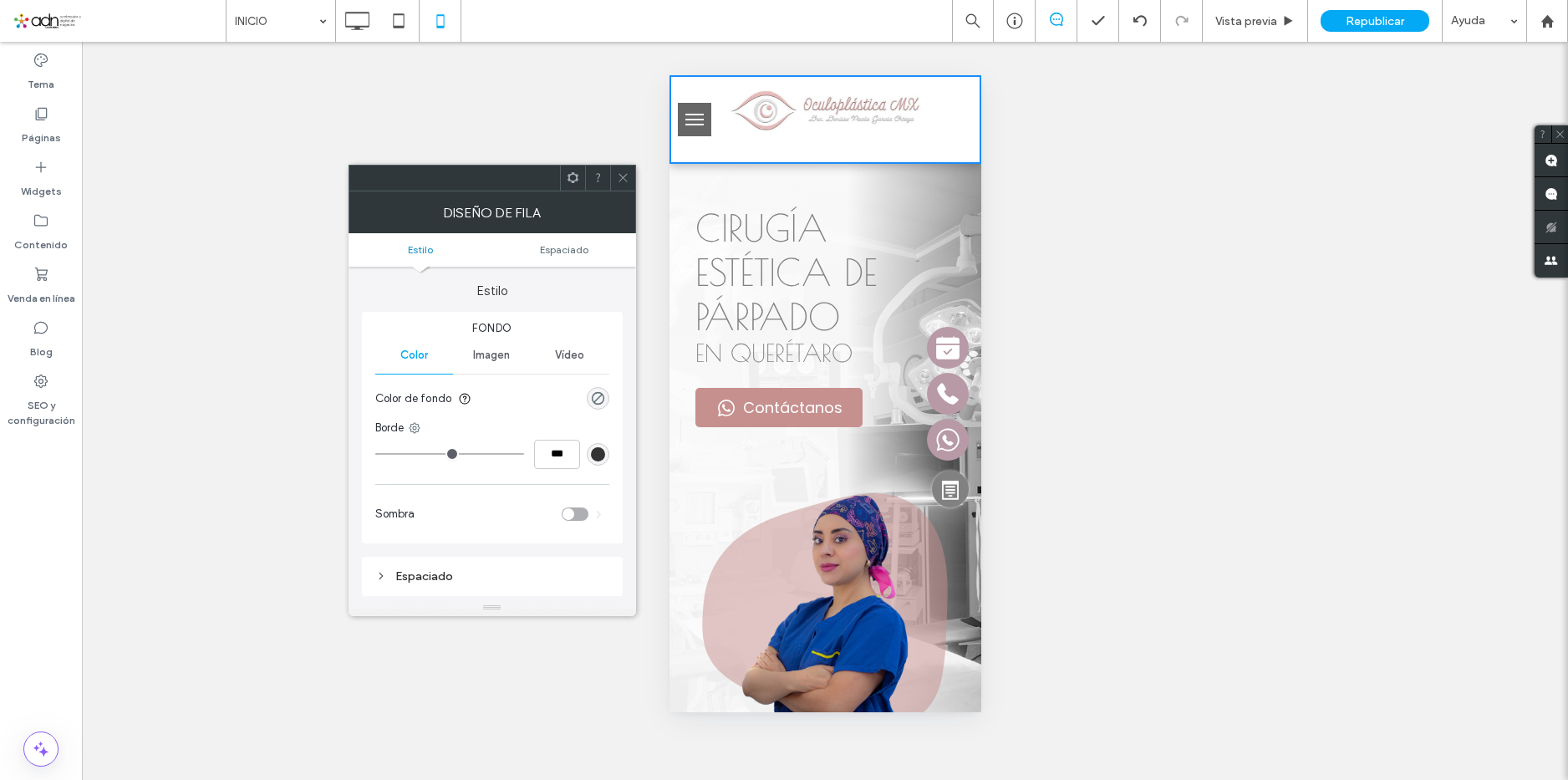
click at [848, 138] on div at bounding box center [824, 120] width 208 height 46
click at [827, 132] on div at bounding box center [824, 120] width 208 height 46
click at [625, 175] on icon at bounding box center [623, 178] width 13 height 13
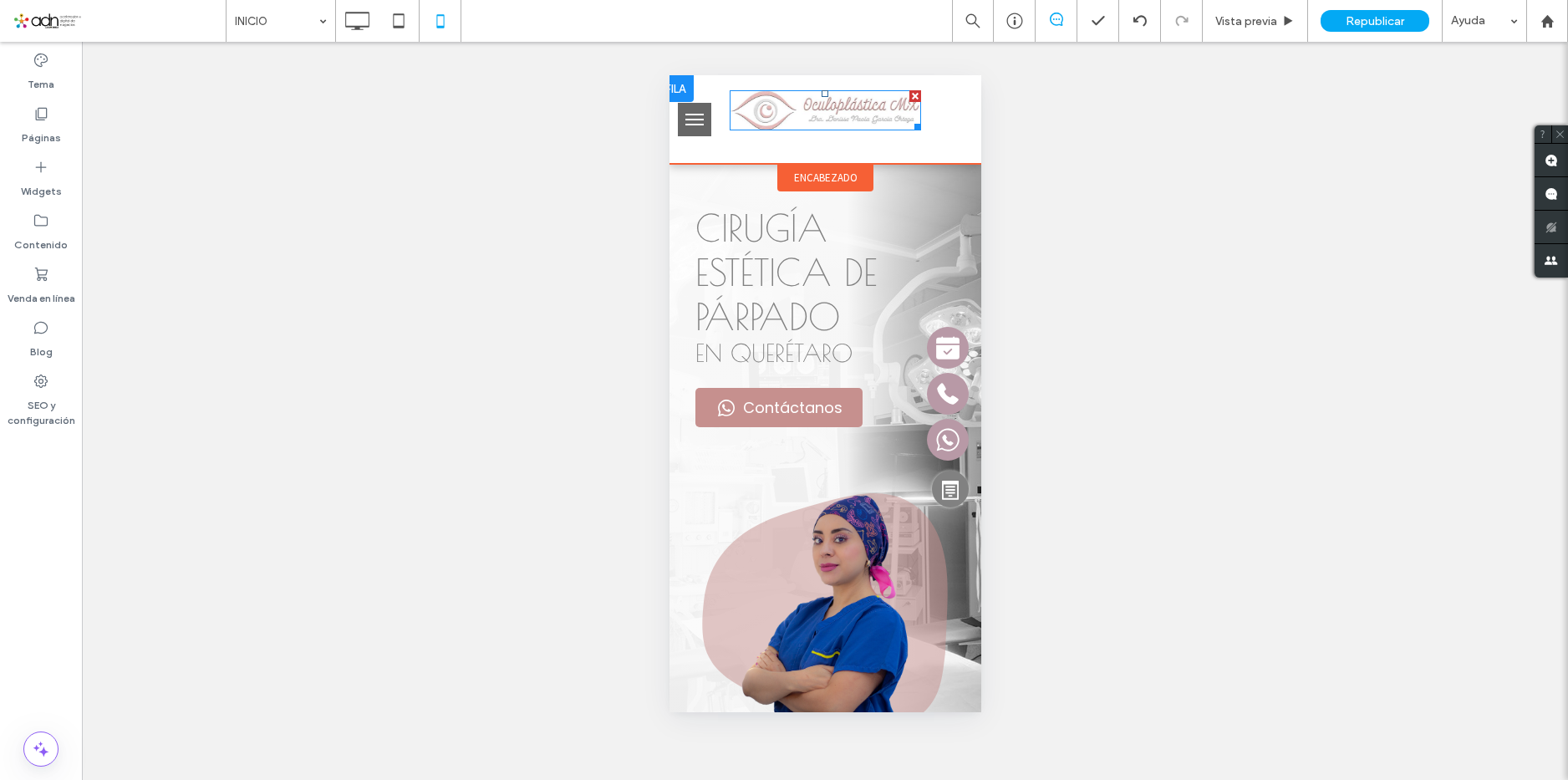
click at [748, 127] on img at bounding box center [824, 111] width 191 height 41
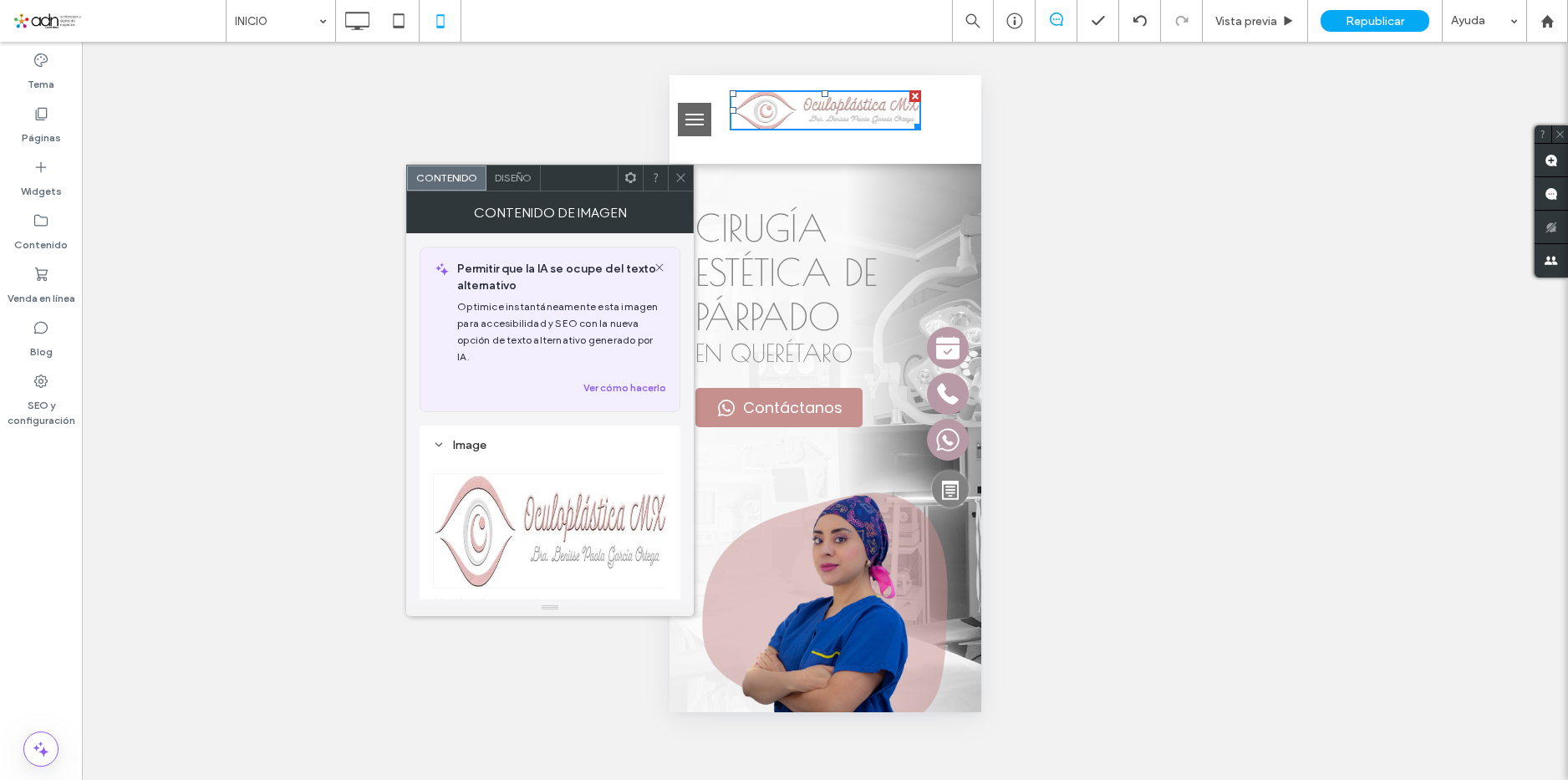
click at [741, 138] on div at bounding box center [824, 120] width 208 height 46
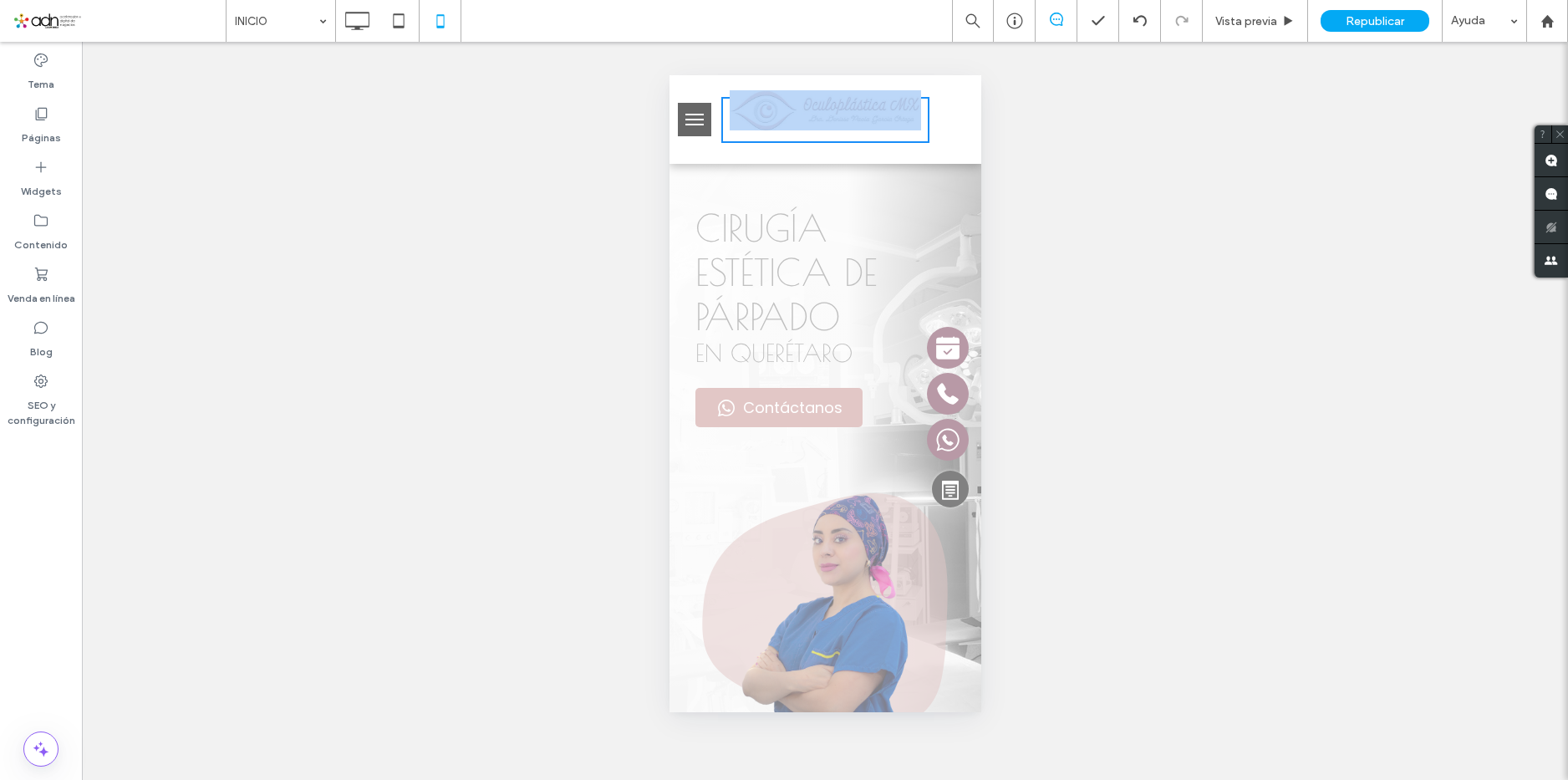
drag, startPoint x: 741, startPoint y: 138, endPoint x: 674, endPoint y: 182, distance: 80.2
click at [741, 138] on div at bounding box center [824, 120] width 208 height 46
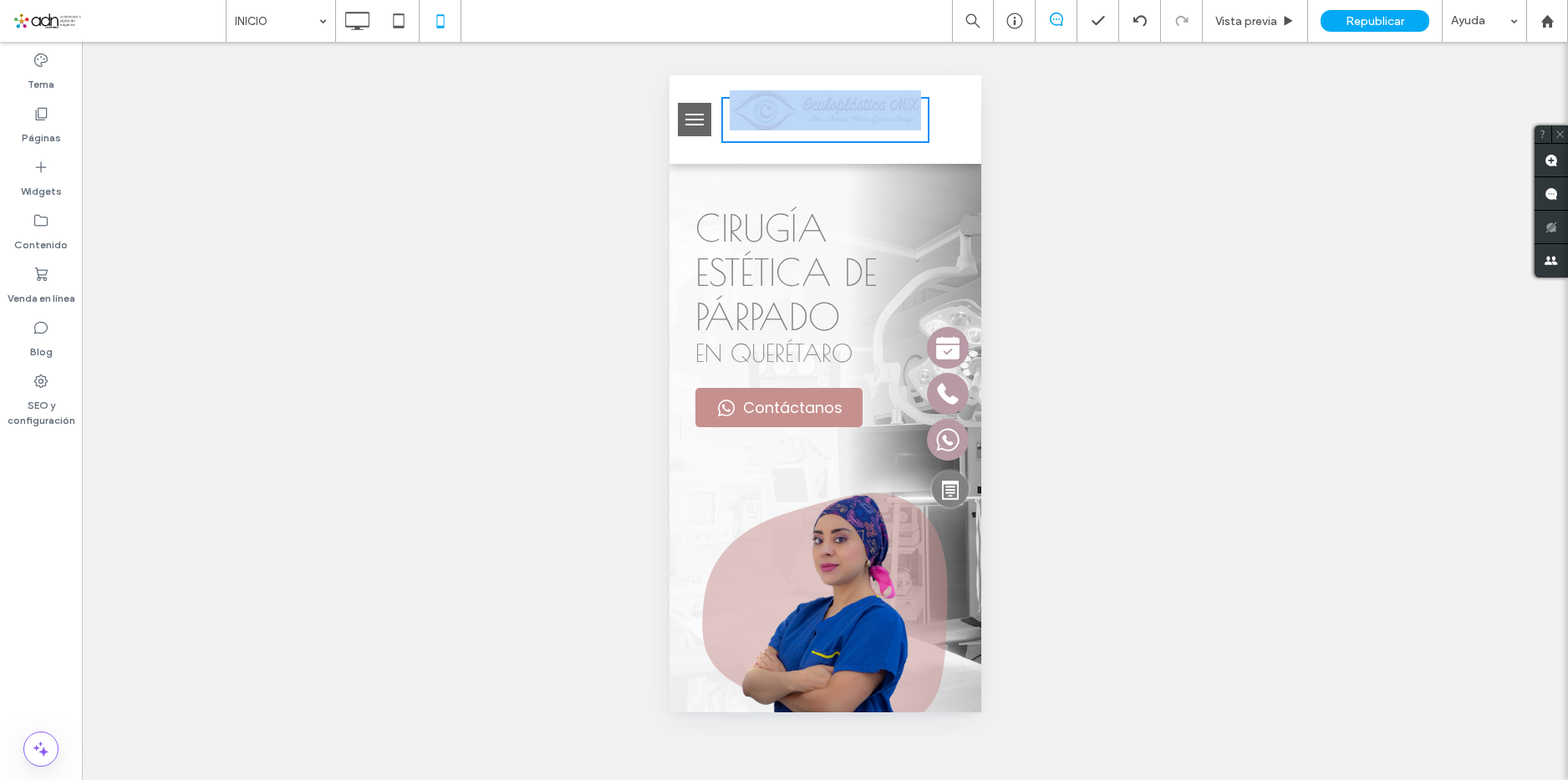
click at [833, 138] on div at bounding box center [824, 120] width 208 height 46
click at [833, 137] on div at bounding box center [824, 120] width 208 height 46
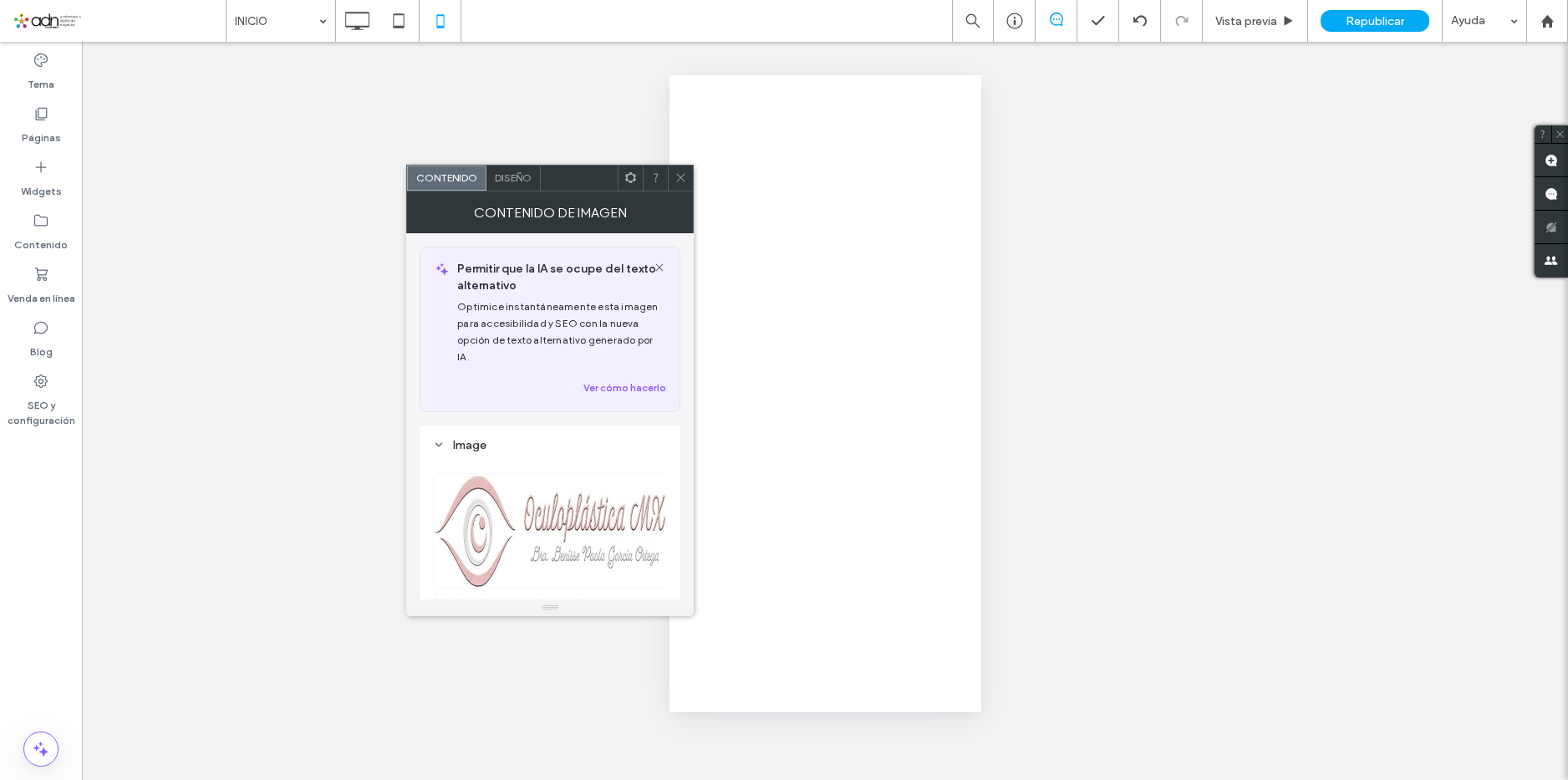
click at [678, 186] on span at bounding box center [681, 178] width 13 height 25
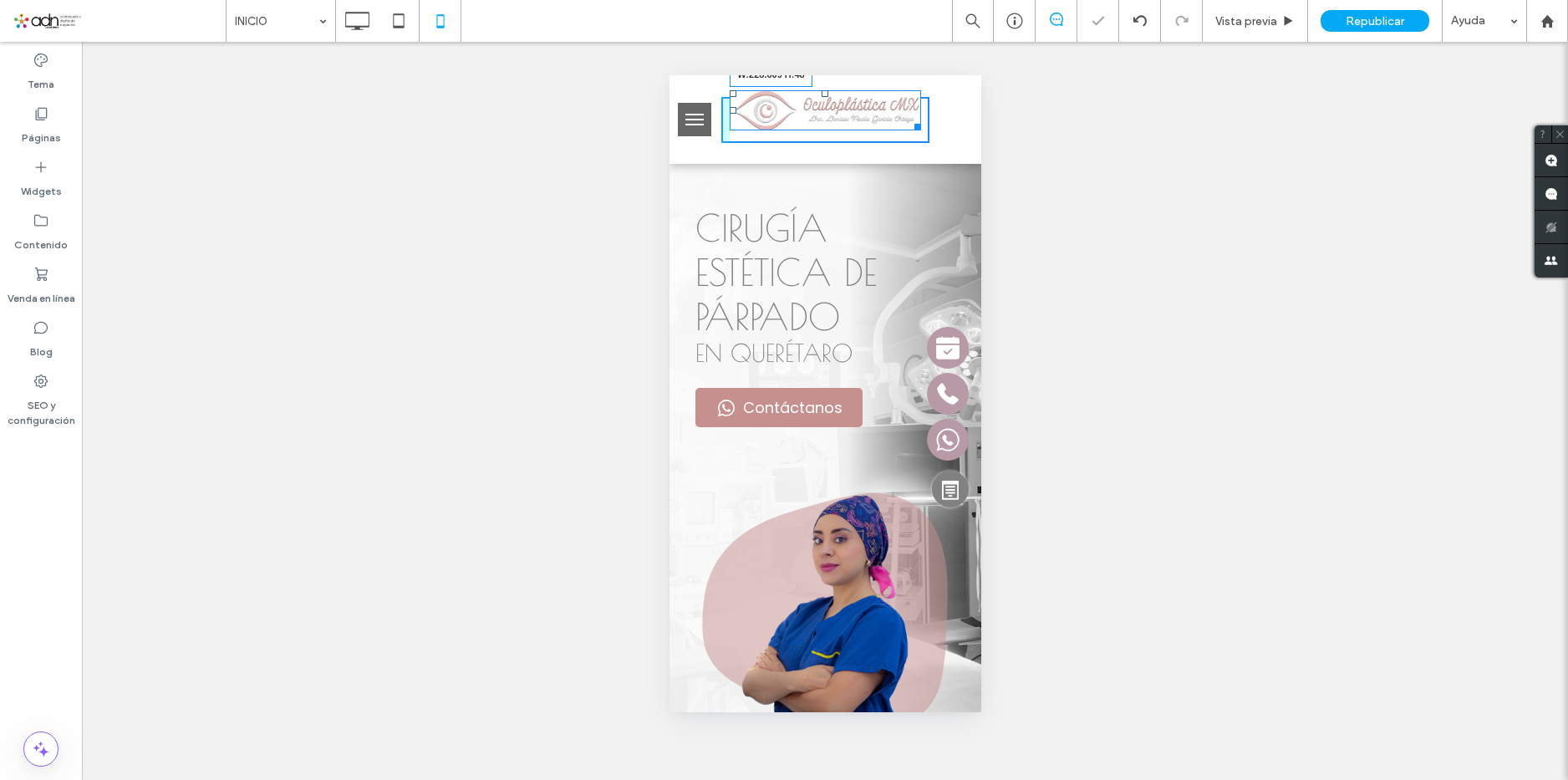
drag, startPoint x: 1349, startPoint y: 253, endPoint x: 1039, endPoint y: 216, distance: 312.2
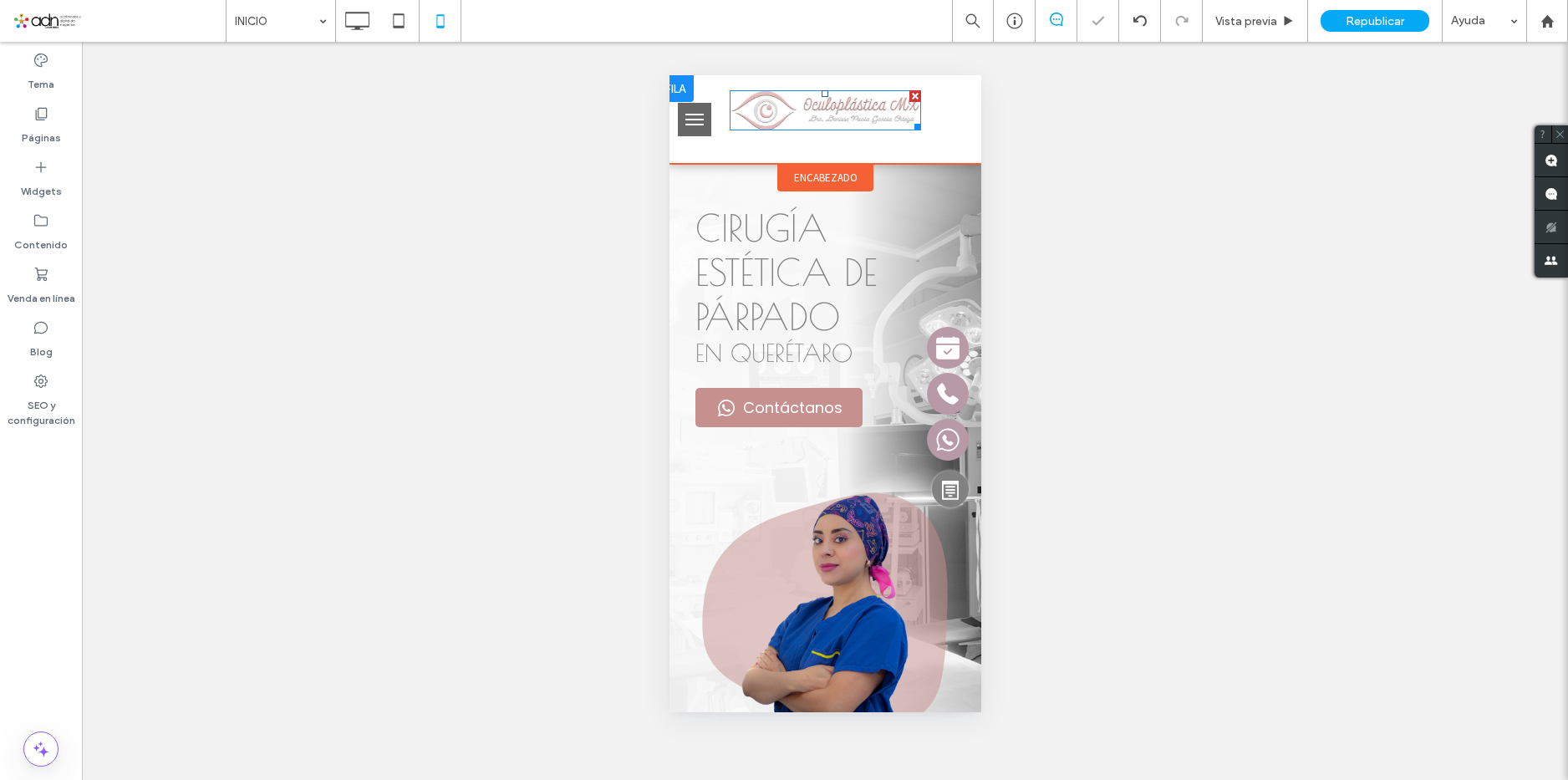
click at [730, 93] on img at bounding box center [824, 111] width 191 height 41
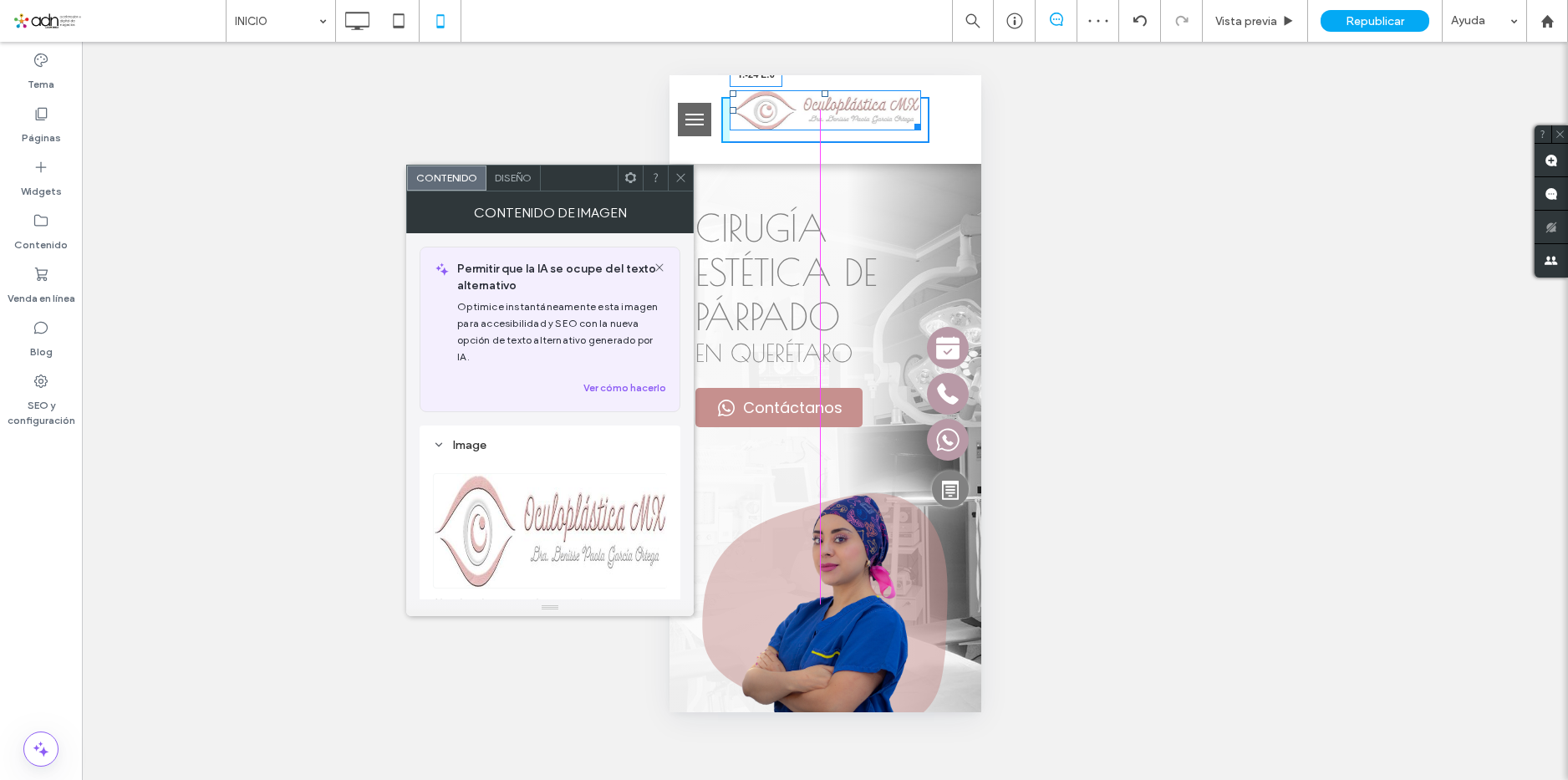
drag, startPoint x: 732, startPoint y: 92, endPoint x: 766, endPoint y: 91, distance: 34.0
click at [766, 91] on div "T:-24 L:0" at bounding box center [824, 111] width 191 height 41
drag, startPoint x: 731, startPoint y: 110, endPoint x: 802, endPoint y: 115, distance: 71.2
click at [802, 115] on div "L:0" at bounding box center [824, 111] width 191 height 41
drag, startPoint x: 913, startPoint y: 124, endPoint x: 942, endPoint y: 161, distance: 47.0
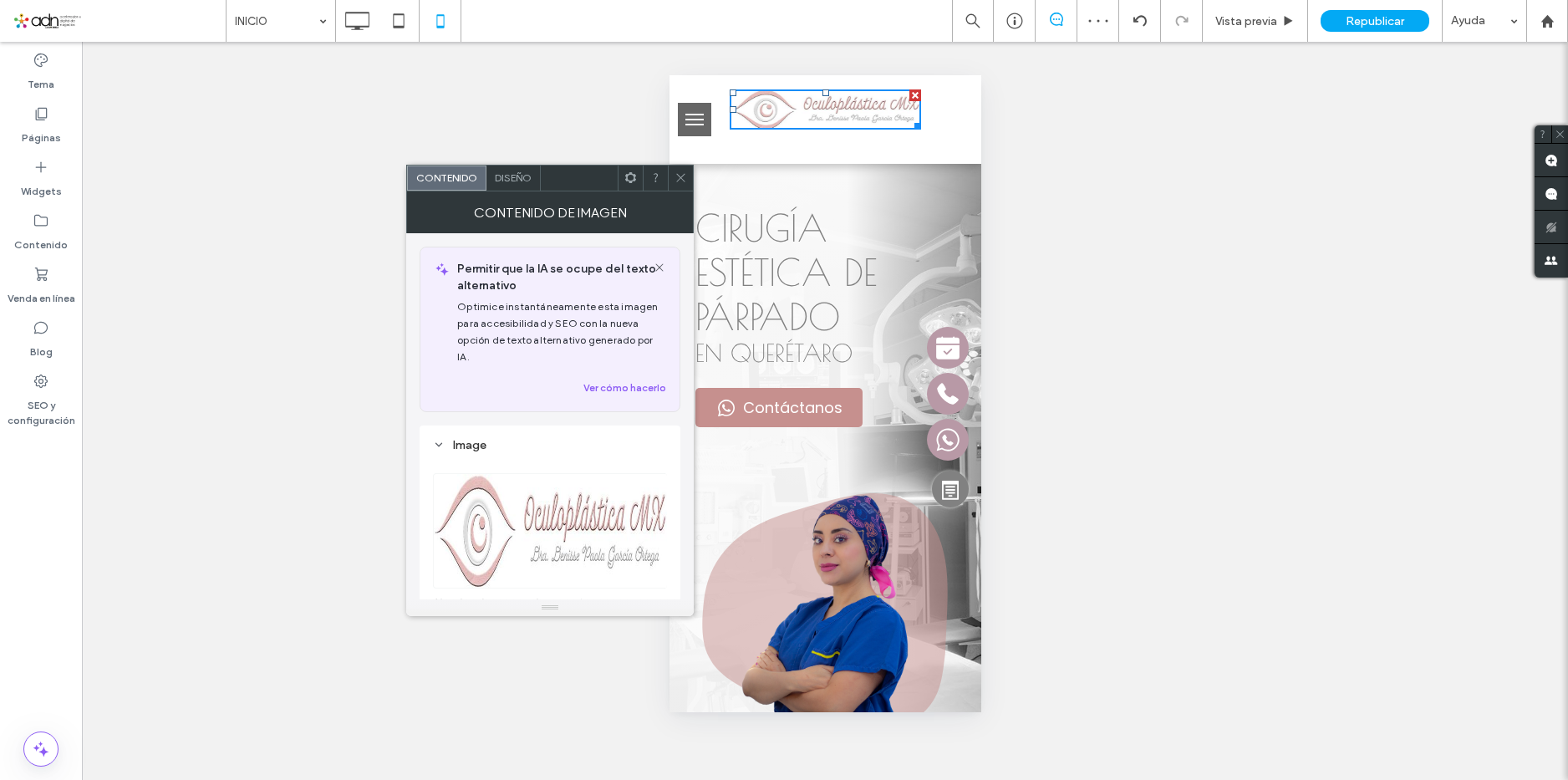
click at [942, 161] on div at bounding box center [824, 120] width 312 height 89
drag, startPoint x: 822, startPoint y: 90, endPoint x: 827, endPoint y: 65, distance: 25.5
click at [676, 176] on icon at bounding box center [681, 178] width 13 height 13
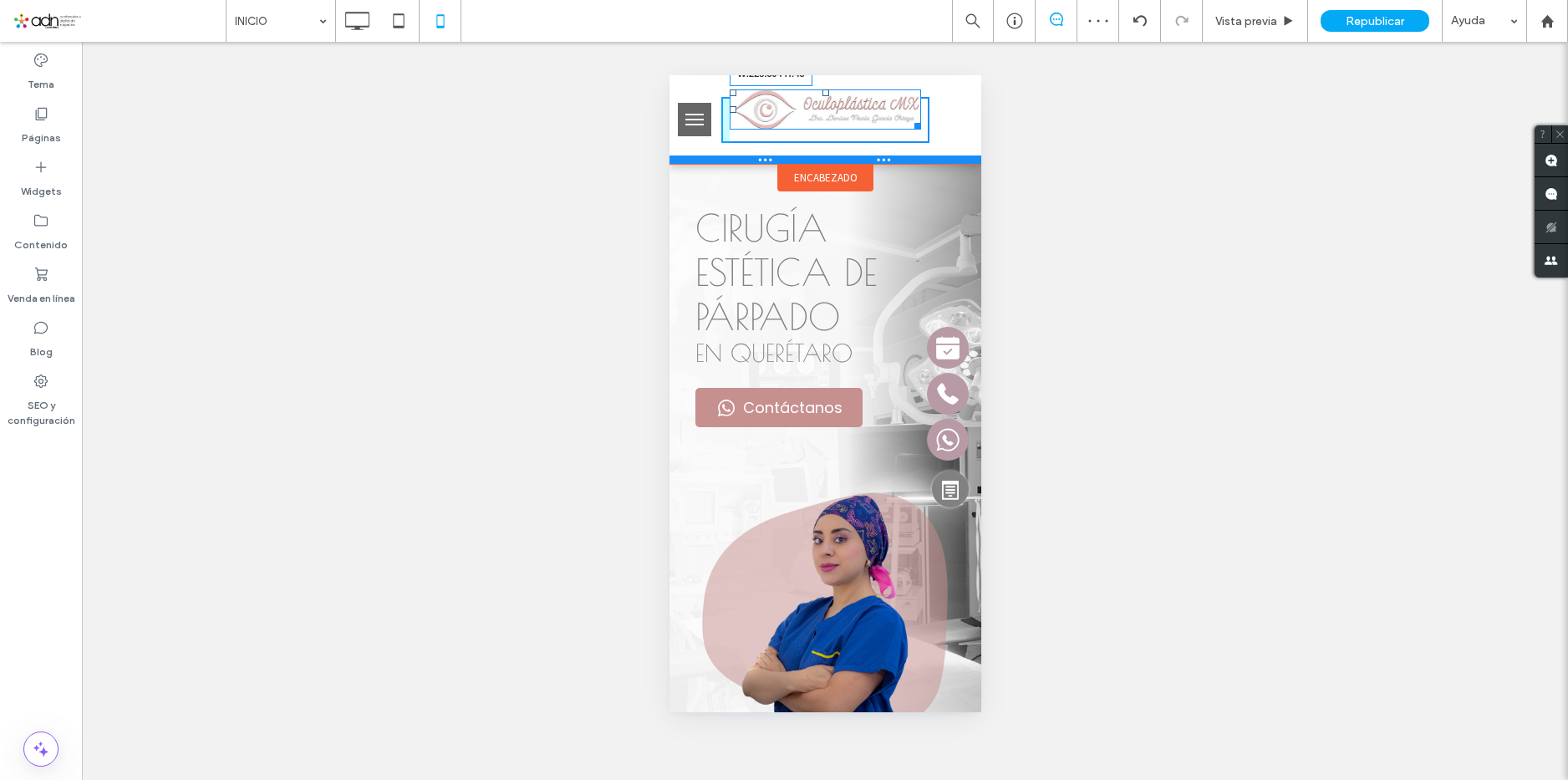
drag, startPoint x: 917, startPoint y: 127, endPoint x: 1610, endPoint y: 236, distance: 701.5
click at [940, 162] on div "W:228.594 H:48" at bounding box center [824, 120] width 312 height 89
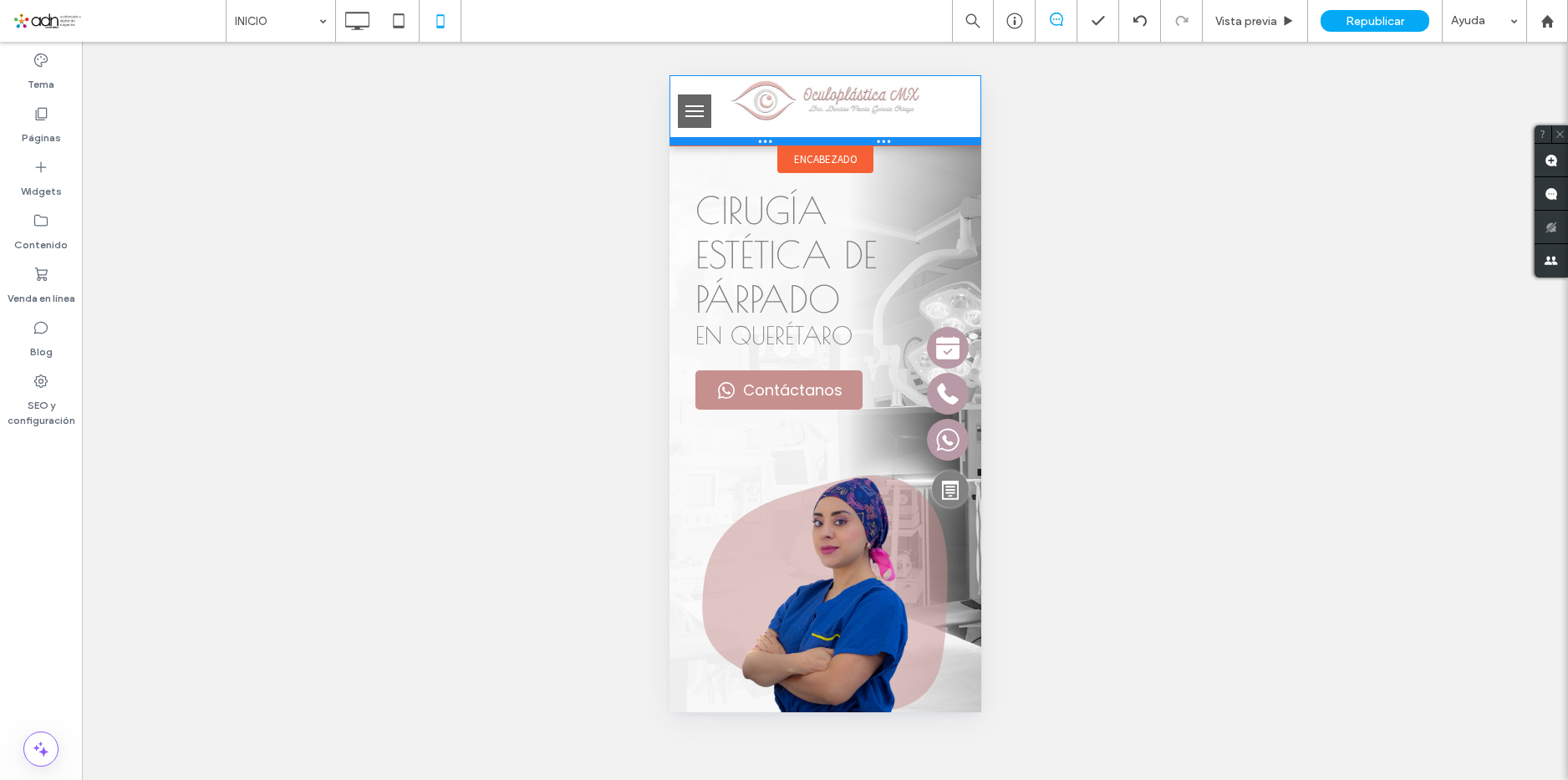
drag, startPoint x: 921, startPoint y: 160, endPoint x: 930, endPoint y: 142, distance: 20.1
click at [930, 142] on div at bounding box center [824, 141] width 312 height 8
drag, startPoint x: 821, startPoint y: 82, endPoint x: 824, endPoint y: 107, distance: 25.2
click at [824, 107] on div "T:6" at bounding box center [824, 101] width 191 height 41
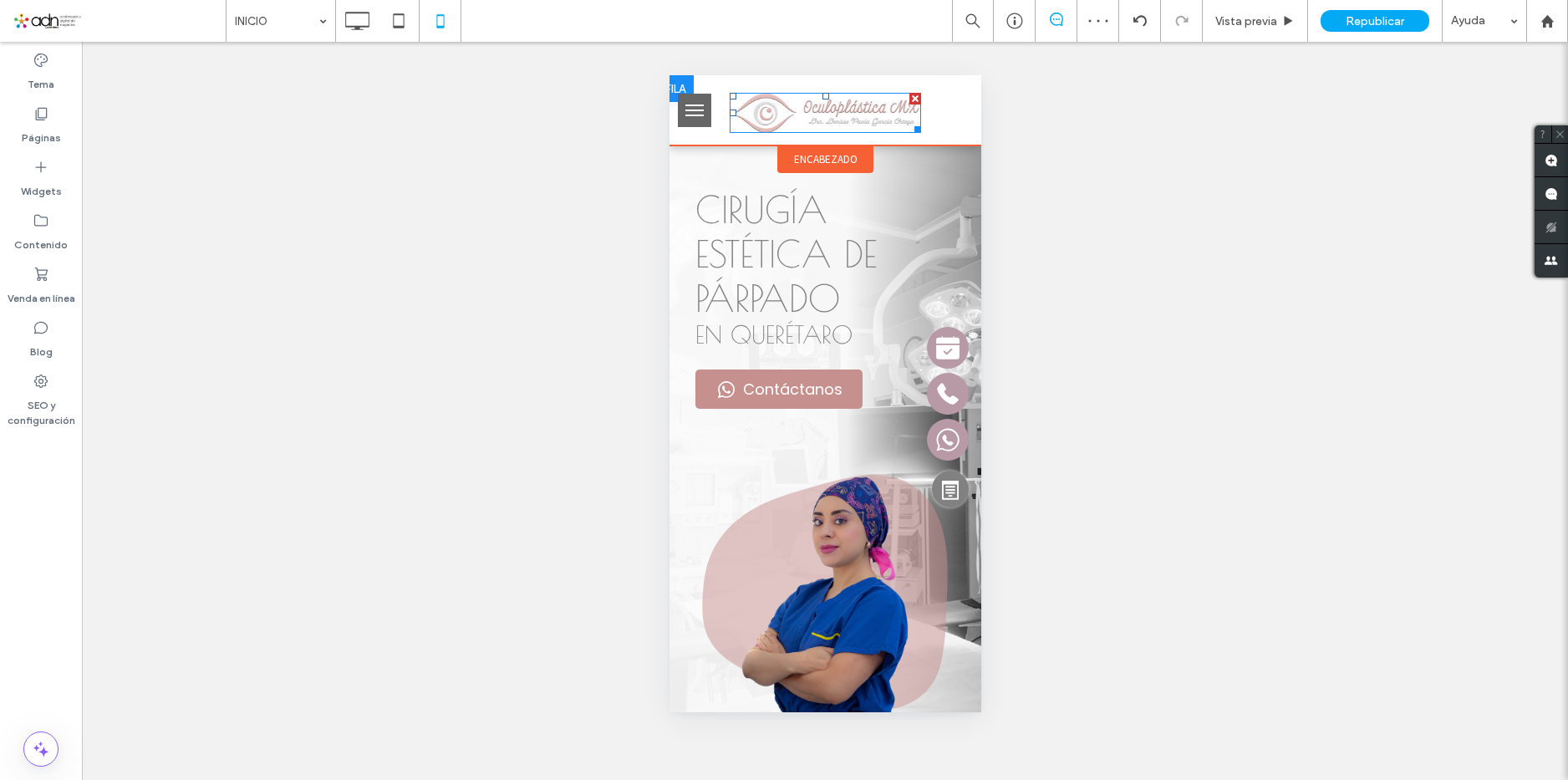
click at [1264, 293] on div "INICIO Vista previa Republicar Ayuda Comentarios del sitio Comentarios del siti…" at bounding box center [784, 390] width 1568 height 780
click at [938, 120] on div at bounding box center [955, 111] width 52 height 46
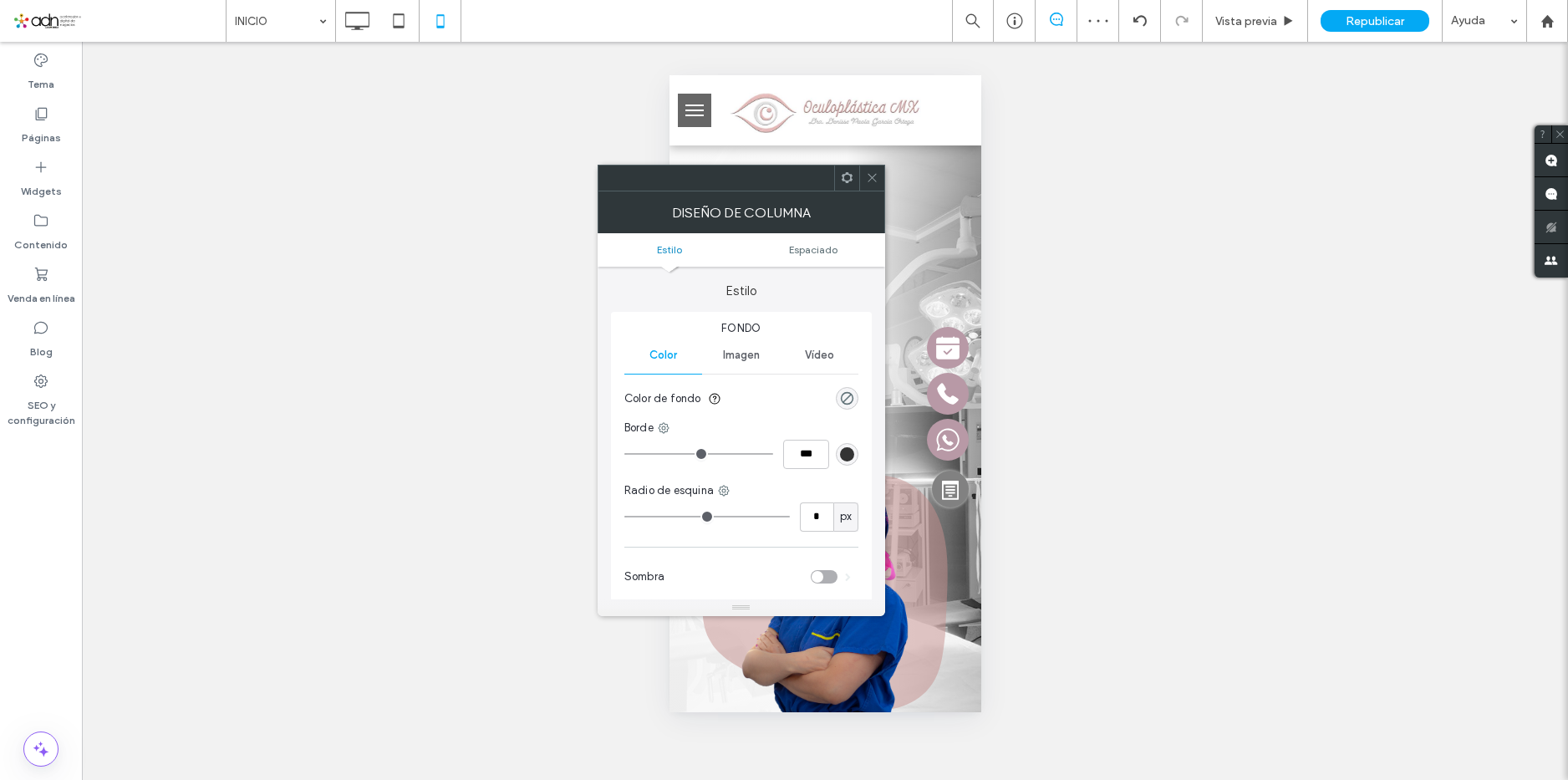
click at [869, 175] on use at bounding box center [871, 178] width 8 height 8
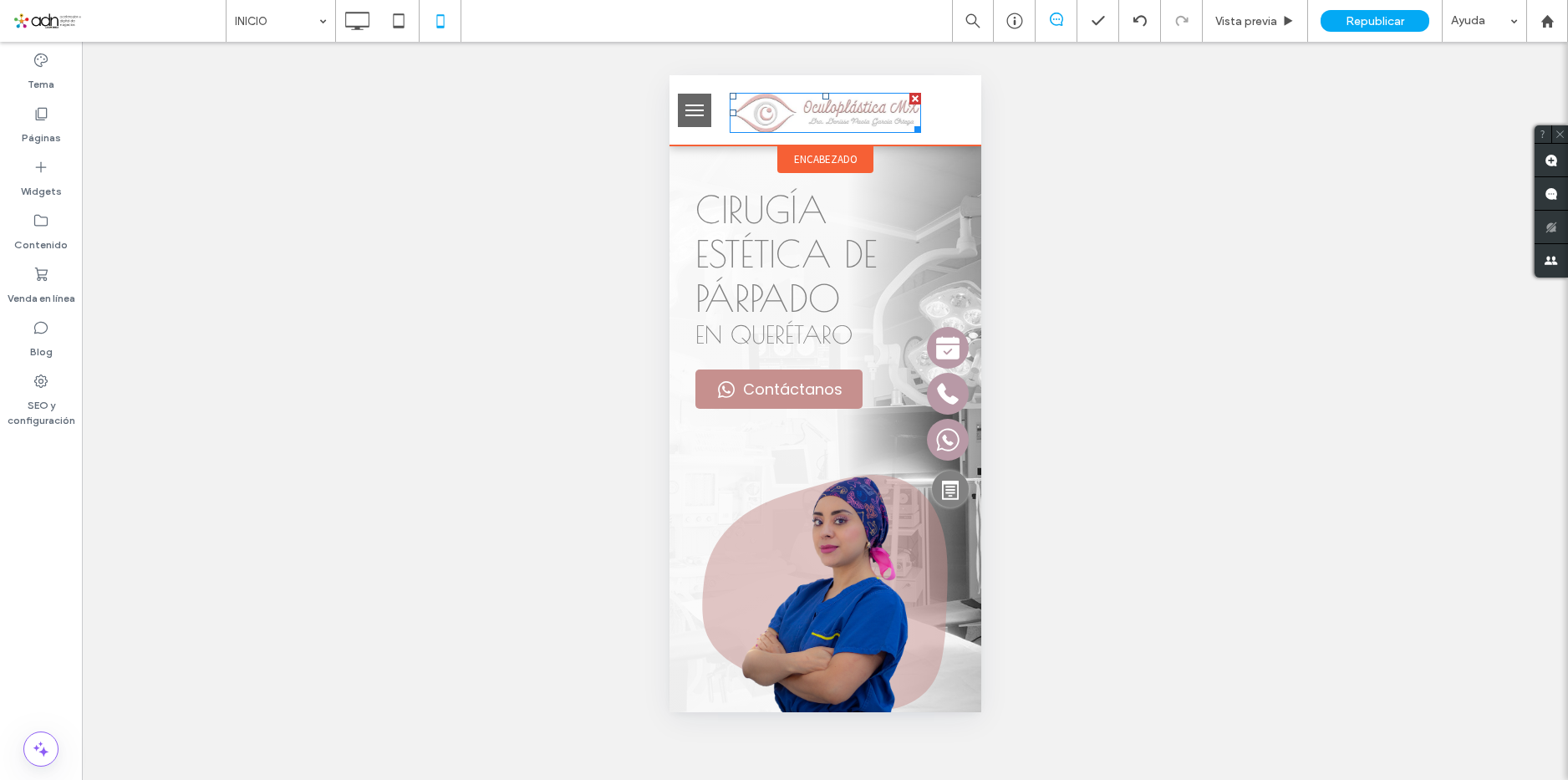
click at [830, 153] on span "encabezado" at bounding box center [824, 159] width 64 height 14
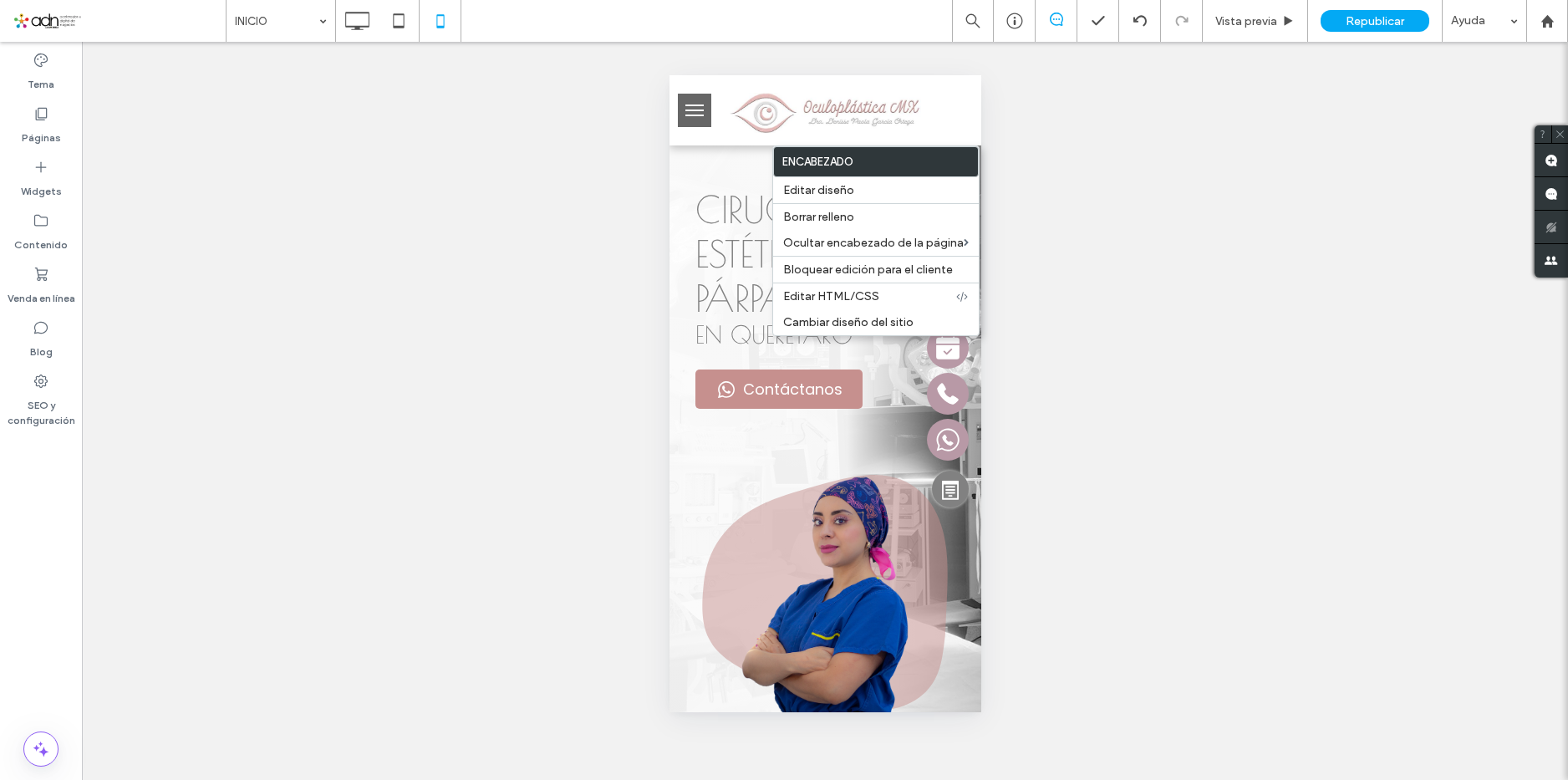
click at [1313, 226] on div "Hacer visible? Sí Hacer visible? Sí" at bounding box center [824, 412] width 1486 height 739
click at [822, 195] on span "Editar diseño" at bounding box center [818, 191] width 71 height 14
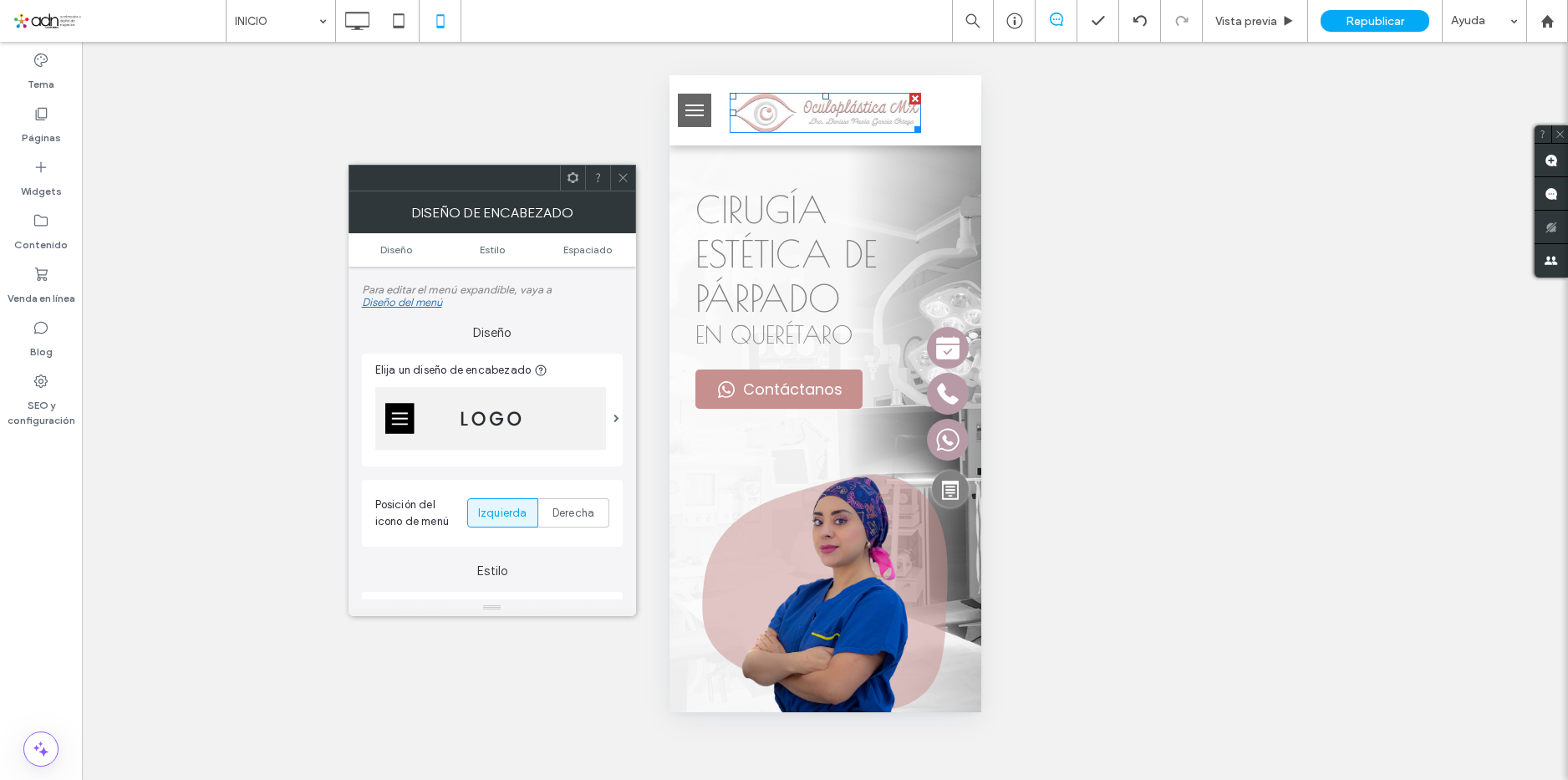
scroll to position [84, 0]
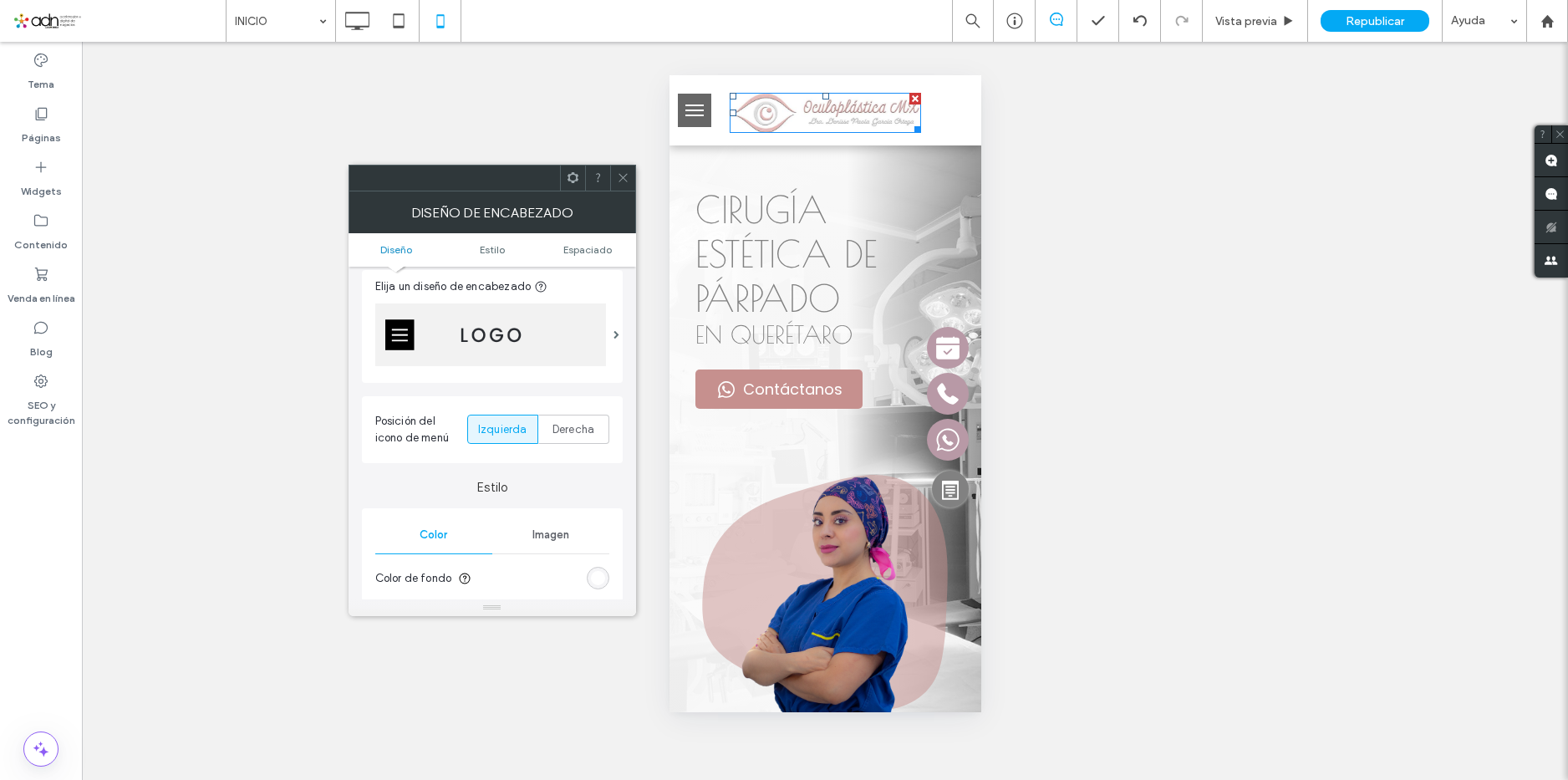
click at [522, 342] on img at bounding box center [490, 335] width 231 height 63
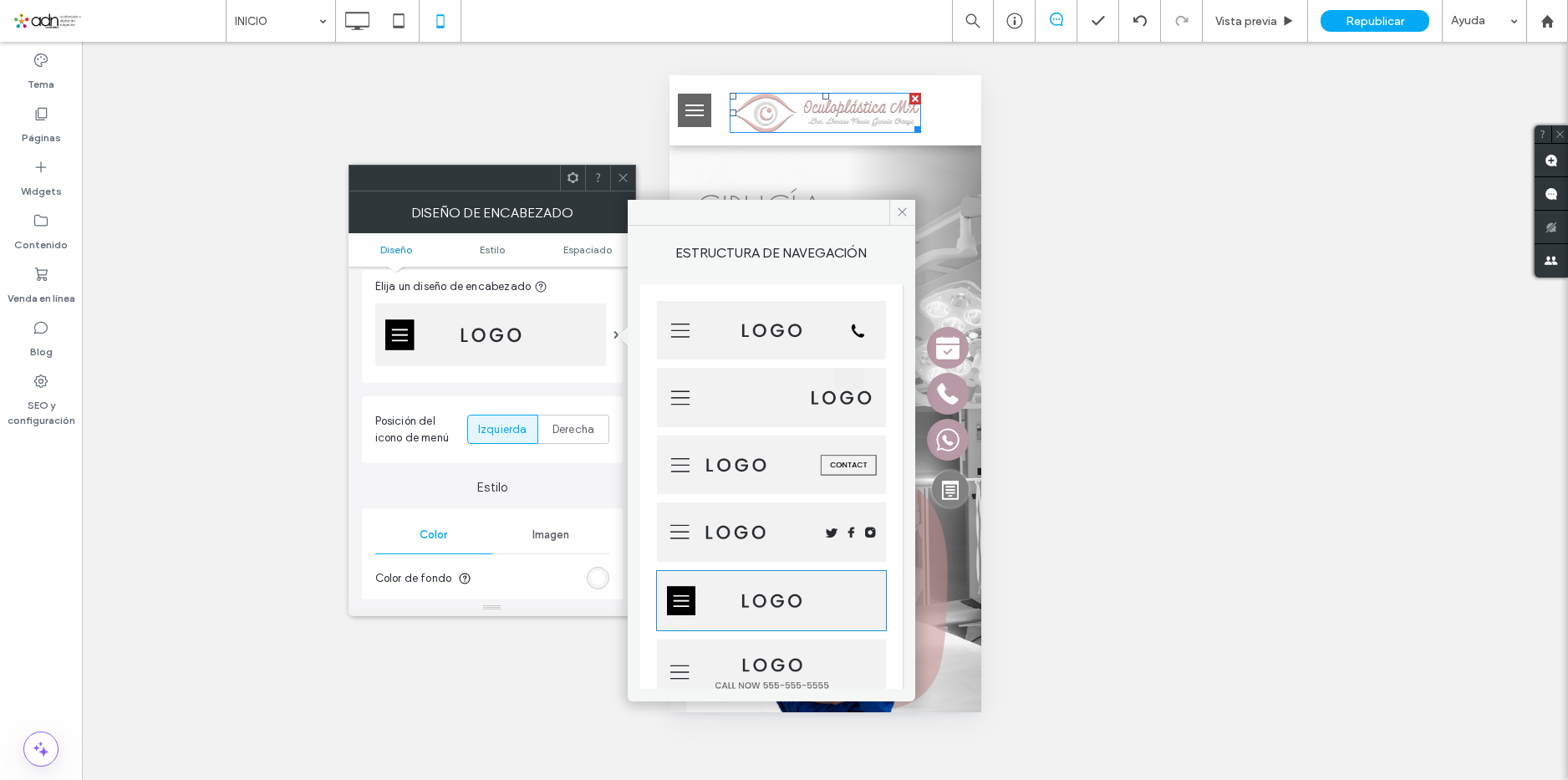
scroll to position [0, 0]
click at [753, 399] on img at bounding box center [771, 401] width 229 height 59
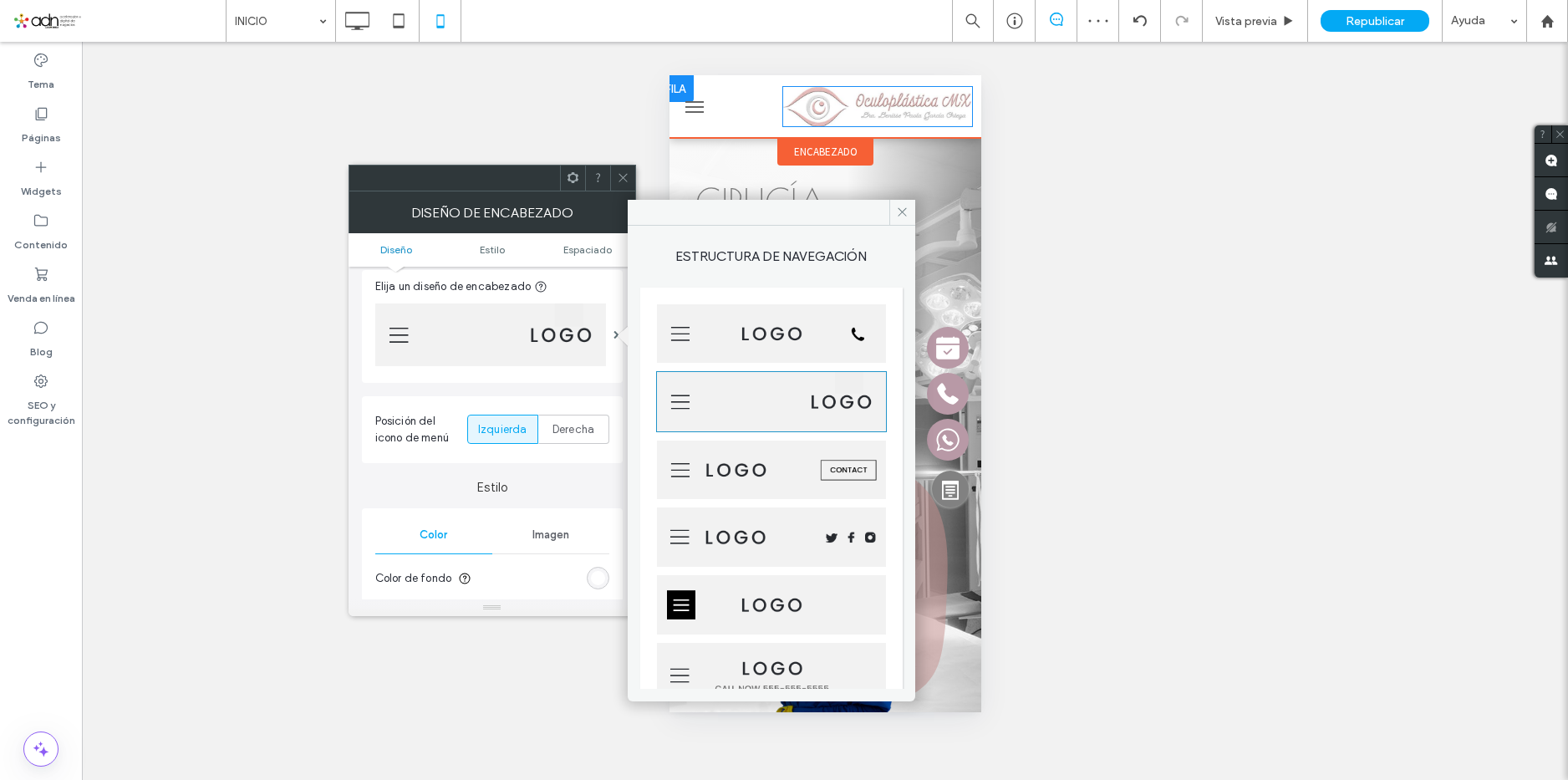
click at [787, 101] on img at bounding box center [876, 106] width 190 height 40
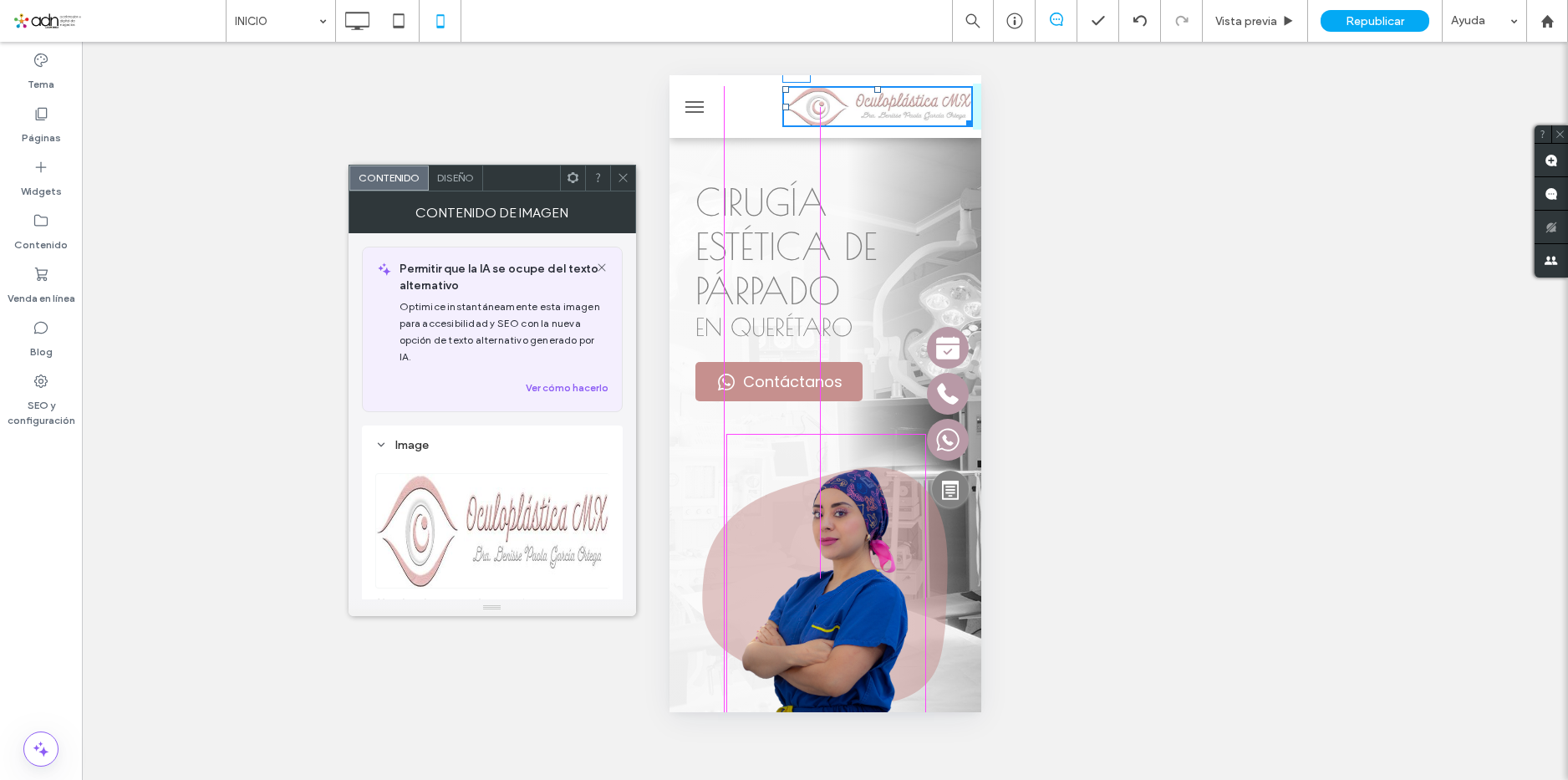
drag, startPoint x: 771, startPoint y: 108, endPoint x: 725, endPoint y: 116, distance: 46.7
click at [781, 116] on div "L:6" at bounding box center [876, 106] width 190 height 40
drag, startPoint x: 910, startPoint y: 125, endPoint x: 975, endPoint y: 137, distance: 66.1
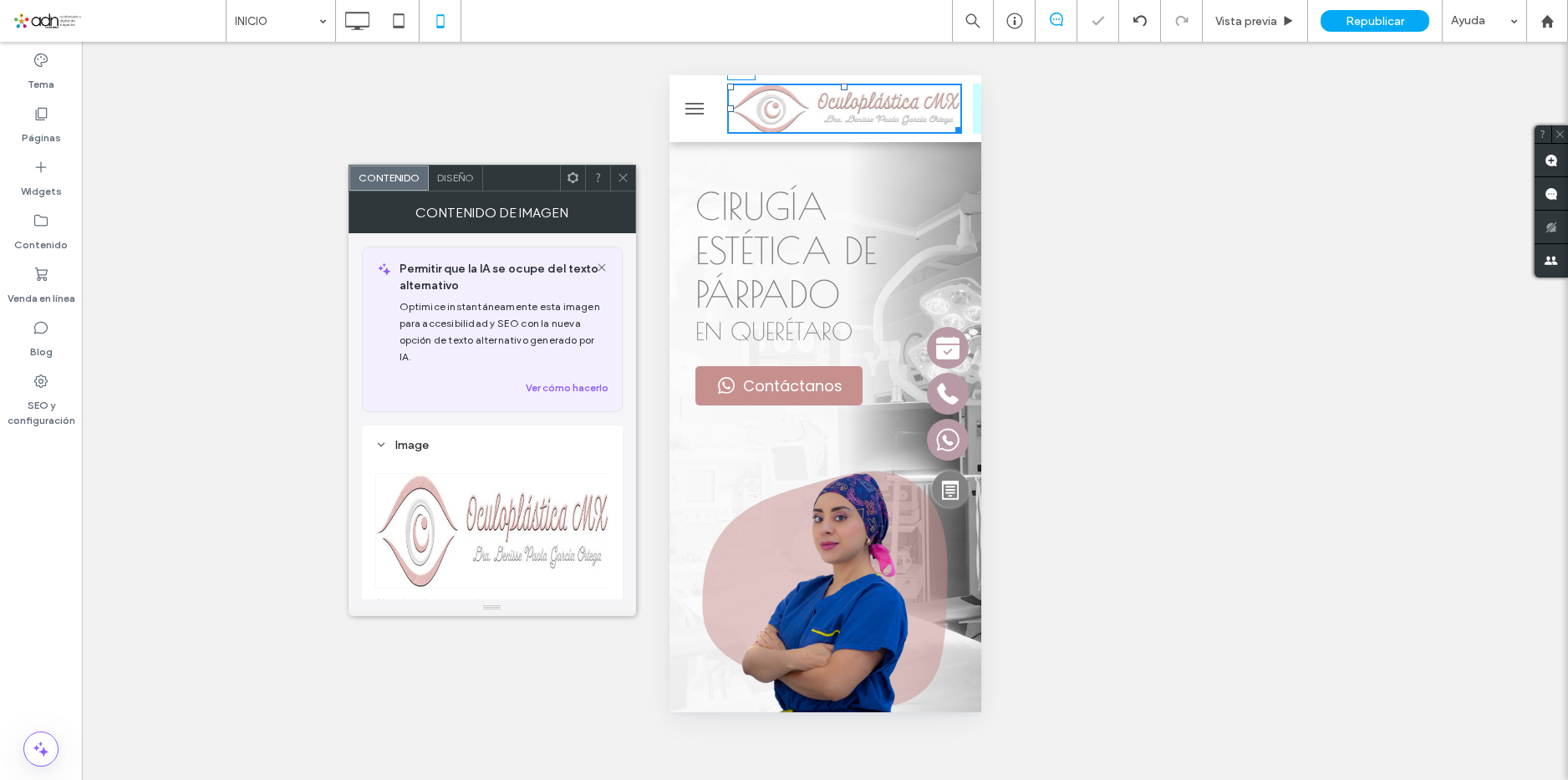
drag, startPoint x: 723, startPoint y: 105, endPoint x: 697, endPoint y: 111, distance: 26.7
drag, startPoint x: 951, startPoint y: 129, endPoint x: 1002, endPoint y: 144, distance: 53.2
click at [626, 172] on icon at bounding box center [623, 178] width 13 height 13
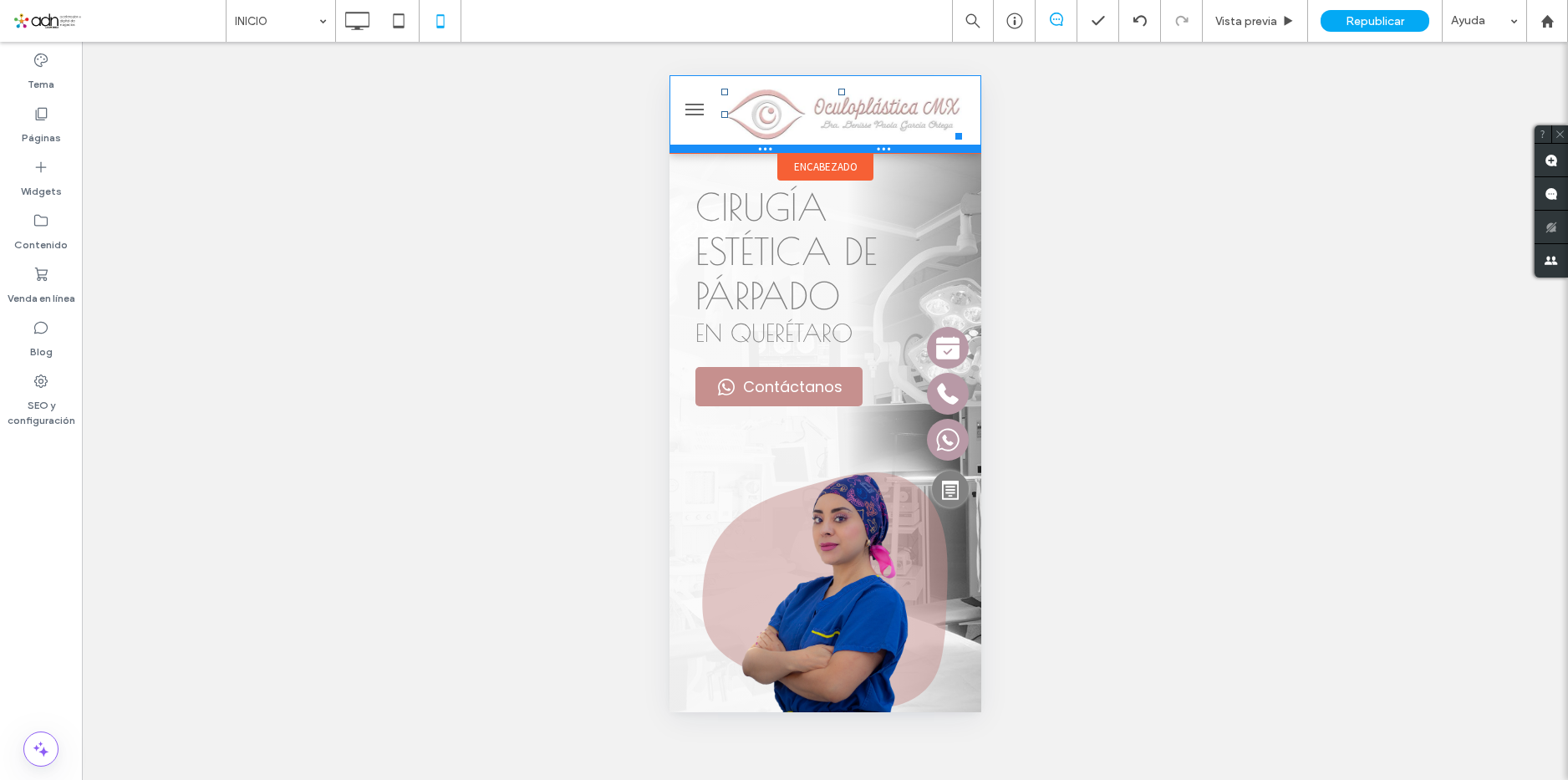
drag, startPoint x: 856, startPoint y: 142, endPoint x: 1526, endPoint y: 228, distance: 675.5
click at [856, 152] on div at bounding box center [824, 148] width 312 height 8
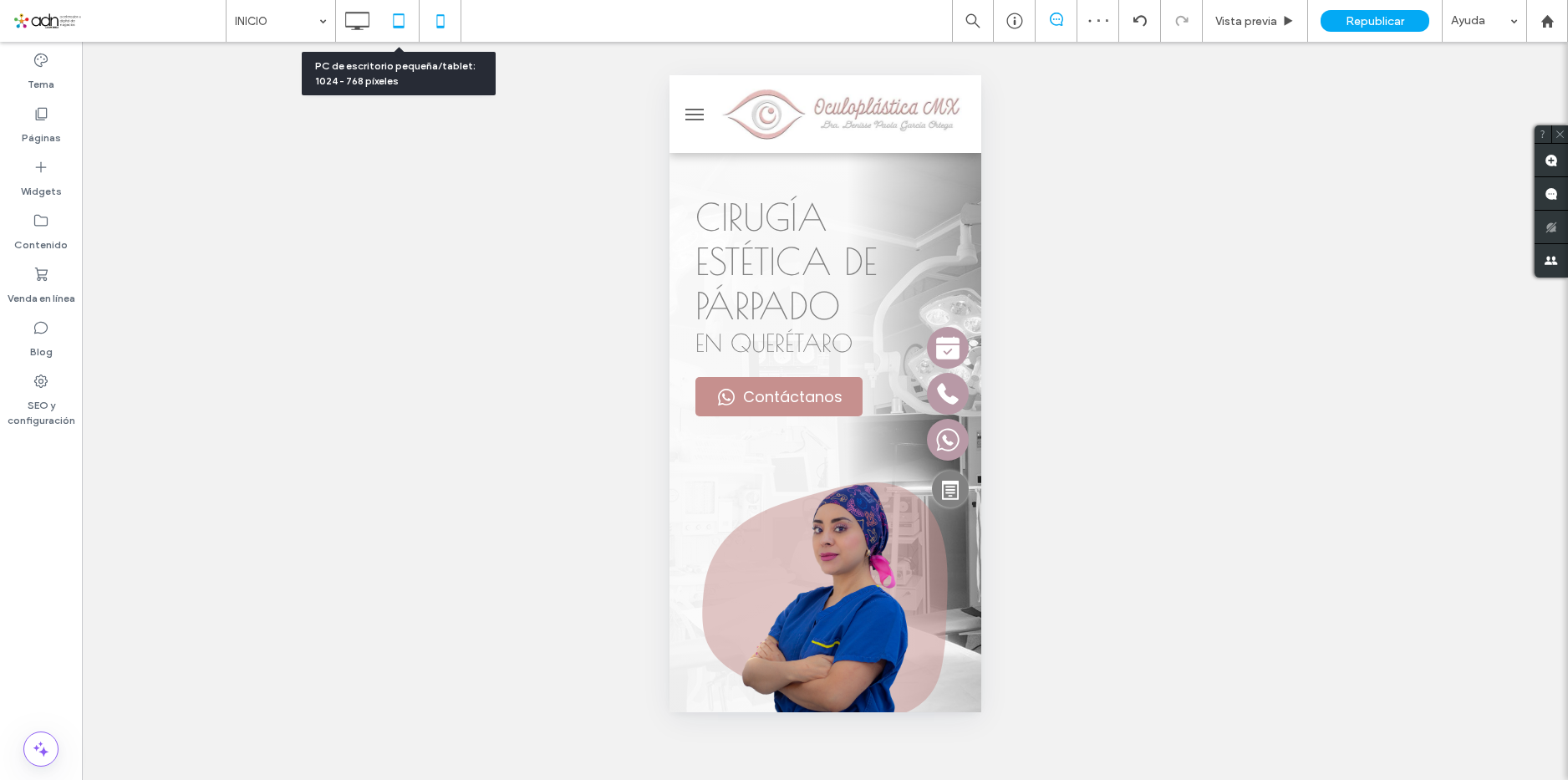
click at [389, 27] on icon at bounding box center [398, 21] width 33 height 33
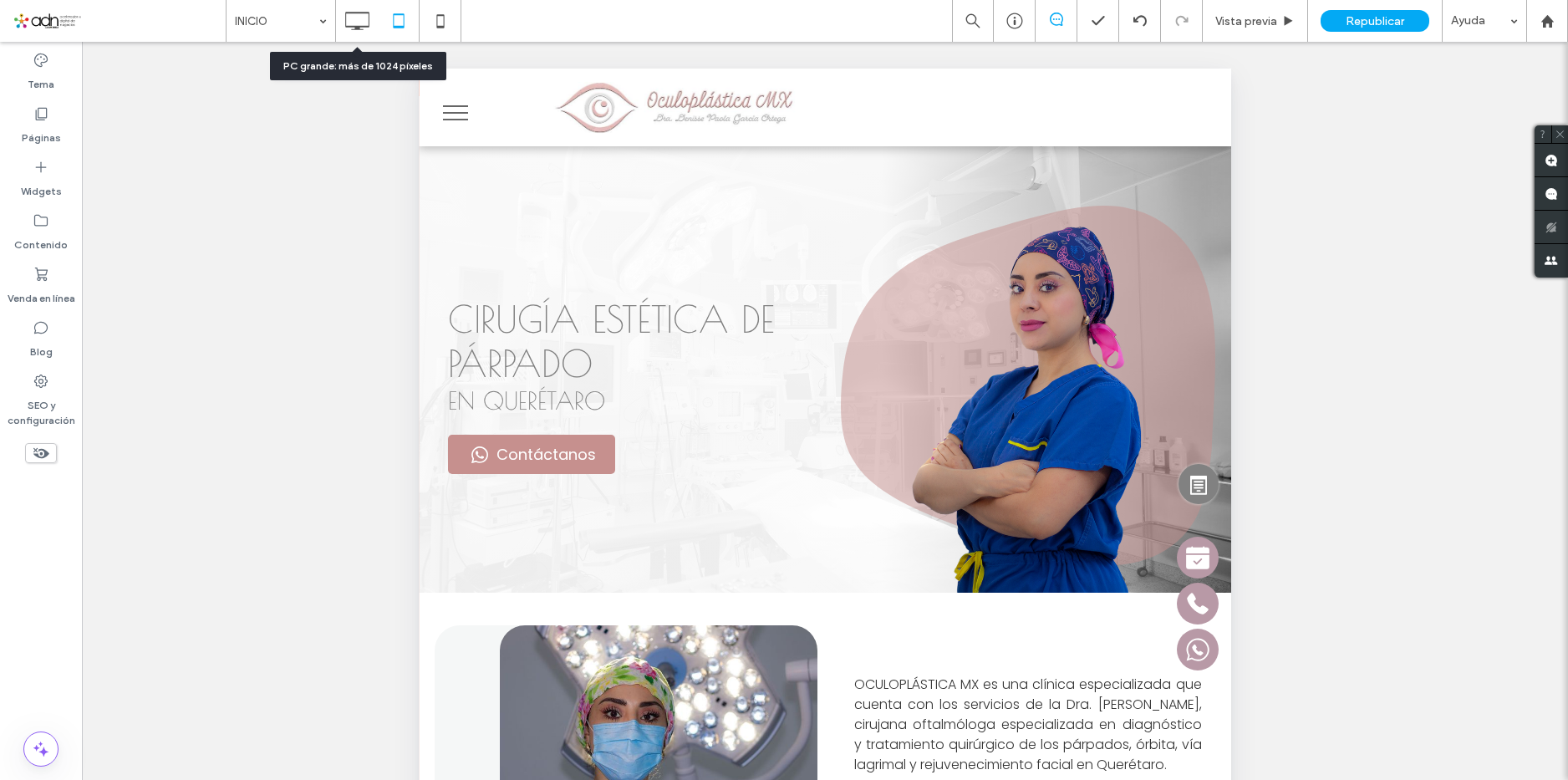
click at [358, 24] on icon at bounding box center [357, 21] width 33 height 33
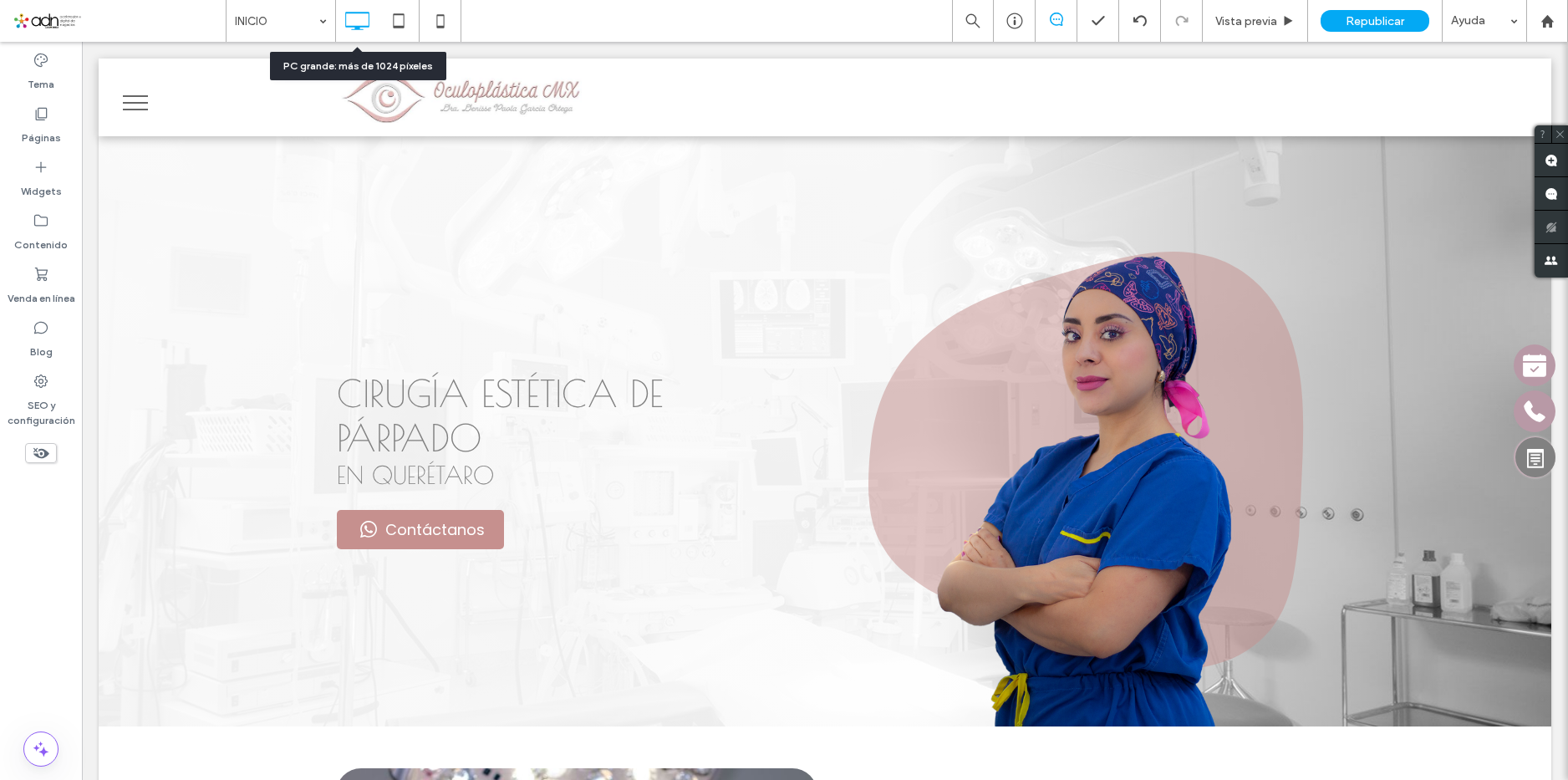
click at [358, 24] on icon at bounding box center [357, 21] width 33 height 33
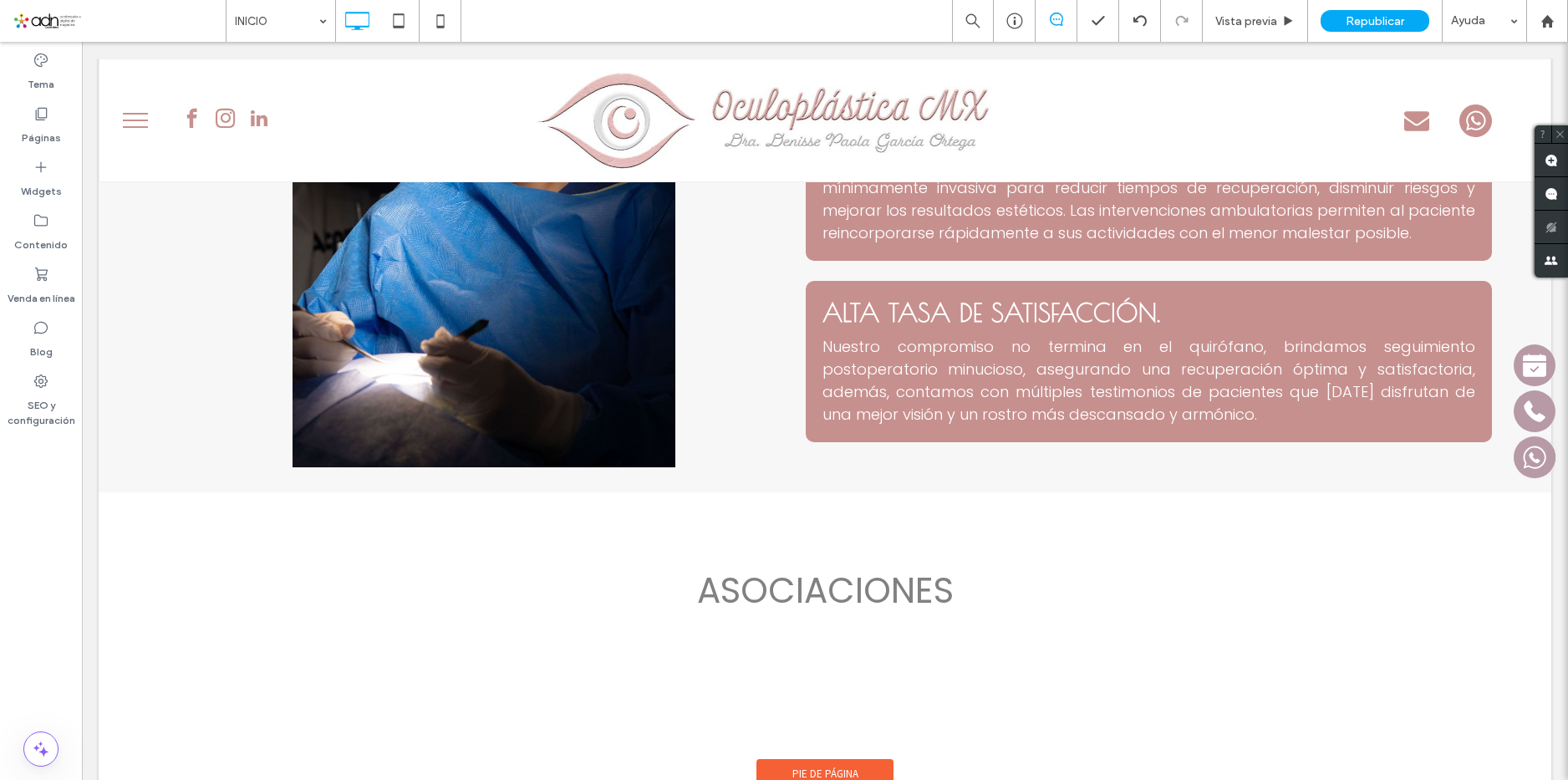
scroll to position [5938, 0]
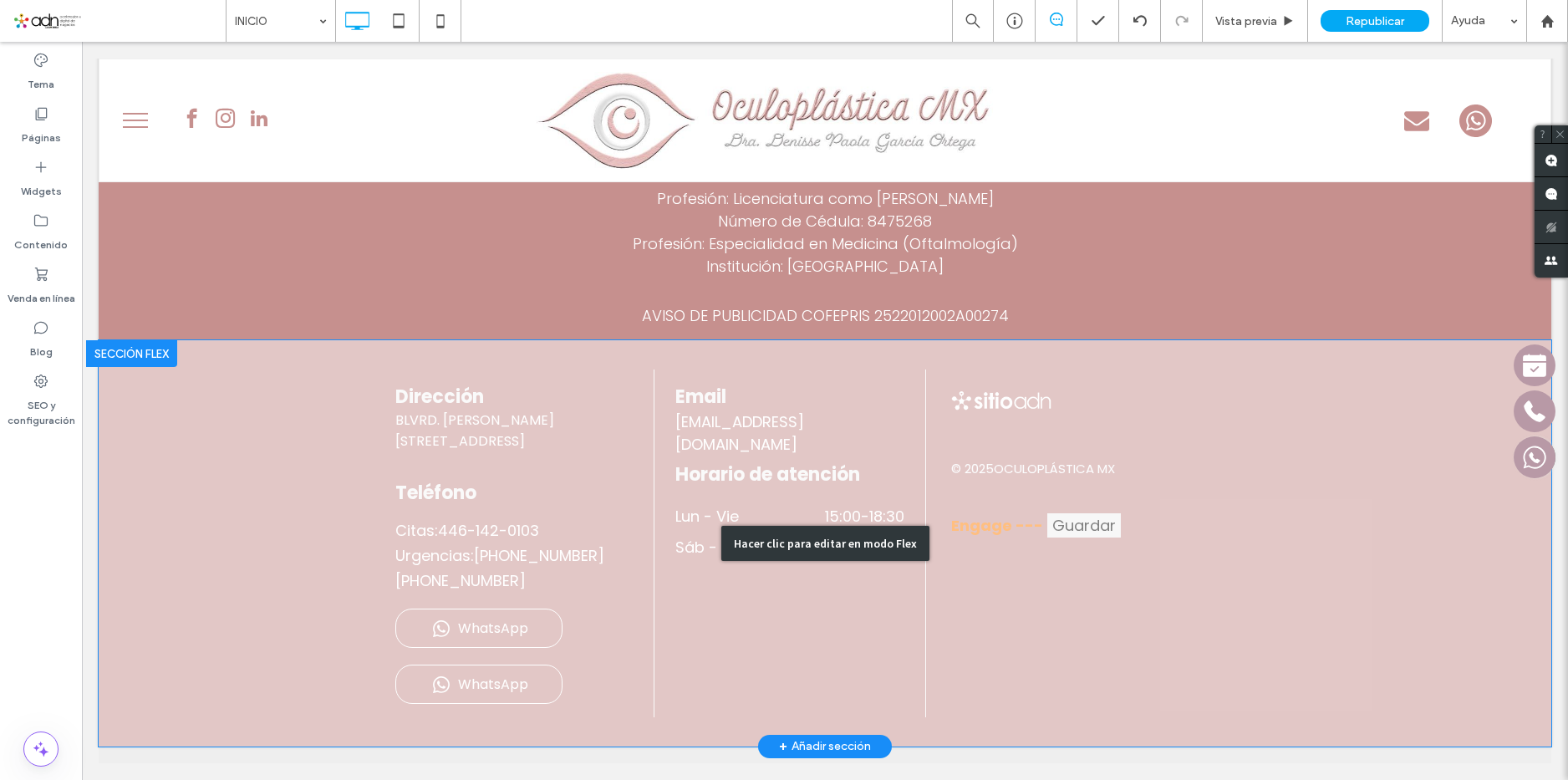
click at [500, 690] on div "Hacer clic para editar en modo Flex" at bounding box center [825, 544] width 1453 height 406
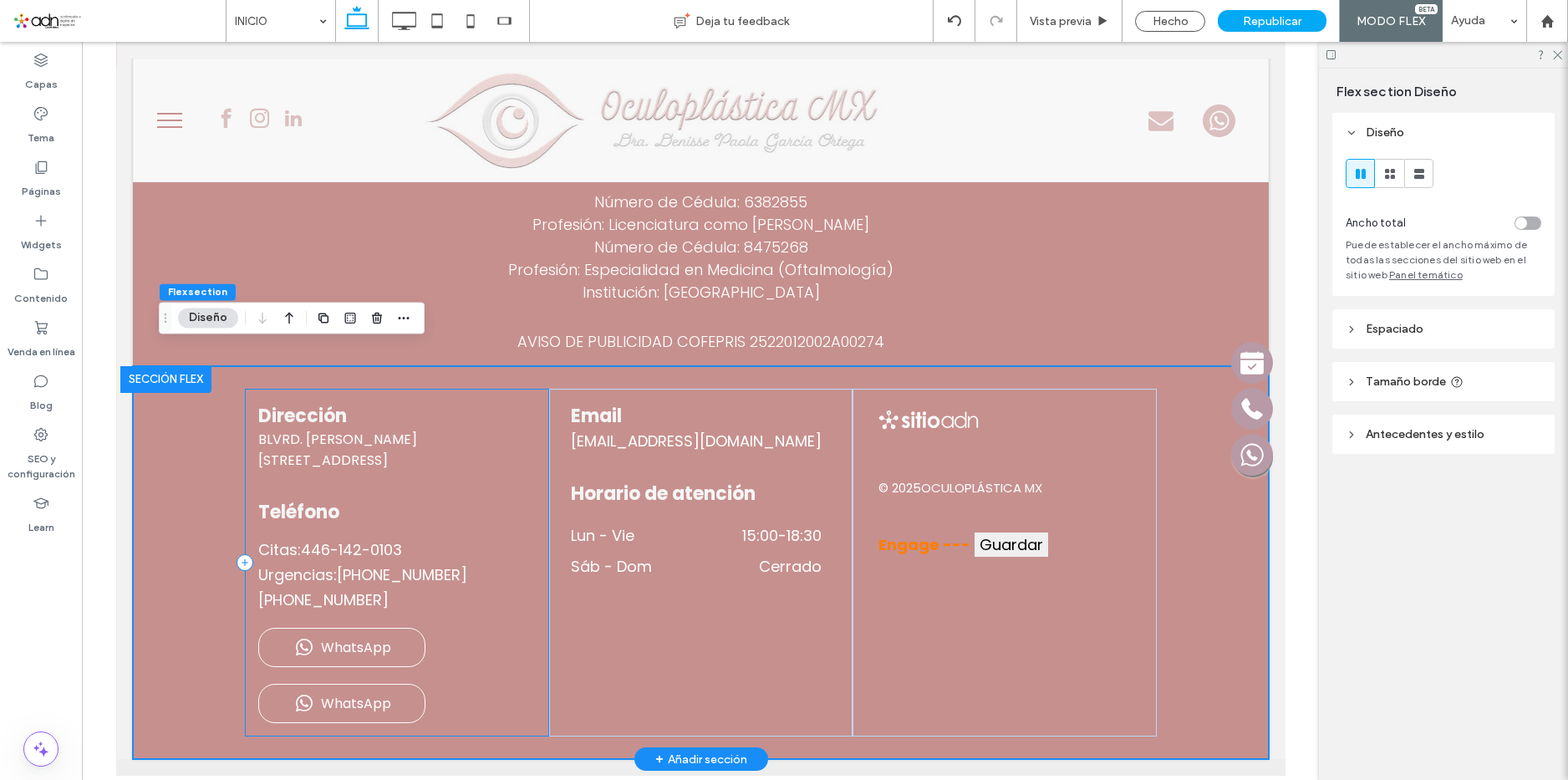
scroll to position [5749, 0]
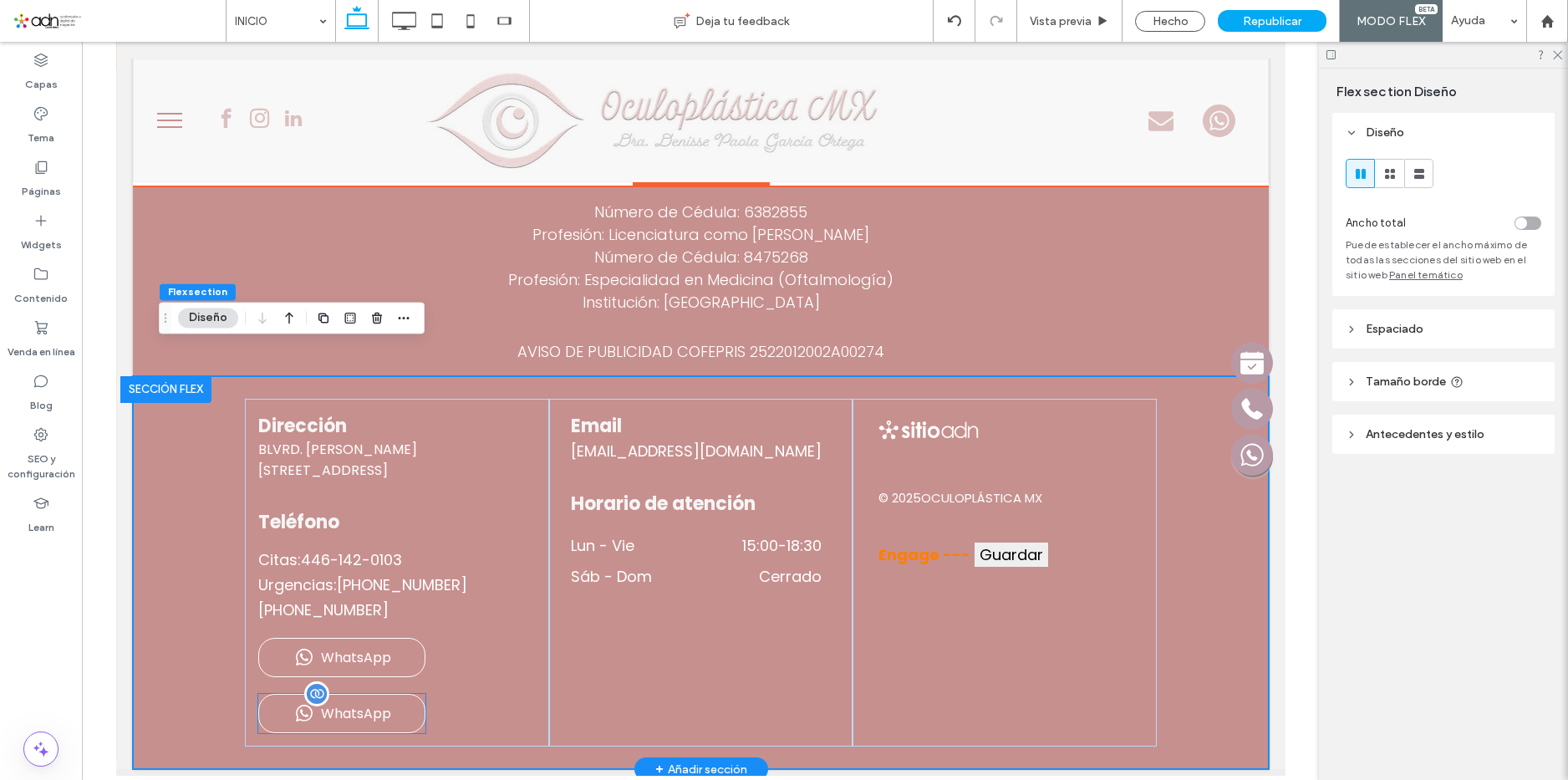
click at [355, 704] on span "WhatsApp" at bounding box center [356, 714] width 70 height 21
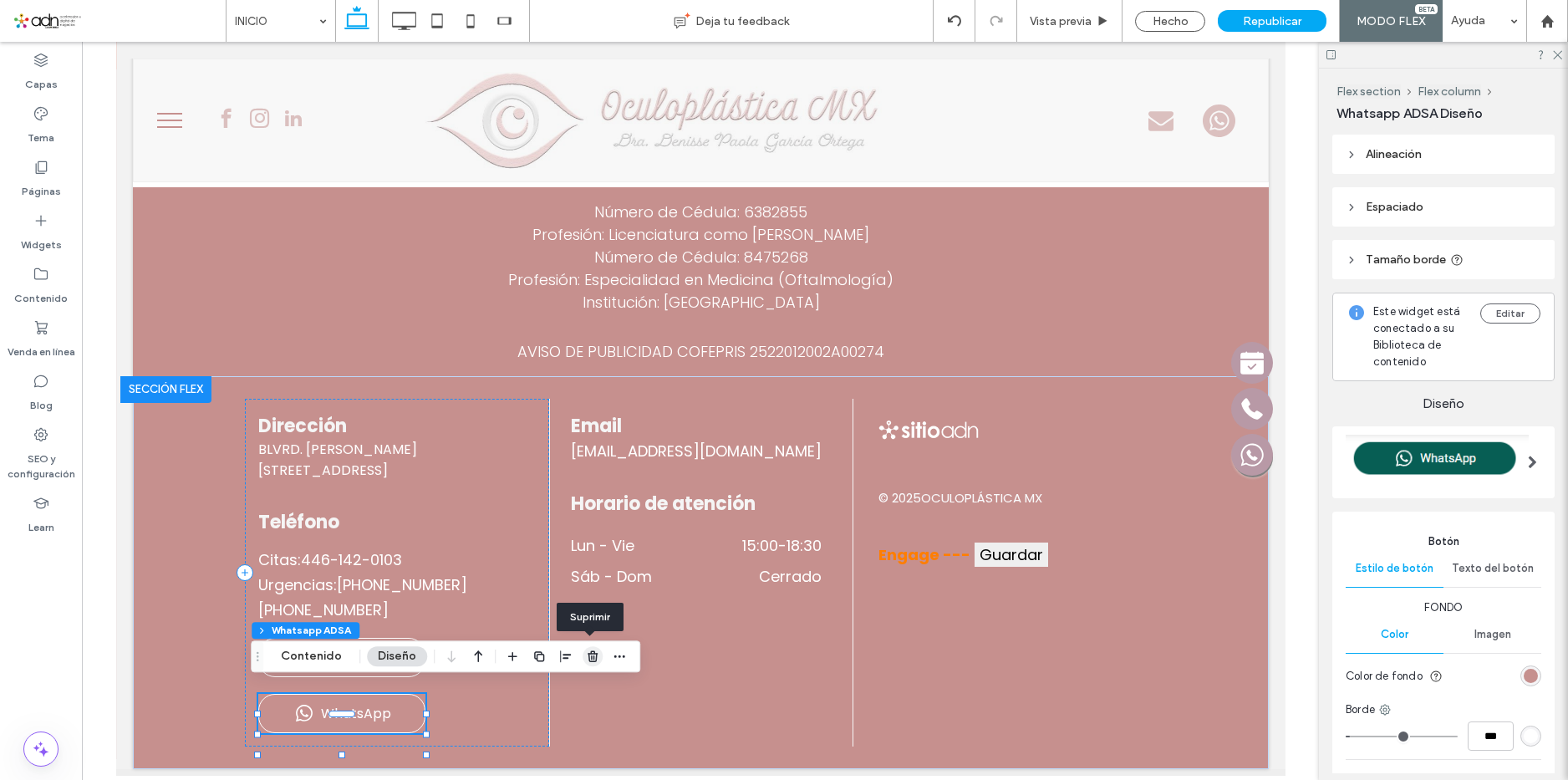
click at [586, 654] on icon "button" at bounding box center [593, 656] width 13 height 13
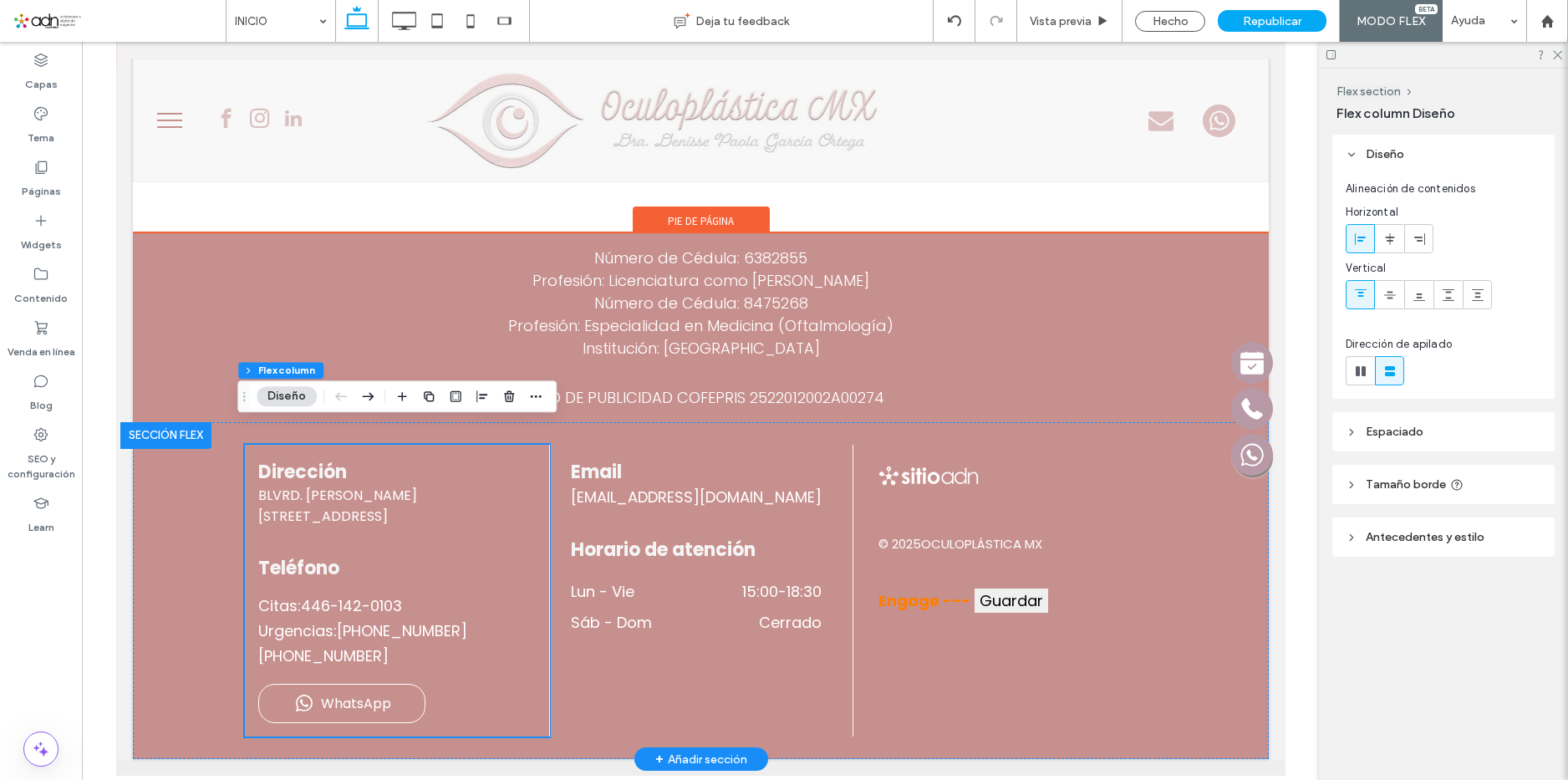
scroll to position [5694, 0]
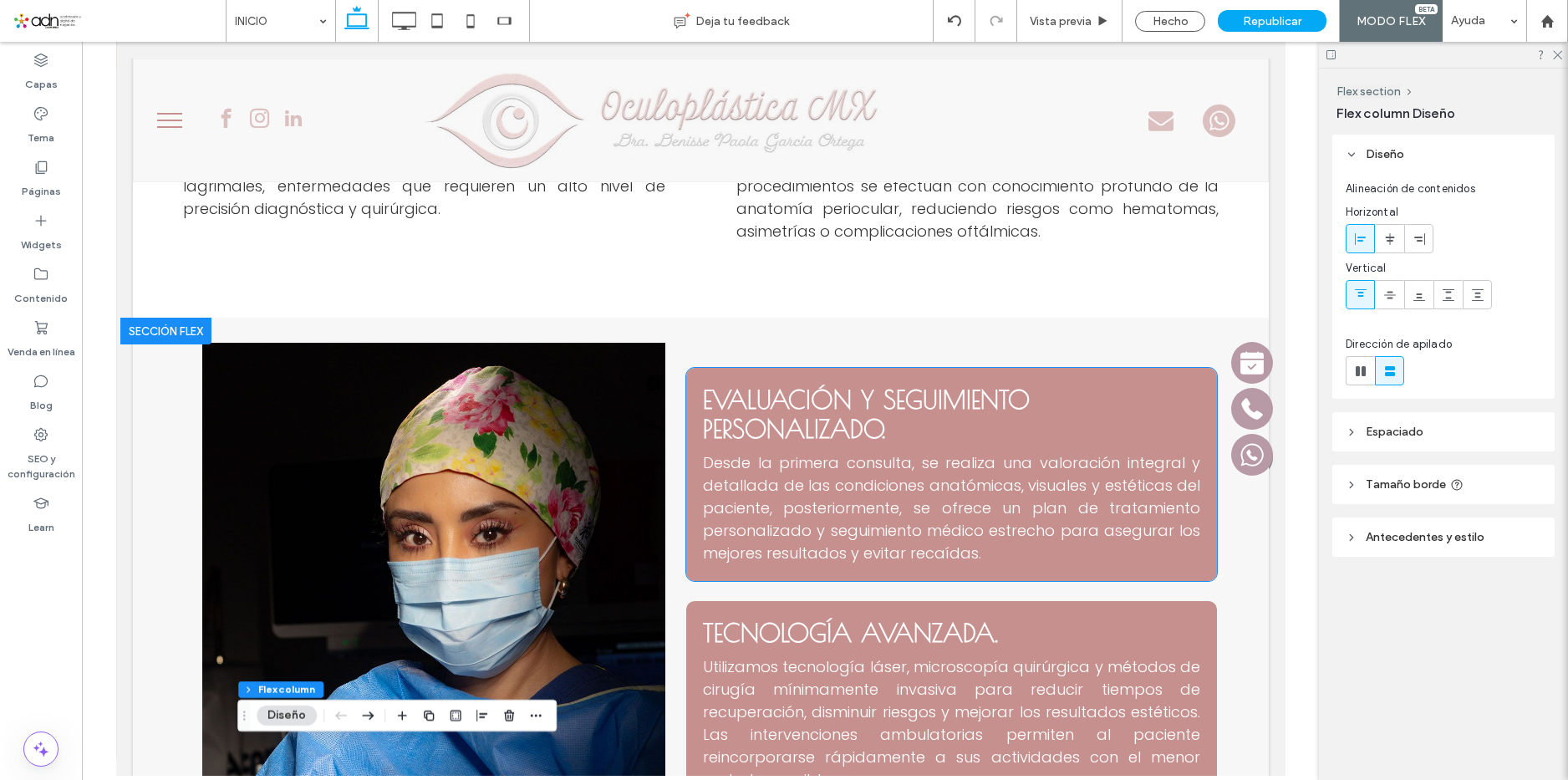
click at [899, 453] on span "Desde la primera consulta, se realiza una valoración integral y detallada de la…" at bounding box center [951, 509] width 498 height 111
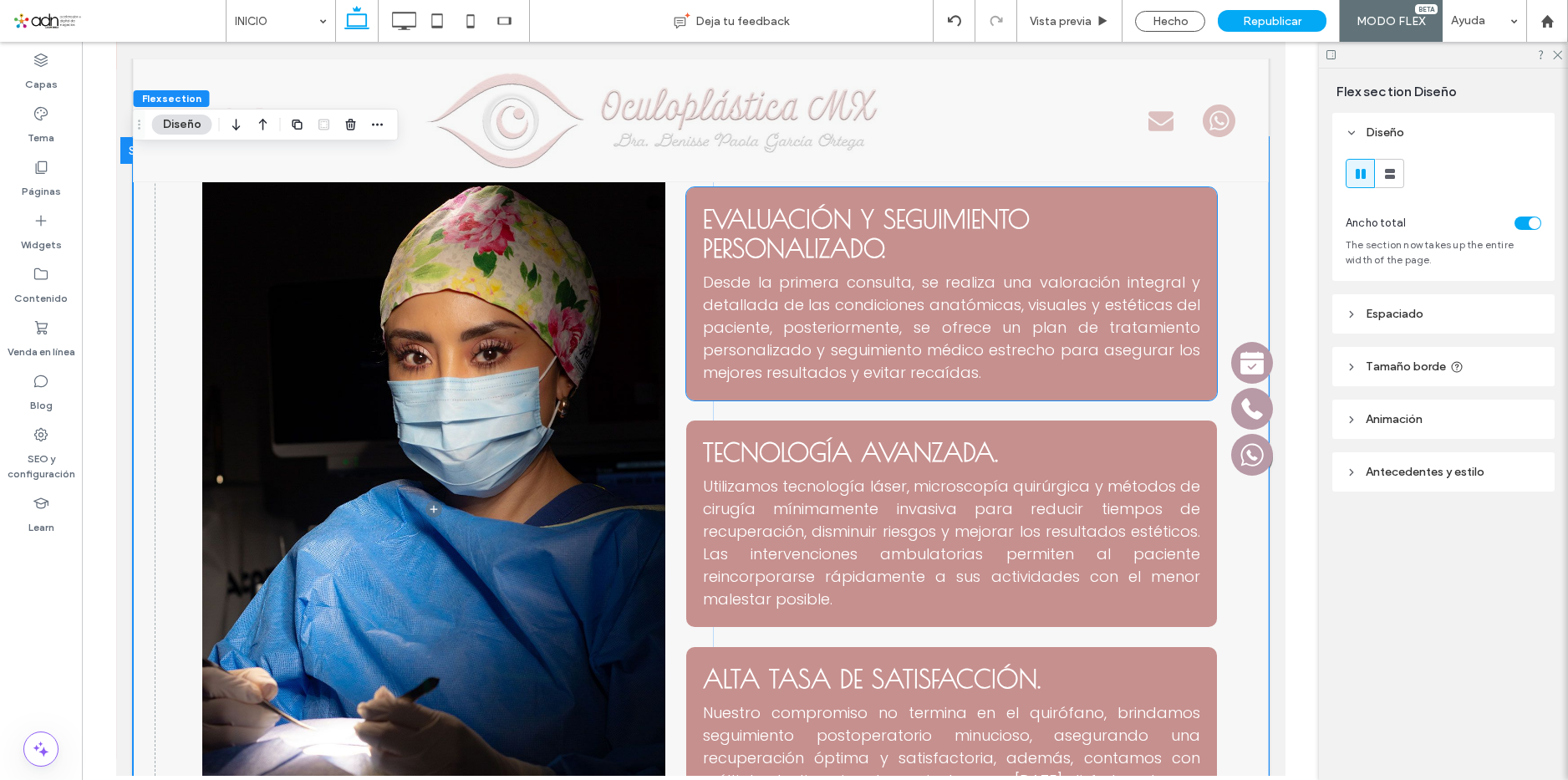
scroll to position [4685, 0]
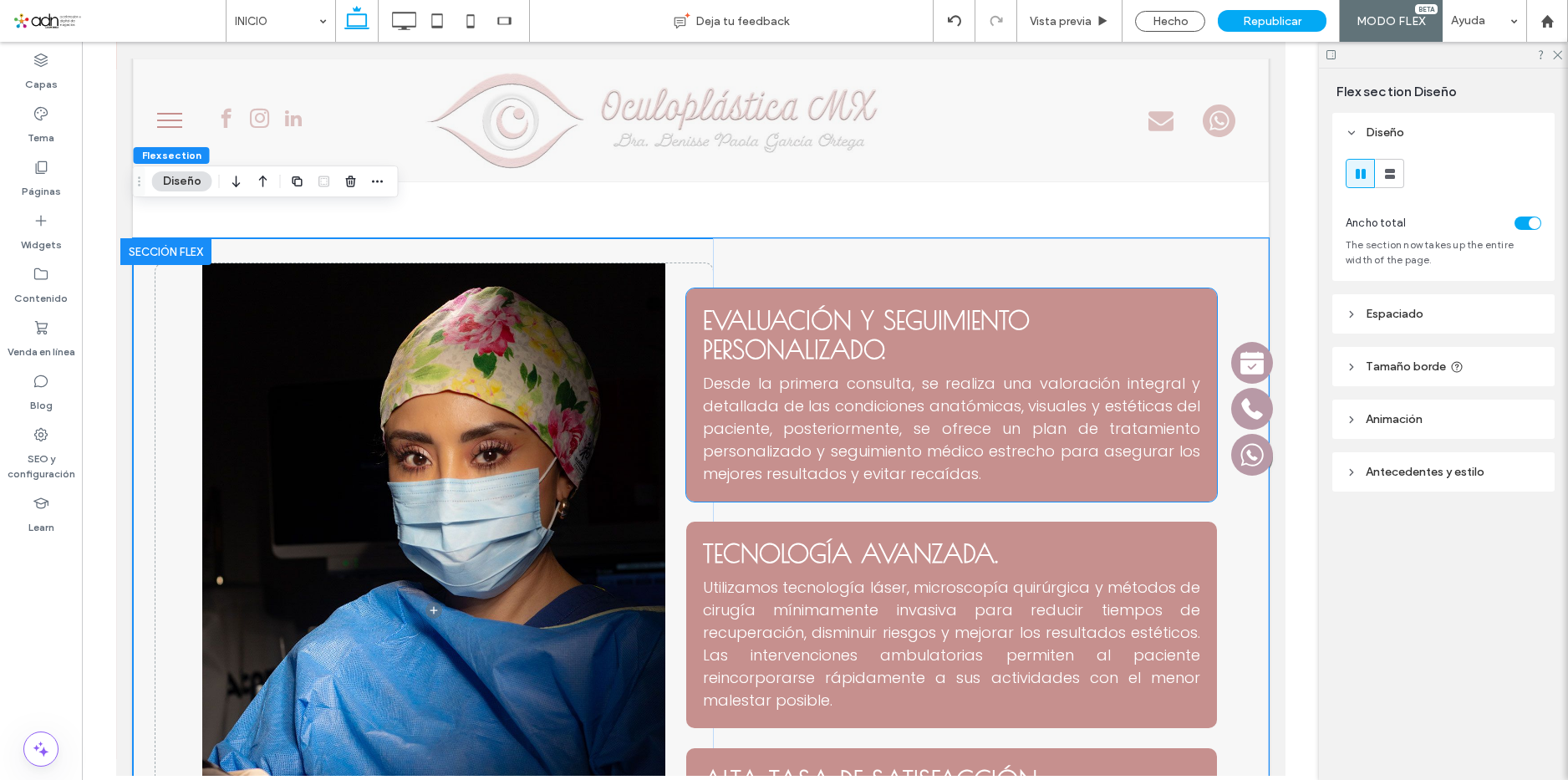
click at [876, 374] on span "Desde la primera consulta, se realiza una valoración integral y detallada de la…" at bounding box center [951, 429] width 498 height 111
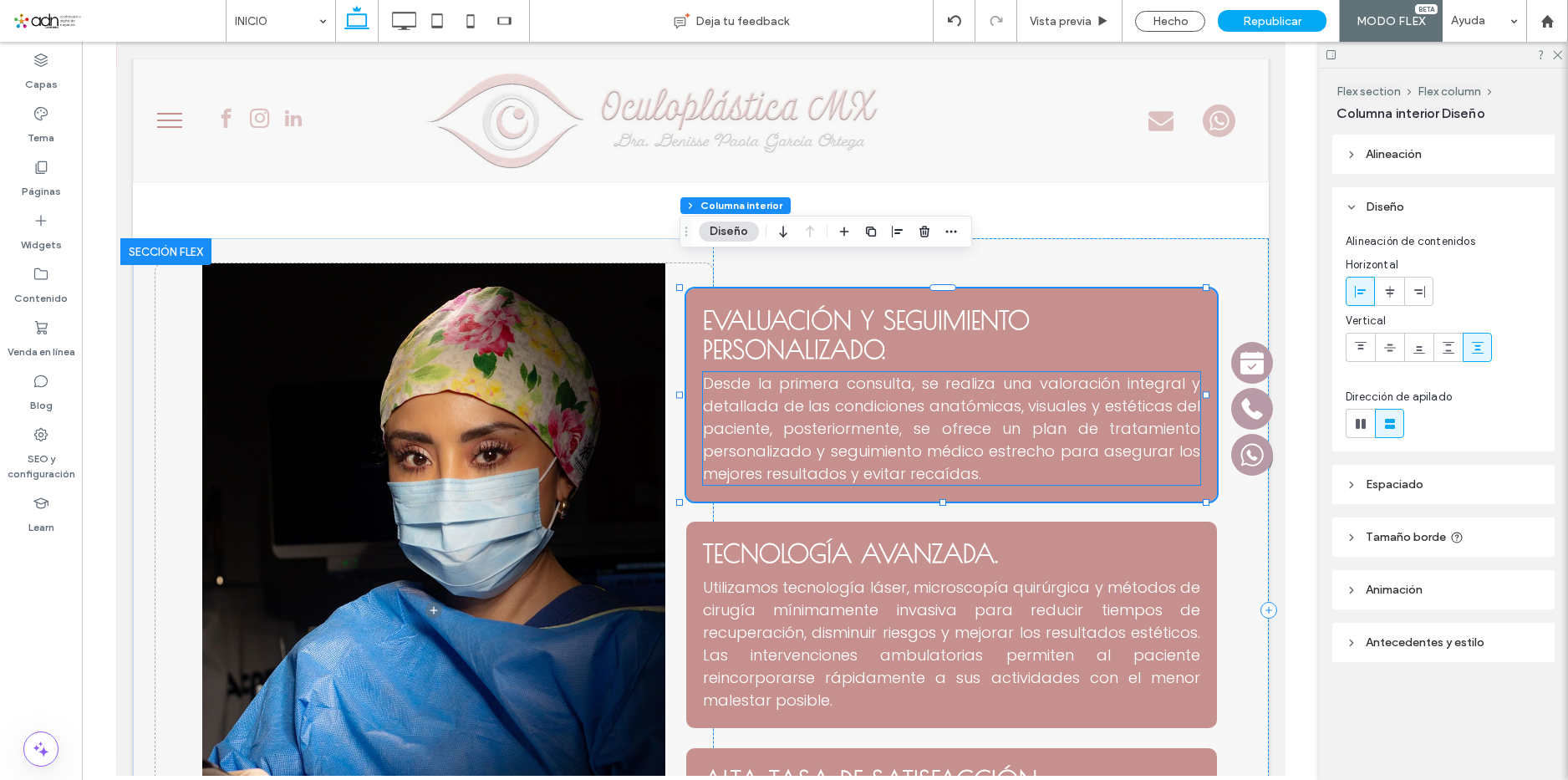
click at [881, 373] on span "Desde la primera consulta, se realiza una valoración integral y detallada de la…" at bounding box center [951, 429] width 498 height 111
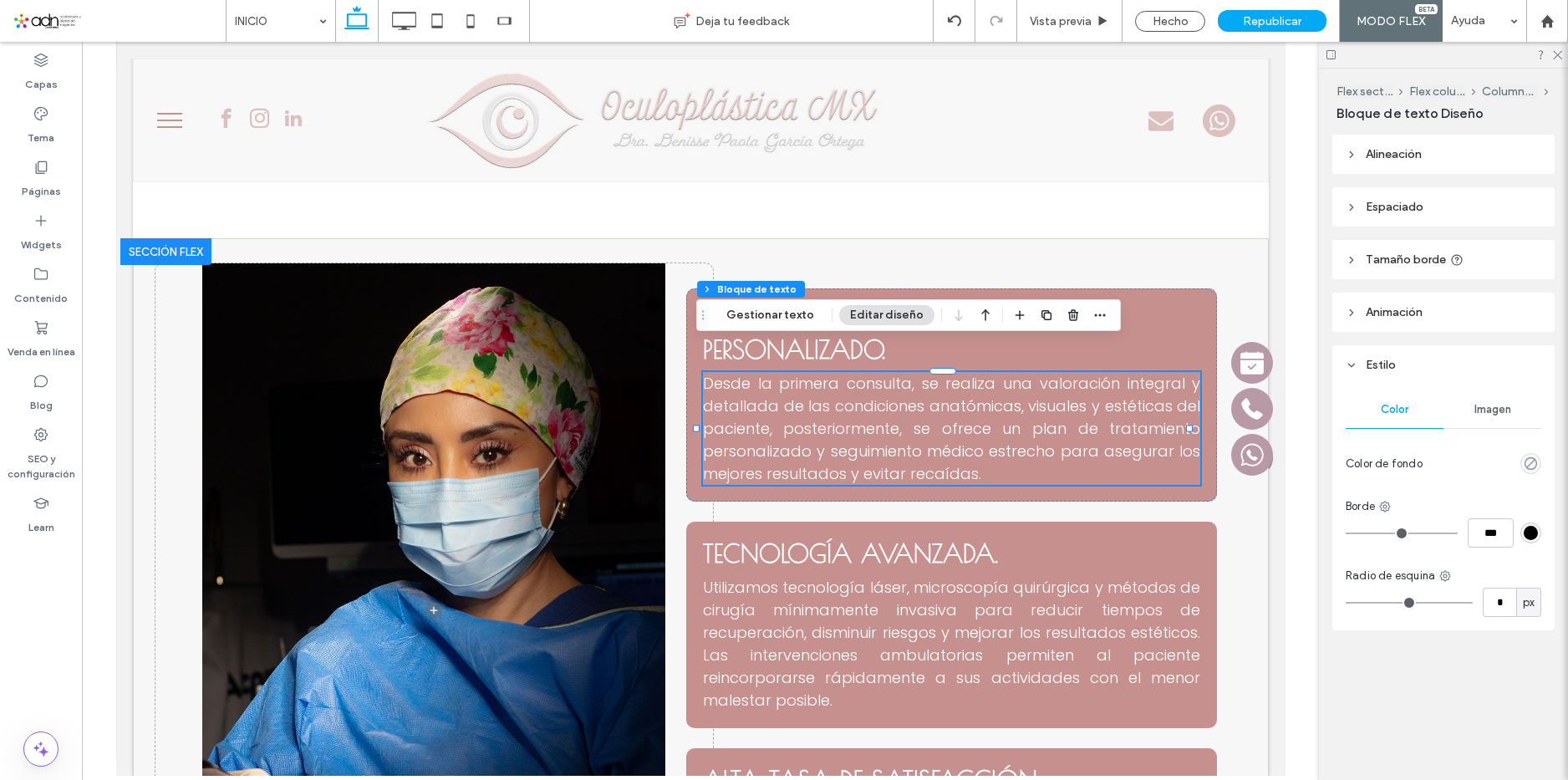
click at [900, 392] on span "Desde la primera consulta, se realiza una valoración integral y detallada de la…" at bounding box center [951, 429] width 498 height 111
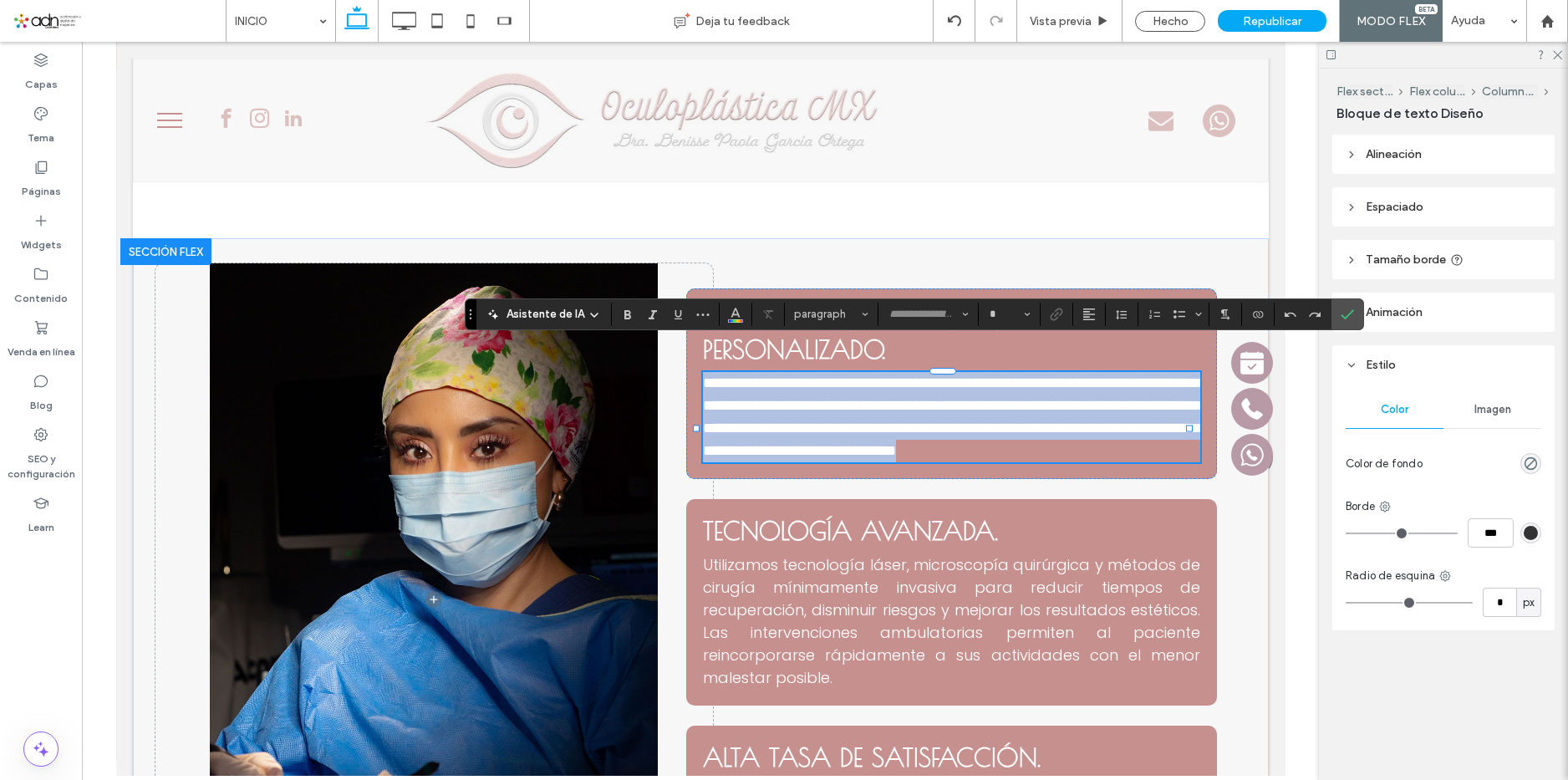
type input "*******"
type input "**"
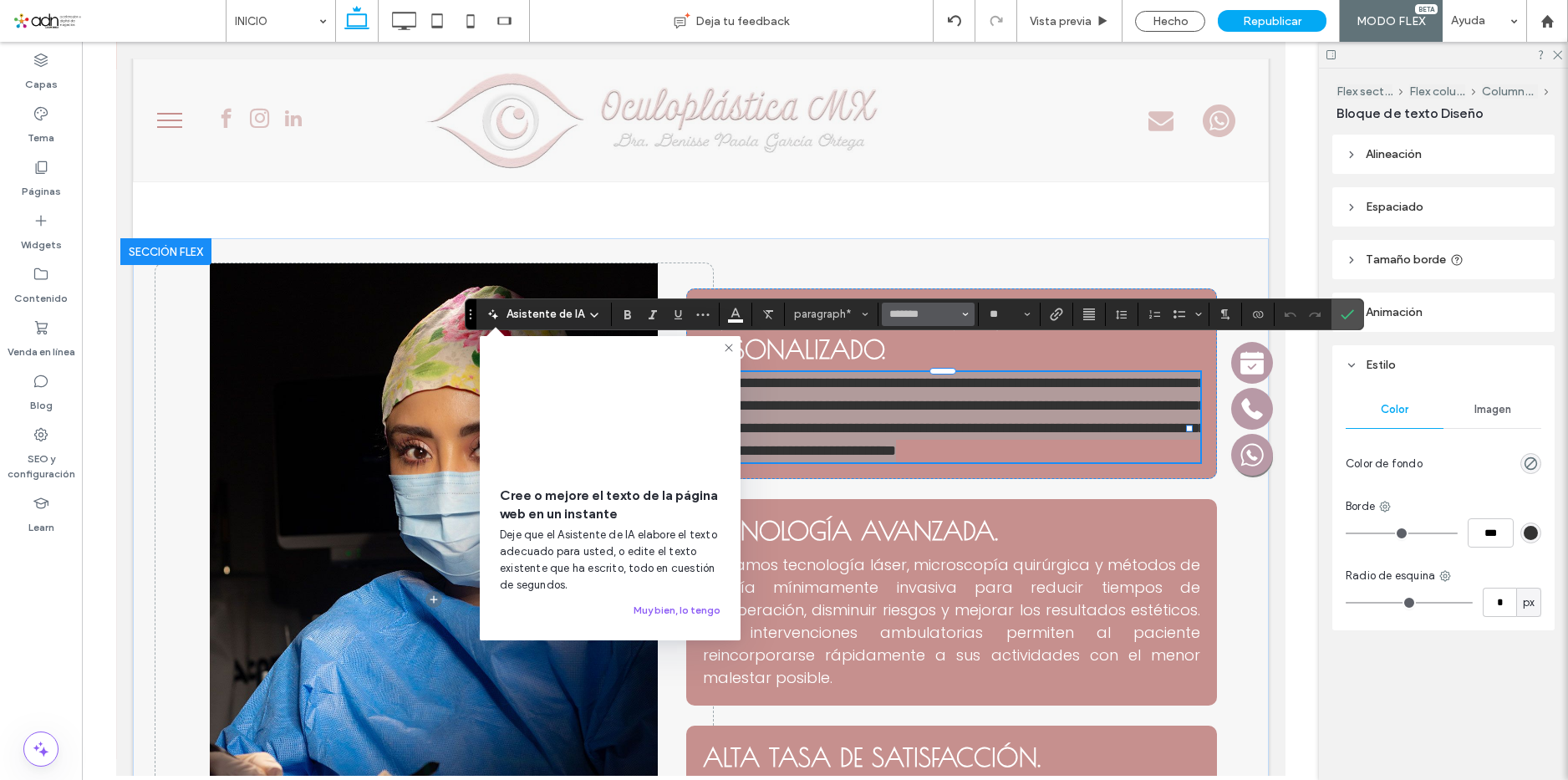
click at [963, 314] on icon "Fuente y peso de la fuente" at bounding box center [965, 314] width 6 height 6
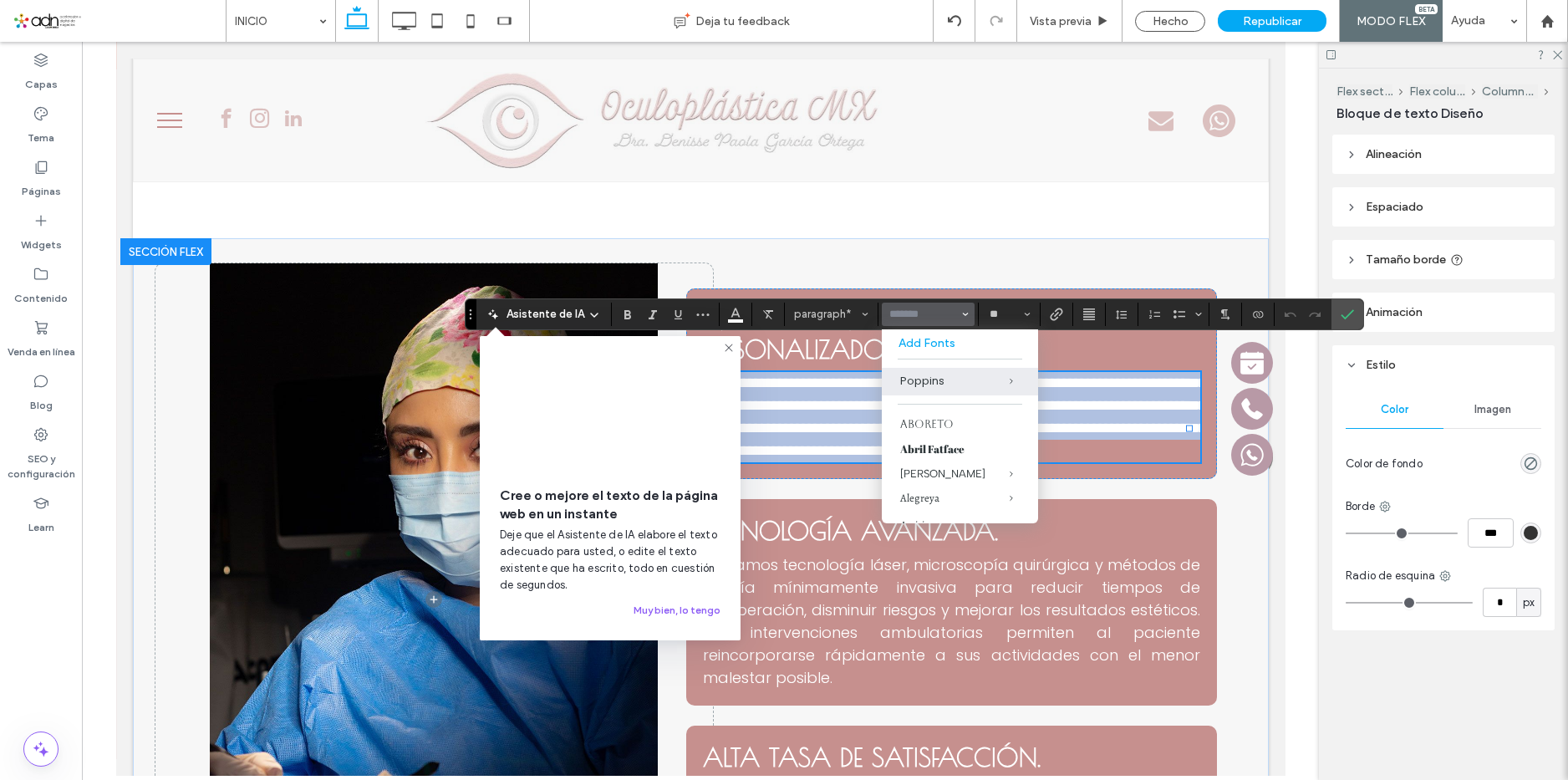
click at [1148, 404] on span "**********" at bounding box center [954, 417] width 503 height 83
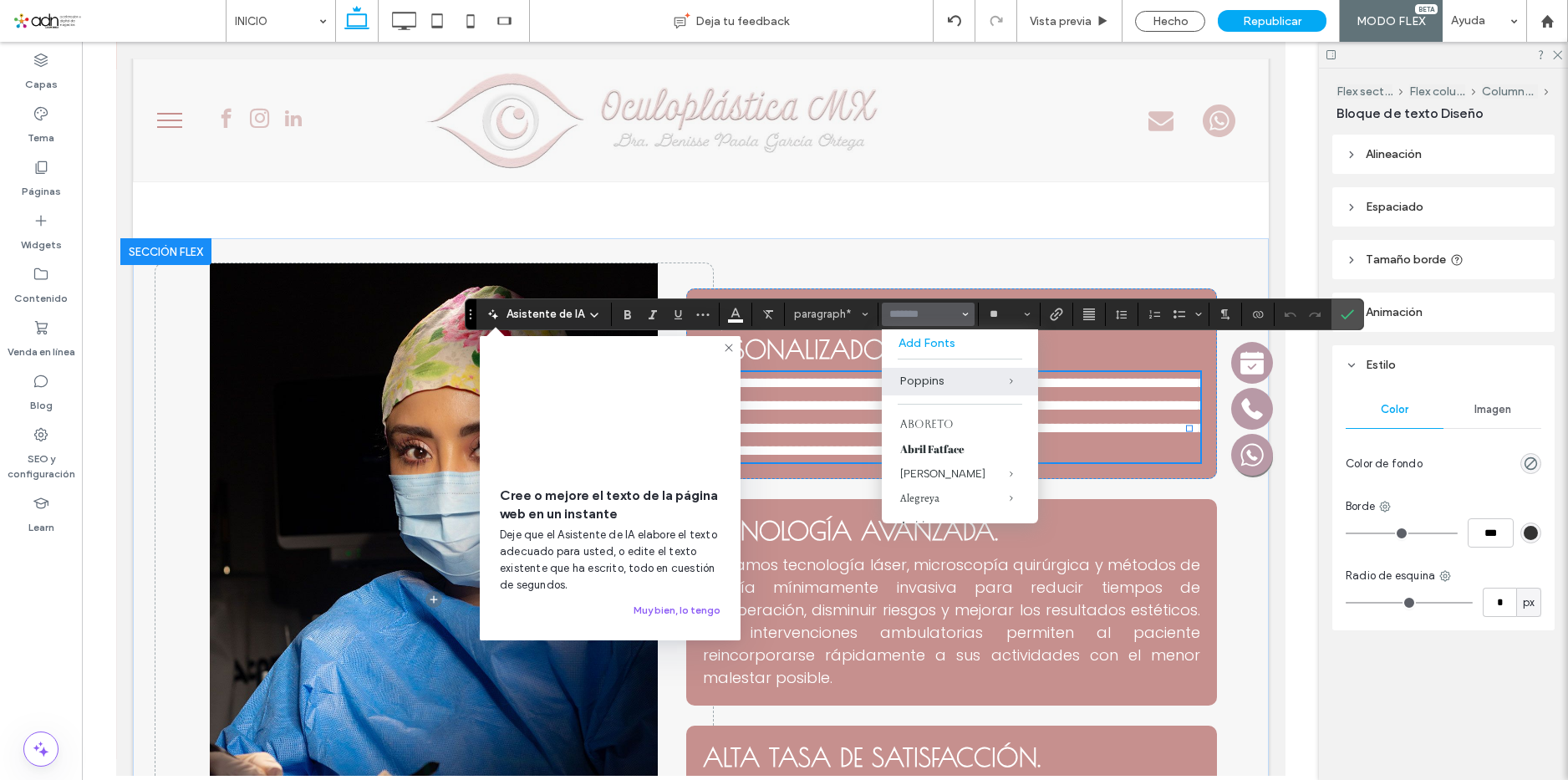
type input "*******"
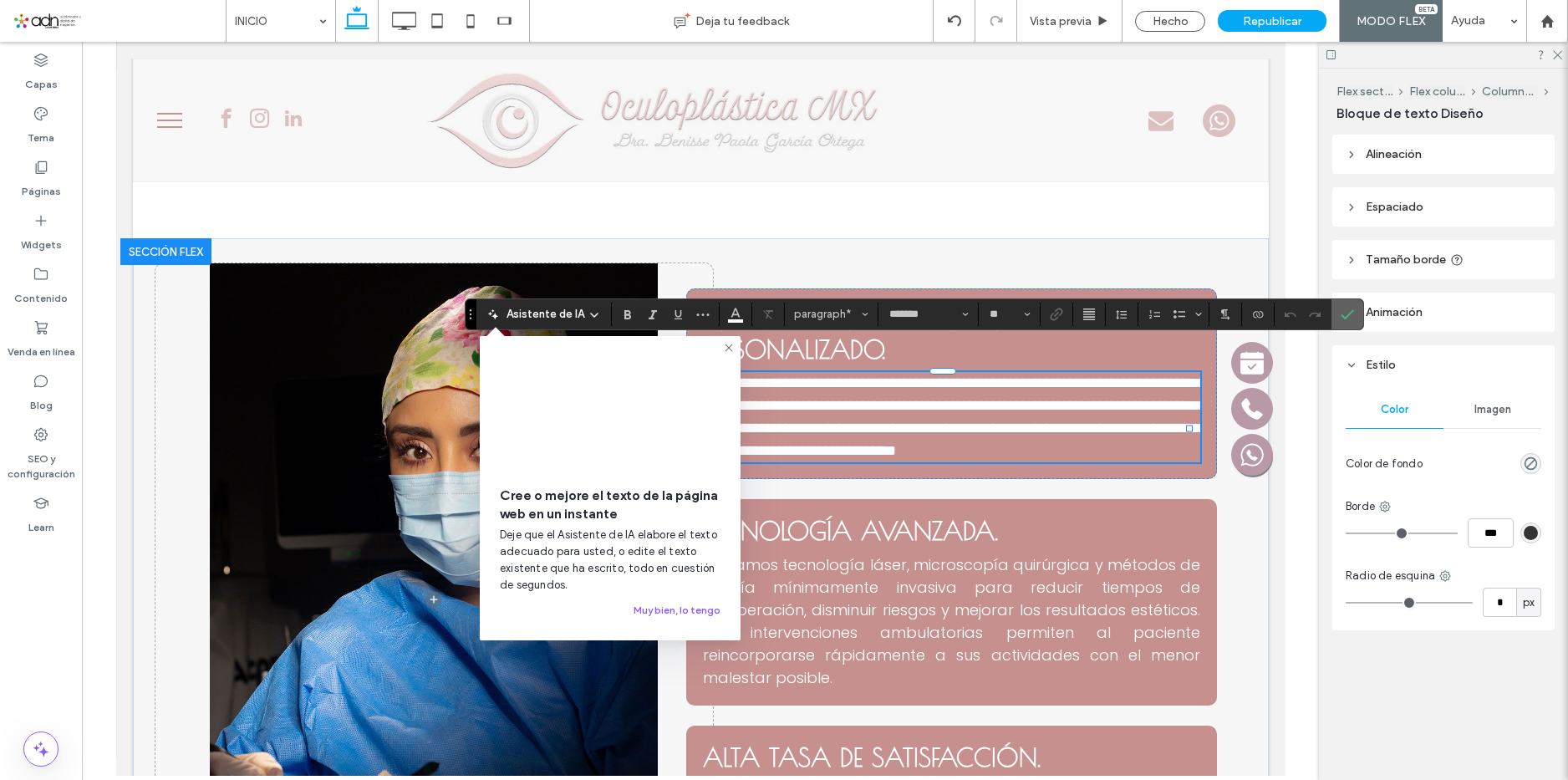
click at [1346, 320] on icon "Confirmar" at bounding box center [1347, 315] width 13 height 13
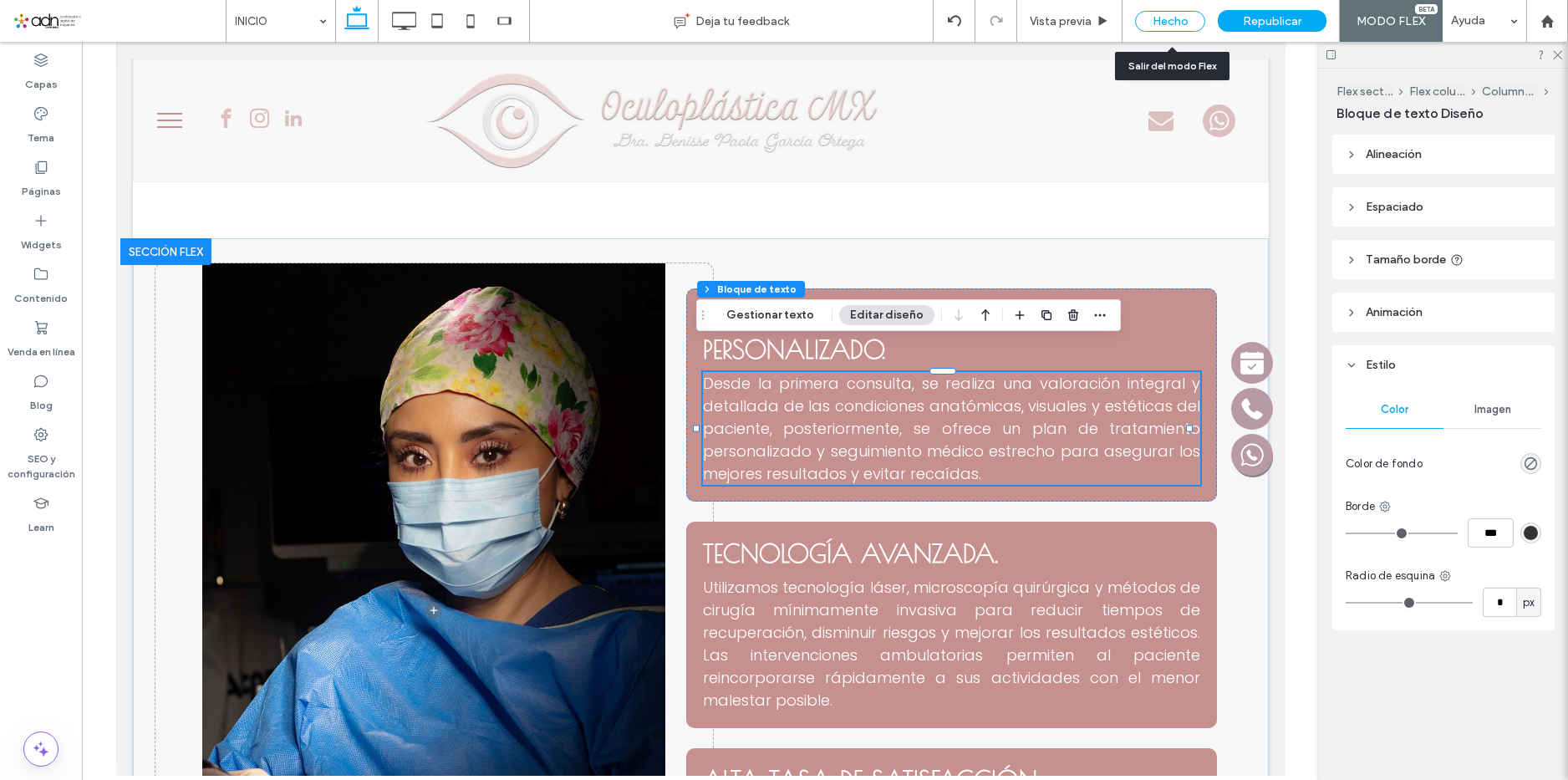
click at [1165, 22] on div "Hecho" at bounding box center [1170, 21] width 70 height 21
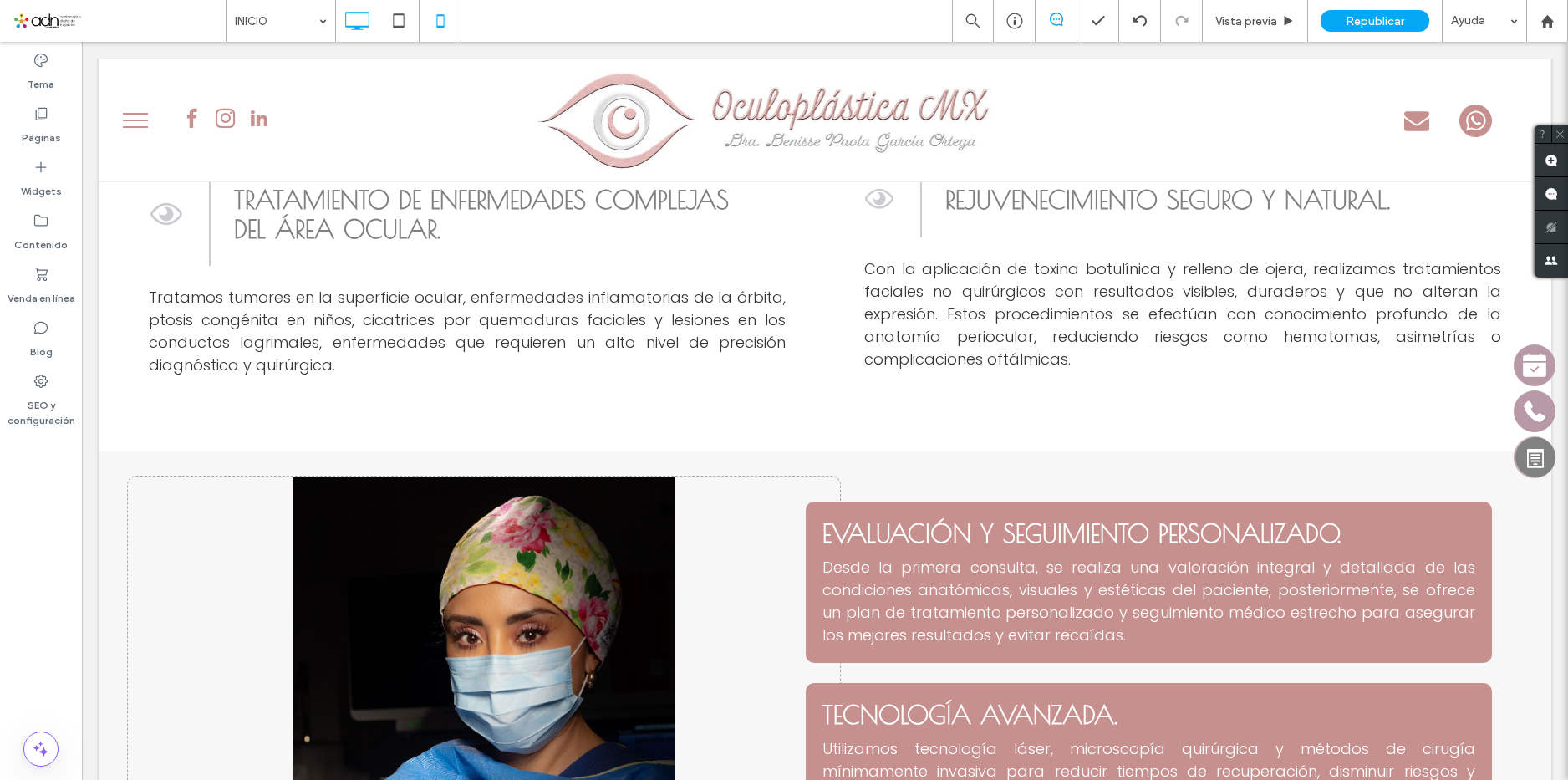
click at [438, 14] on icon at bounding box center [440, 21] width 33 height 33
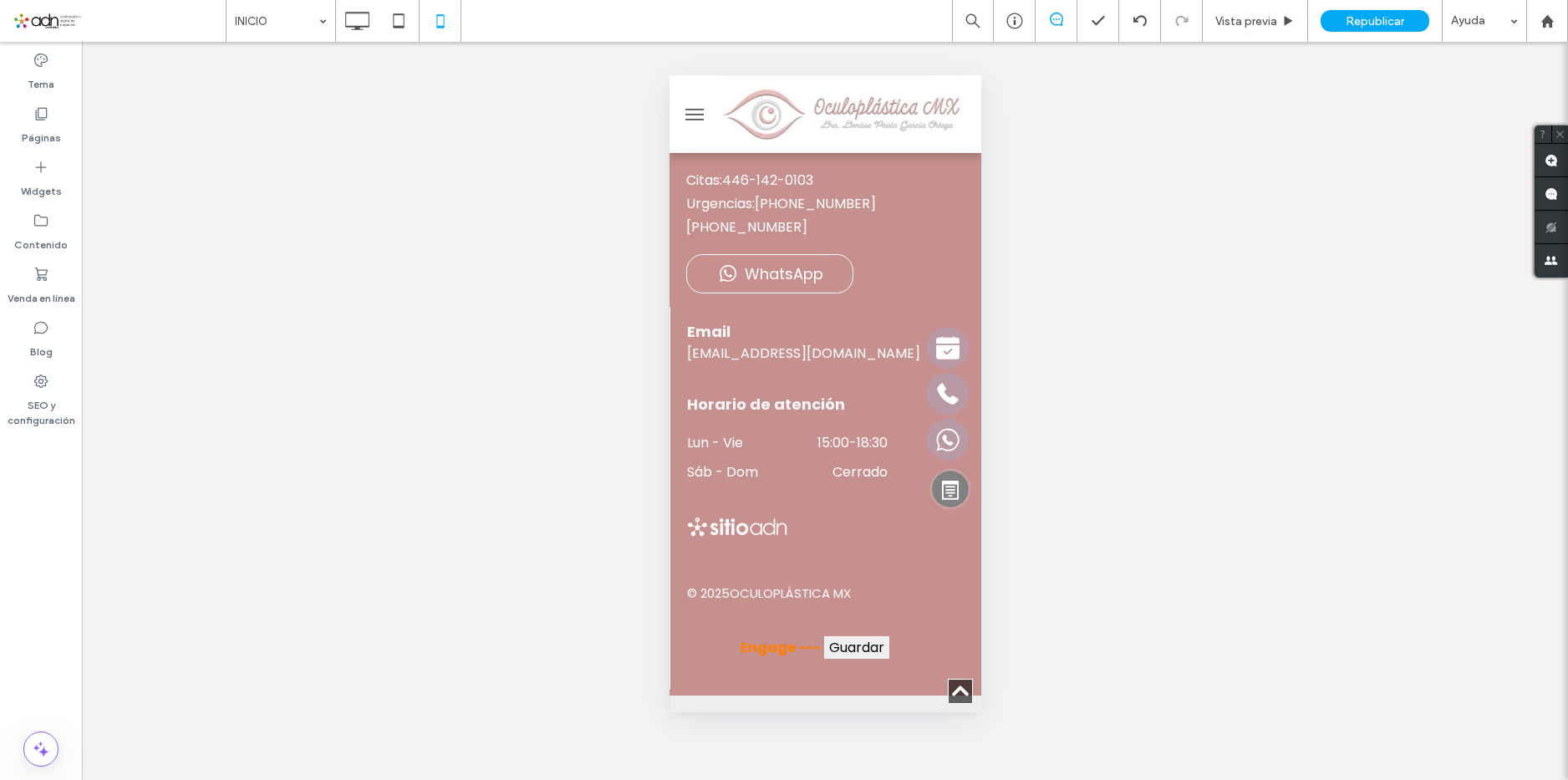
scroll to position [9542, 0]
click at [1407, 28] on div "Republicar" at bounding box center [1375, 21] width 109 height 22
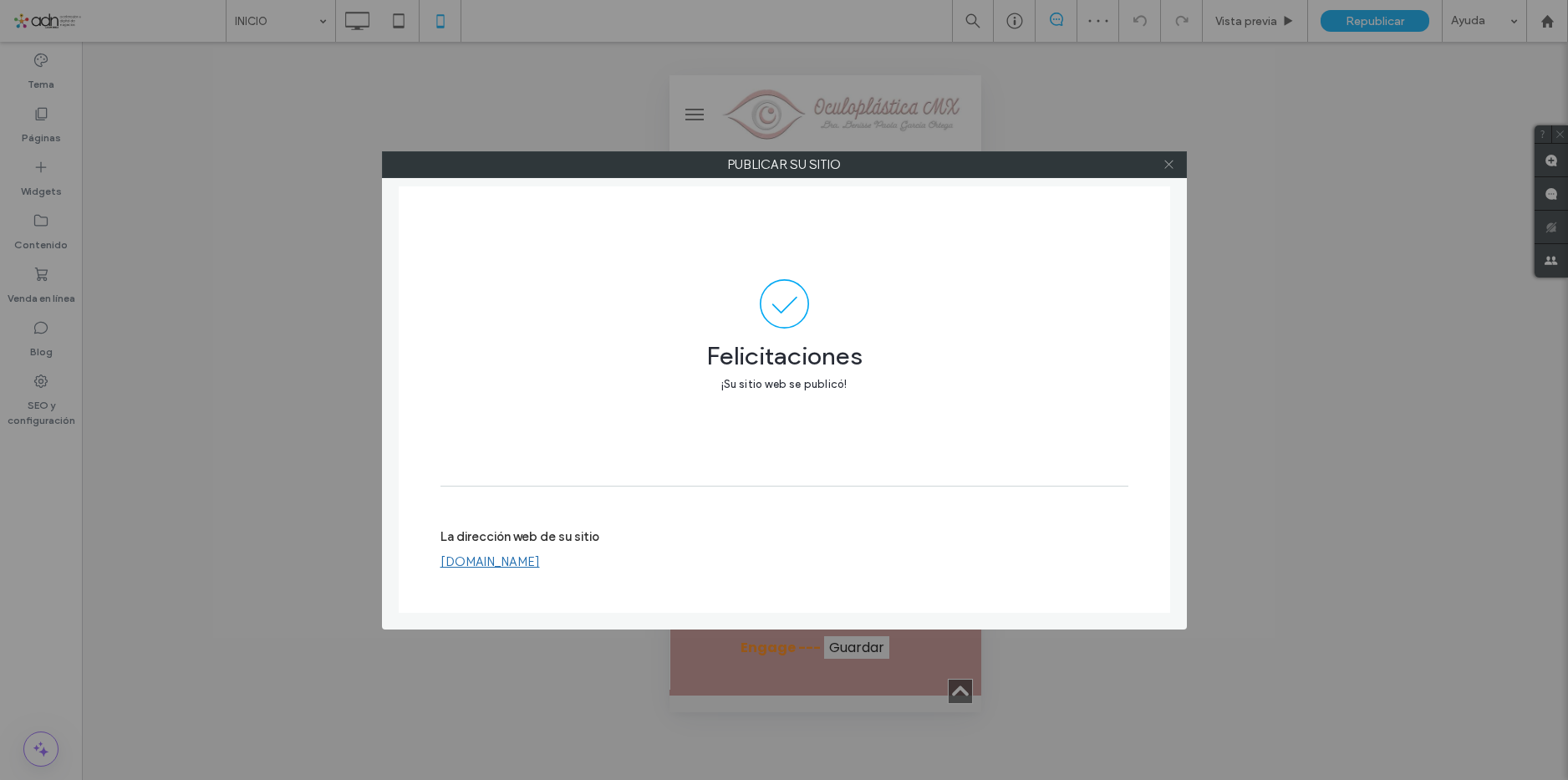
click at [1173, 169] on icon at bounding box center [1169, 164] width 13 height 13
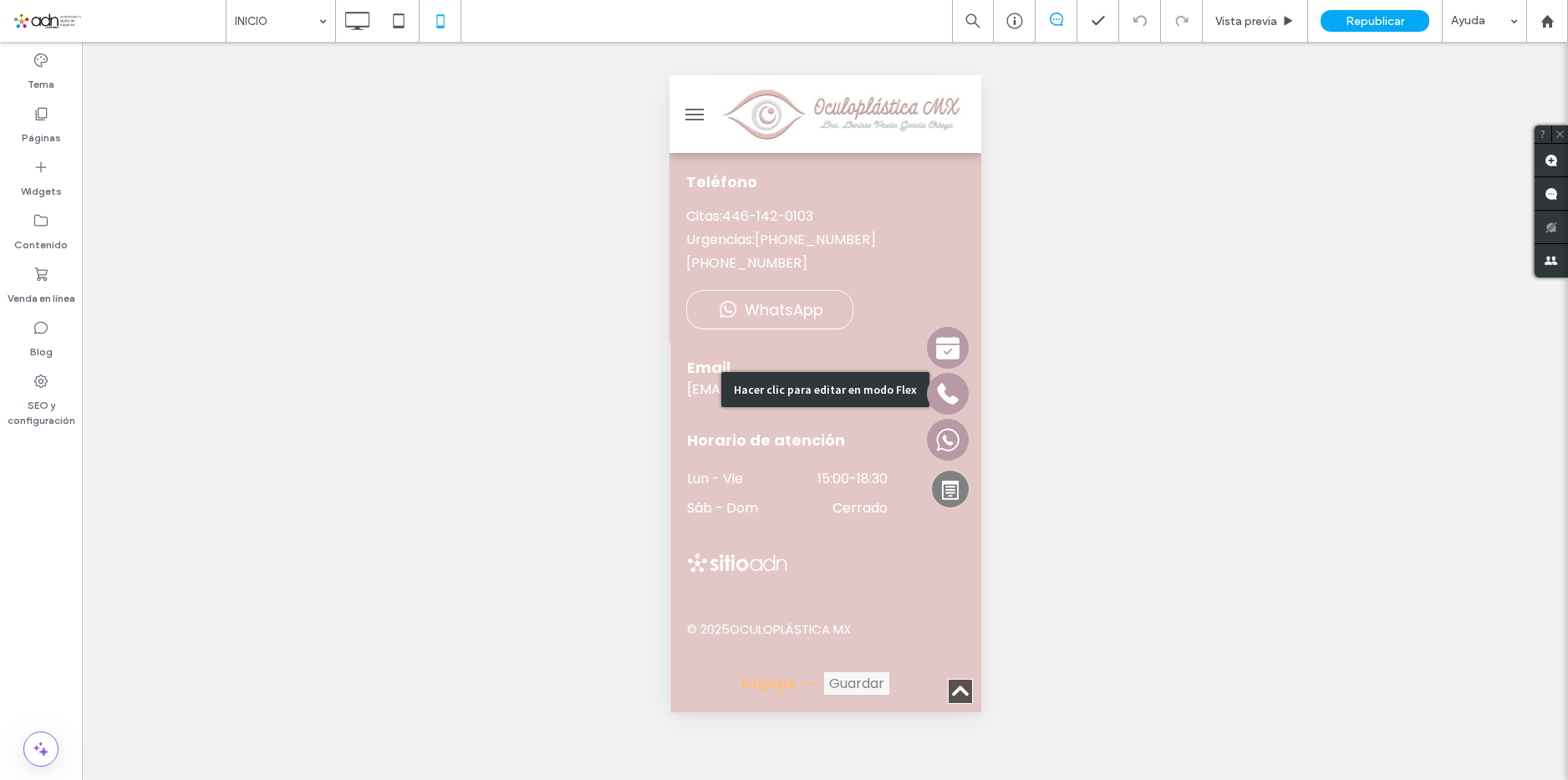
scroll to position [9291, 0]
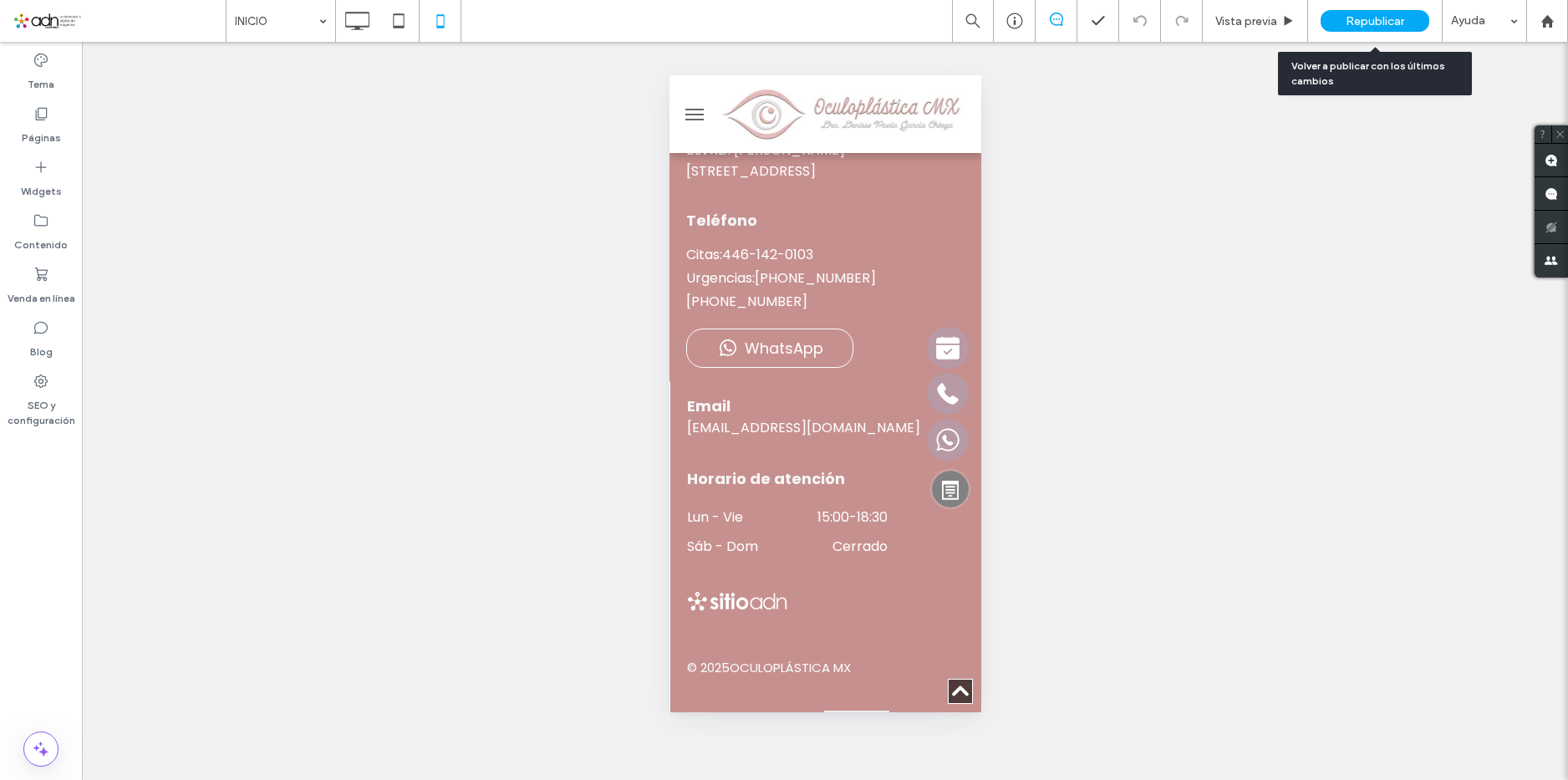
click at [1354, 25] on span "Republicar" at bounding box center [1375, 22] width 58 height 14
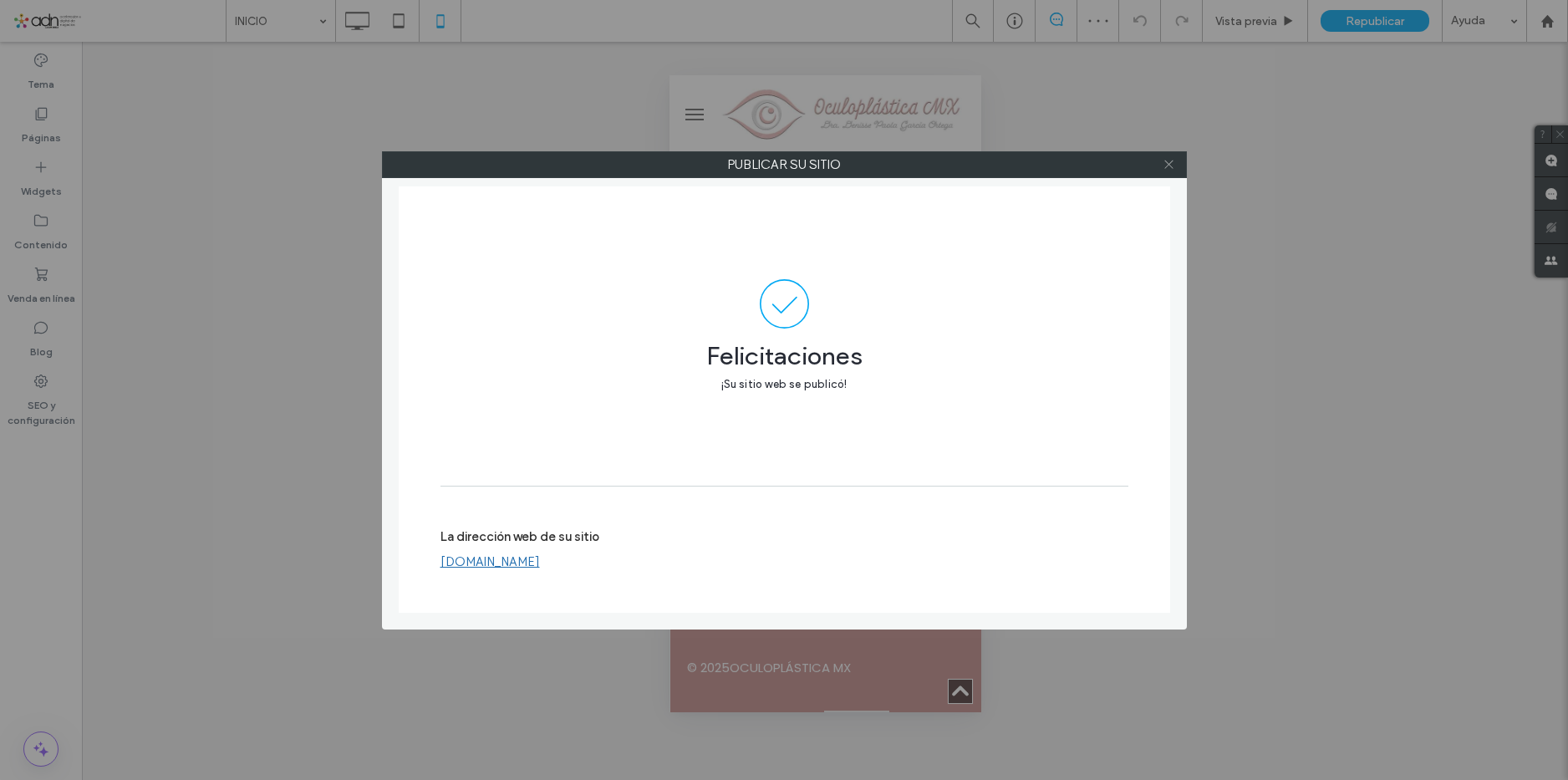
click at [1167, 164] on icon at bounding box center [1169, 164] width 13 height 13
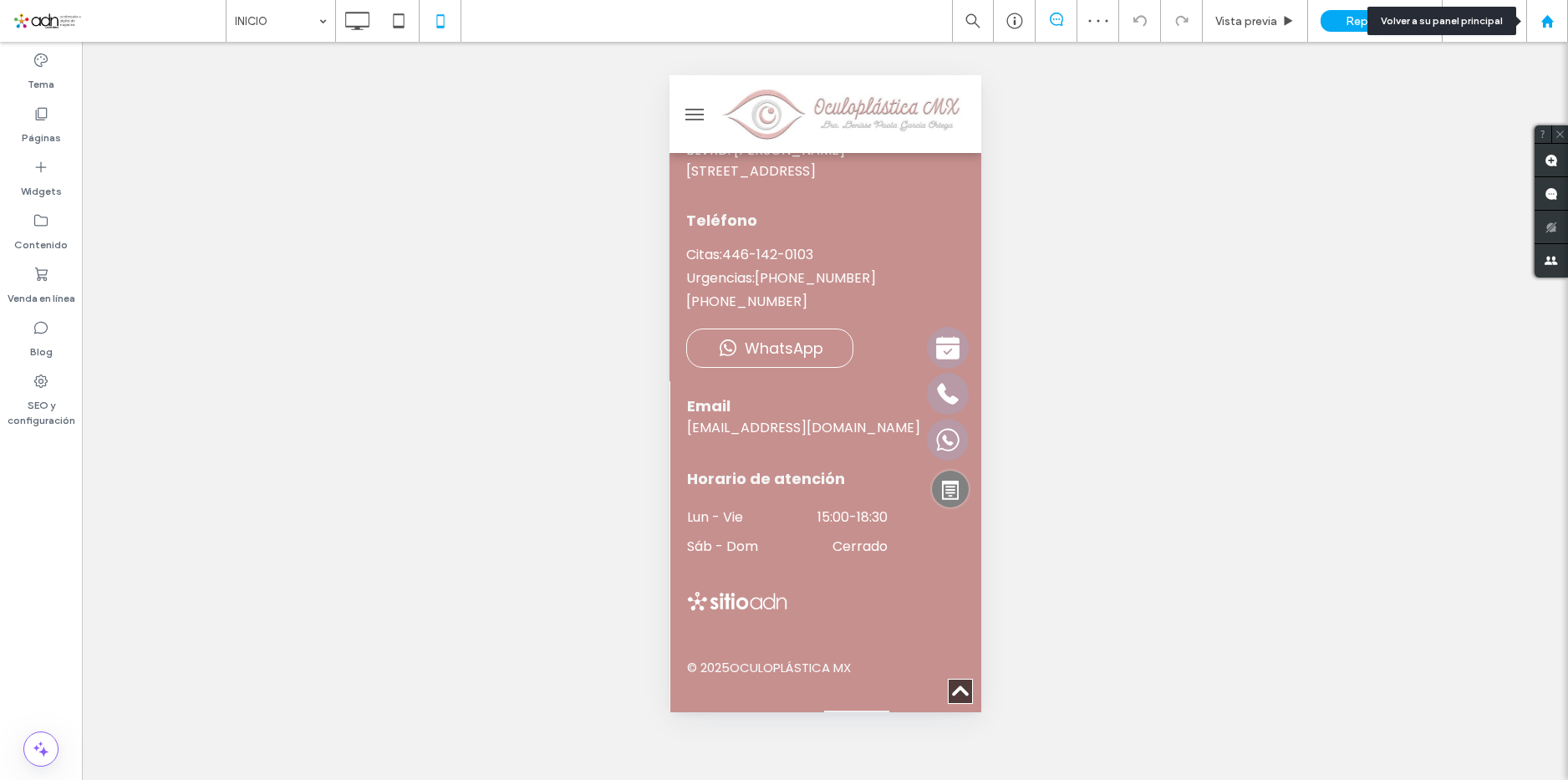
click at [1547, 22] on use at bounding box center [1547, 21] width 13 height 13
